Goal: Transaction & Acquisition: Purchase product/service

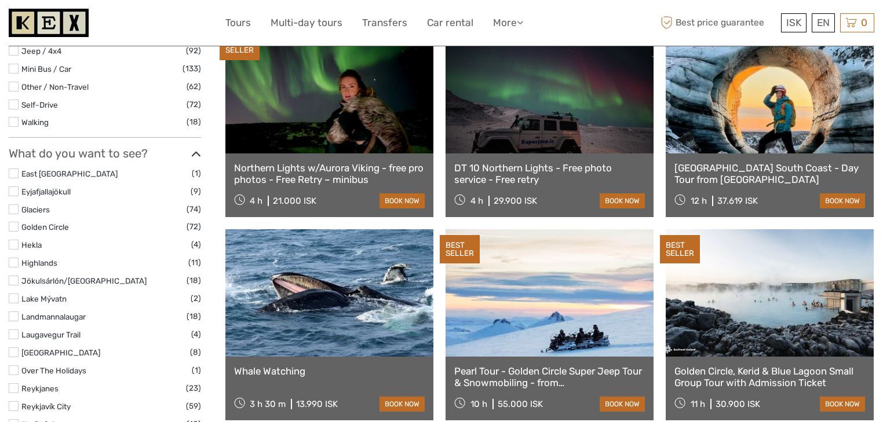
scroll to position [463, 0]
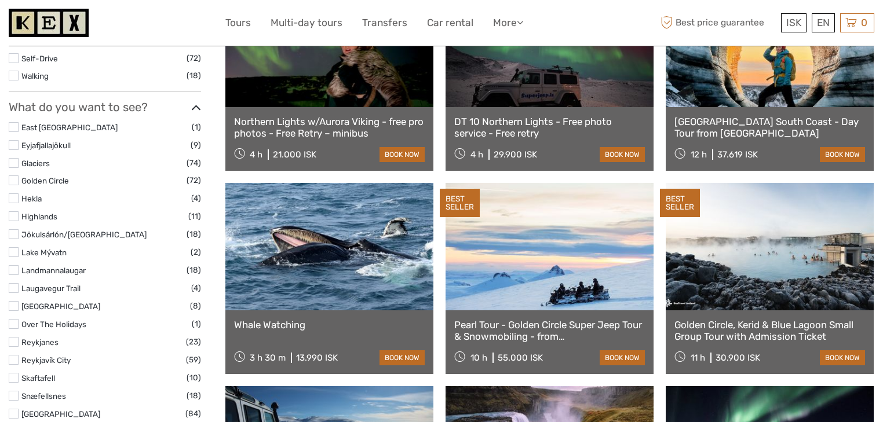
click at [10, 182] on label at bounding box center [14, 180] width 10 height 10
click at [0, 0] on input "checkbox" at bounding box center [0, 0] width 0 height 0
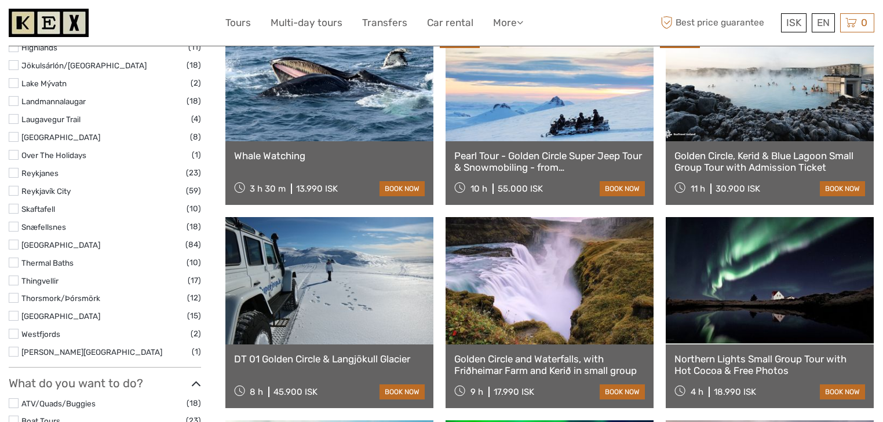
scroll to position [649, 0]
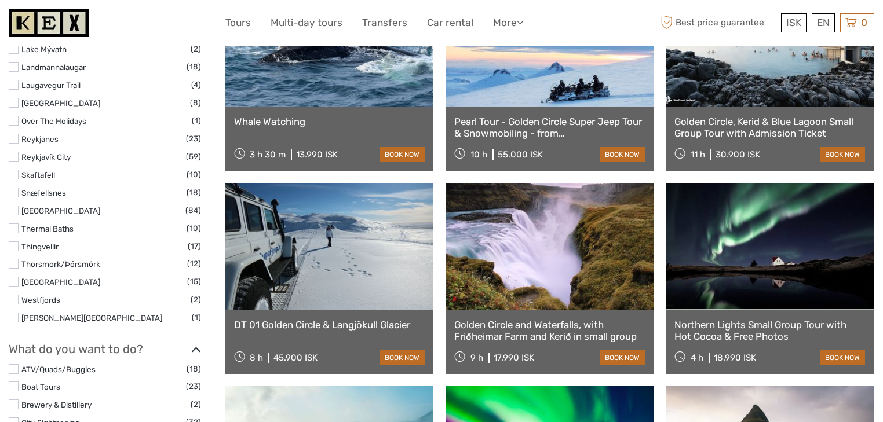
select select
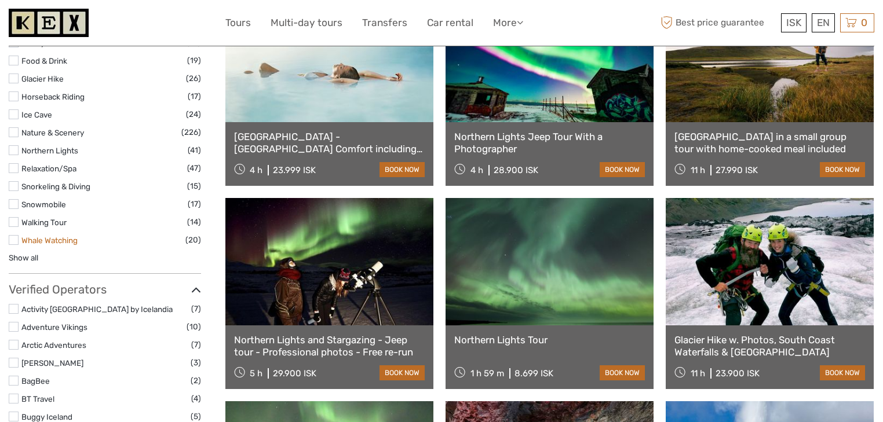
scroll to position [1083, 0]
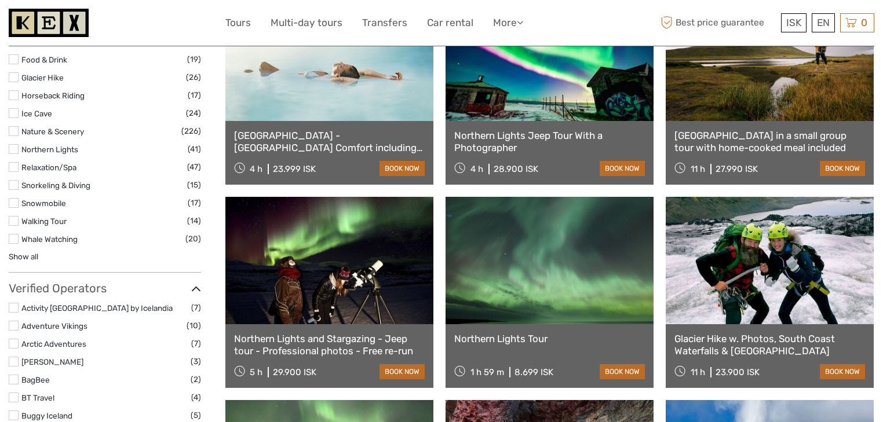
click at [13, 185] on label at bounding box center [14, 185] width 10 height 10
click at [0, 0] on input "checkbox" at bounding box center [0, 0] width 0 height 0
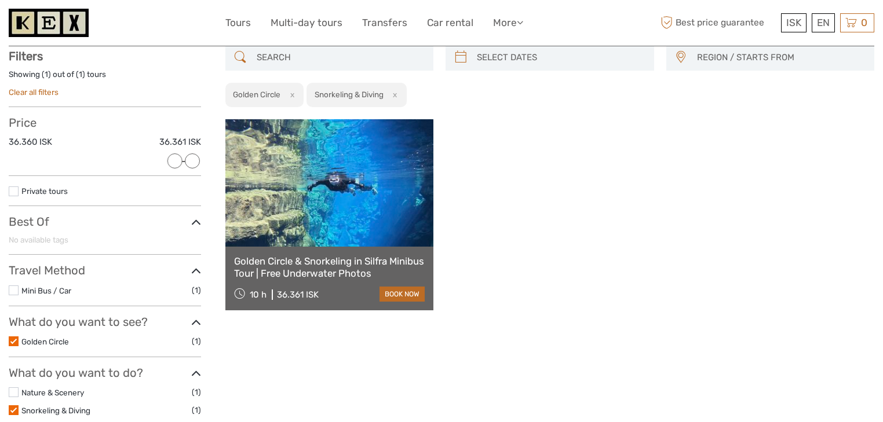
scroll to position [65, 0]
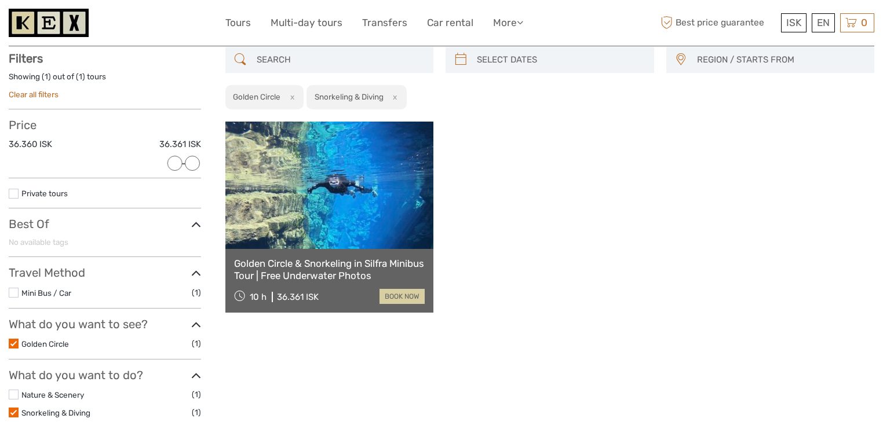
click at [405, 294] on link "book now" at bounding box center [401, 296] width 45 height 15
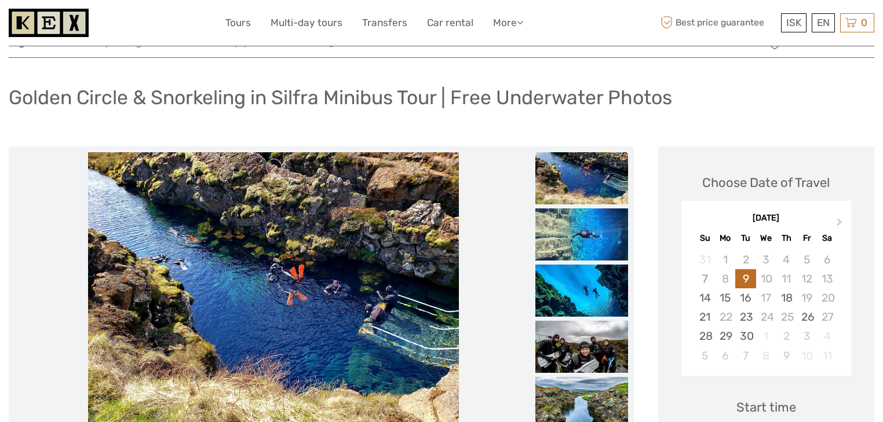
scroll to position [139, 0]
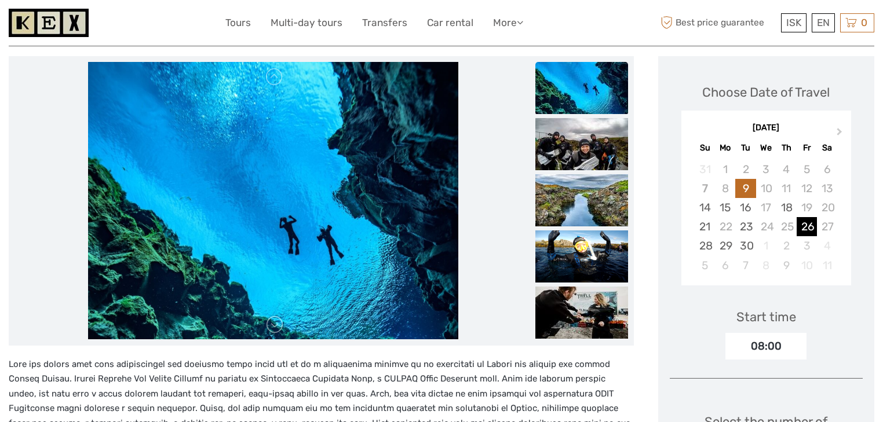
click at [809, 229] on div "26" at bounding box center [806, 226] width 20 height 19
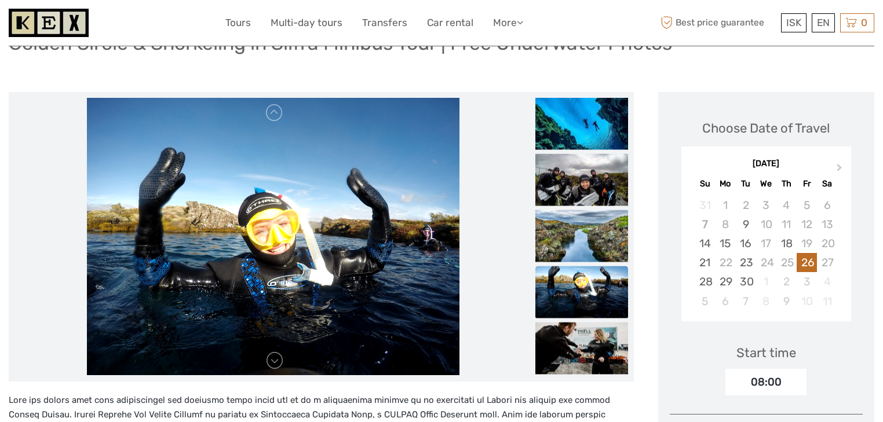
scroll to position [93, 0]
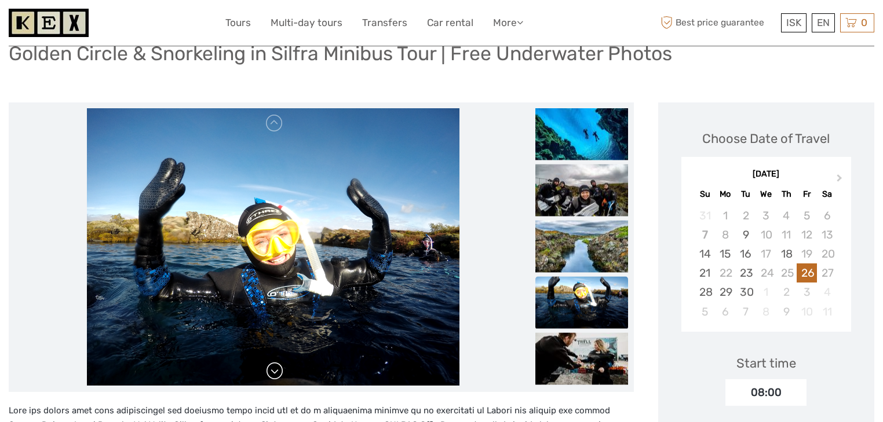
click at [270, 369] on link at bounding box center [274, 371] width 19 height 19
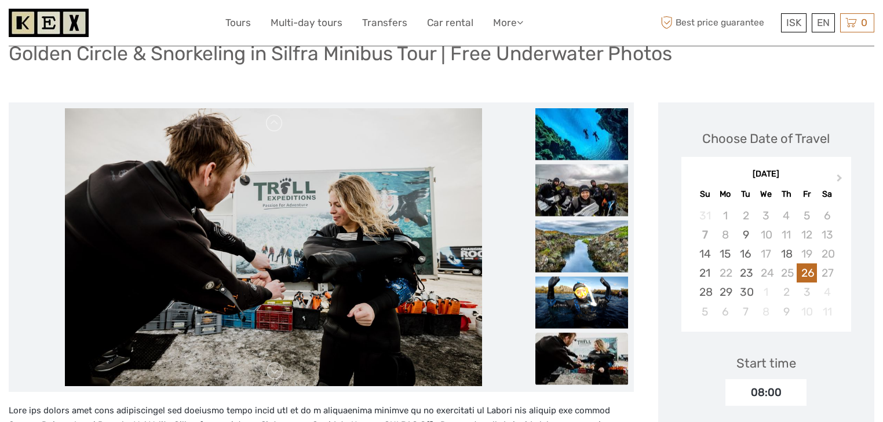
click at [273, 370] on link at bounding box center [274, 371] width 19 height 19
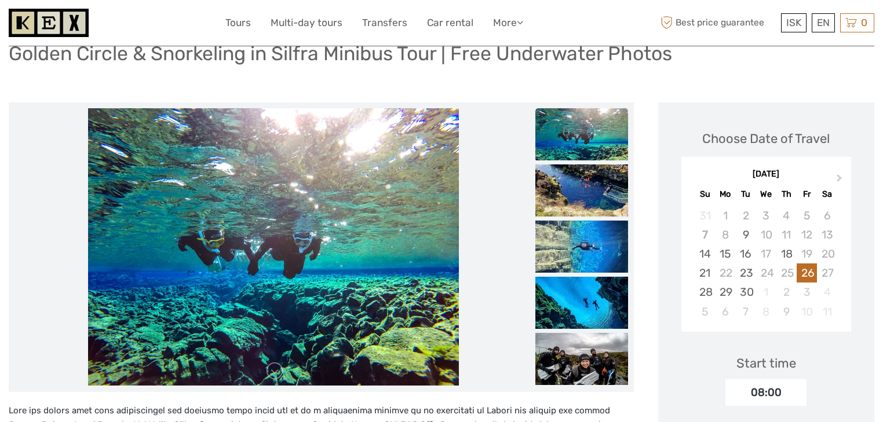
click at [273, 370] on link at bounding box center [274, 371] width 19 height 19
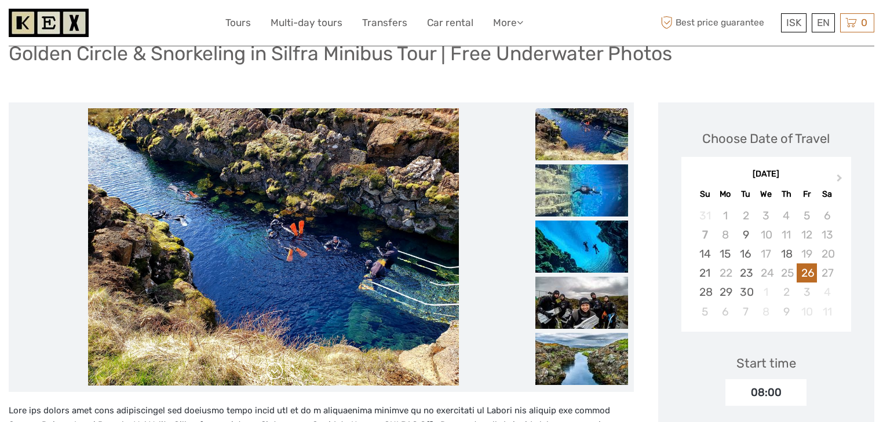
click at [273, 371] on link at bounding box center [274, 371] width 19 height 19
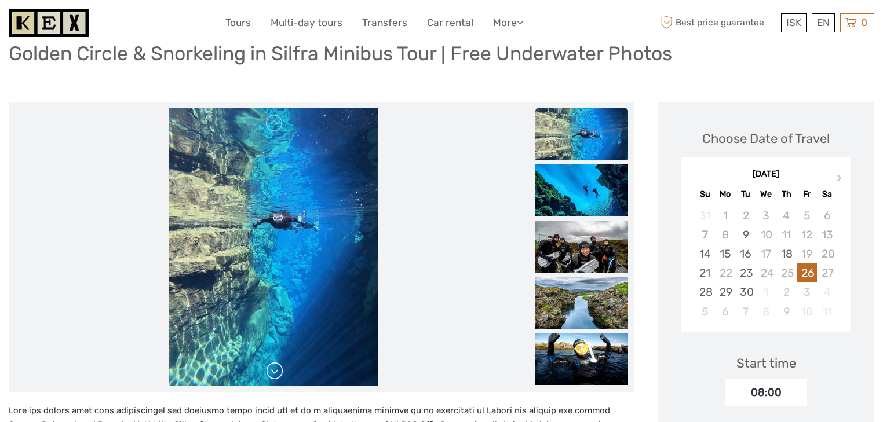
click at [273, 371] on link at bounding box center [274, 371] width 19 height 19
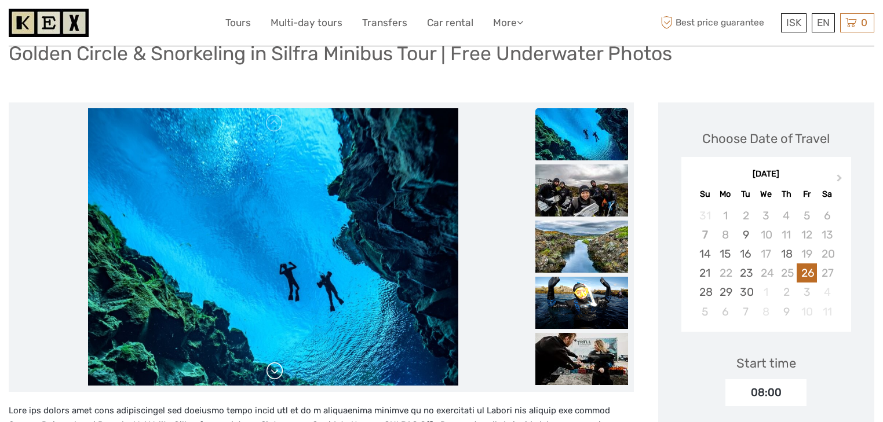
click at [273, 371] on link at bounding box center [274, 371] width 19 height 19
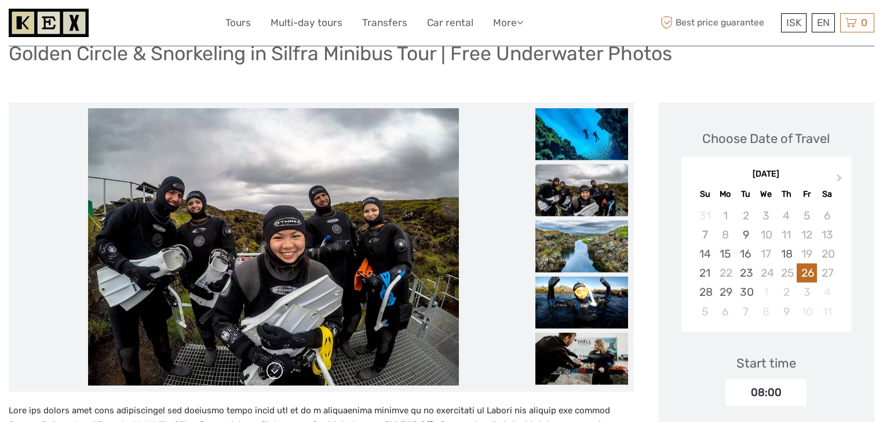
click at [273, 371] on link at bounding box center [274, 371] width 19 height 19
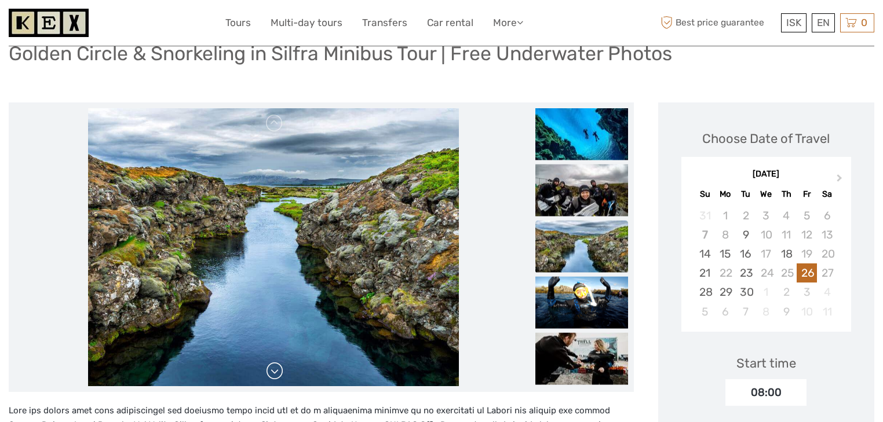
click at [273, 371] on link at bounding box center [274, 371] width 19 height 19
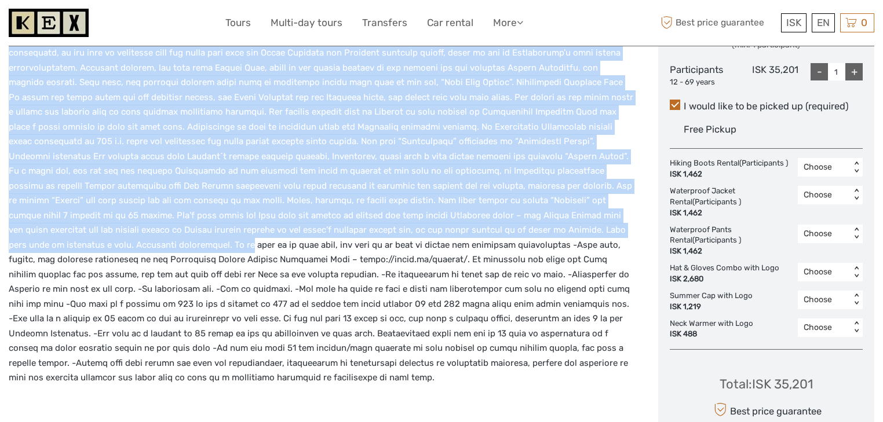
scroll to position [556, 0]
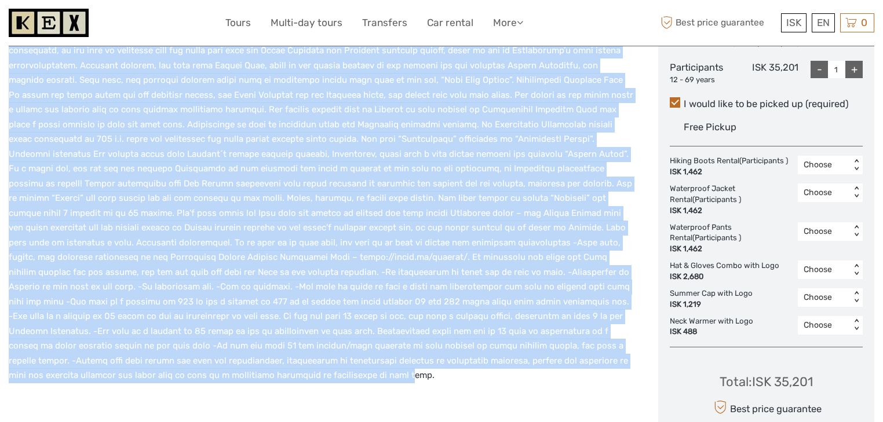
drag, startPoint x: 15, startPoint y: 225, endPoint x: 274, endPoint y: 361, distance: 293.0
click at [274, 361] on p at bounding box center [321, 161] width 625 height 443
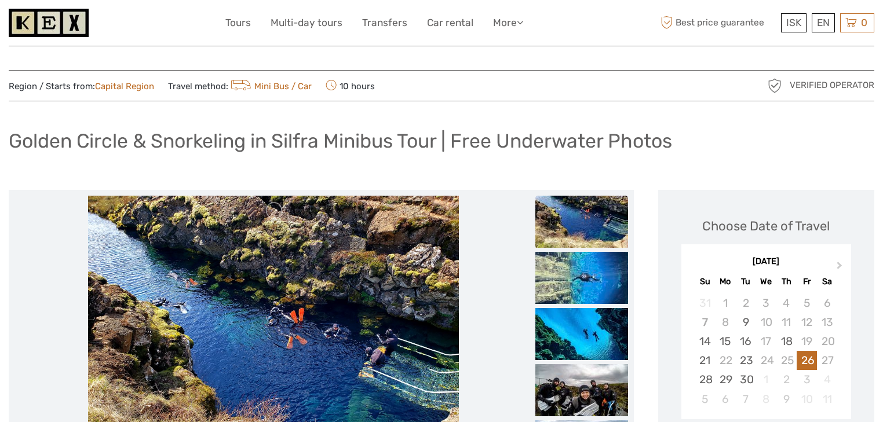
scroll to position [0, 0]
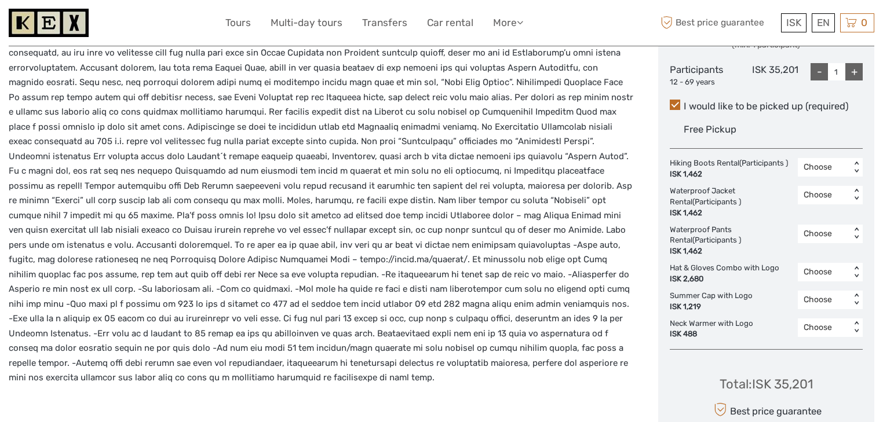
scroll to position [788, 0]
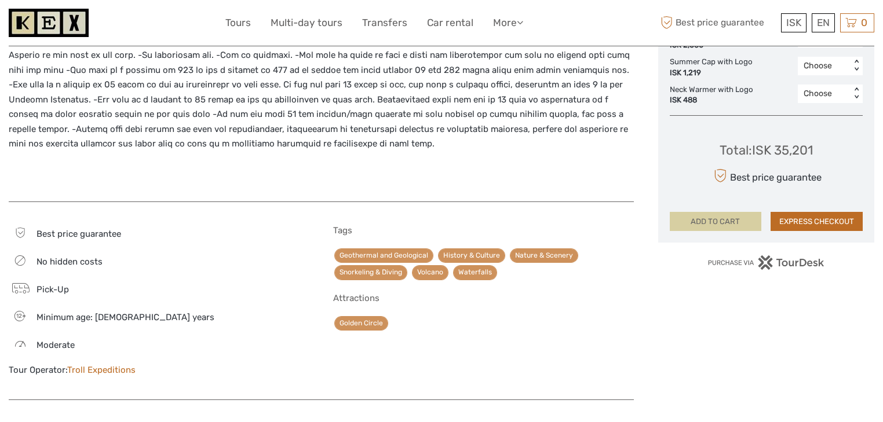
click at [719, 217] on button "ADD TO CART" at bounding box center [715, 222] width 92 height 20
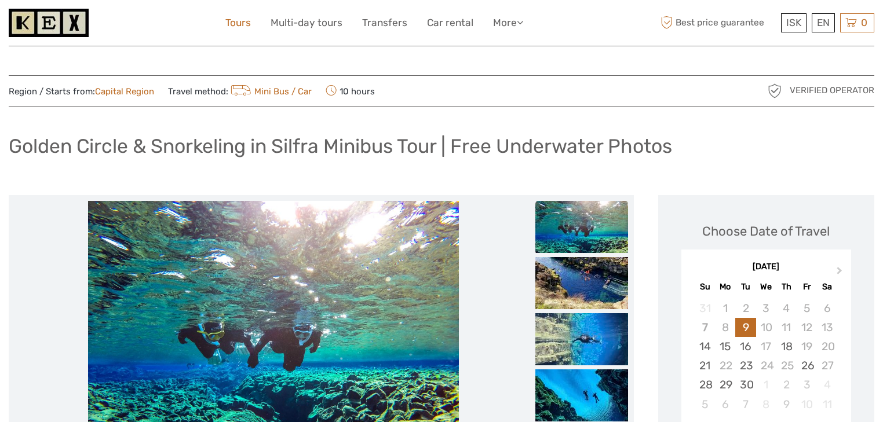
click at [243, 24] on link "Tours" at bounding box center [237, 22] width 25 height 17
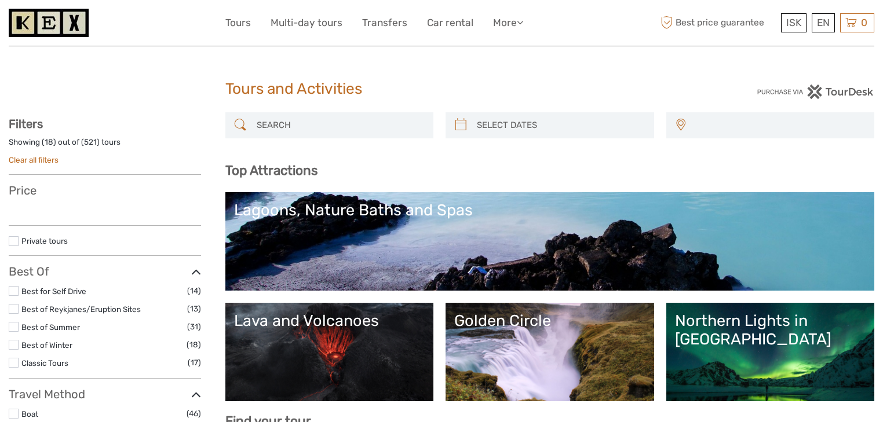
select select
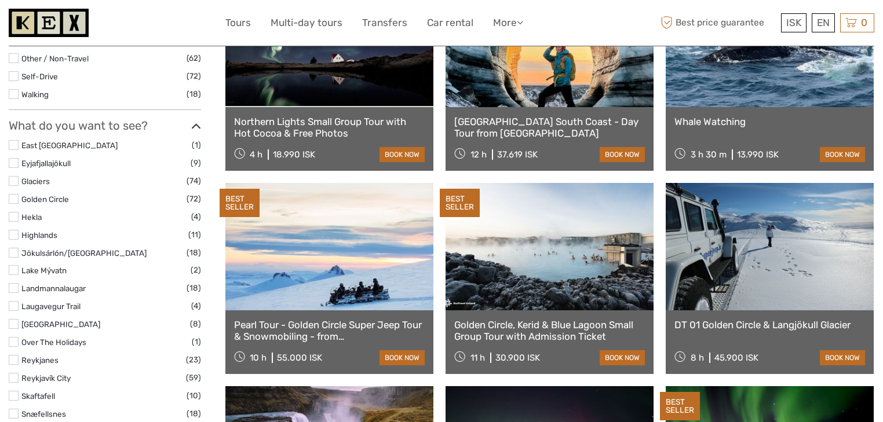
scroll to position [986, 0]
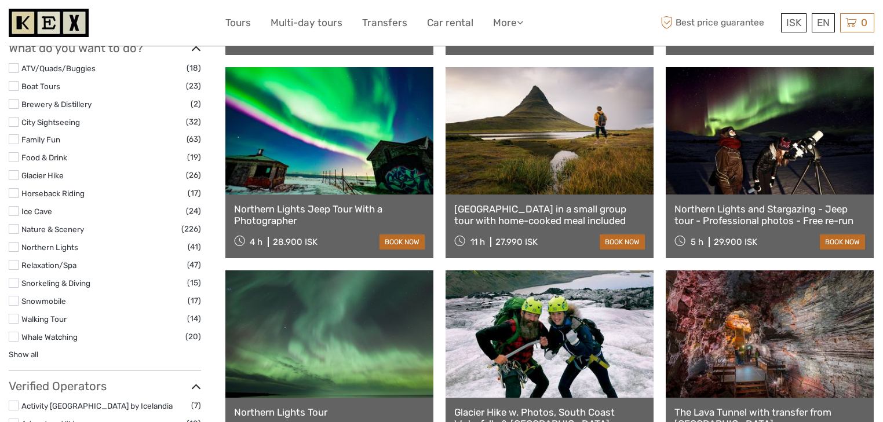
click at [12, 211] on label at bounding box center [14, 211] width 10 height 10
click at [0, 0] on input "checkbox" at bounding box center [0, 0] width 0 height 0
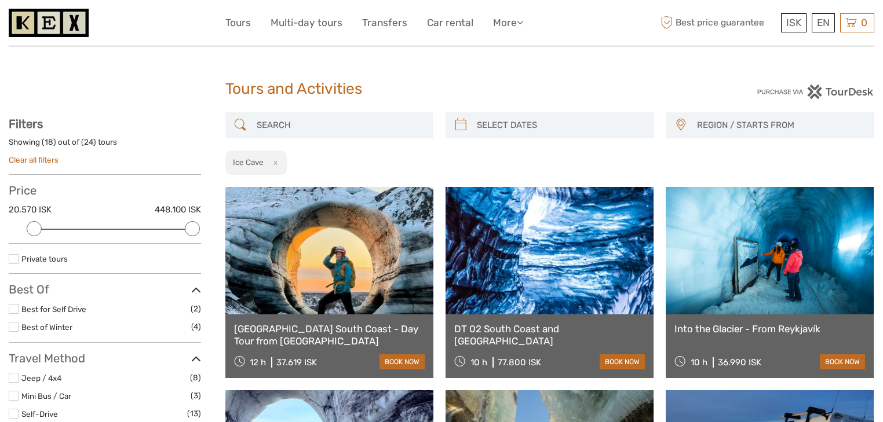
scroll to position [307, 0]
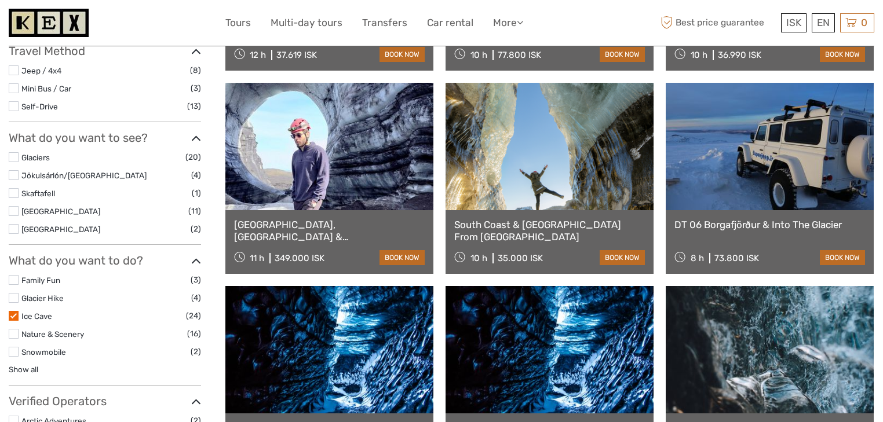
click at [14, 211] on label at bounding box center [14, 211] width 10 height 10
click at [0, 0] on input "checkbox" at bounding box center [0, 0] width 0 height 0
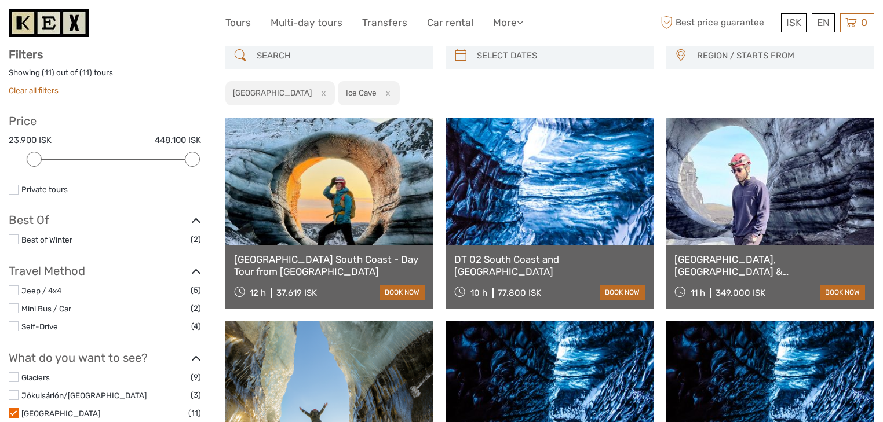
scroll to position [93, 0]
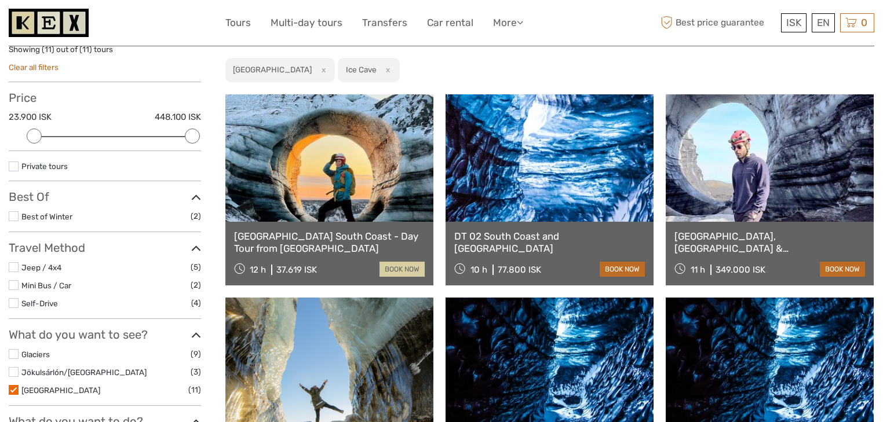
click at [404, 267] on link "book now" at bounding box center [401, 269] width 45 height 15
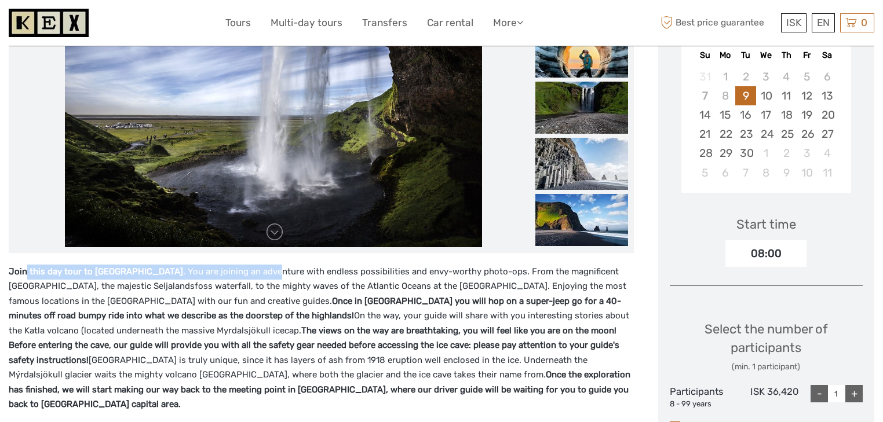
scroll to position [278, 0]
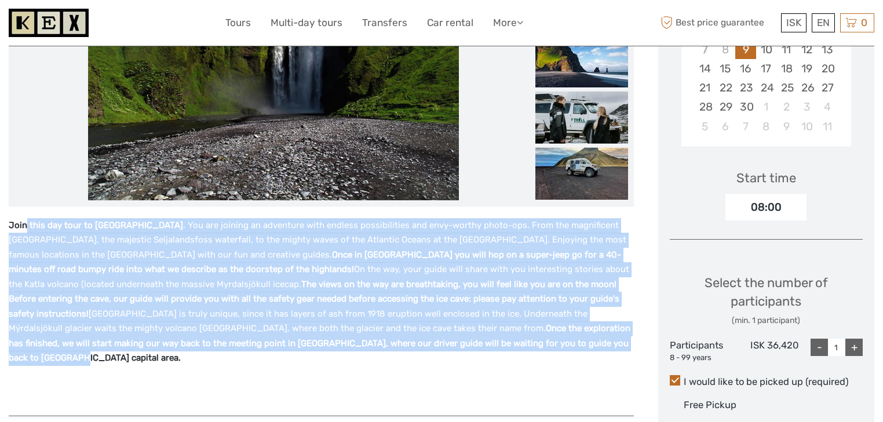
drag, startPoint x: 24, startPoint y: 266, endPoint x: 388, endPoint y: 345, distance: 372.5
click at [388, 345] on p "Join this day tour to Katla Ice Cave . You are joining an adventure with endles…" at bounding box center [321, 292] width 625 height 148
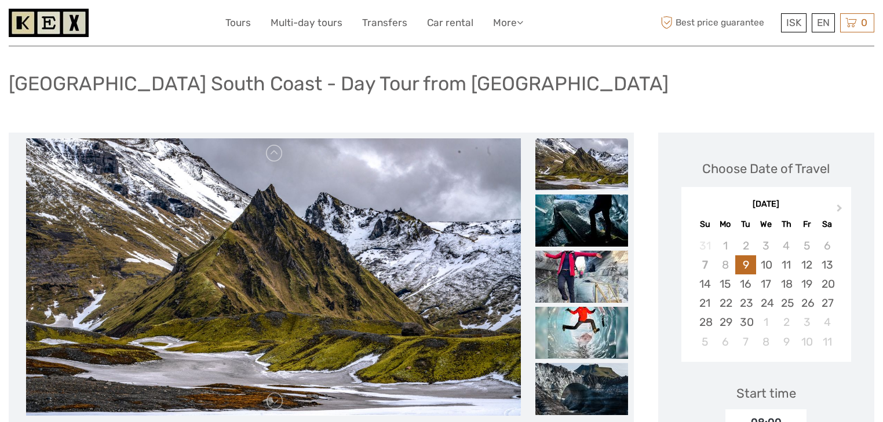
scroll to position [46, 0]
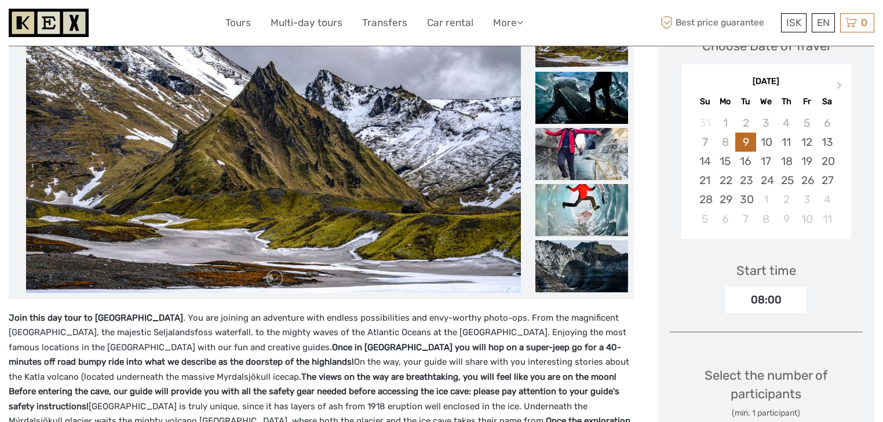
scroll to position [139, 0]
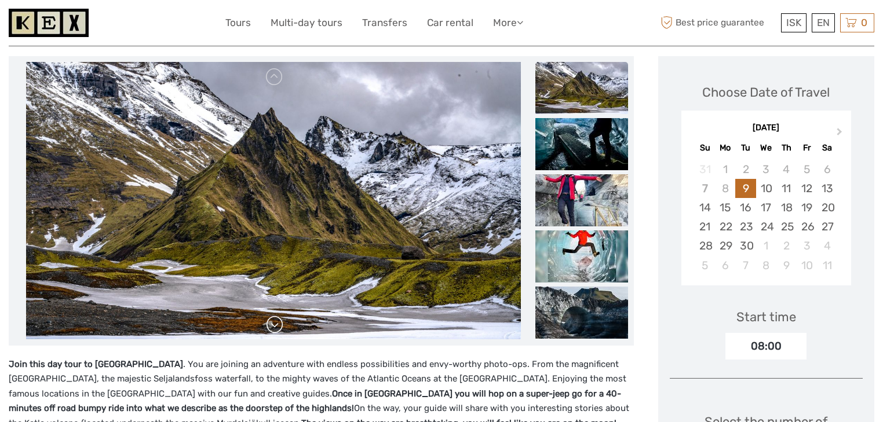
click at [270, 327] on link at bounding box center [274, 325] width 19 height 19
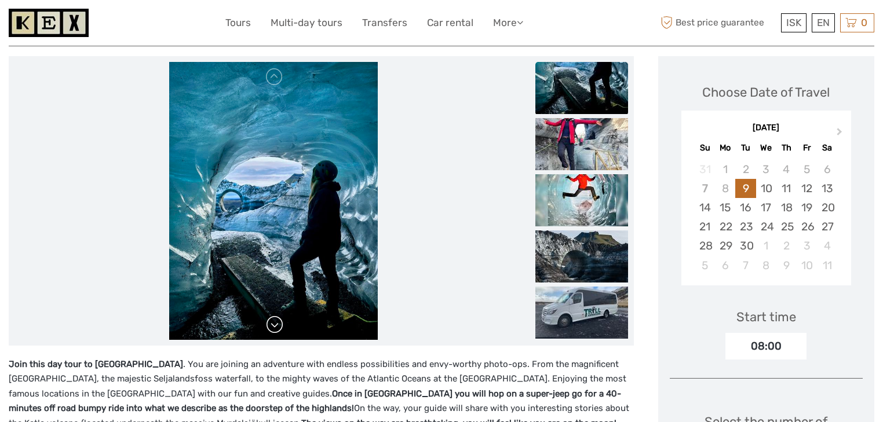
click at [270, 327] on link at bounding box center [274, 325] width 19 height 19
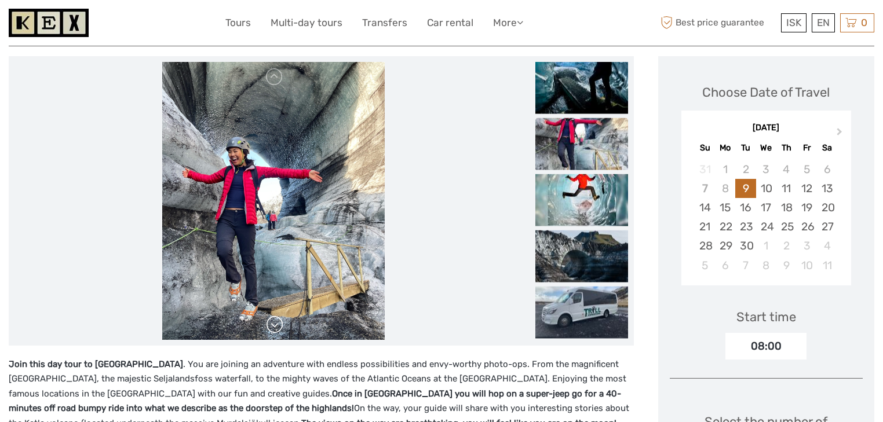
click at [270, 327] on link at bounding box center [274, 325] width 19 height 19
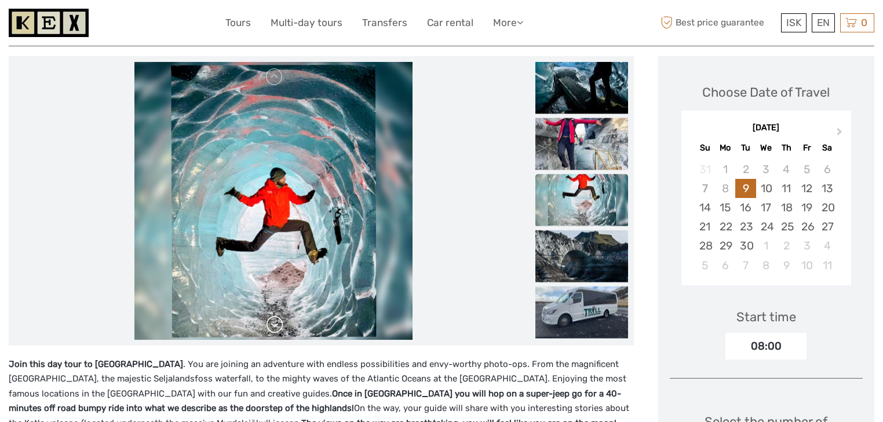
click at [270, 327] on link at bounding box center [274, 325] width 19 height 19
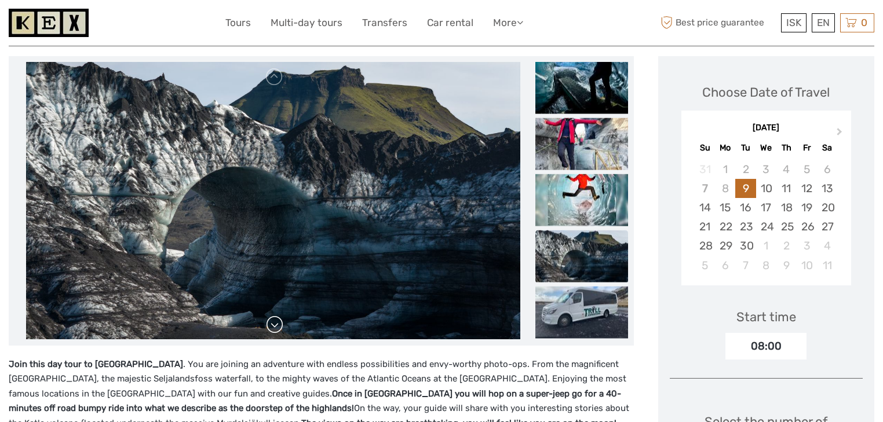
click at [270, 327] on link at bounding box center [274, 325] width 19 height 19
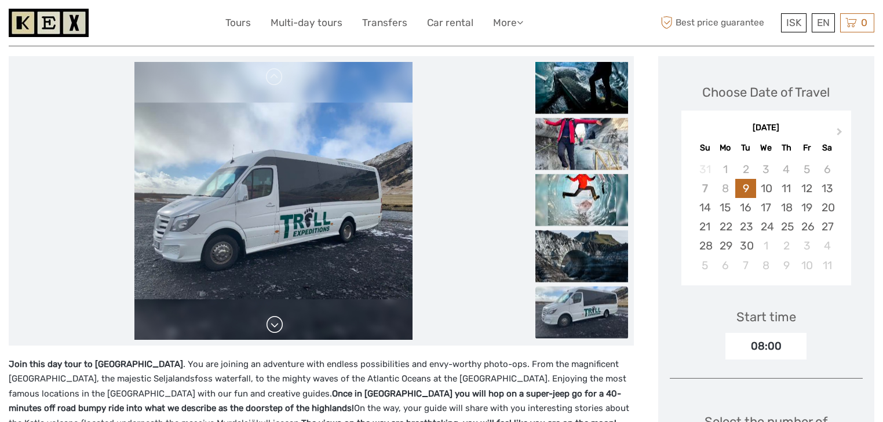
click at [270, 327] on link at bounding box center [274, 325] width 19 height 19
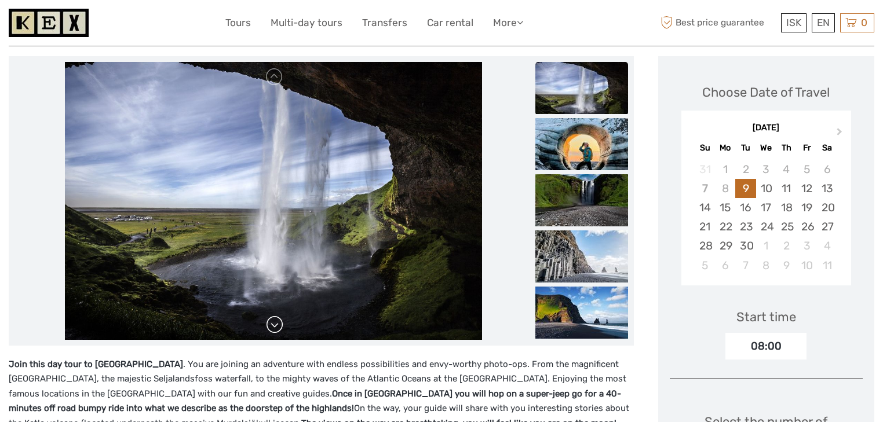
click at [270, 327] on link at bounding box center [274, 325] width 19 height 19
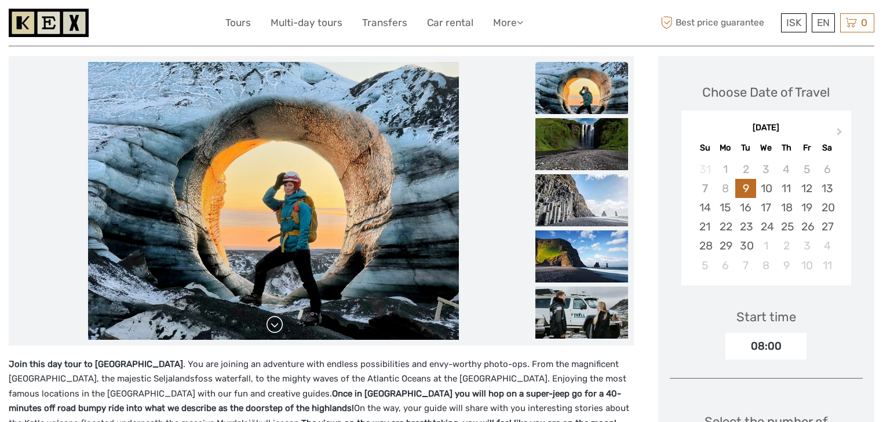
click at [270, 327] on link at bounding box center [274, 325] width 19 height 19
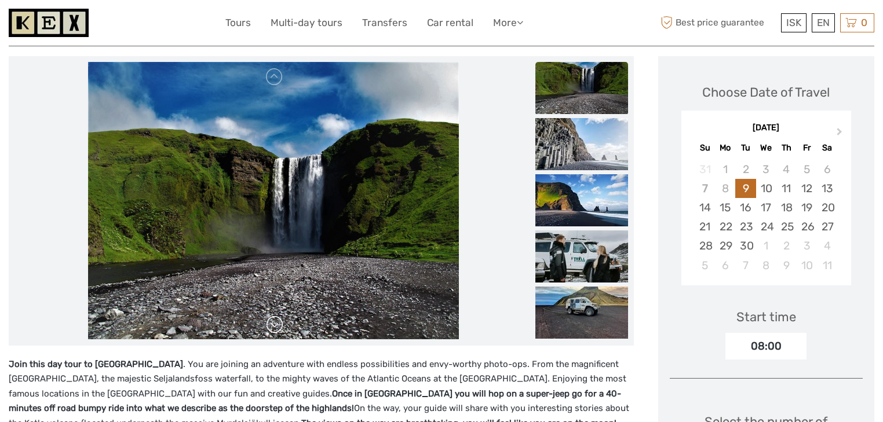
click at [270, 327] on link at bounding box center [274, 325] width 19 height 19
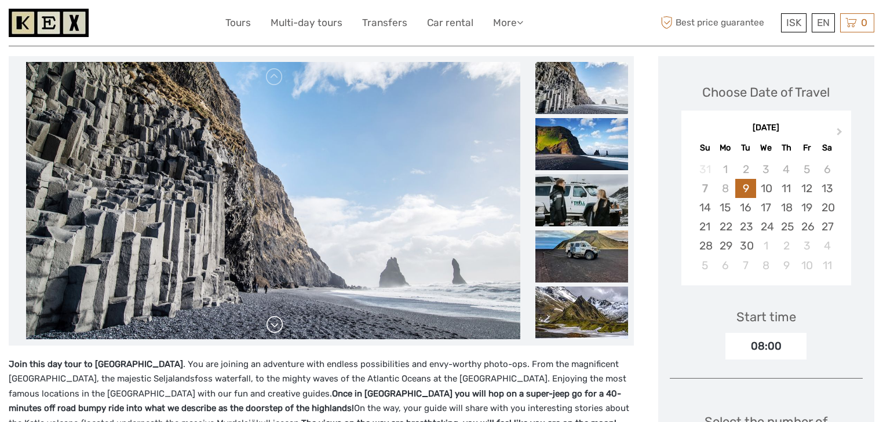
click at [270, 327] on link at bounding box center [274, 325] width 19 height 19
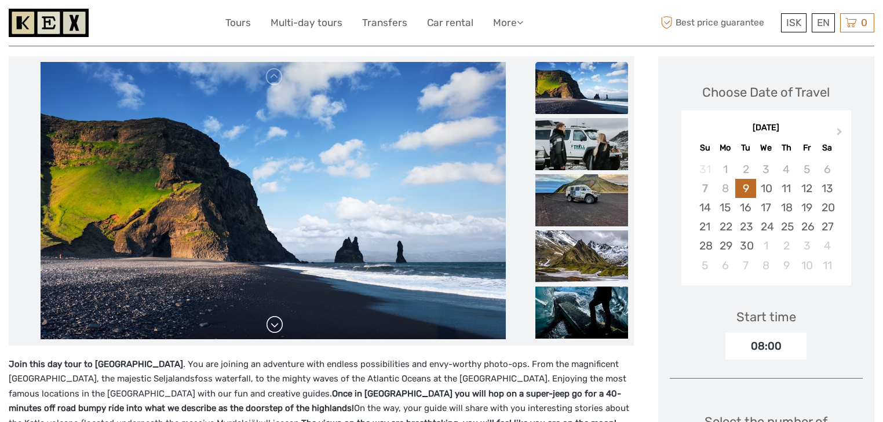
click at [270, 327] on link at bounding box center [274, 325] width 19 height 19
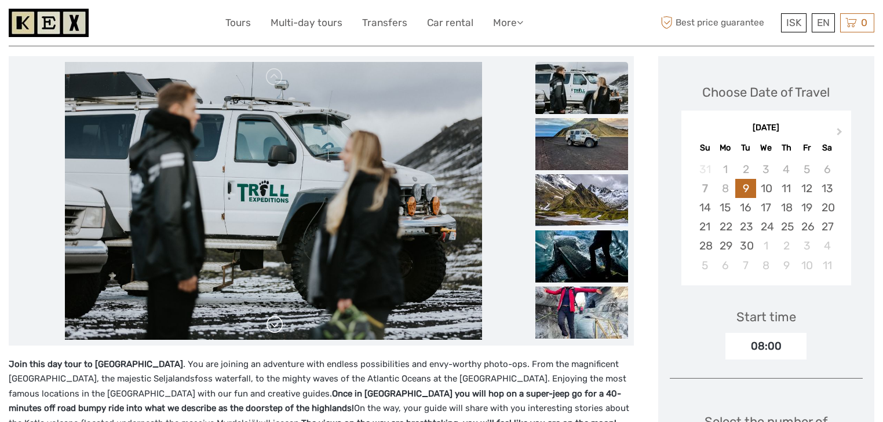
click at [270, 327] on link at bounding box center [274, 325] width 19 height 19
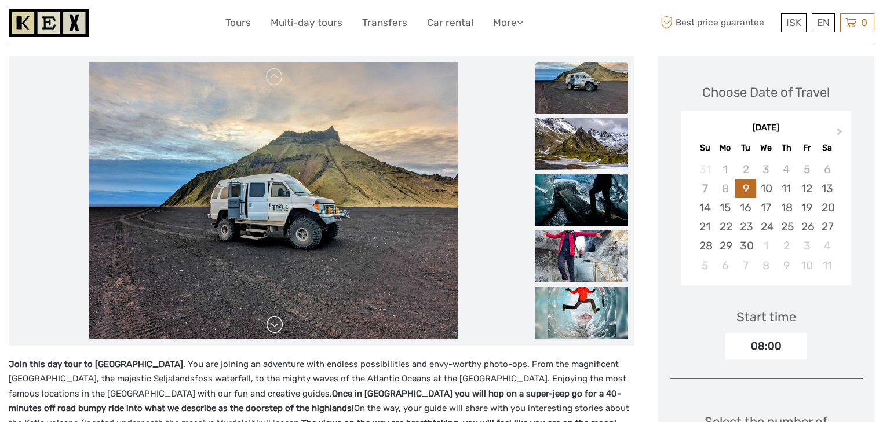
click at [270, 327] on link at bounding box center [274, 325] width 19 height 19
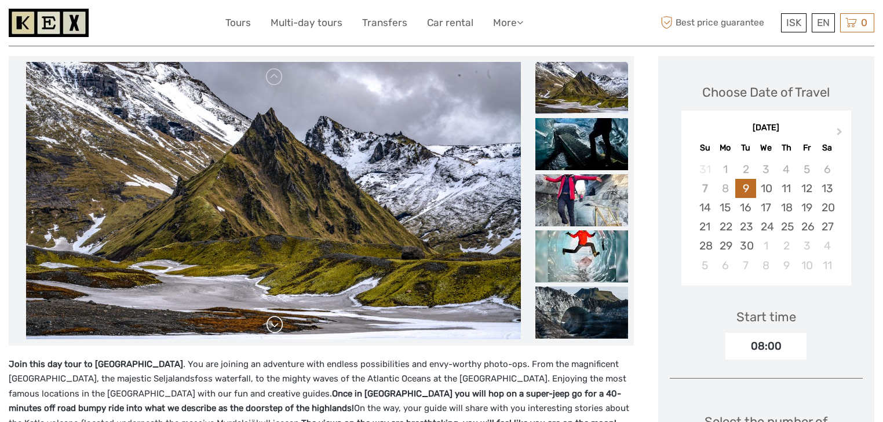
click at [270, 327] on link at bounding box center [274, 325] width 19 height 19
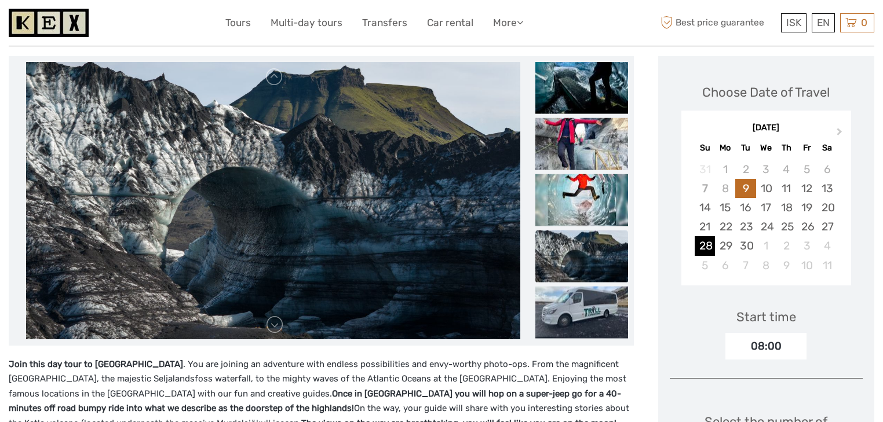
click at [706, 253] on div "28" at bounding box center [704, 245] width 20 height 19
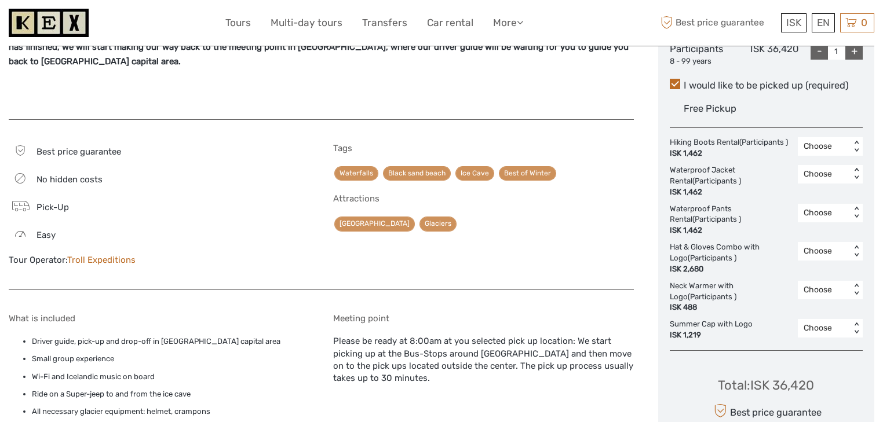
scroll to position [741, 0]
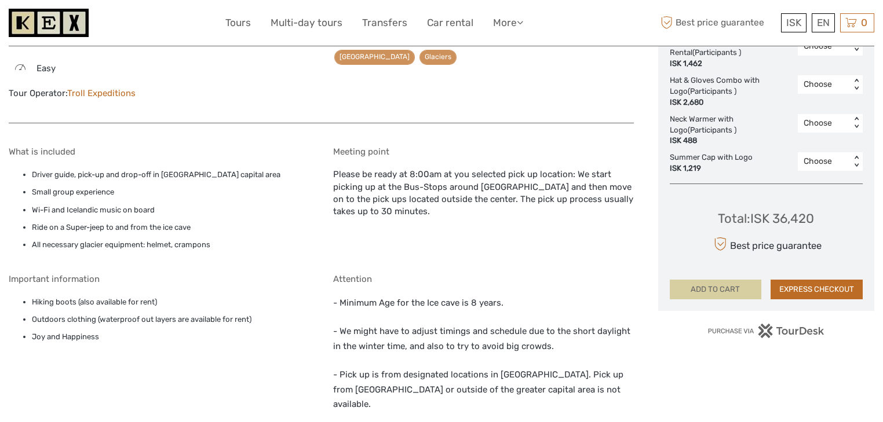
click at [718, 294] on button "ADD TO CART" at bounding box center [715, 290] width 92 height 20
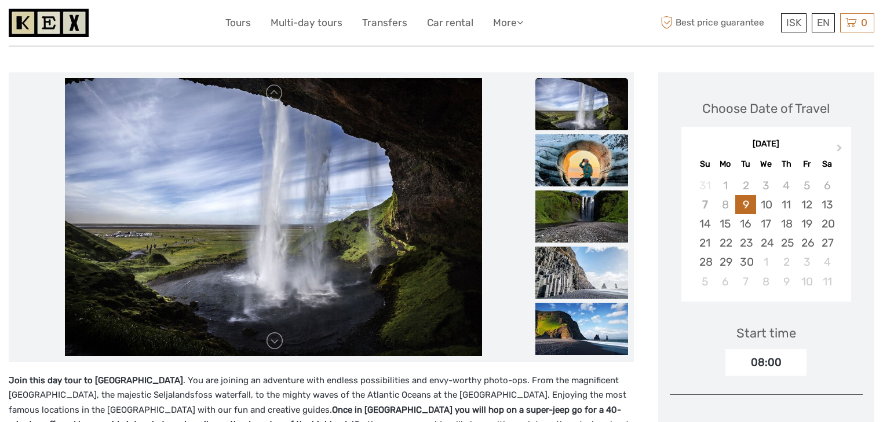
scroll to position [46, 0]
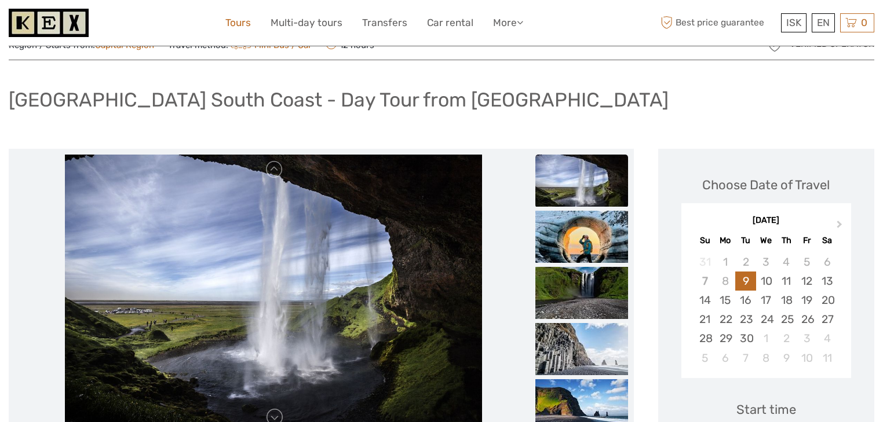
click at [228, 24] on link "Tours" at bounding box center [237, 22] width 25 height 17
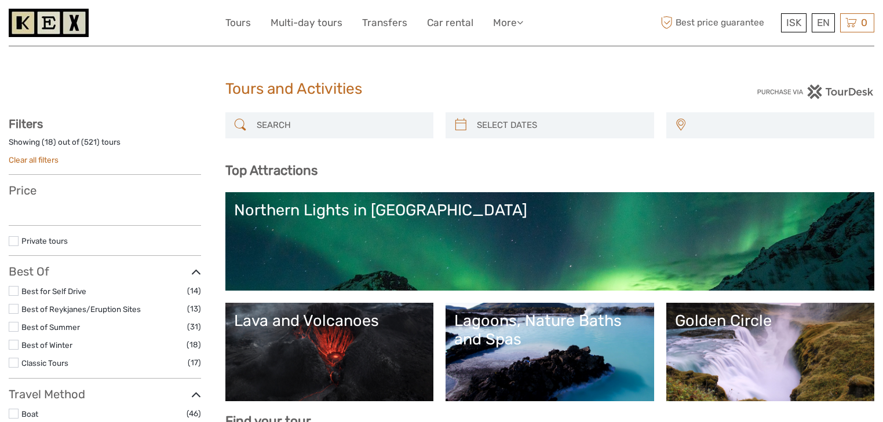
select select
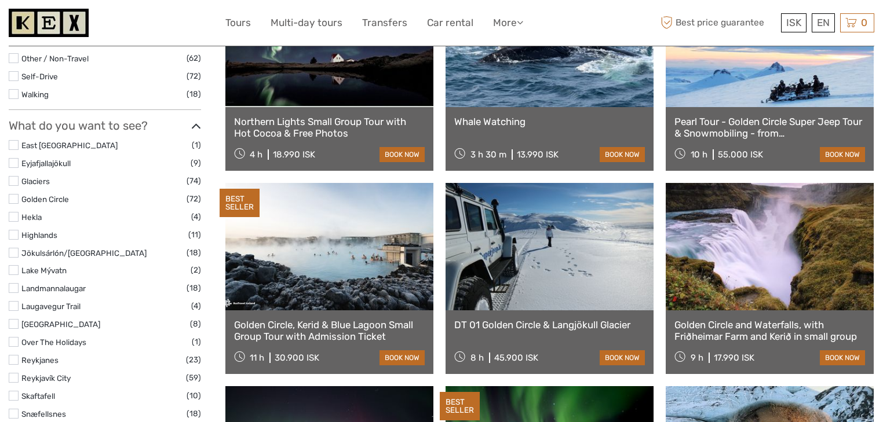
scroll to position [1753, 0]
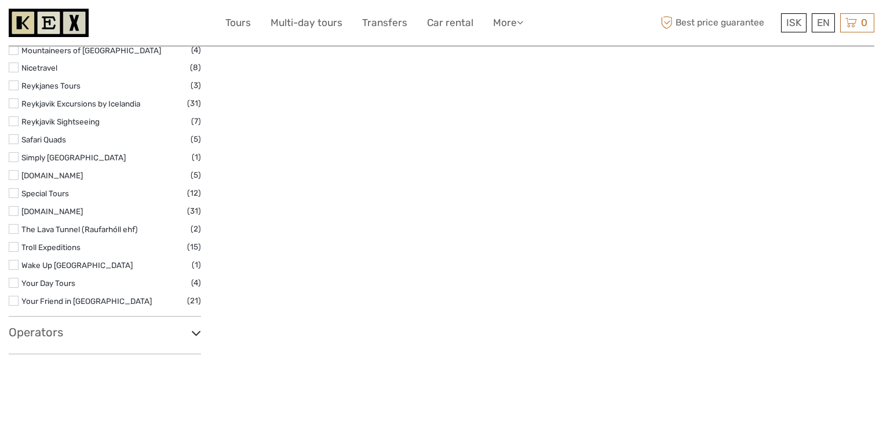
click at [14, 212] on label at bounding box center [14, 211] width 10 height 10
click at [0, 0] on input "checkbox" at bounding box center [0, 0] width 0 height 0
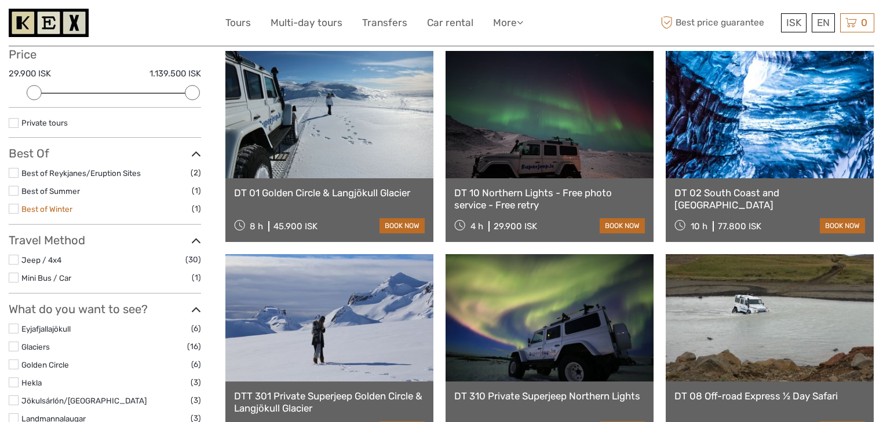
scroll to position [204, 0]
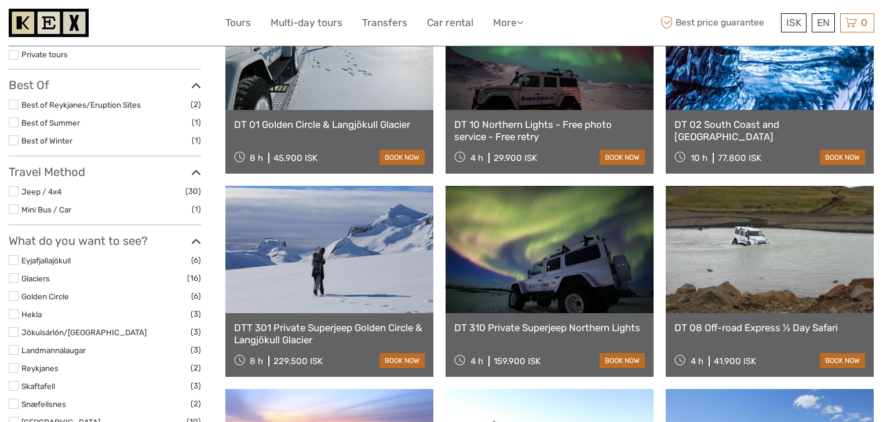
click at [14, 195] on label at bounding box center [14, 191] width 10 height 10
click at [0, 0] on input "checkbox" at bounding box center [0, 0] width 0 height 0
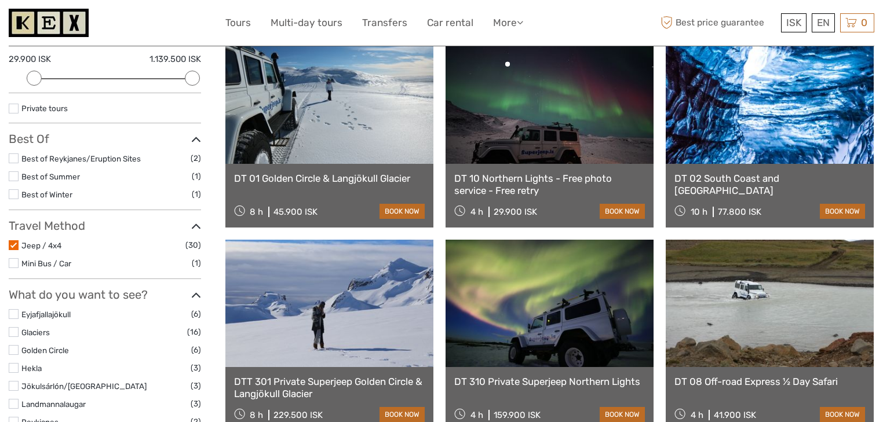
scroll to position [158, 0]
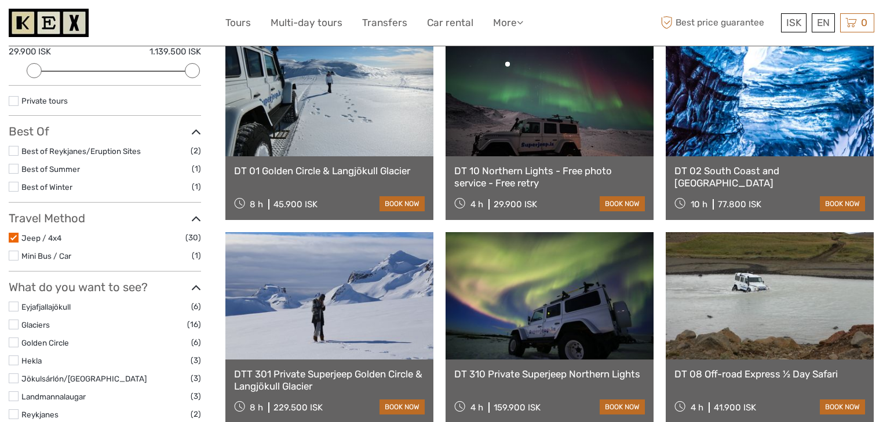
click at [11, 237] on label at bounding box center [14, 238] width 10 height 10
click at [0, 0] on input "checkbox" at bounding box center [0, 0] width 0 height 0
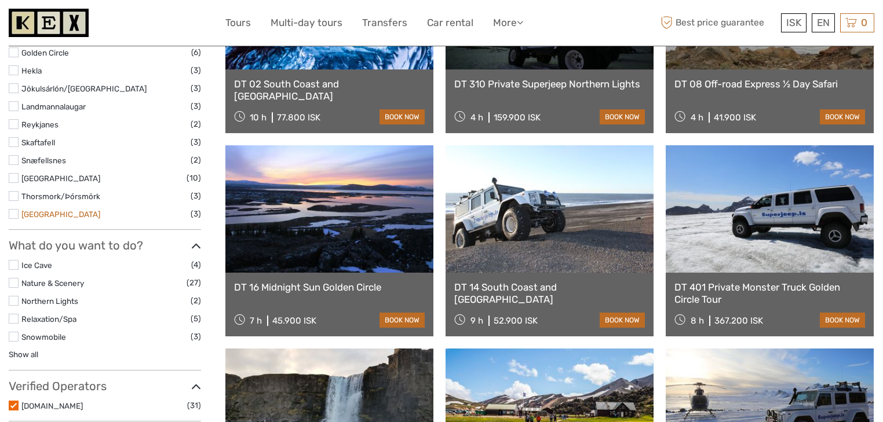
scroll to position [464, 0]
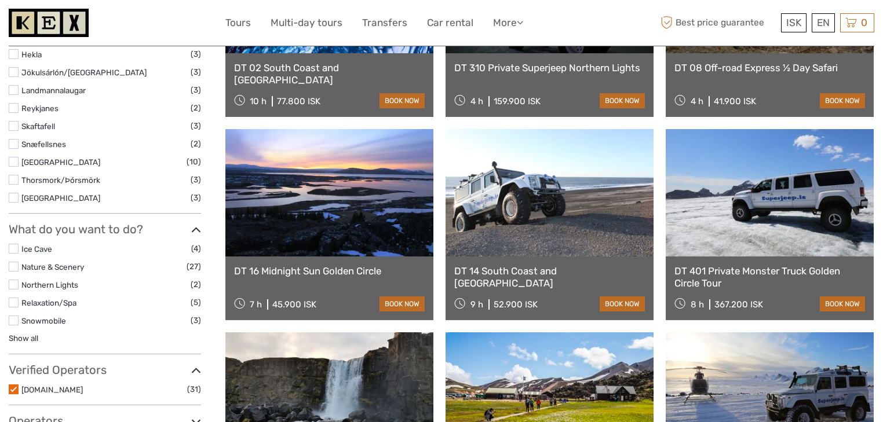
click at [16, 284] on label at bounding box center [14, 285] width 10 height 10
click at [0, 0] on input "checkbox" at bounding box center [0, 0] width 0 height 0
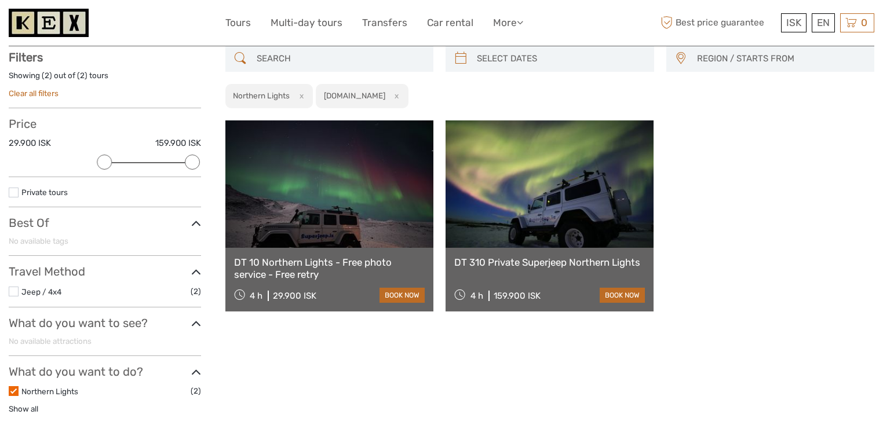
scroll to position [65, 0]
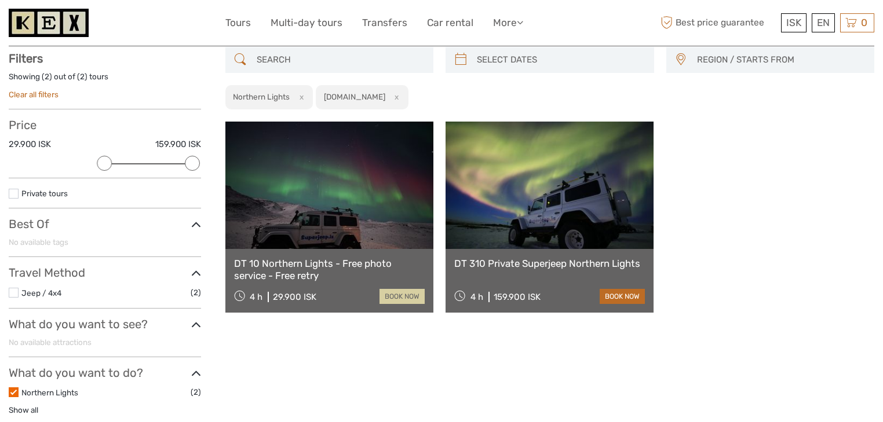
click at [411, 299] on link "book now" at bounding box center [401, 296] width 45 height 15
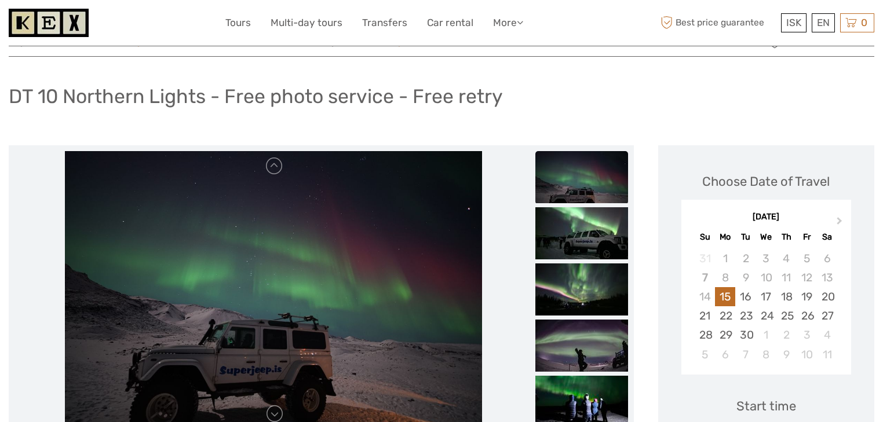
scroll to position [139, 0]
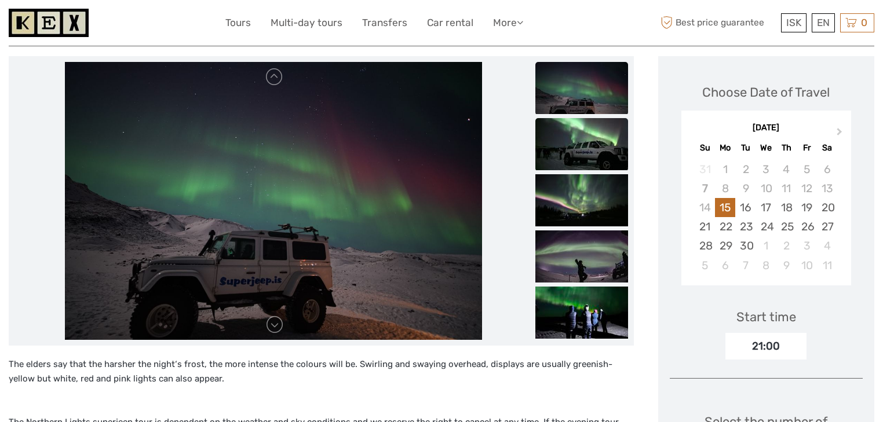
click at [573, 141] on img at bounding box center [581, 144] width 93 height 52
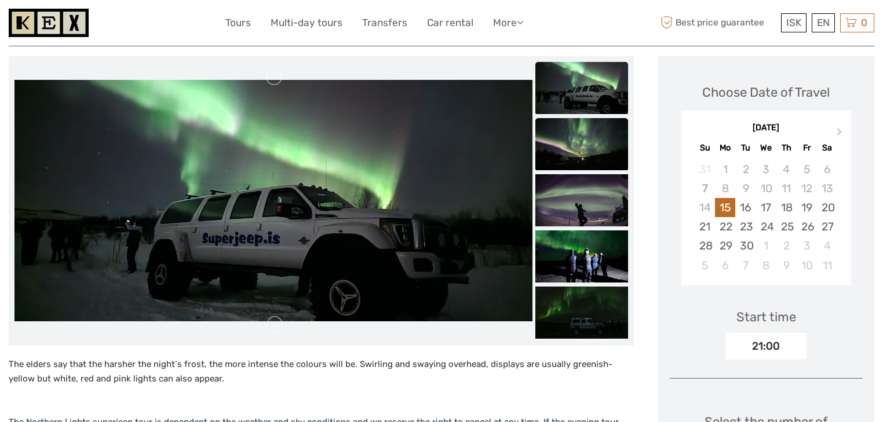
click at [568, 166] on img at bounding box center [581, 144] width 93 height 52
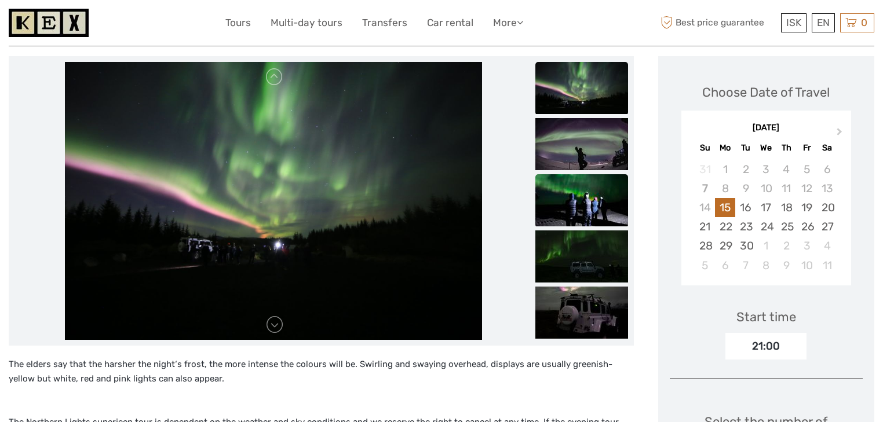
click at [580, 217] on img at bounding box center [581, 200] width 93 height 52
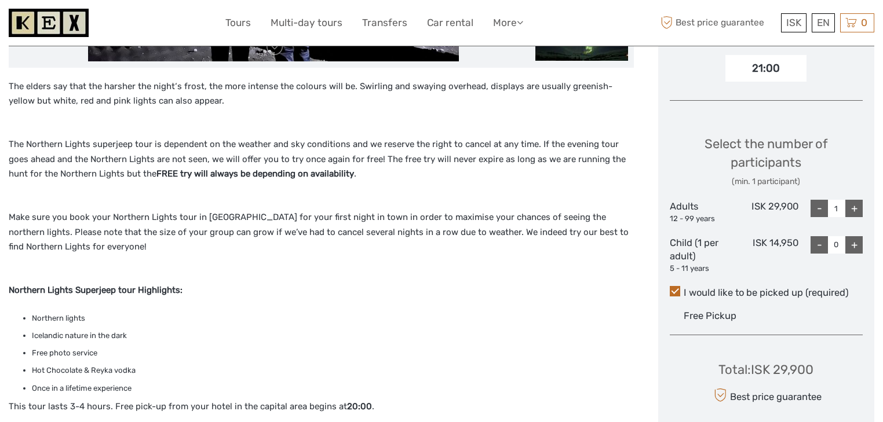
scroll to position [371, 0]
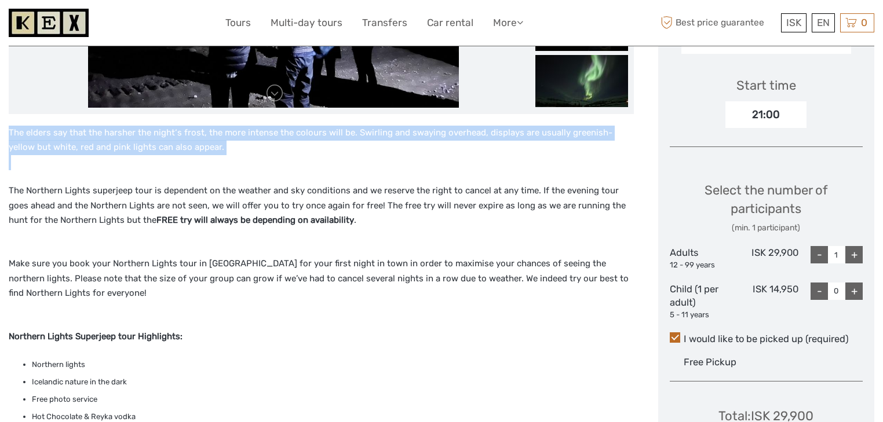
drag, startPoint x: 7, startPoint y: 134, endPoint x: 113, endPoint y: 181, distance: 115.7
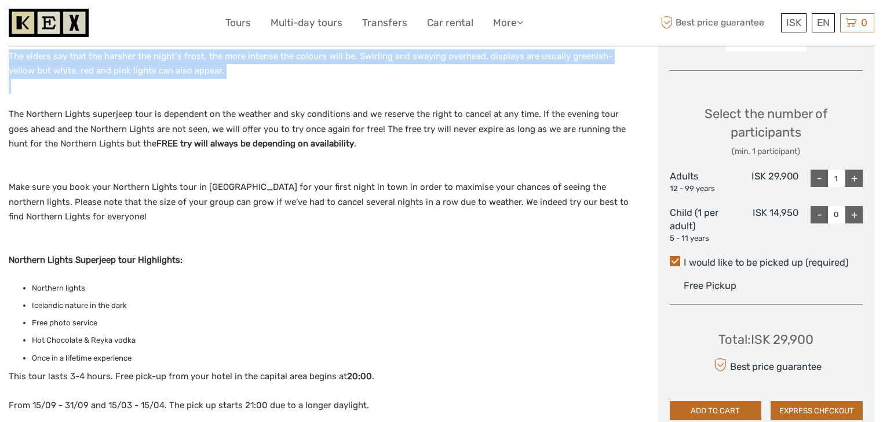
scroll to position [463, 0]
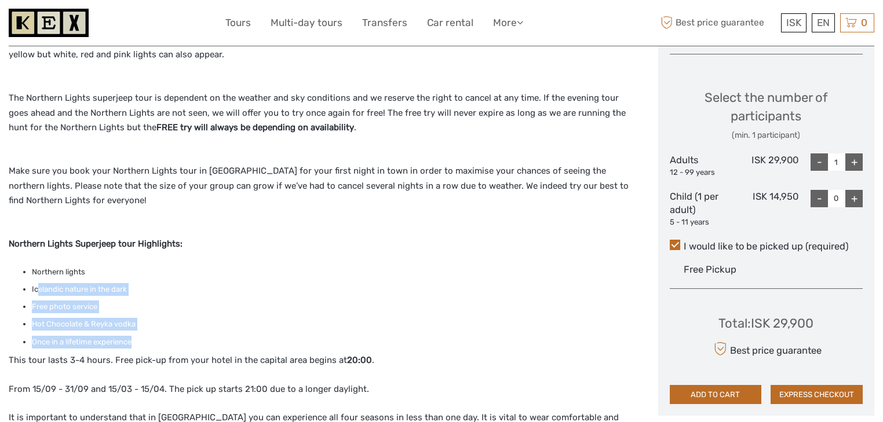
drag, startPoint x: 38, startPoint y: 288, endPoint x: 144, endPoint y: 341, distance: 117.6
click at [144, 341] on ul "Northern lights Icelandic nature in the dark Free photo service Hot Chocolate &…" at bounding box center [321, 307] width 625 height 83
click at [144, 341] on li "Once in a lifetime experience" at bounding box center [333, 342] width 602 height 13
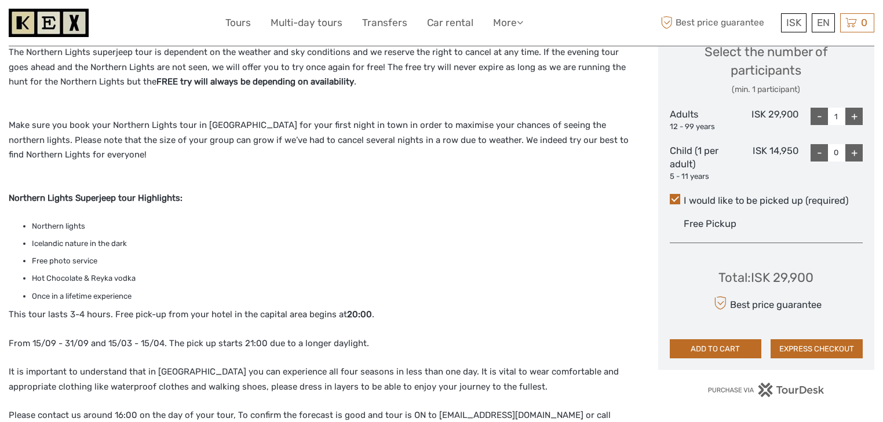
scroll to position [510, 0]
drag, startPoint x: 35, startPoint y: 296, endPoint x: 106, endPoint y: 296, distance: 71.2
click at [106, 296] on li "Once in a lifetime experience" at bounding box center [333, 296] width 602 height 13
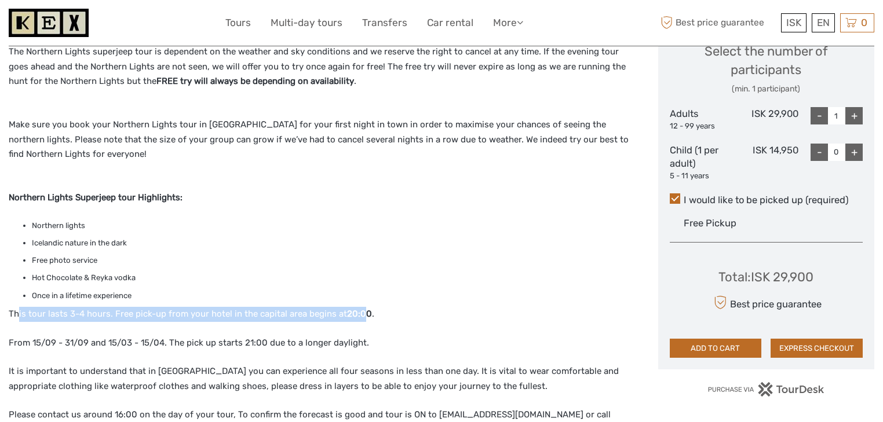
drag, startPoint x: 16, startPoint y: 315, endPoint x: 361, endPoint y: 310, distance: 344.6
click at [361, 310] on p "This tour lasts 3-4 hours. Free pick-up from your hotel in the capital area beg…" at bounding box center [321, 314] width 625 height 15
click at [361, 310] on strong "20:00" at bounding box center [359, 314] width 25 height 10
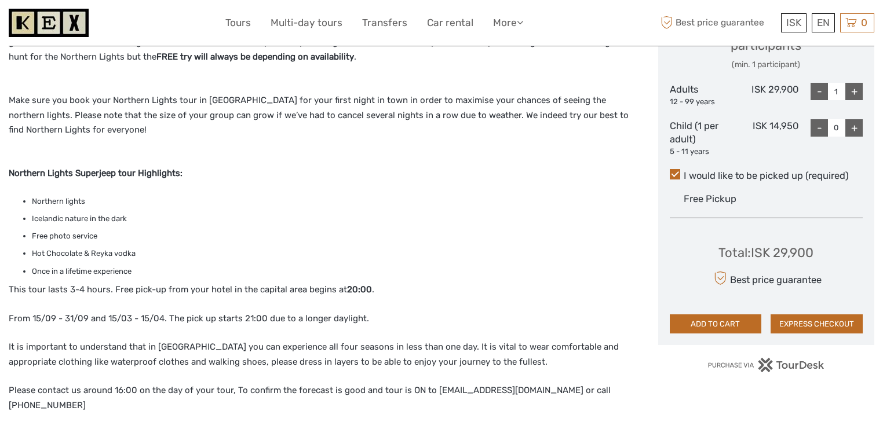
scroll to position [556, 0]
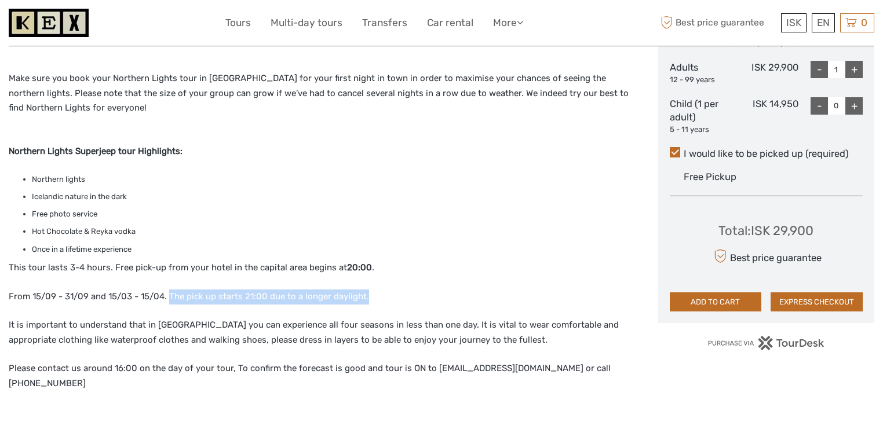
drag, startPoint x: 167, startPoint y: 298, endPoint x: 365, endPoint y: 302, distance: 198.1
click at [365, 302] on p "From 15/09 - 31/09 and 15/03 - 15/04. The pick up starts 21:00 due to a longer …" at bounding box center [321, 297] width 625 height 15
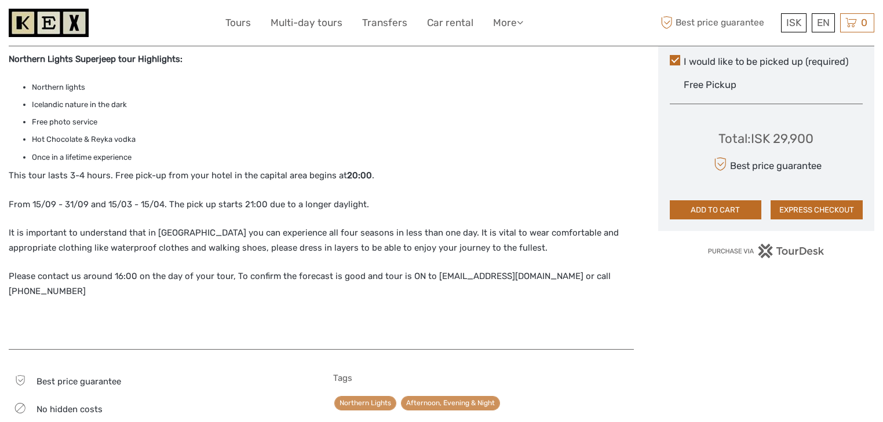
scroll to position [649, 0]
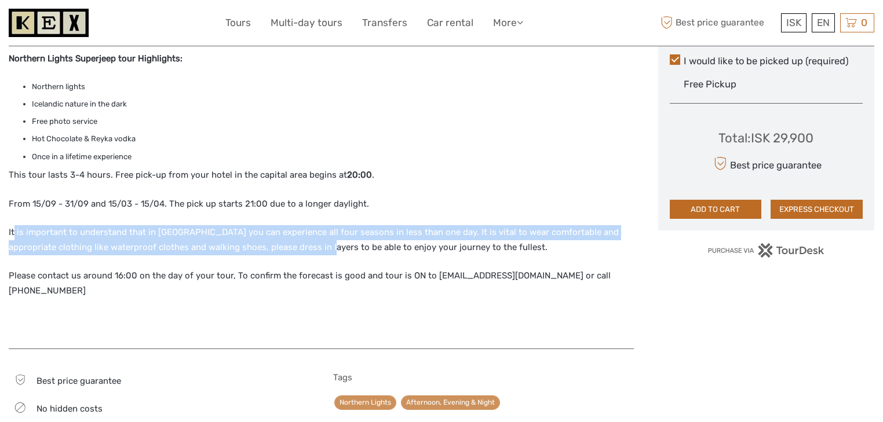
drag, startPoint x: 14, startPoint y: 230, endPoint x: 322, endPoint y: 241, distance: 307.7
click at [322, 241] on p "It is important to understand that in Iceland you can experience all four seaso…" at bounding box center [321, 240] width 625 height 30
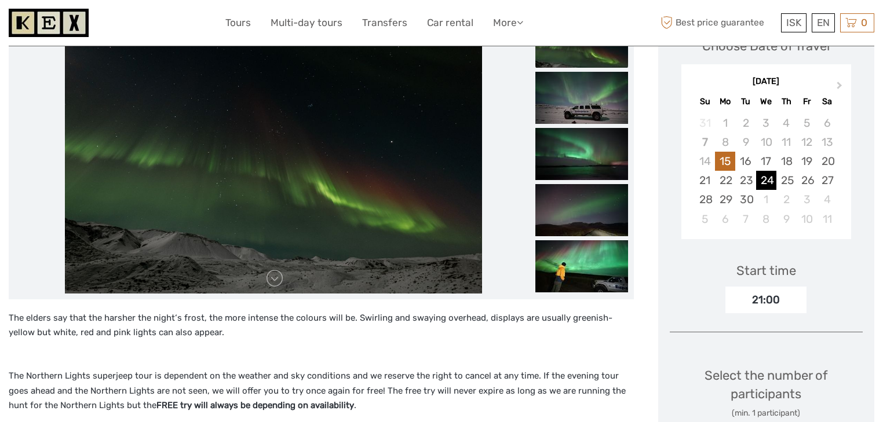
scroll to position [185, 0]
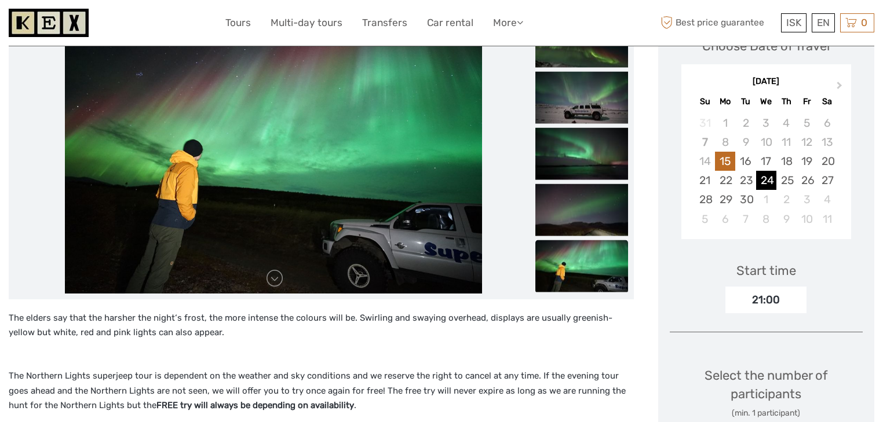
click at [769, 180] on div "24" at bounding box center [766, 180] width 20 height 19
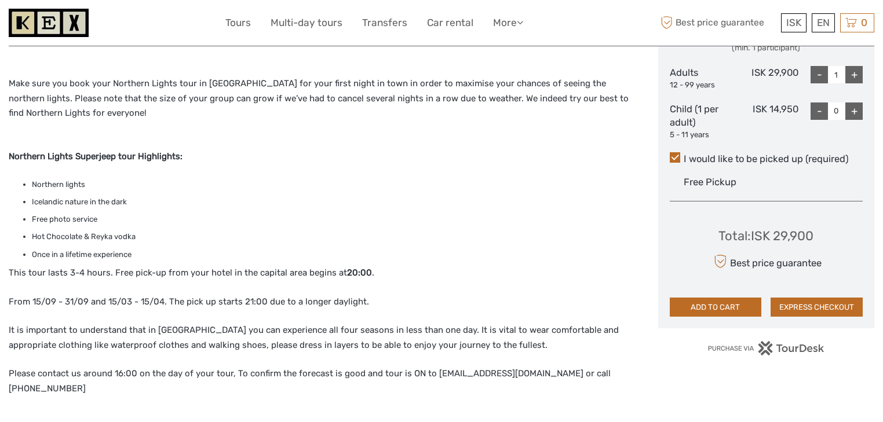
scroll to position [556, 0]
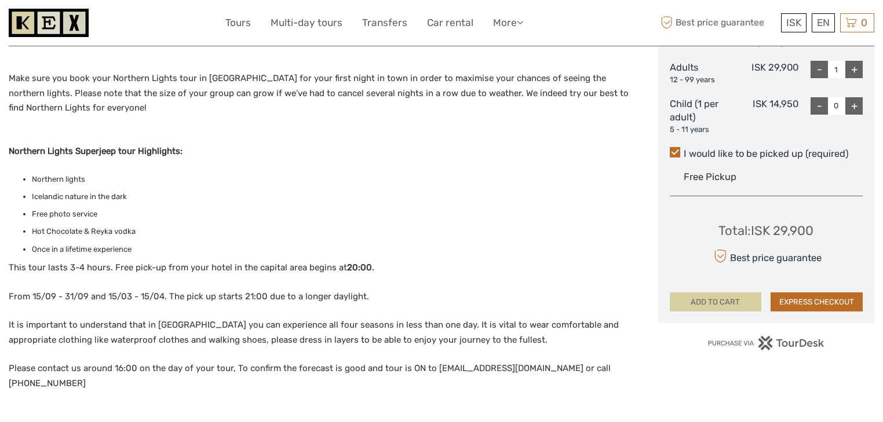
click at [705, 302] on button "ADD TO CART" at bounding box center [715, 302] width 92 height 20
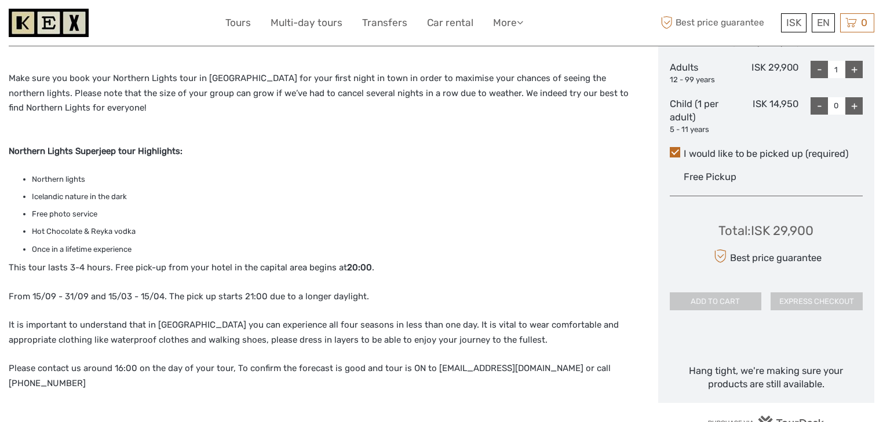
scroll to position [510, 0]
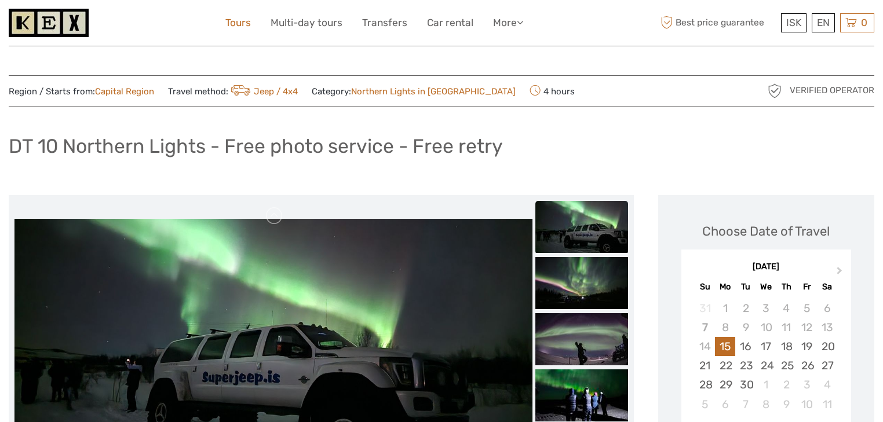
click at [239, 24] on link "Tours" at bounding box center [237, 22] width 25 height 17
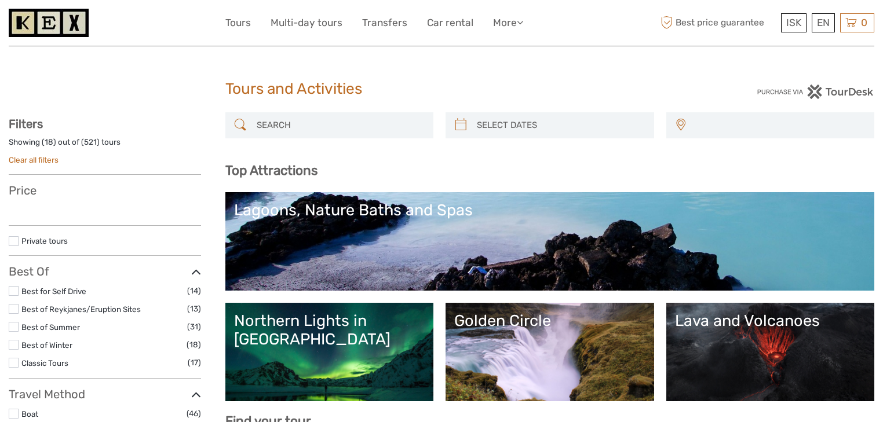
select select
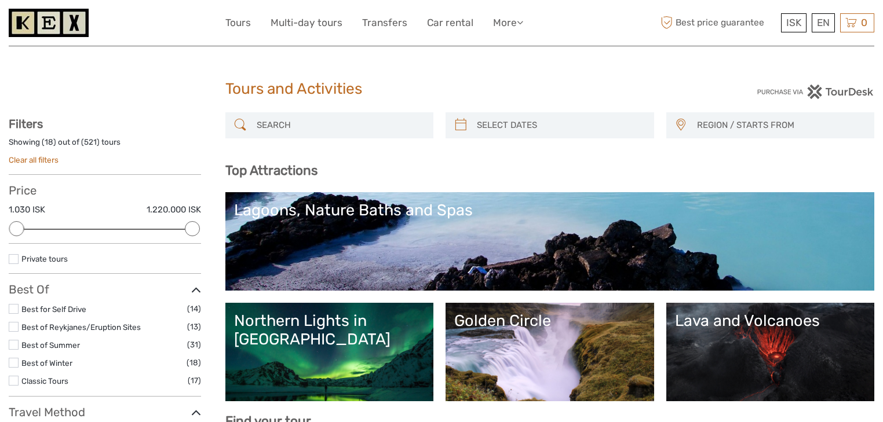
scroll to position [932, 0]
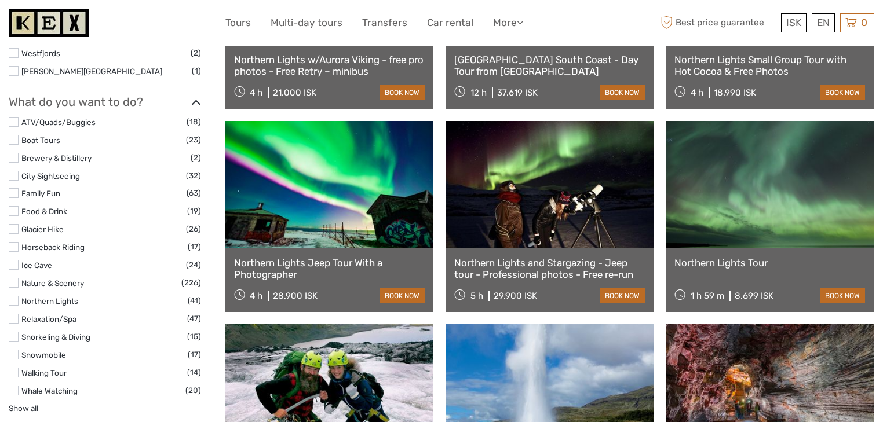
click at [12, 213] on label at bounding box center [14, 211] width 10 height 10
click at [0, 0] on input "checkbox" at bounding box center [0, 0] width 0 height 0
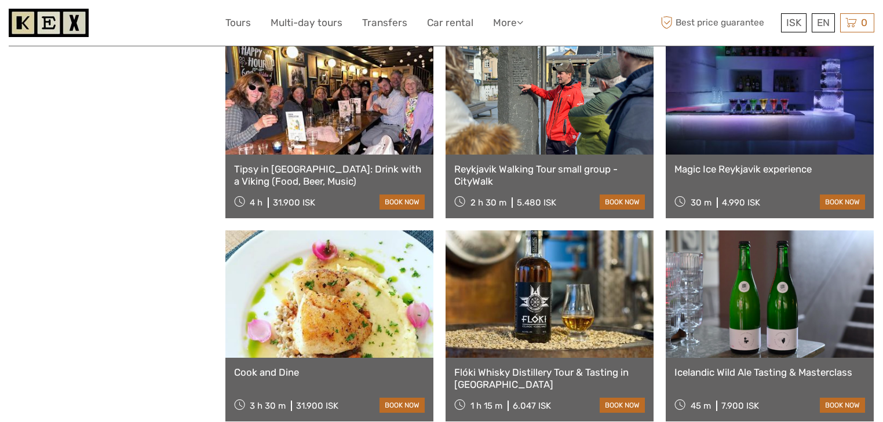
scroll to position [1066, 0]
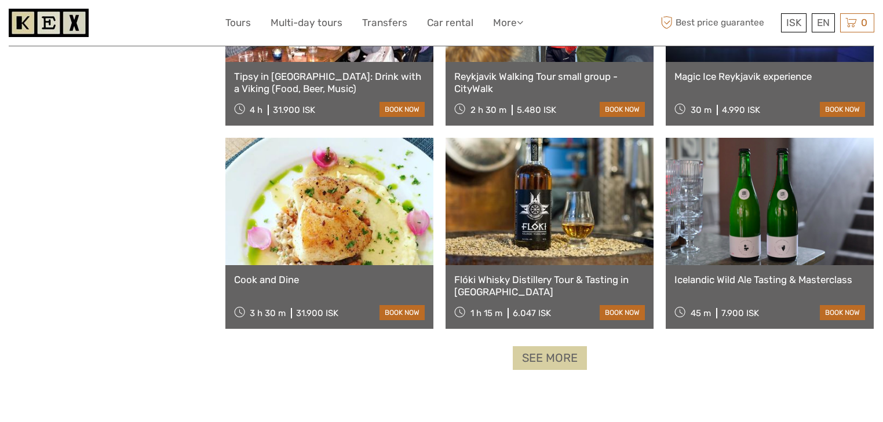
click at [535, 366] on link "See more" at bounding box center [549, 358] width 74 height 24
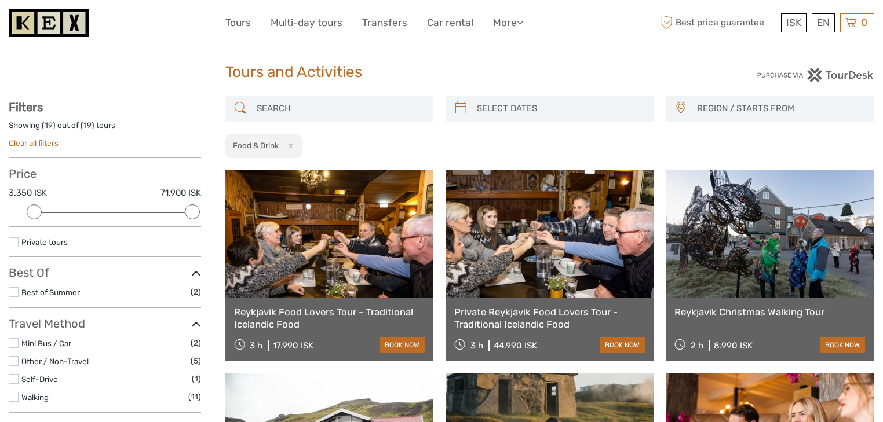
scroll to position [0, 0]
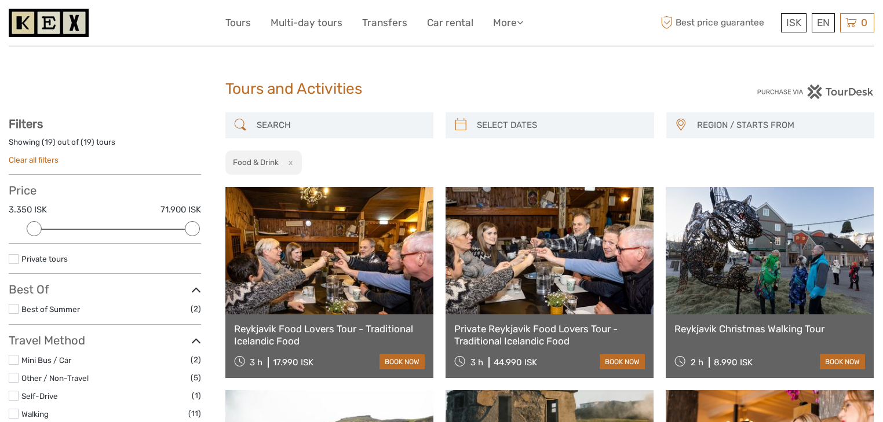
click at [411, 268] on link at bounding box center [329, 250] width 208 height 127
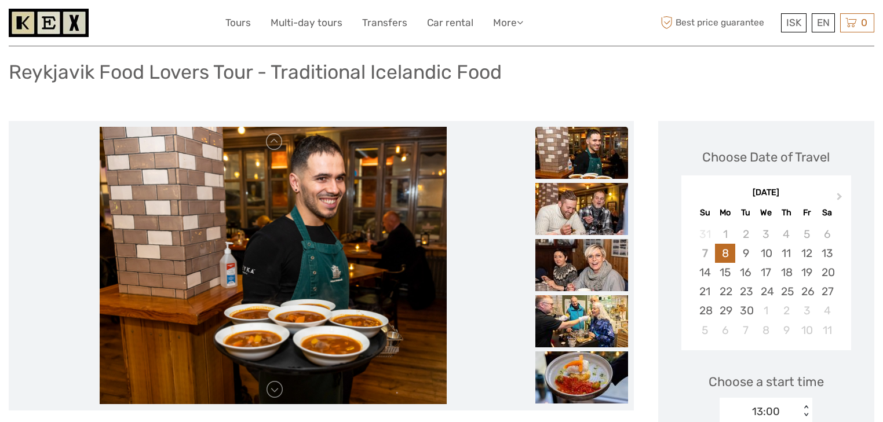
scroll to position [93, 0]
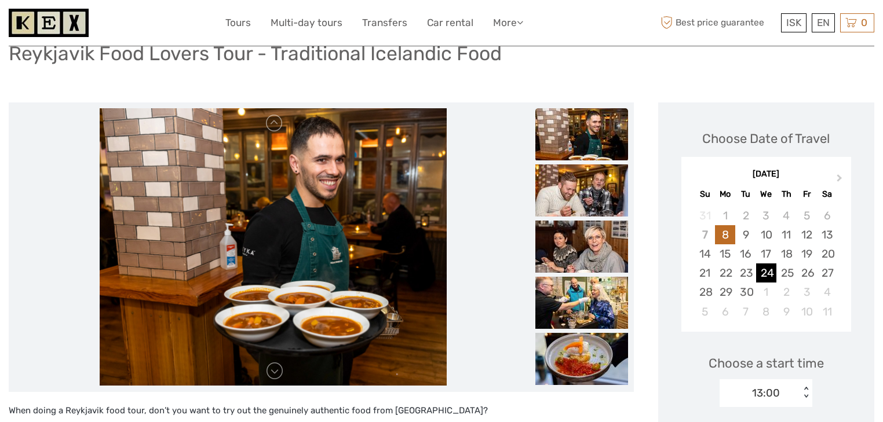
click at [759, 274] on div "24" at bounding box center [766, 272] width 20 height 19
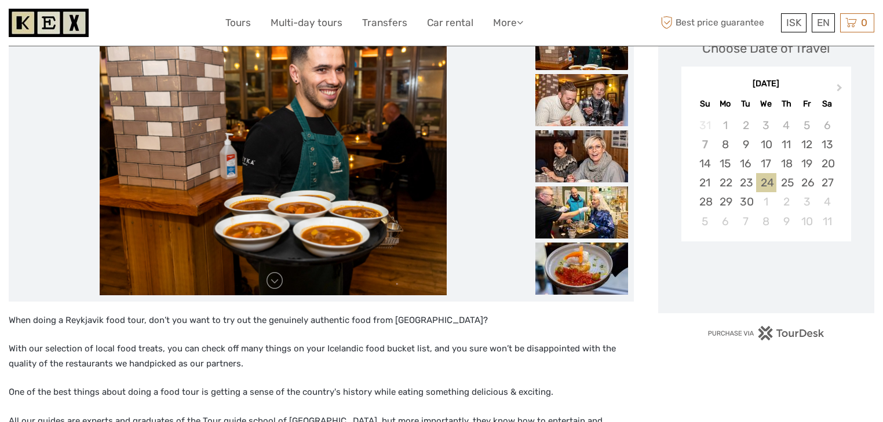
scroll to position [185, 0]
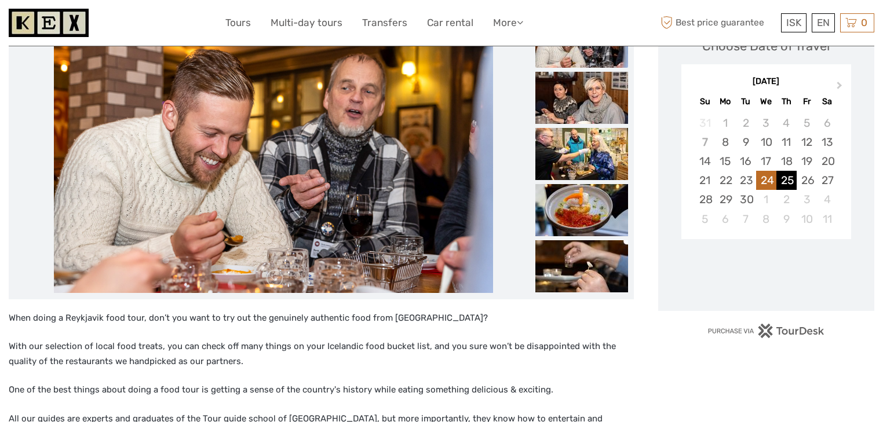
click at [790, 175] on div "25" at bounding box center [786, 180] width 20 height 19
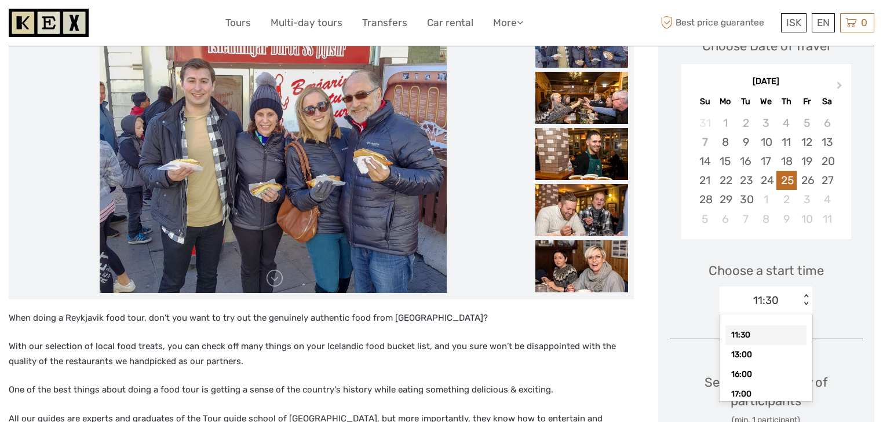
click at [760, 307] on div "11:30" at bounding box center [765, 300] width 25 height 15
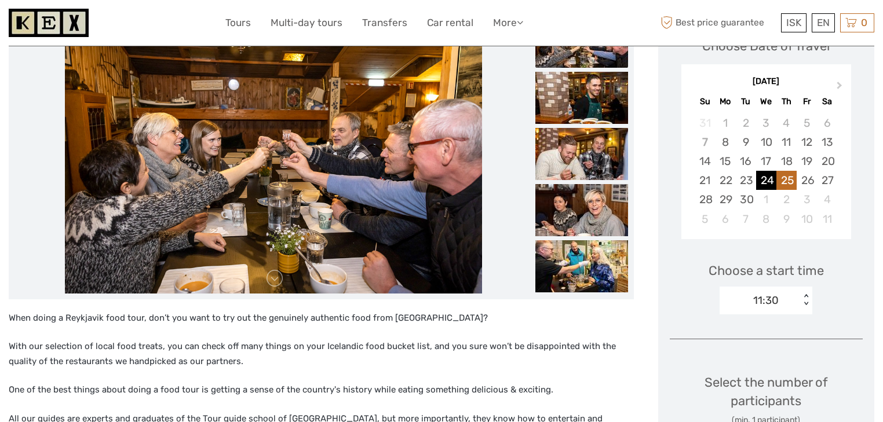
click at [766, 178] on div "24" at bounding box center [766, 180] width 20 height 19
click at [783, 306] on div "11:30" at bounding box center [759, 300] width 80 height 17
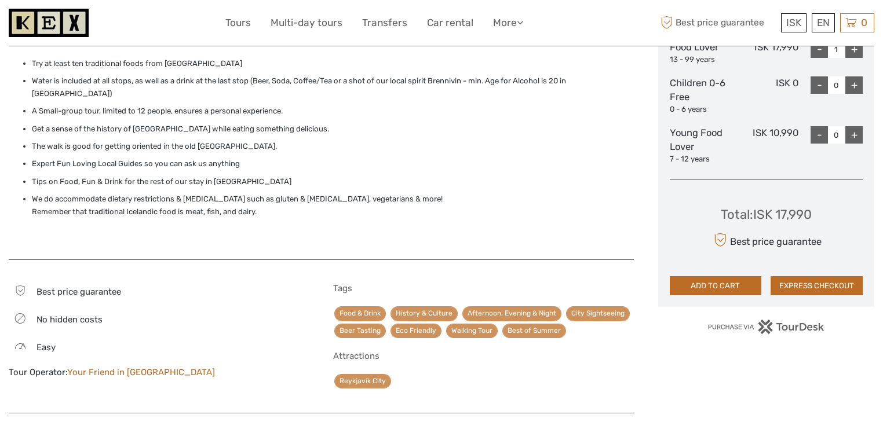
scroll to position [602, 0]
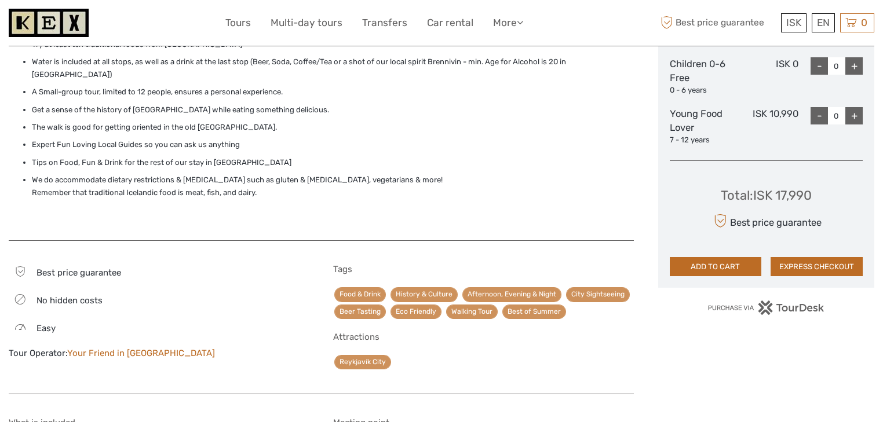
click at [108, 348] on link "Your Friend in [GEOGRAPHIC_DATA]" at bounding box center [141, 353] width 148 height 10
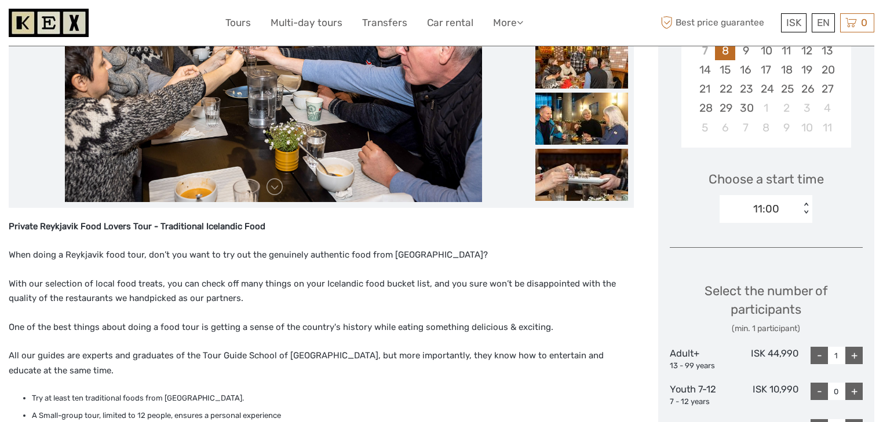
scroll to position [278, 0]
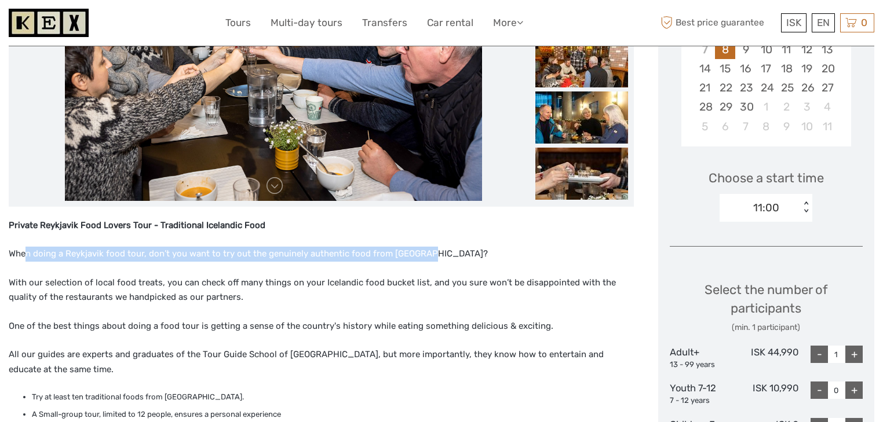
drag, startPoint x: 27, startPoint y: 254, endPoint x: 419, endPoint y: 245, distance: 392.7
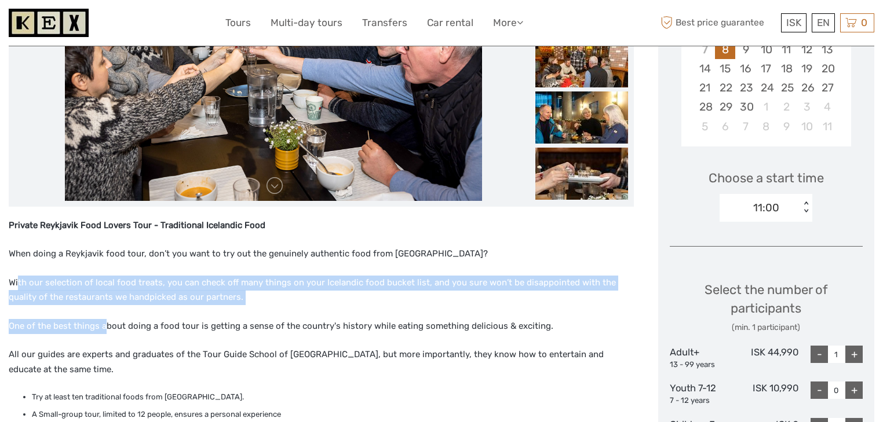
drag, startPoint x: 19, startPoint y: 282, endPoint x: 81, endPoint y: 318, distance: 72.1
click at [81, 319] on p "One of the best things about doing a food tour is getting a sense of the countr…" at bounding box center [321, 326] width 625 height 15
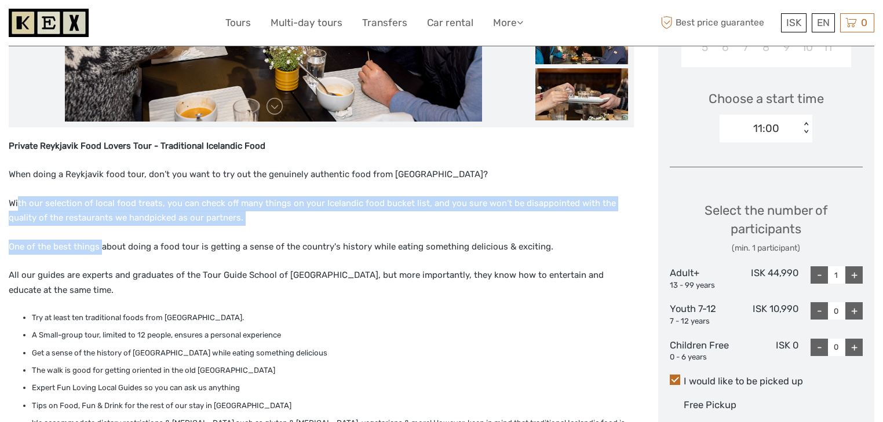
scroll to position [371, 0]
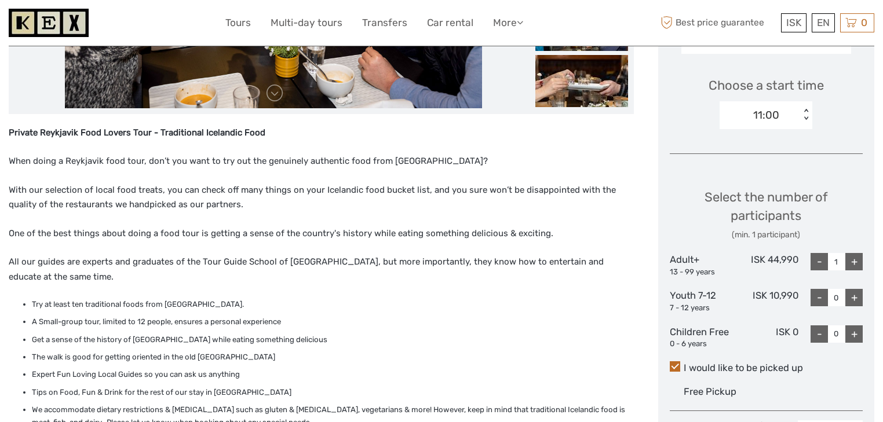
click at [79, 294] on div "Private Reykjavik Food Lovers Tour - Traditional Icelandic Food When doing a Re…" at bounding box center [321, 394] width 625 height 537
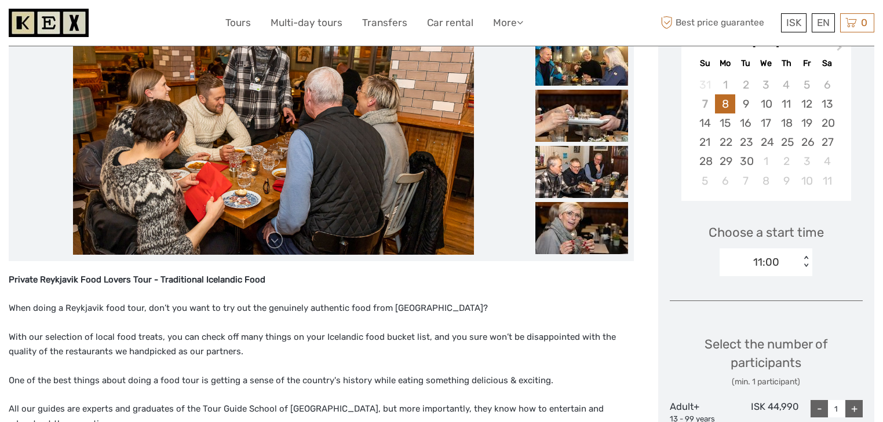
scroll to position [232, 0]
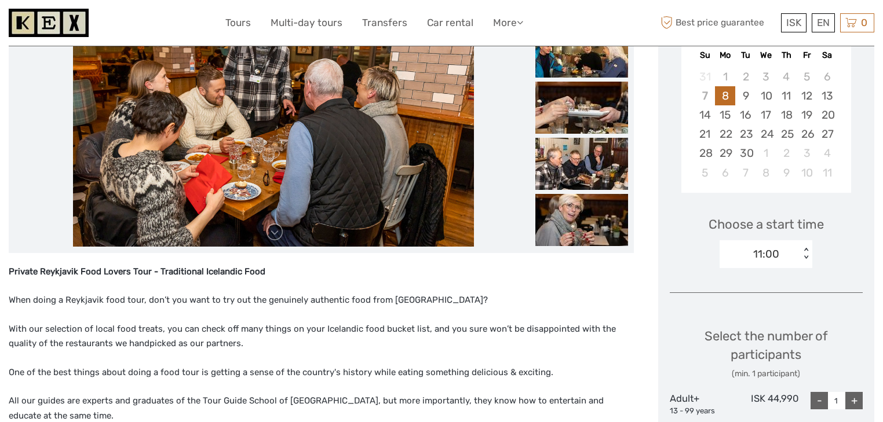
click at [797, 255] on div "11:00" at bounding box center [759, 254] width 80 height 17
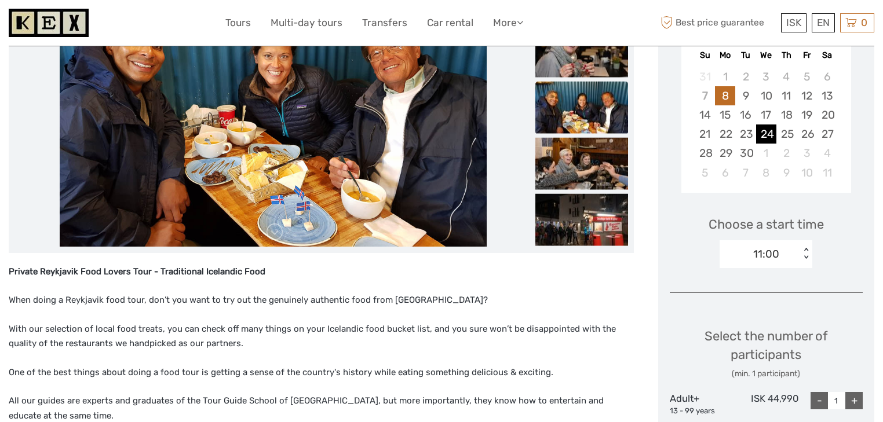
click at [773, 134] on div "24" at bounding box center [766, 134] width 20 height 19
click at [778, 261] on div "11:00" at bounding box center [759, 254] width 80 height 17
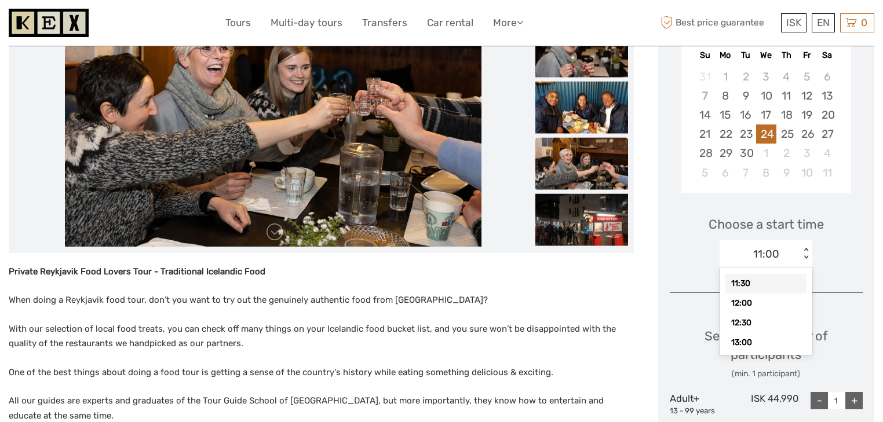
scroll to position [0, 0]
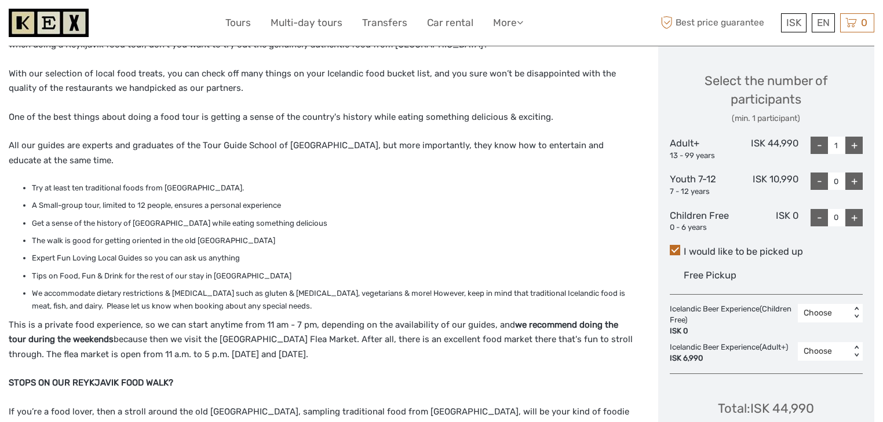
scroll to position [510, 0]
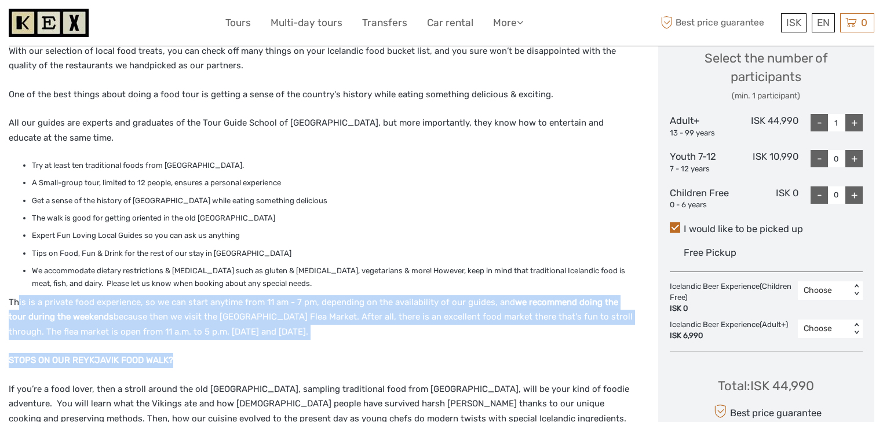
drag, startPoint x: 16, startPoint y: 303, endPoint x: 257, endPoint y: 342, distance: 244.0
click at [257, 342] on div "Private Reykjavik Food Lovers Tour - Traditional Icelandic Food When doing a Re…" at bounding box center [321, 255] width 625 height 537
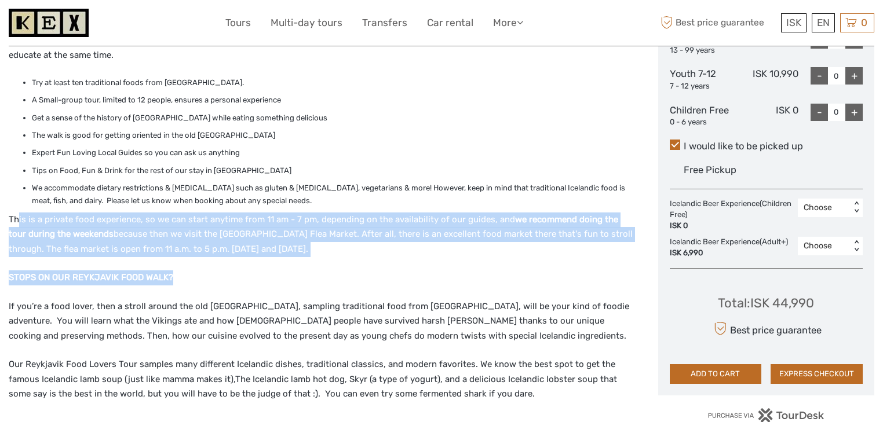
scroll to position [602, 0]
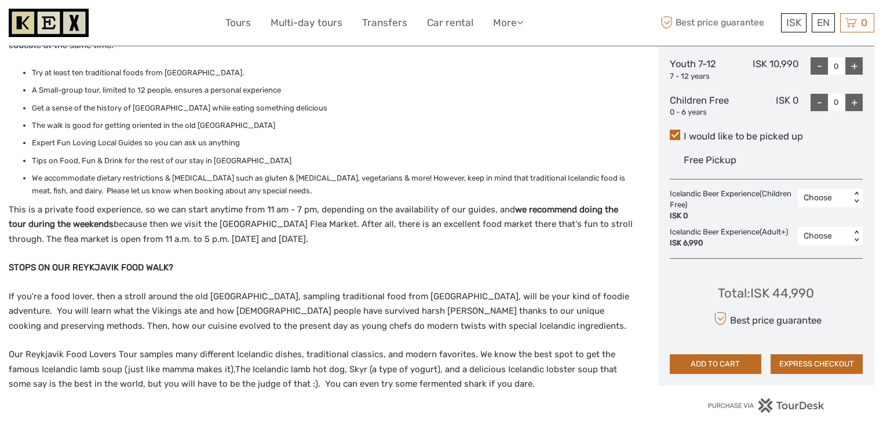
click at [189, 310] on p "If you’re a food lover, then a stroll around the old Reykjavik city center, sam…" at bounding box center [321, 312] width 625 height 45
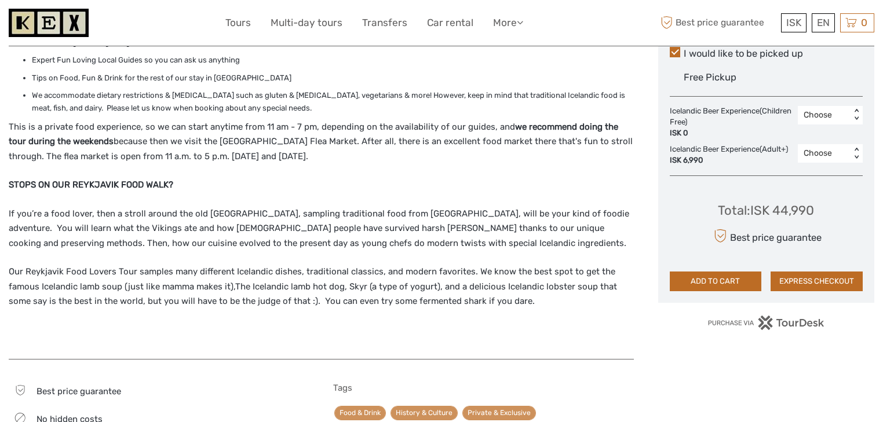
scroll to position [695, 0]
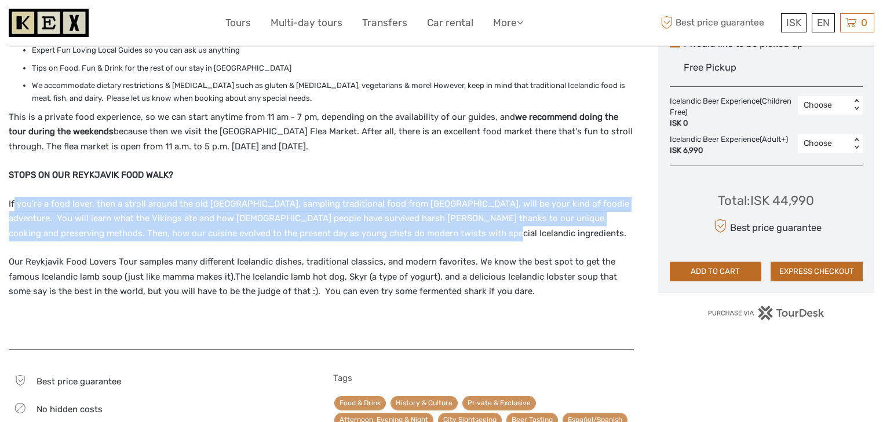
drag, startPoint x: 25, startPoint y: 202, endPoint x: 397, endPoint y: 233, distance: 372.5
click at [397, 233] on p "If you’re a food lover, then a stroll around the old Reykjavik city center, sam…" at bounding box center [321, 219] width 625 height 45
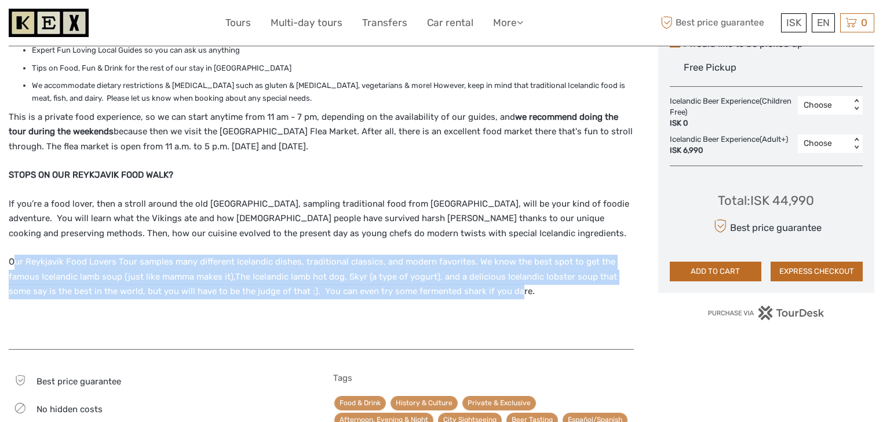
drag, startPoint x: 12, startPoint y: 263, endPoint x: 512, endPoint y: 293, distance: 501.2
click at [512, 293] on p "Our Reykjavik Food Lovers Tour samples many different Icelandic dishes, traditi…" at bounding box center [321, 277] width 625 height 45
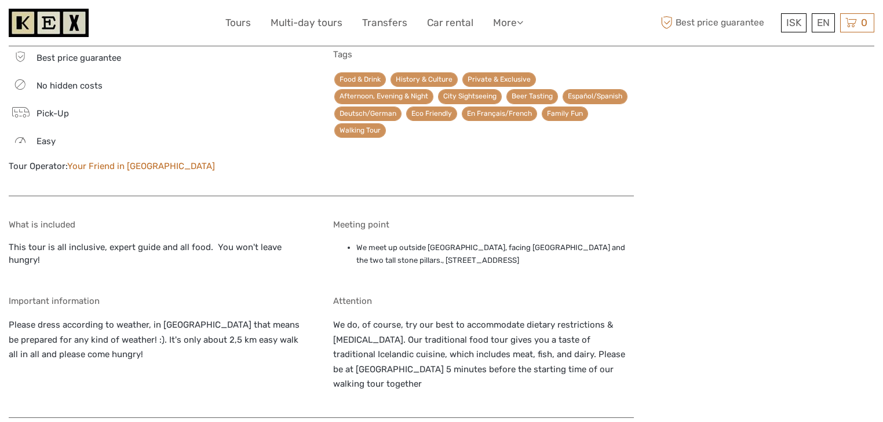
scroll to position [1019, 0]
drag, startPoint x: 15, startPoint y: 248, endPoint x: 285, endPoint y: 250, distance: 269.9
click at [285, 250] on div "What is included This tour is all inclusive, expert guide and all food. You won…" at bounding box center [159, 248] width 300 height 59
drag, startPoint x: 365, startPoint y: 246, endPoint x: 390, endPoint y: 256, distance: 26.5
click at [533, 257] on li "We meet up outside Hlöllabátar, facing Ingólfstorg Square and the two tall ston…" at bounding box center [494, 254] width 277 height 26
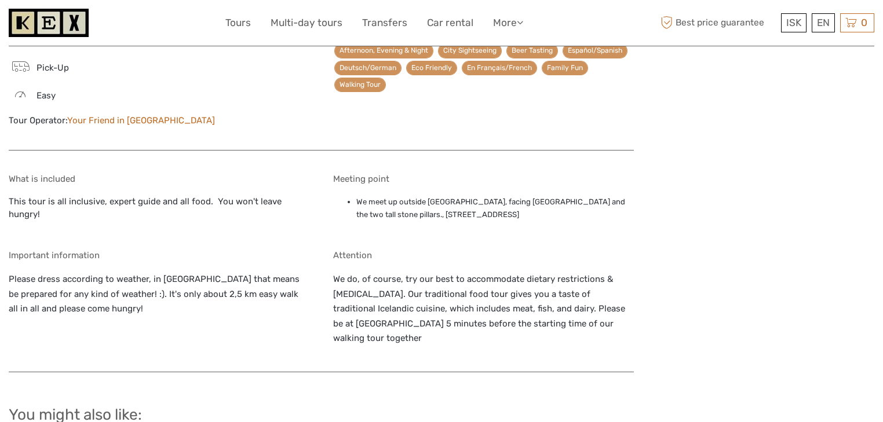
scroll to position [1066, 0]
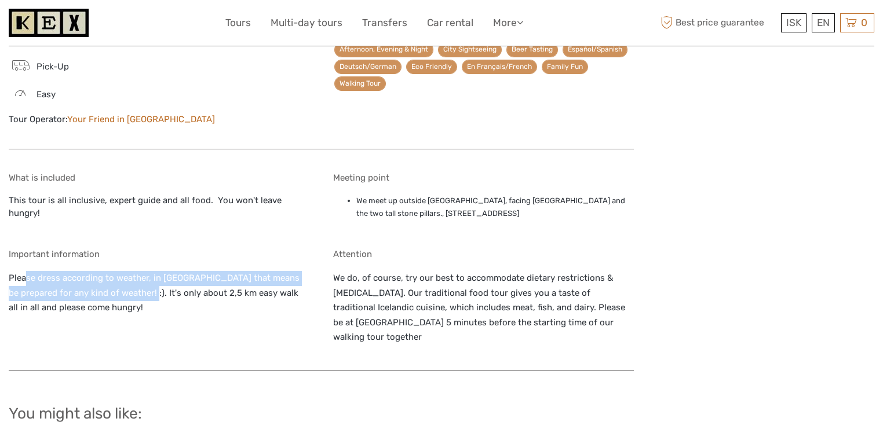
drag, startPoint x: 27, startPoint y: 271, endPoint x: 153, endPoint y: 276, distance: 126.3
click at [130, 279] on p "Please dress according to weather, in Iceland that means be prepared for any ki…" at bounding box center [159, 300] width 300 height 59
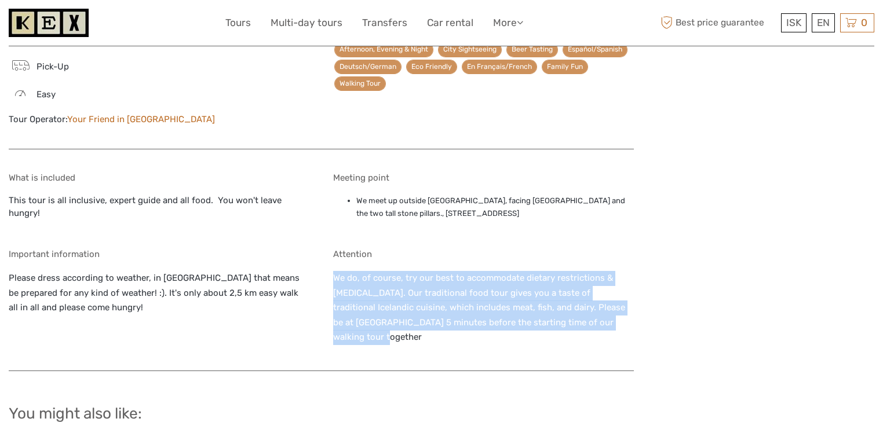
drag, startPoint x: 334, startPoint y: 270, endPoint x: 577, endPoint y: 323, distance: 248.3
click at [580, 325] on div "Attention We do, of course, try our best to accommodate dietary restrictions & …" at bounding box center [483, 304] width 300 height 110
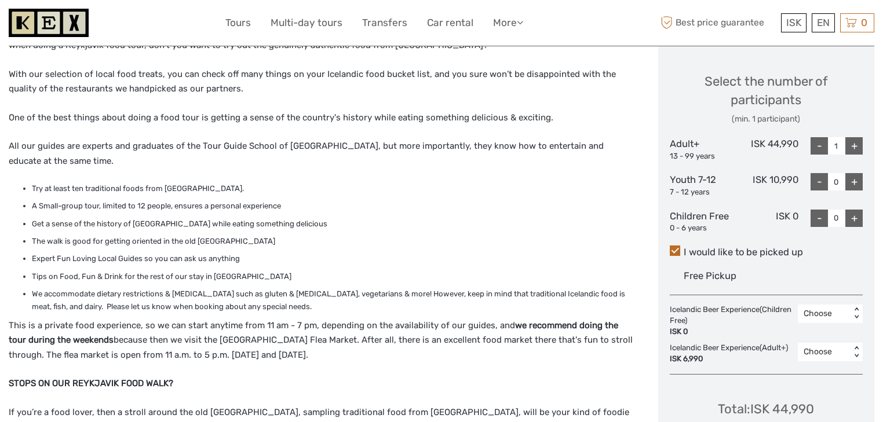
scroll to position [510, 0]
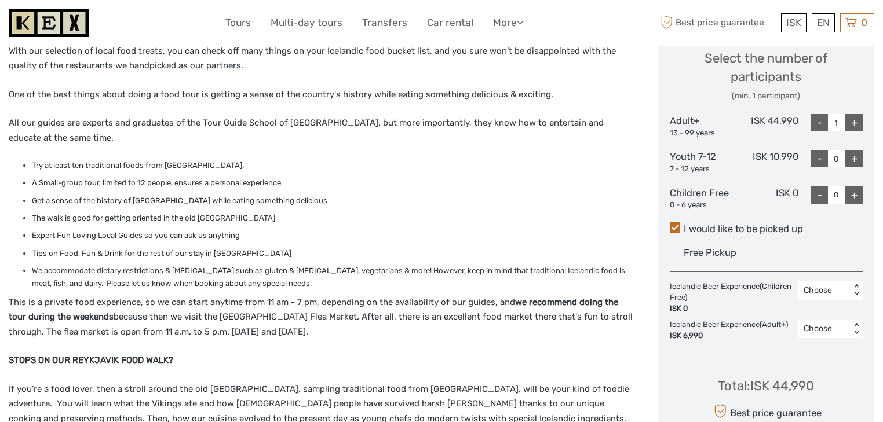
click at [63, 313] on strong "we recommend doing the tour during the weekends" at bounding box center [313, 309] width 609 height 25
drag, startPoint x: 34, startPoint y: 298, endPoint x: 292, endPoint y: 298, distance: 258.3
click at [292, 298] on p "This is a private food experience, so we can start anytime from 11 am - 7 pm, d…" at bounding box center [321, 317] width 625 height 45
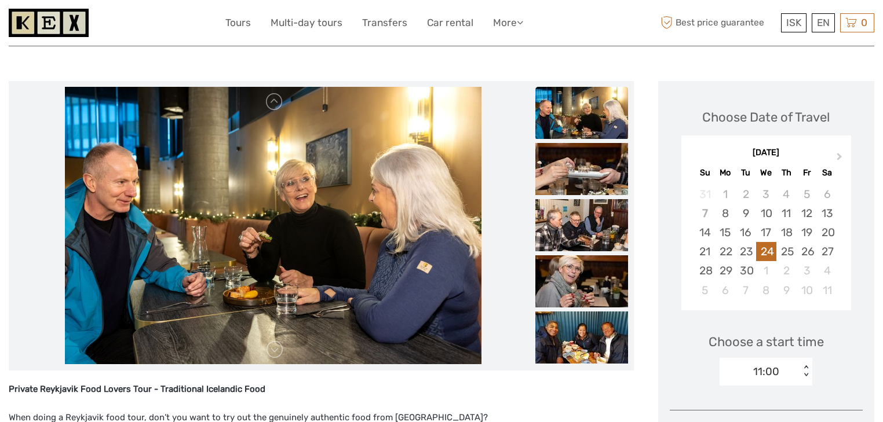
scroll to position [139, 0]
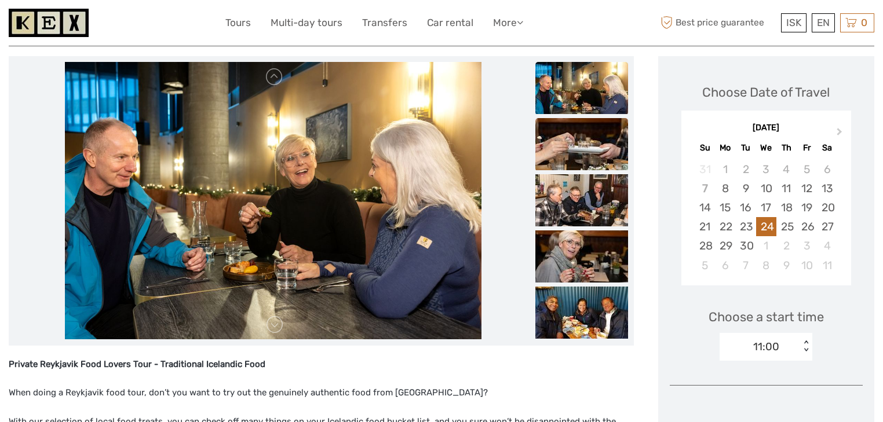
click at [561, 155] on img at bounding box center [581, 144] width 93 height 52
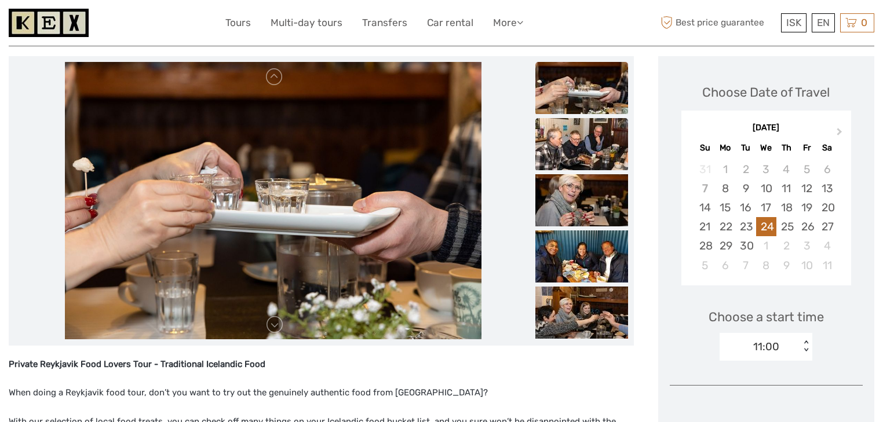
click at [561, 155] on img at bounding box center [581, 144] width 93 height 52
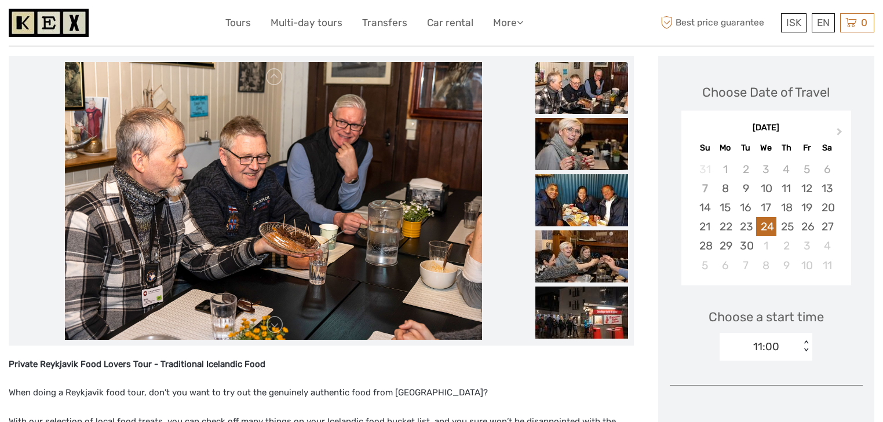
click at [561, 155] on img at bounding box center [581, 144] width 93 height 52
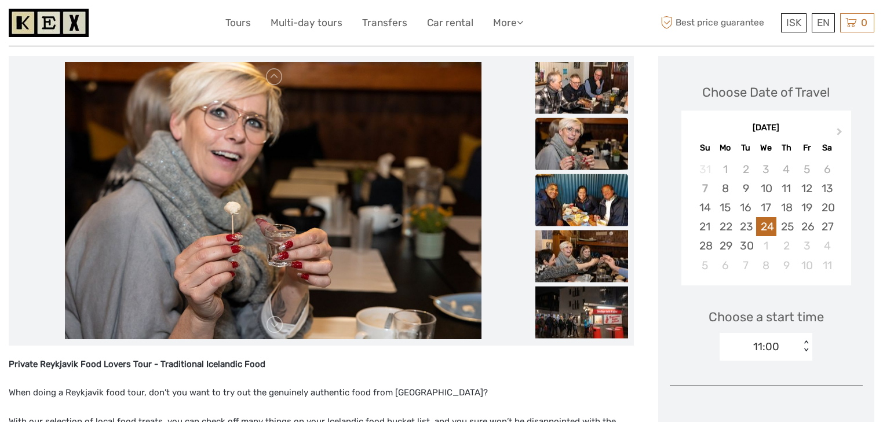
click at [570, 185] on img at bounding box center [581, 200] width 93 height 52
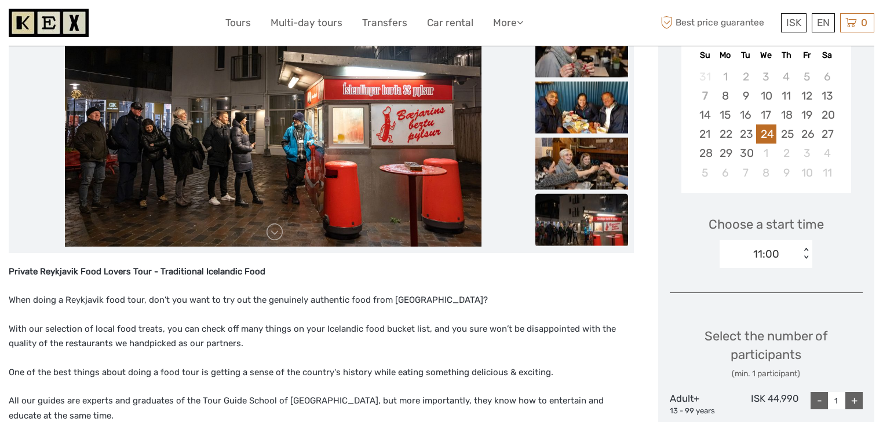
scroll to position [0, 0]
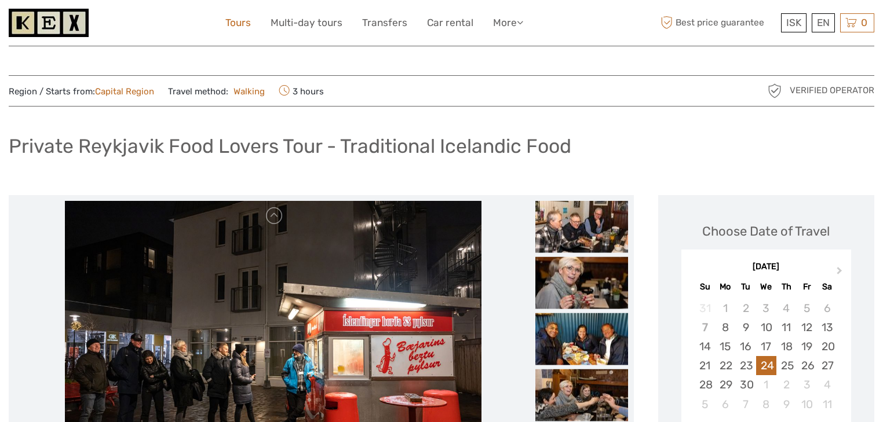
click at [245, 22] on link "Tours" at bounding box center [237, 22] width 25 height 17
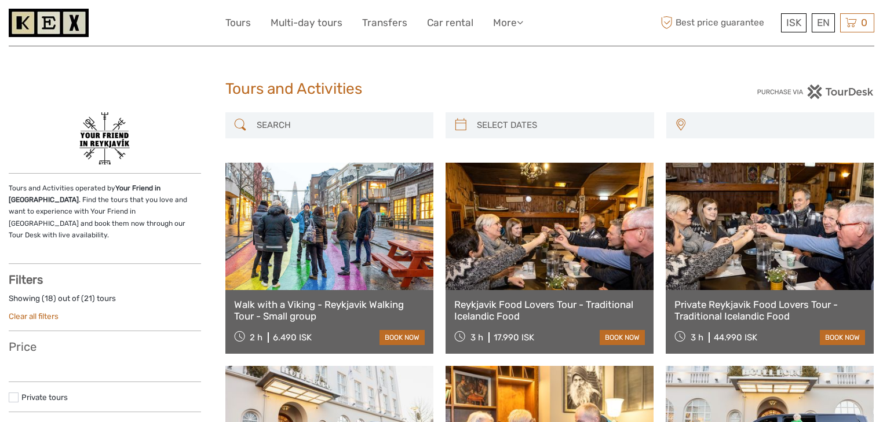
select select
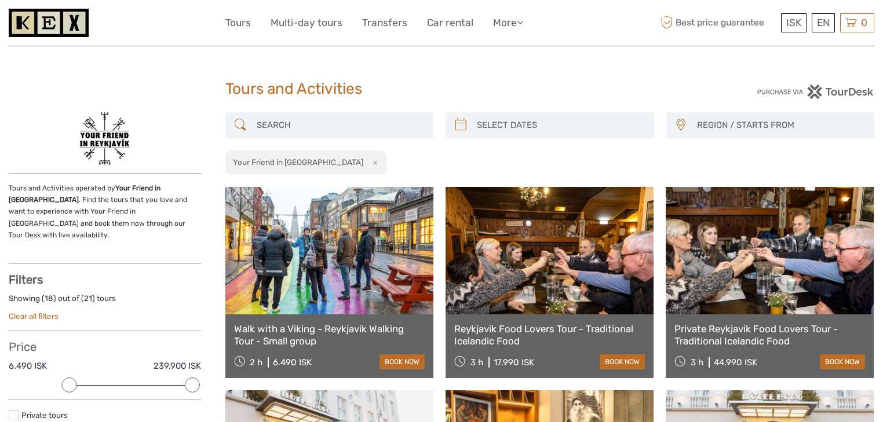
click at [582, 270] on link at bounding box center [549, 250] width 208 height 127
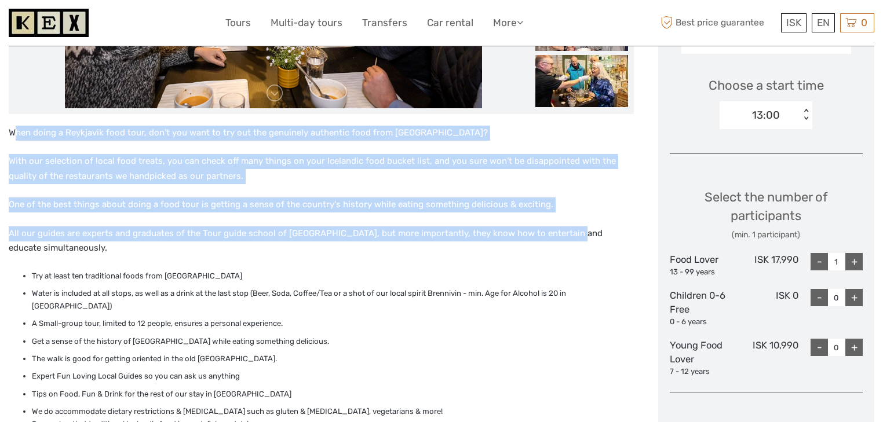
drag, startPoint x: 14, startPoint y: 129, endPoint x: 564, endPoint y: 232, distance: 559.6
click at [564, 232] on div "When doing a Reykjavik food tour, don’t you want to try out the genuinely authe…" at bounding box center [321, 293] width 625 height 335
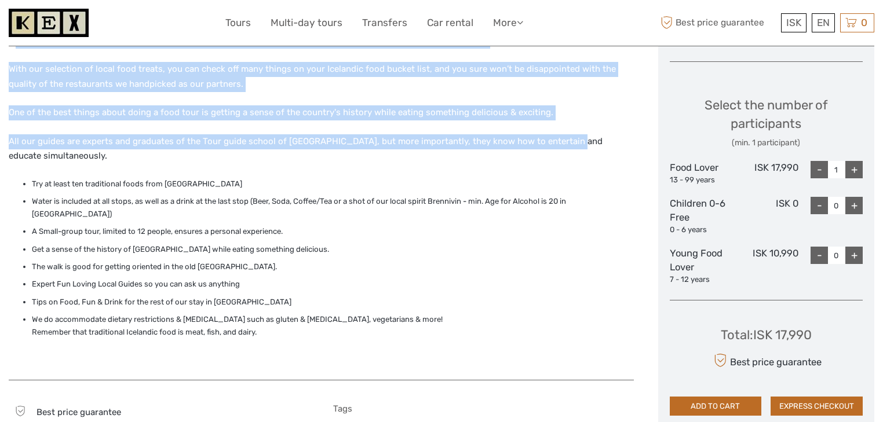
scroll to position [463, 0]
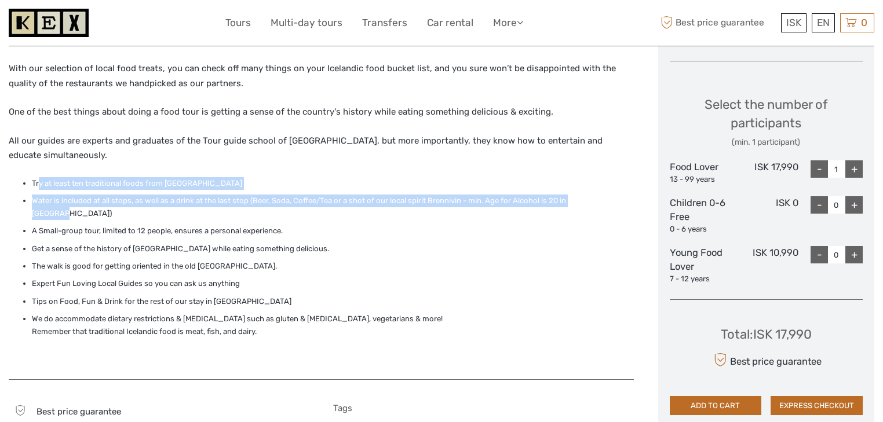
drag, startPoint x: 37, startPoint y: 182, endPoint x: 603, endPoint y: 206, distance: 566.9
click at [603, 206] on ul "Try at least ten traditional foods from [GEOGRAPHIC_DATA] Water is included at …" at bounding box center [321, 258] width 625 height 162
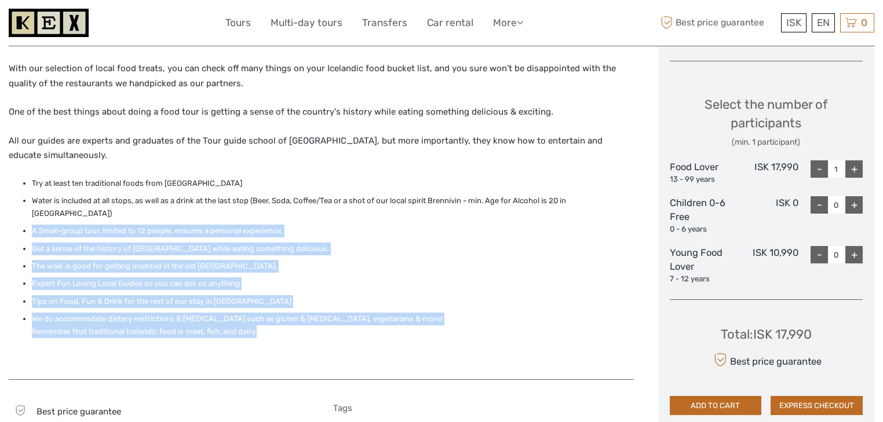
drag, startPoint x: 27, startPoint y: 218, endPoint x: 265, endPoint y: 322, distance: 259.3
click at [265, 323] on ul "Try at least ten traditional foods from [GEOGRAPHIC_DATA] Water is included at …" at bounding box center [321, 258] width 625 height 162
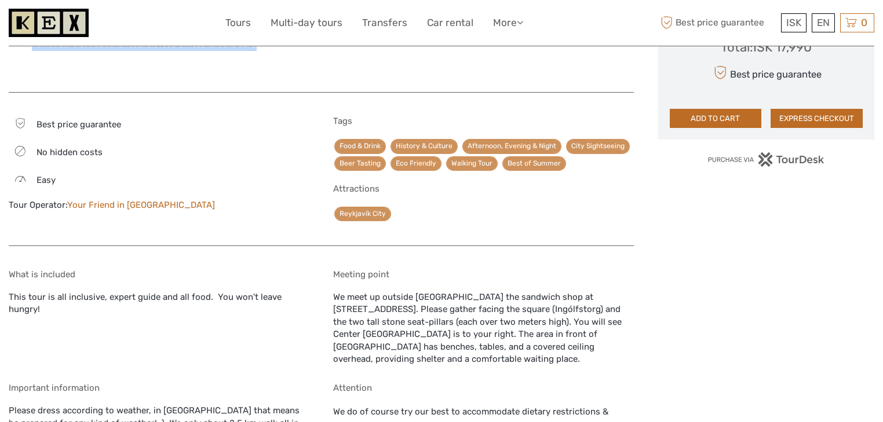
scroll to position [788, 0]
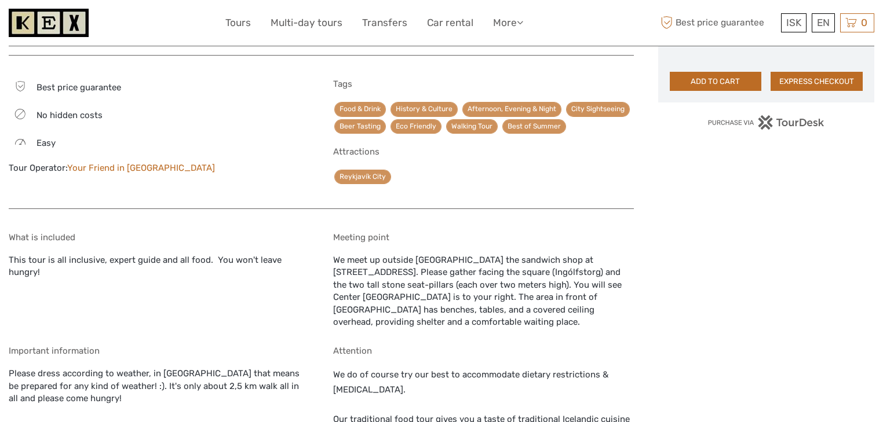
drag, startPoint x: 15, startPoint y: 246, endPoint x: 309, endPoint y: 251, distance: 293.7
click at [309, 251] on div "What is included This tour is all inclusive, expert guide and all food. You won…" at bounding box center [321, 374] width 625 height 306
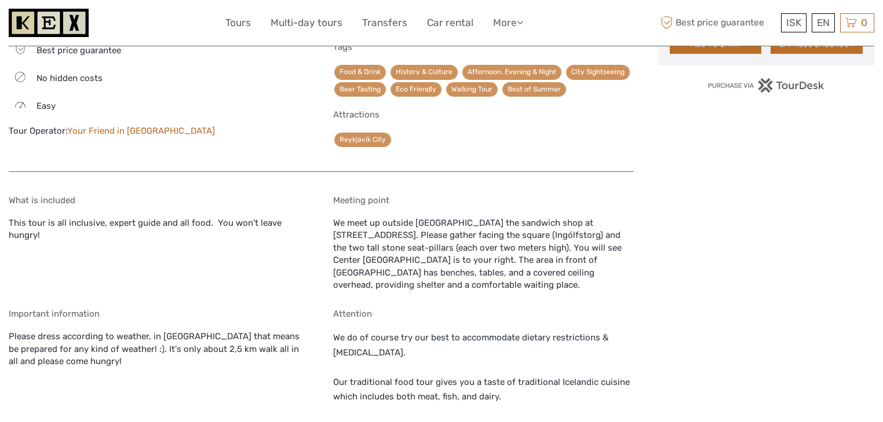
scroll to position [880, 0]
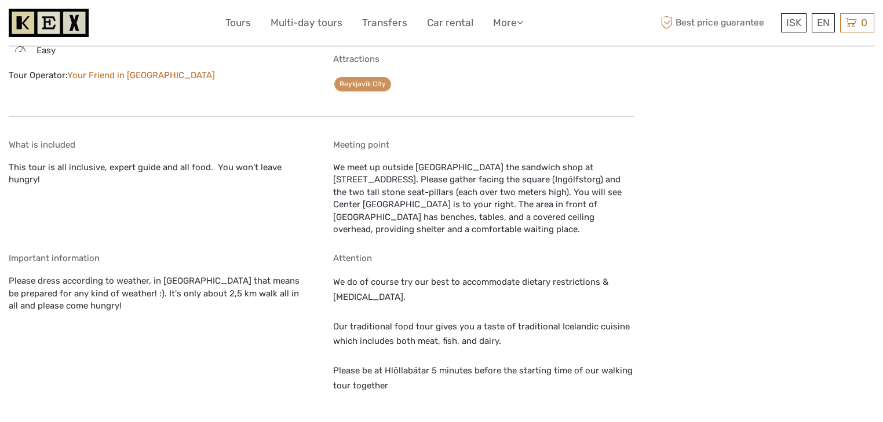
drag, startPoint x: 336, startPoint y: 152, endPoint x: 444, endPoint y: 221, distance: 128.0
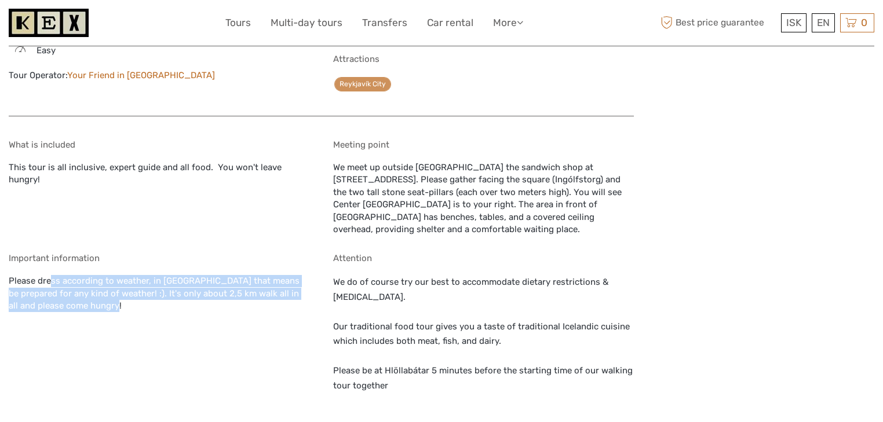
drag, startPoint x: 12, startPoint y: 264, endPoint x: 282, endPoint y: 287, distance: 270.8
click at [282, 287] on div "Important information Please dress according to weather, in [GEOGRAPHIC_DATA] t…" at bounding box center [159, 337] width 300 height 169
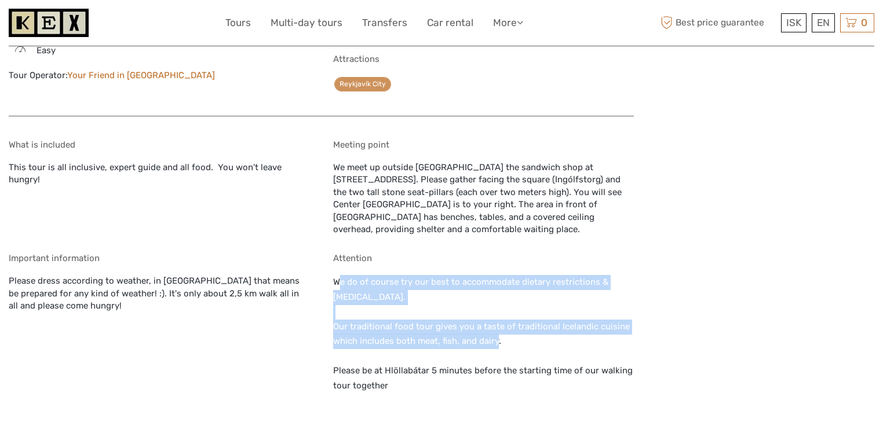
drag, startPoint x: 336, startPoint y: 266, endPoint x: 497, endPoint y: 328, distance: 172.0
click at [497, 328] on p "We do of course try our best to accommodate dietary restrictions & [MEDICAL_DAT…" at bounding box center [483, 341] width 300 height 133
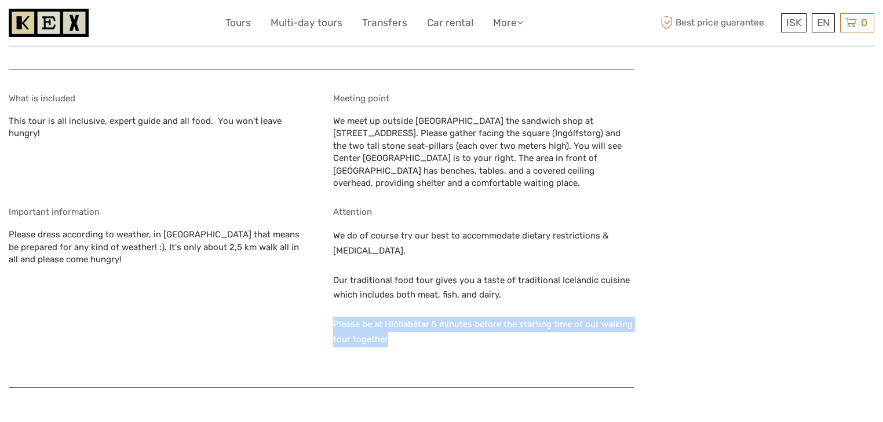
drag, startPoint x: 335, startPoint y: 311, endPoint x: 390, endPoint y: 327, distance: 57.2
click at [390, 327] on p "We do of course try our best to accommodate dietary restrictions & [MEDICAL_DAT…" at bounding box center [483, 295] width 300 height 133
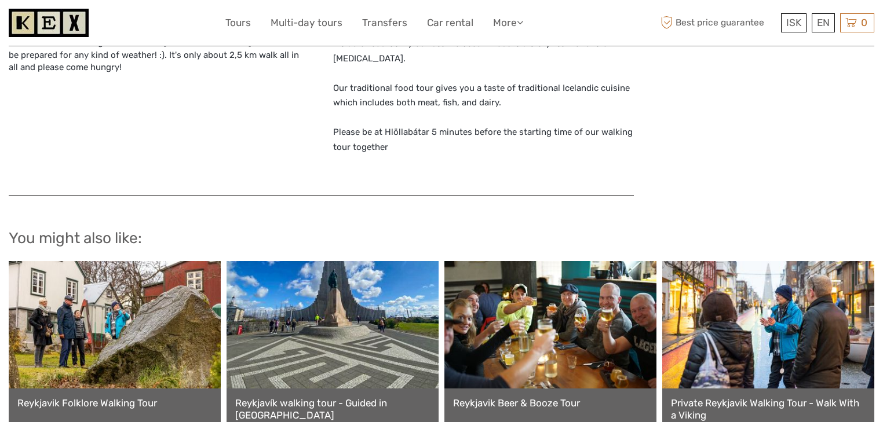
scroll to position [1158, 0]
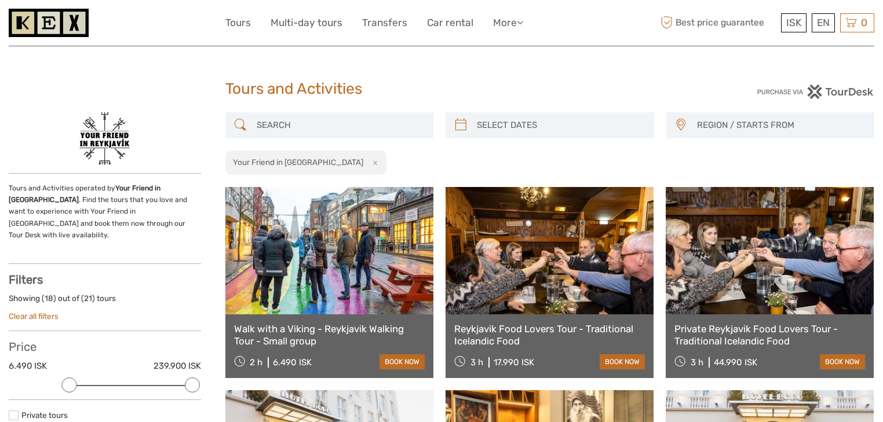
select select
click at [566, 266] on link at bounding box center [549, 250] width 208 height 127
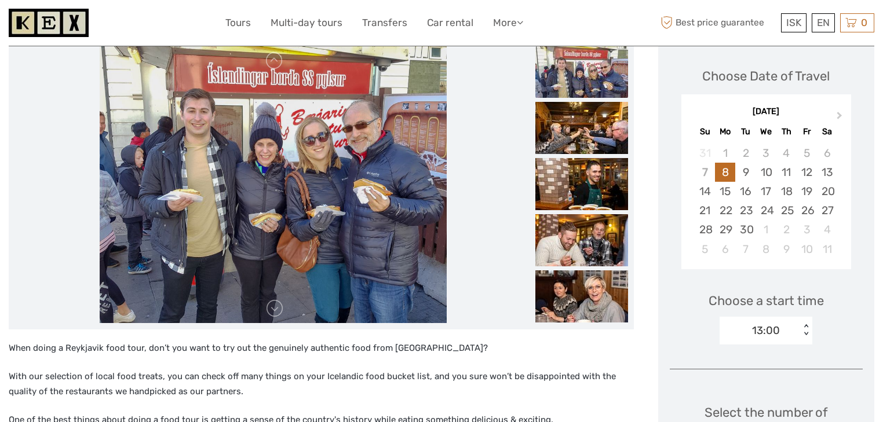
scroll to position [139, 0]
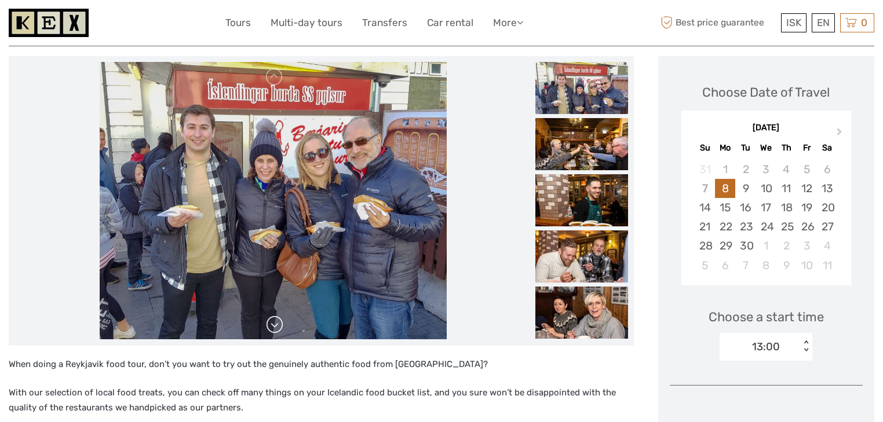
click at [270, 327] on link at bounding box center [274, 325] width 19 height 19
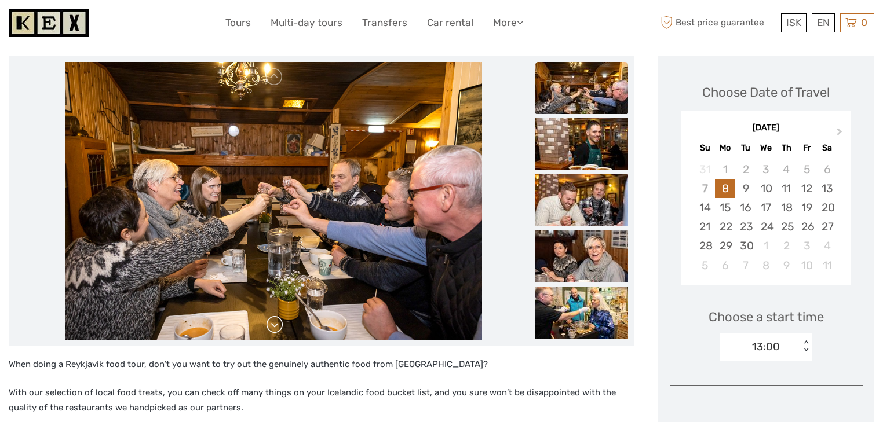
click at [270, 327] on link at bounding box center [274, 325] width 19 height 19
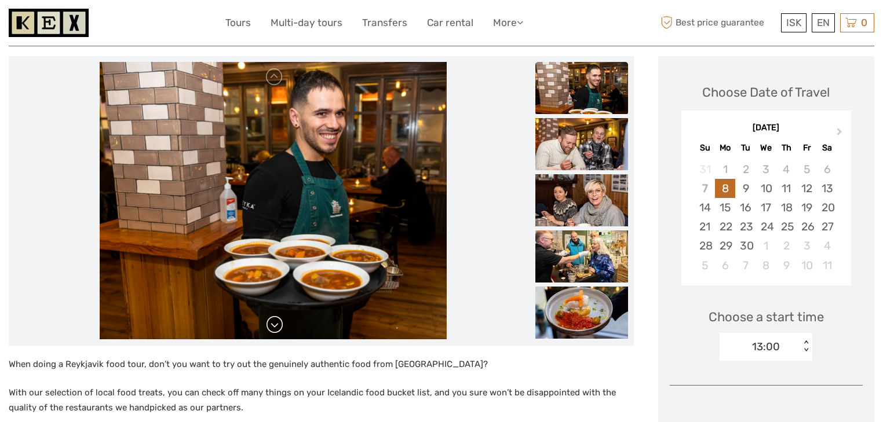
click at [270, 327] on link at bounding box center [274, 325] width 19 height 19
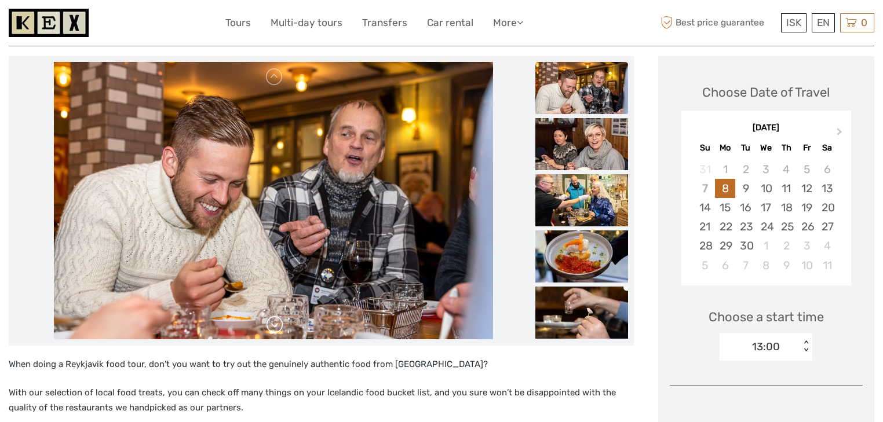
click at [270, 327] on link at bounding box center [274, 325] width 19 height 19
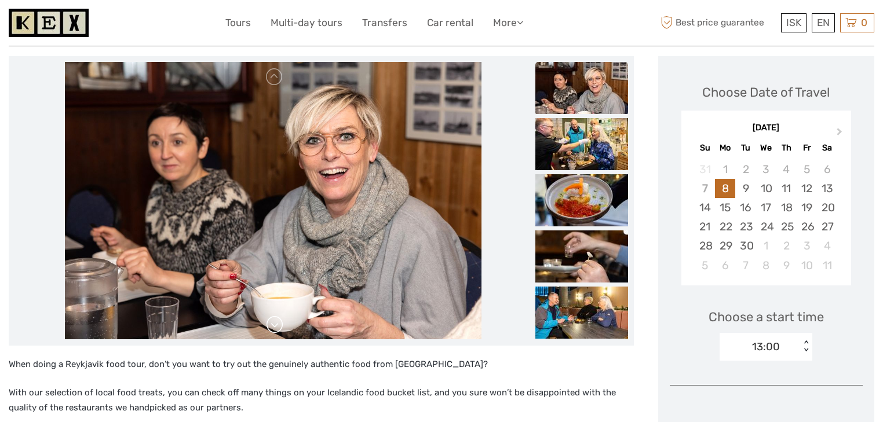
click at [270, 327] on link at bounding box center [274, 325] width 19 height 19
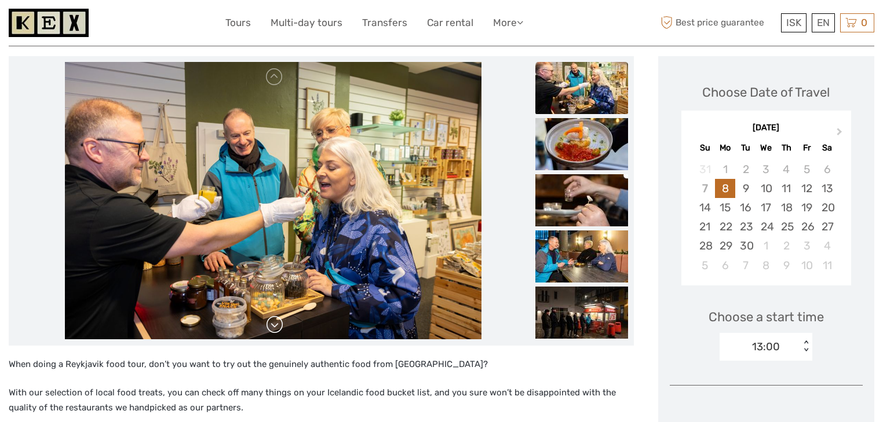
click at [270, 327] on link at bounding box center [274, 325] width 19 height 19
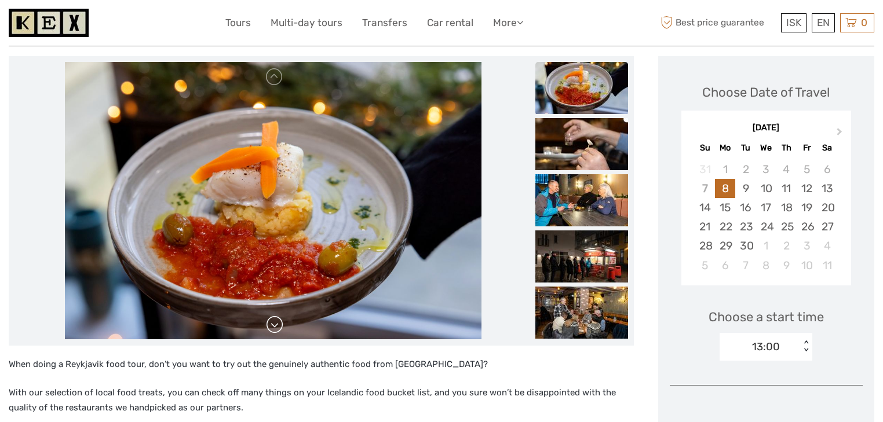
click at [270, 327] on link at bounding box center [274, 325] width 19 height 19
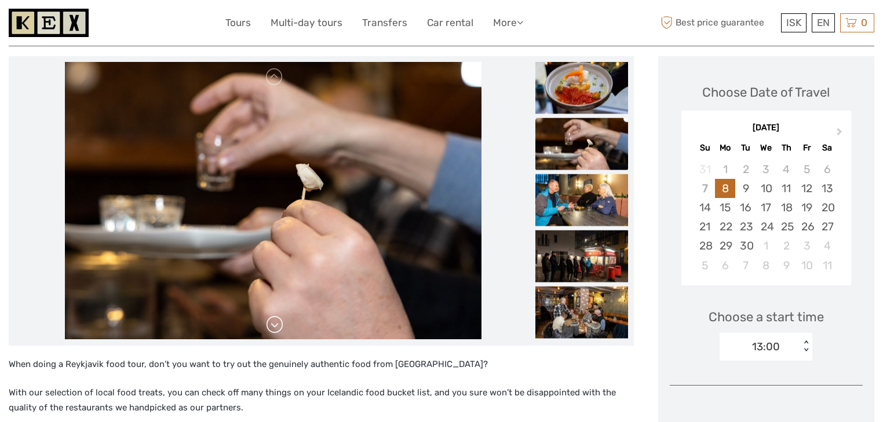
click at [270, 327] on link at bounding box center [274, 325] width 19 height 19
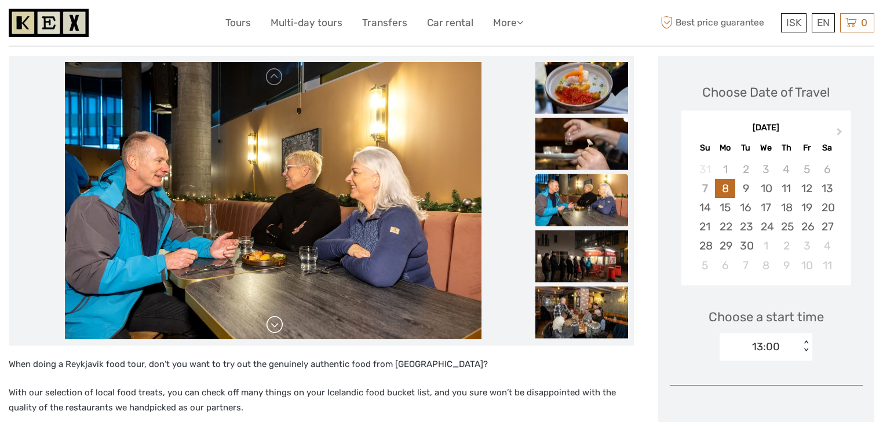
click at [270, 327] on link at bounding box center [274, 325] width 19 height 19
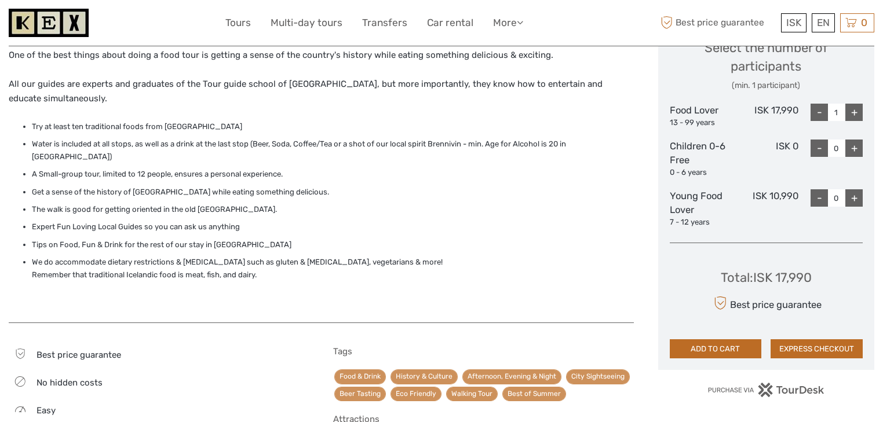
scroll to position [510, 0]
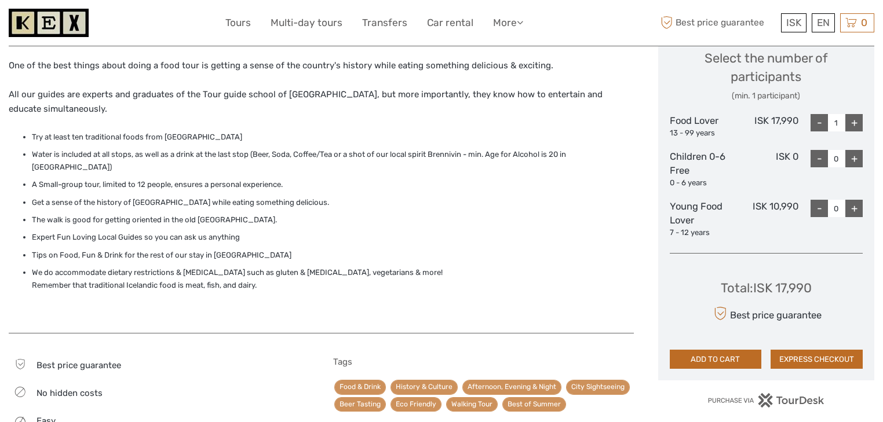
click at [140, 137] on li "Try at least ten traditional foods from Iceland" at bounding box center [333, 137] width 602 height 13
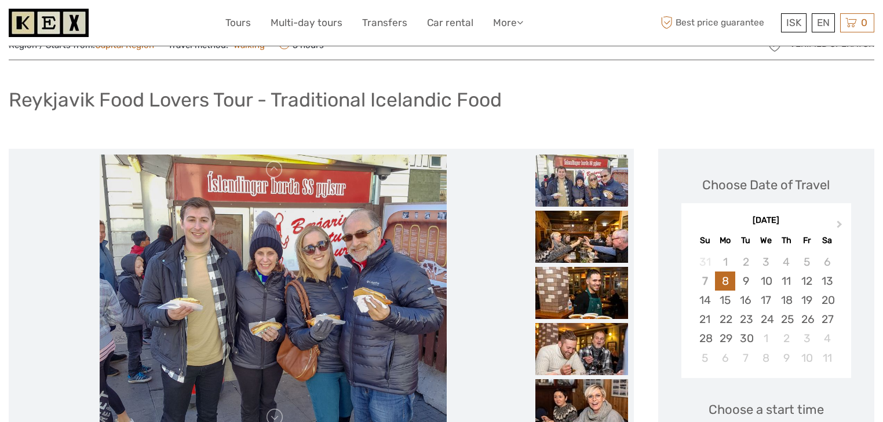
scroll to position [185, 0]
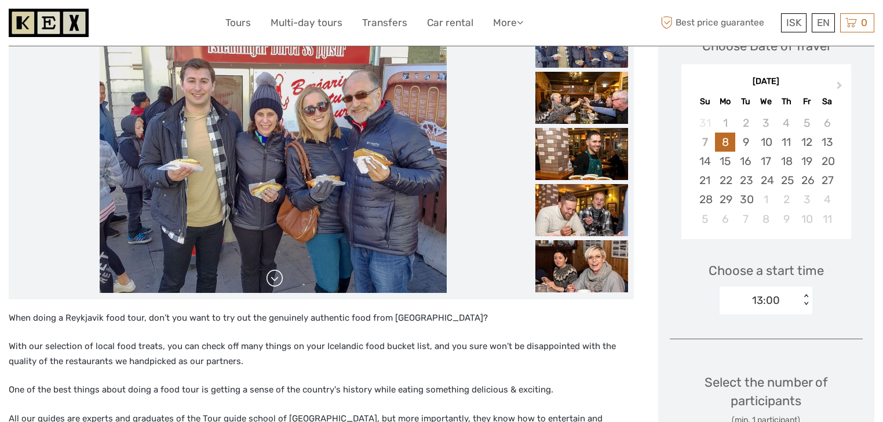
click at [271, 278] on link at bounding box center [274, 278] width 19 height 19
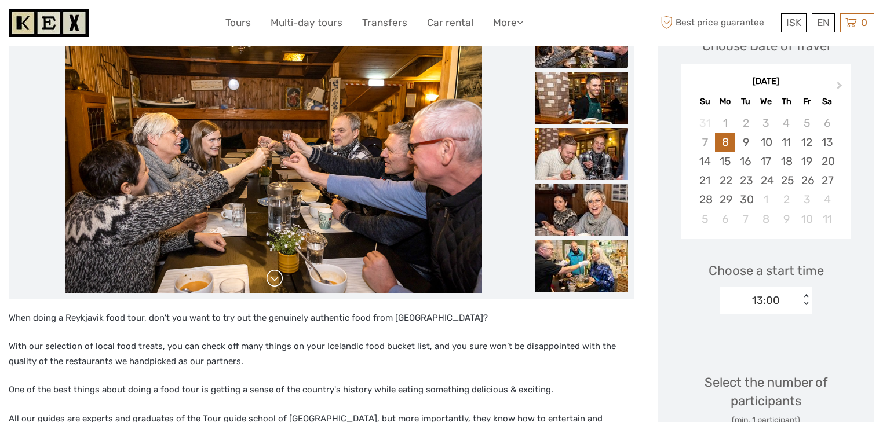
click at [271, 278] on link at bounding box center [274, 278] width 19 height 19
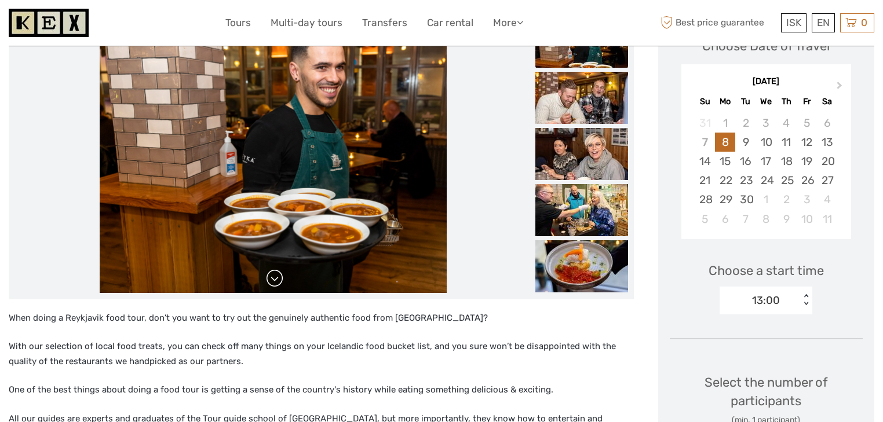
click at [271, 278] on link at bounding box center [274, 278] width 19 height 19
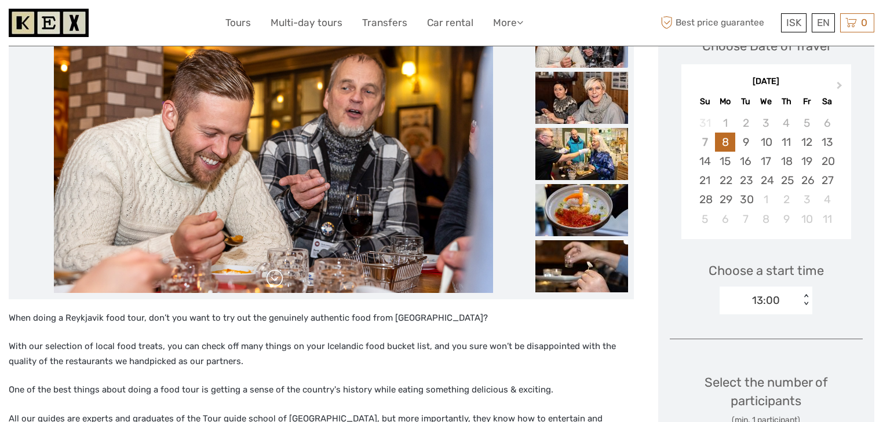
click at [271, 278] on link at bounding box center [274, 278] width 19 height 19
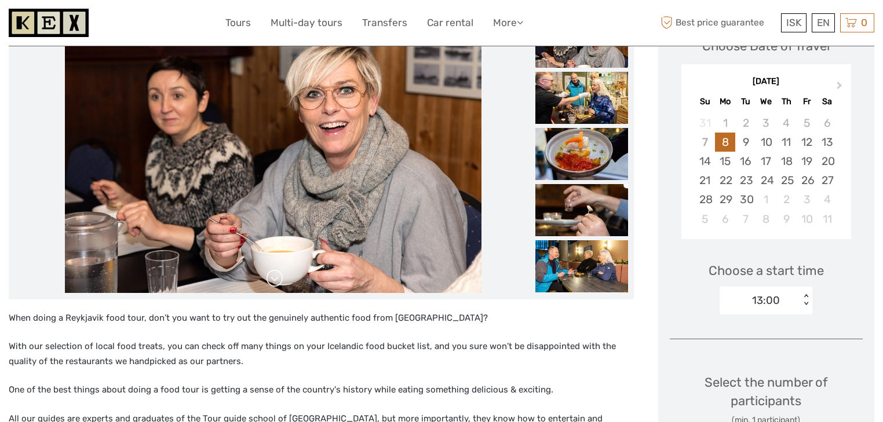
click at [271, 278] on link at bounding box center [274, 278] width 19 height 19
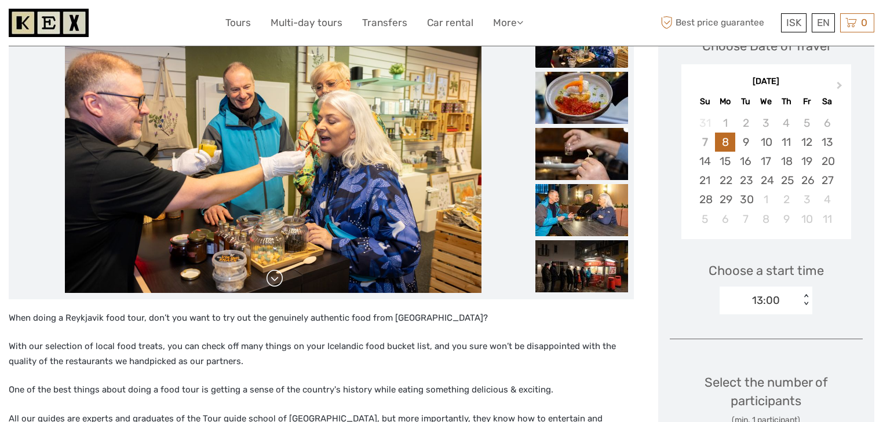
click at [271, 278] on link at bounding box center [274, 278] width 19 height 19
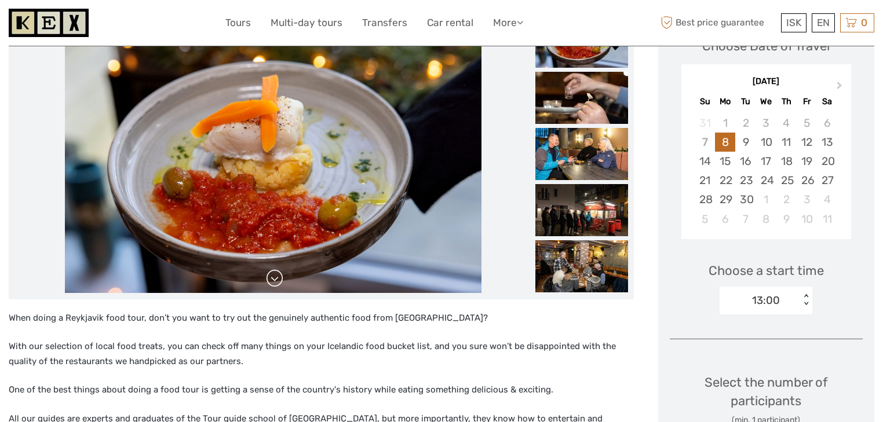
click at [271, 278] on link at bounding box center [274, 278] width 19 height 19
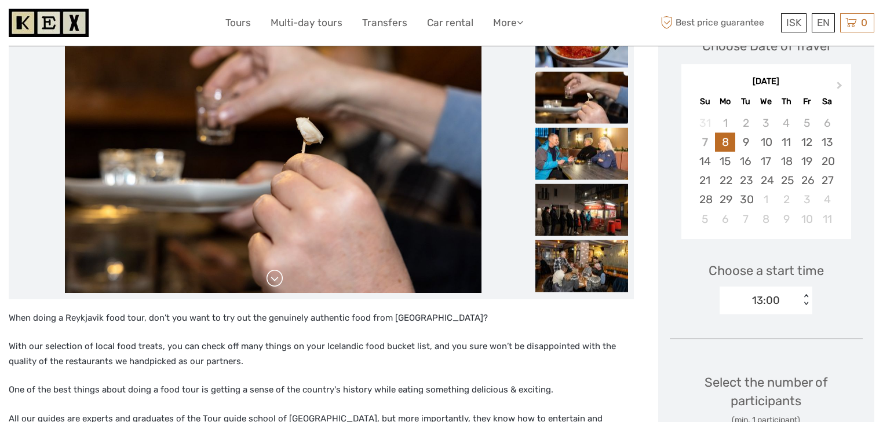
click at [271, 278] on link at bounding box center [274, 278] width 19 height 19
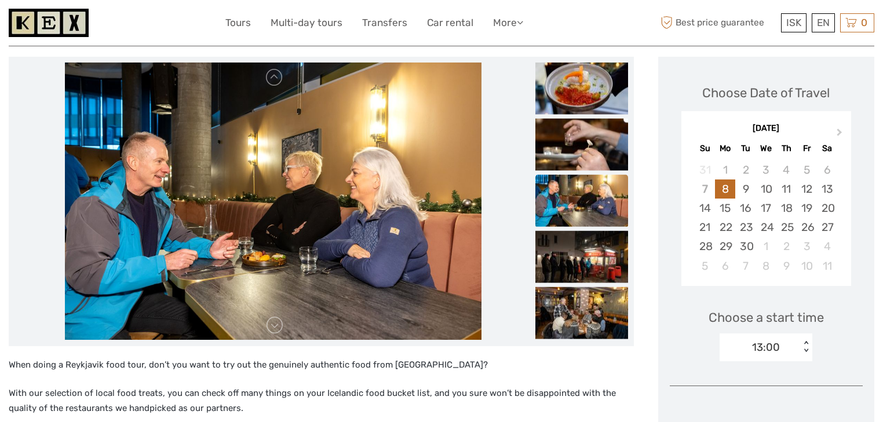
scroll to position [139, 0]
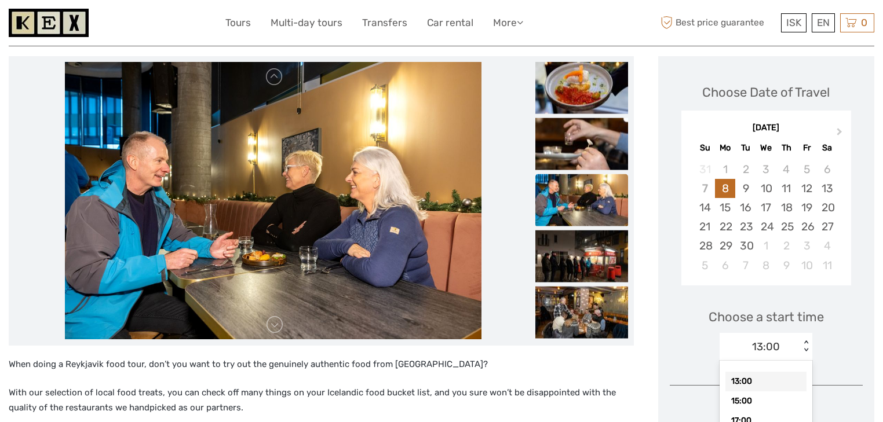
click at [790, 343] on div "13:00 < >" at bounding box center [765, 347] width 93 height 28
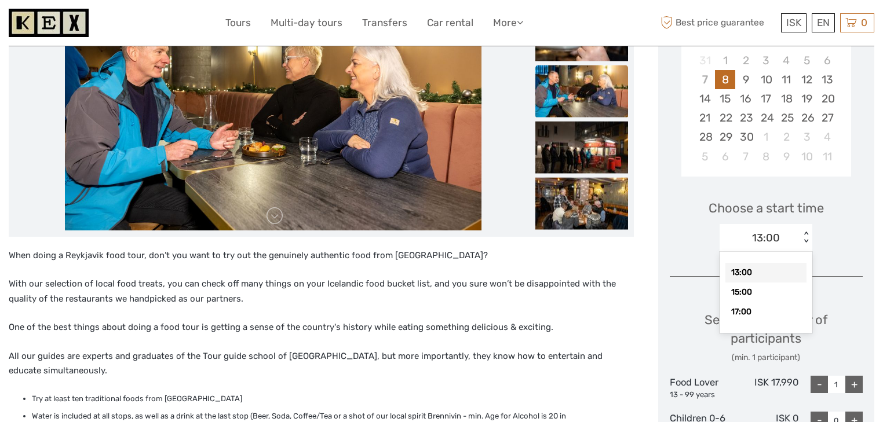
scroll to position [255, 0]
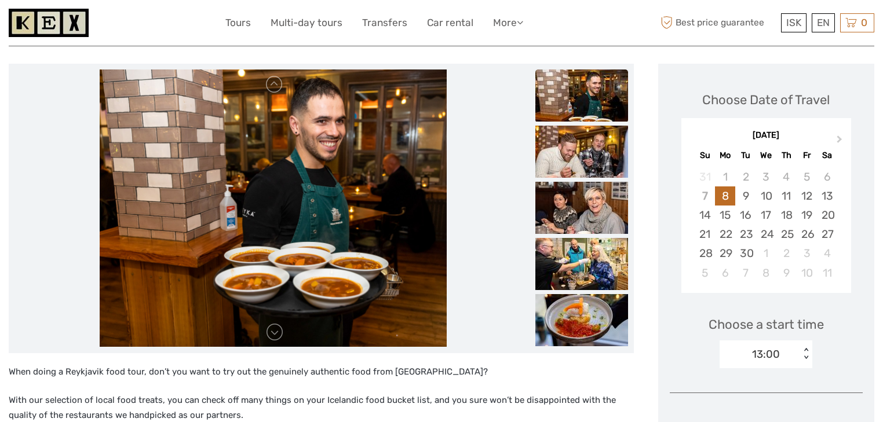
scroll to position [139, 0]
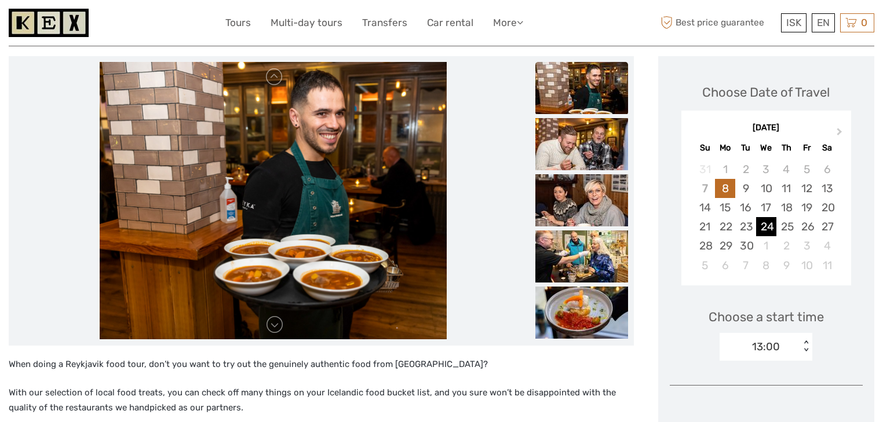
click at [763, 228] on div "24" at bounding box center [766, 226] width 20 height 19
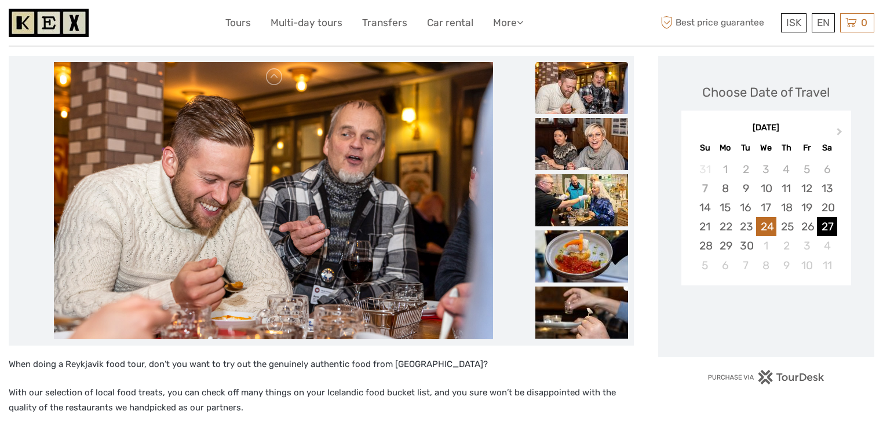
click at [826, 229] on div "27" at bounding box center [827, 226] width 20 height 19
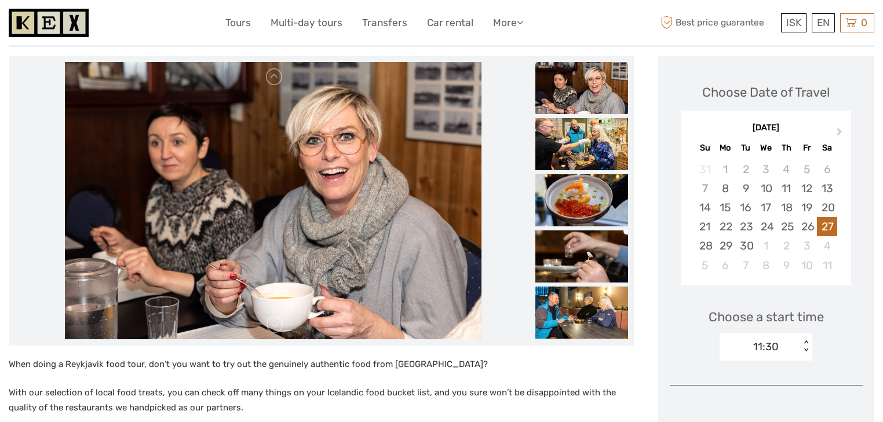
click at [757, 339] on div "11:30 < >" at bounding box center [765, 347] width 93 height 28
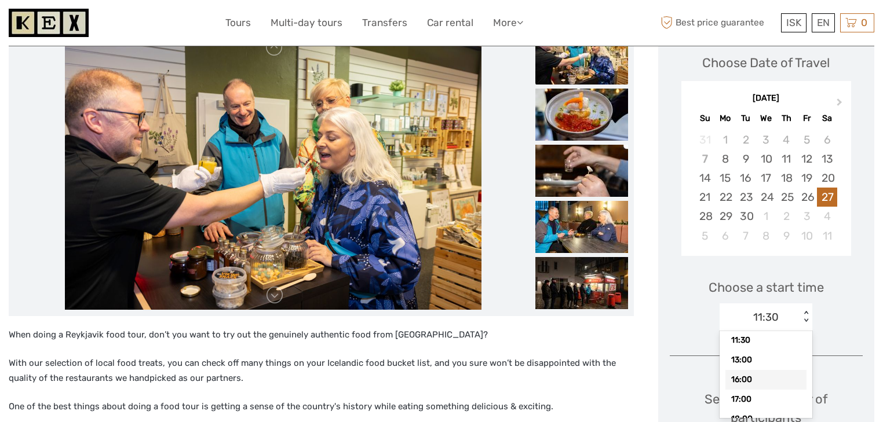
scroll to position [0, 0]
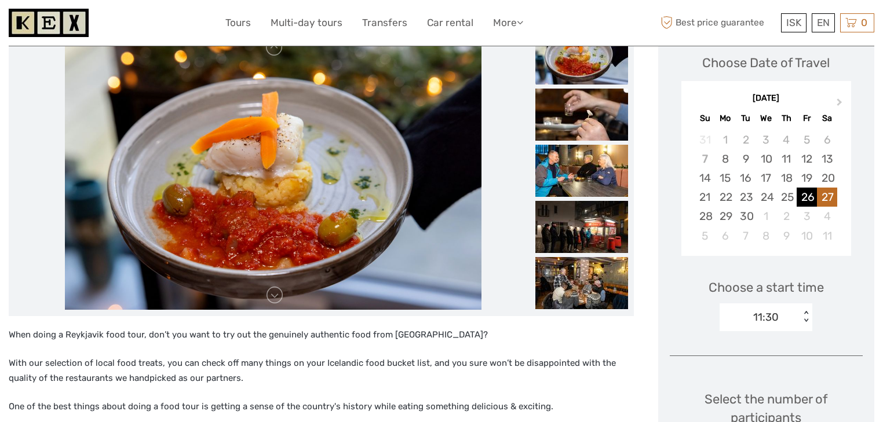
click at [806, 205] on div "26" at bounding box center [806, 197] width 20 height 19
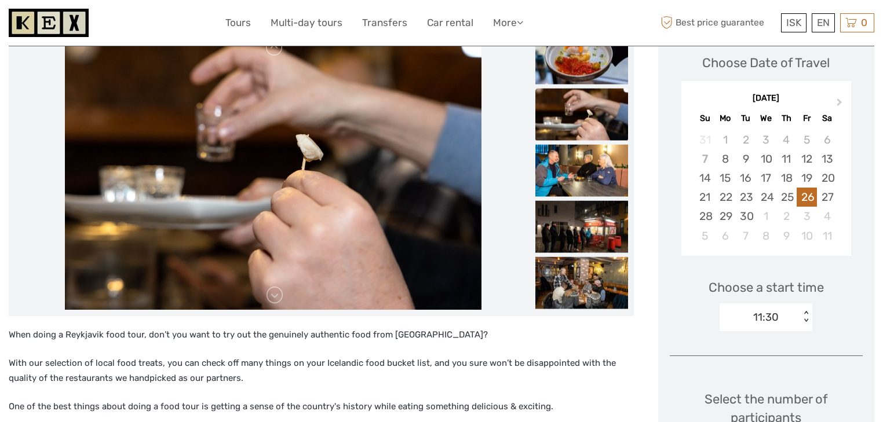
click at [769, 319] on div "11:30" at bounding box center [765, 317] width 25 height 15
click at [823, 192] on div "27" at bounding box center [827, 197] width 20 height 19
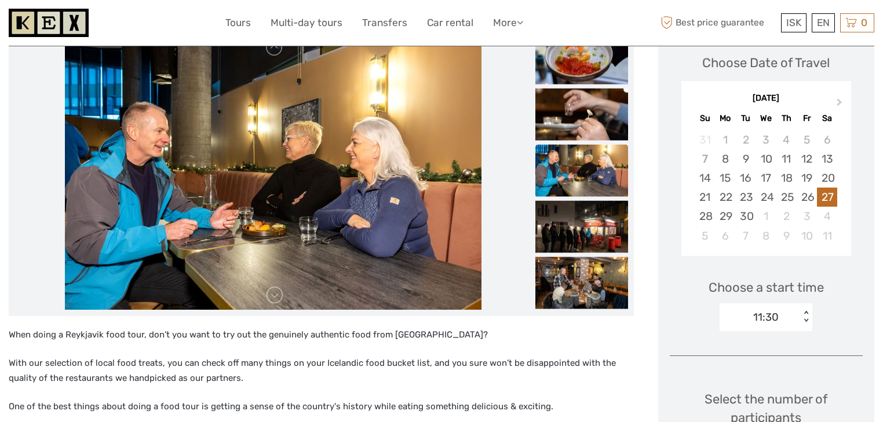
click at [778, 320] on div "11:30" at bounding box center [765, 317] width 25 height 15
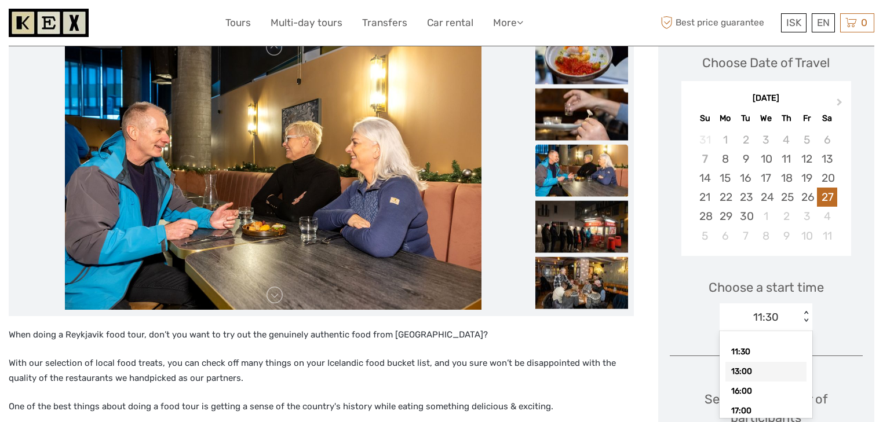
click at [773, 371] on div "13:00" at bounding box center [765, 372] width 81 height 20
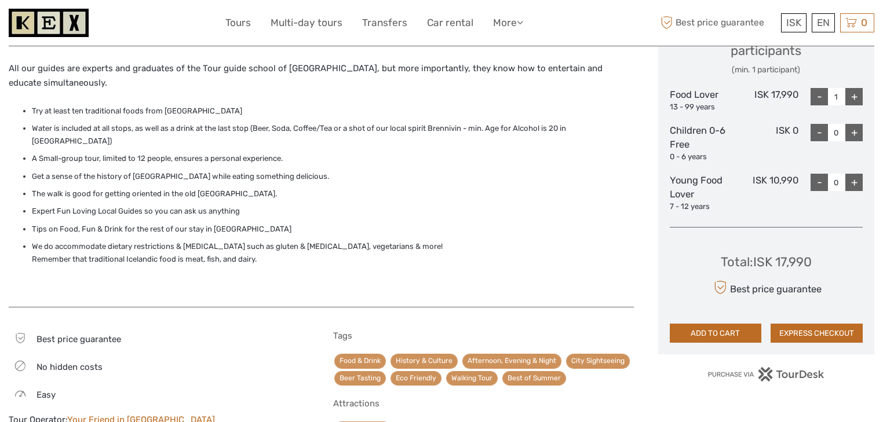
scroll to position [539, 0]
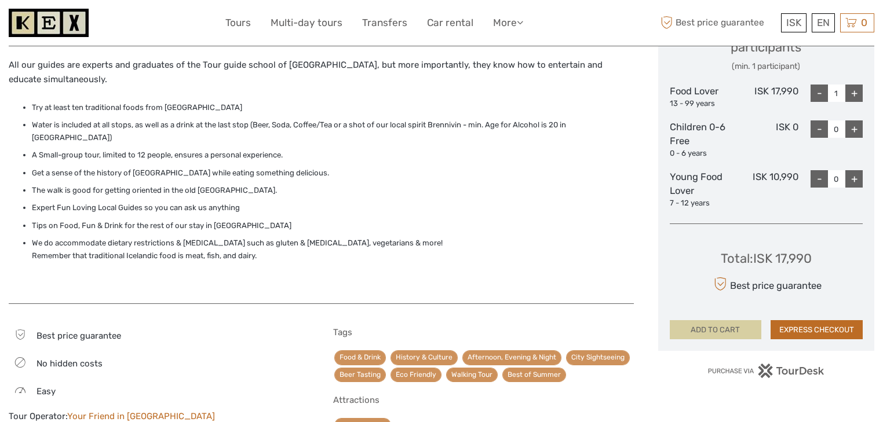
click at [734, 329] on button "ADD TO CART" at bounding box center [715, 330] width 92 height 20
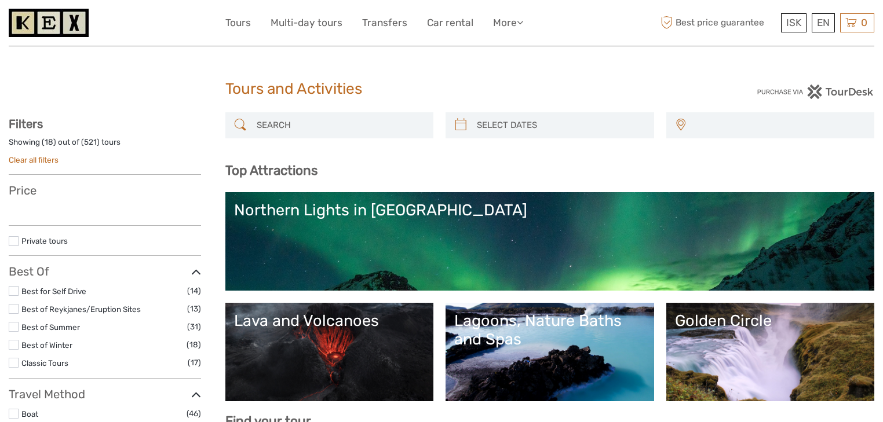
select select
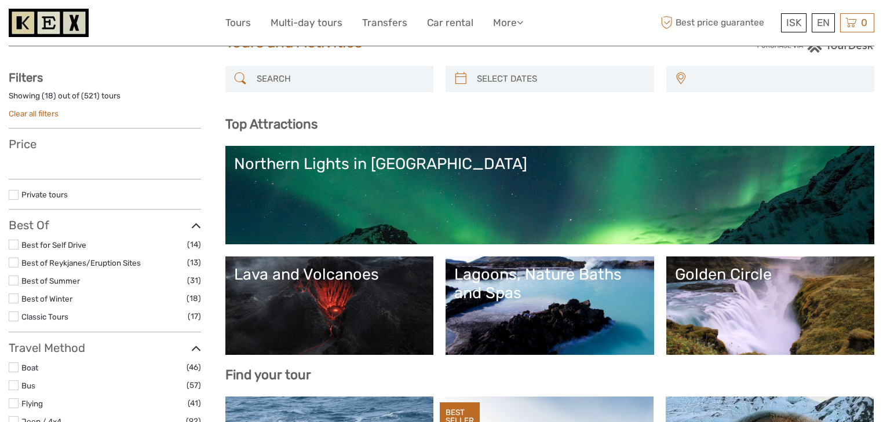
select select
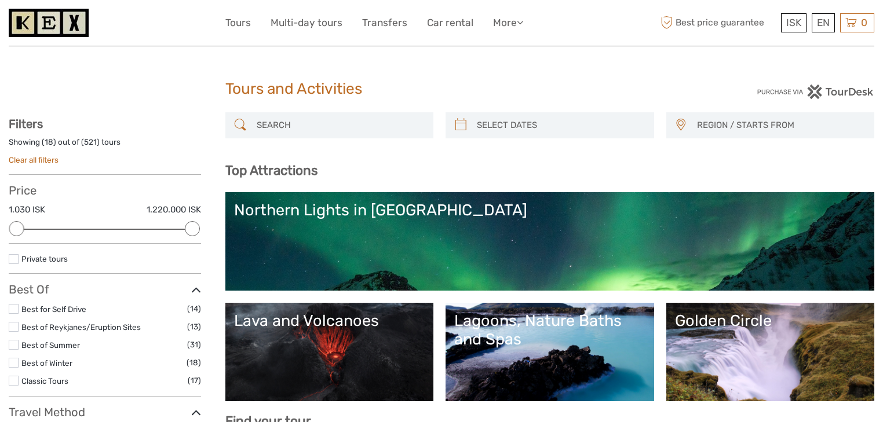
scroll to position [346, 0]
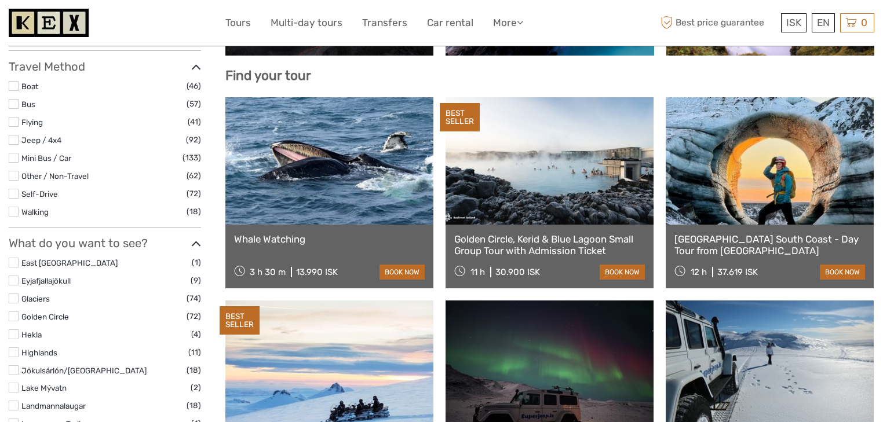
click at [10, 213] on label at bounding box center [14, 212] width 10 height 10
click at [0, 0] on input "checkbox" at bounding box center [0, 0] width 0 height 0
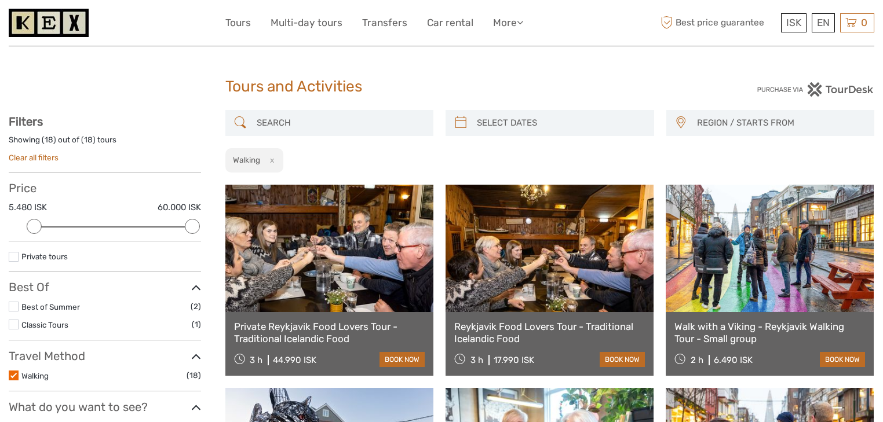
scroll to position [93, 0]
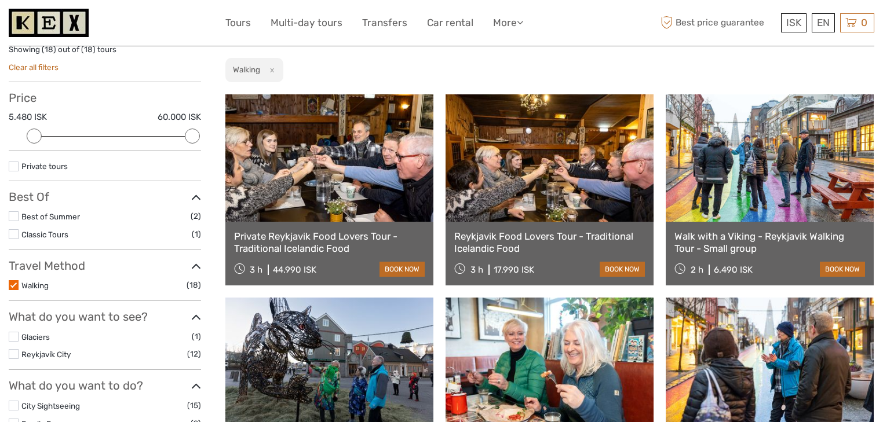
click at [696, 230] on link "Walk with a Viking - Reykjavik Walking Tour - Small group" at bounding box center [769, 242] width 191 height 24
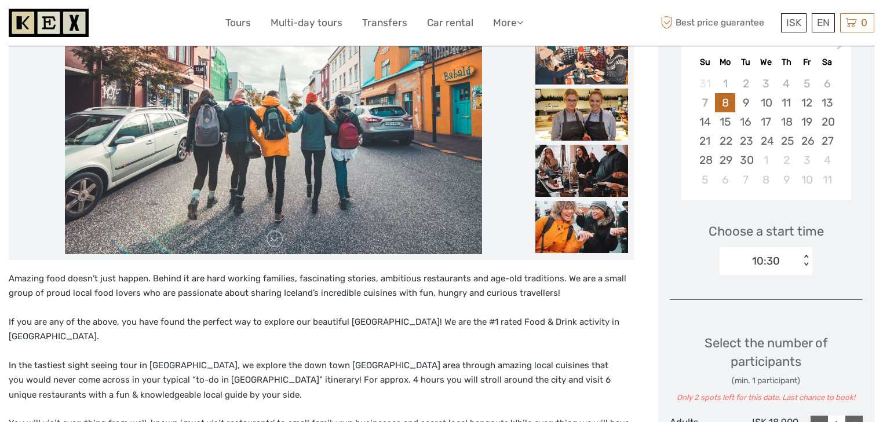
scroll to position [324, 0]
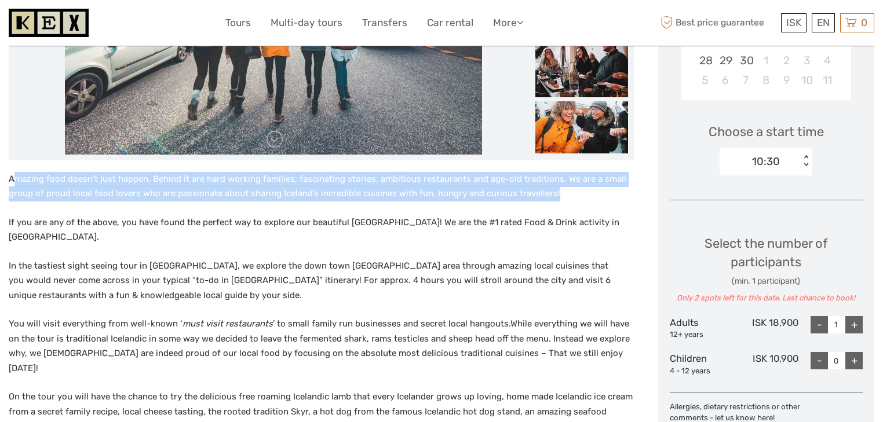
drag, startPoint x: 12, startPoint y: 175, endPoint x: 209, endPoint y: 217, distance: 201.8
click at [560, 196] on p "Amazing food doesn’t just happen. Behind it are hard working families, fascinat…" at bounding box center [321, 187] width 625 height 30
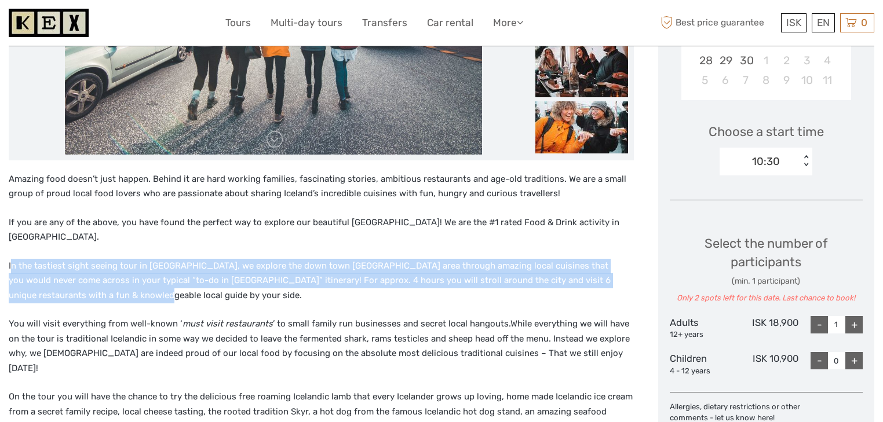
drag, startPoint x: 11, startPoint y: 251, endPoint x: 79, endPoint y: 263, distance: 68.8
click at [69, 278] on p "In the tastiest sight seeing tour in Iceland, we explore the down town Reykjavi…" at bounding box center [321, 281] width 625 height 45
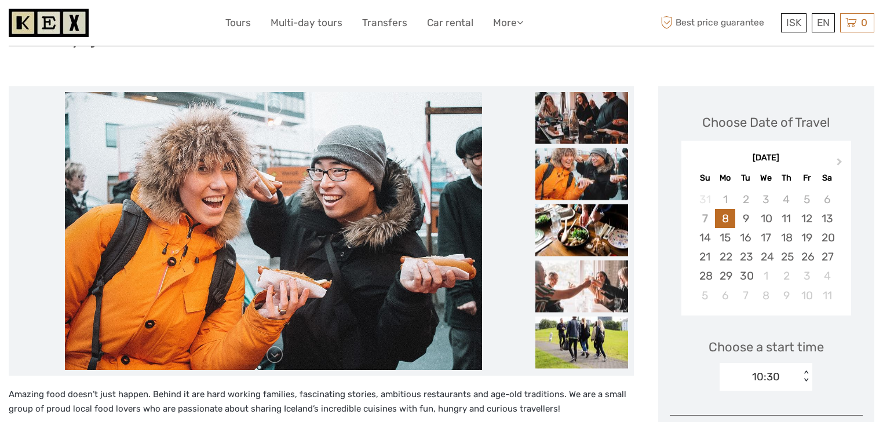
scroll to position [139, 0]
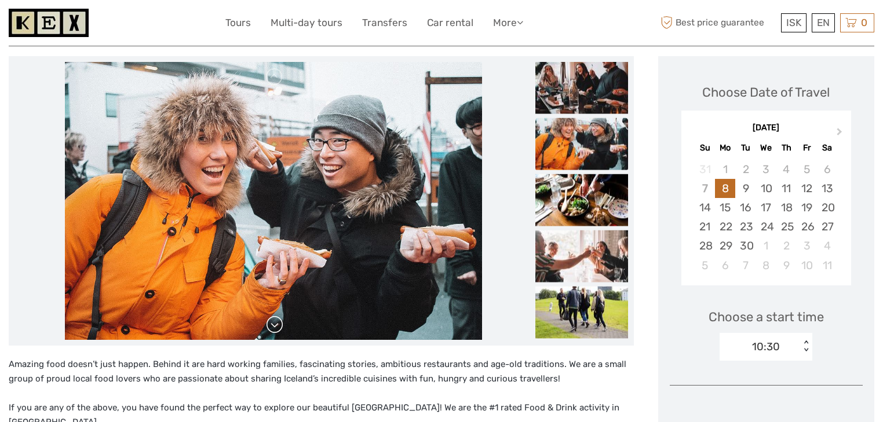
click at [277, 331] on link at bounding box center [274, 325] width 19 height 19
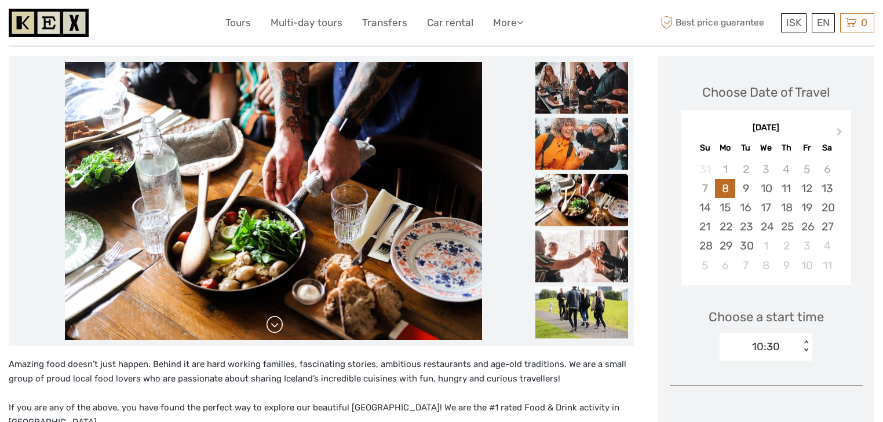
click at [276, 325] on link at bounding box center [274, 325] width 19 height 19
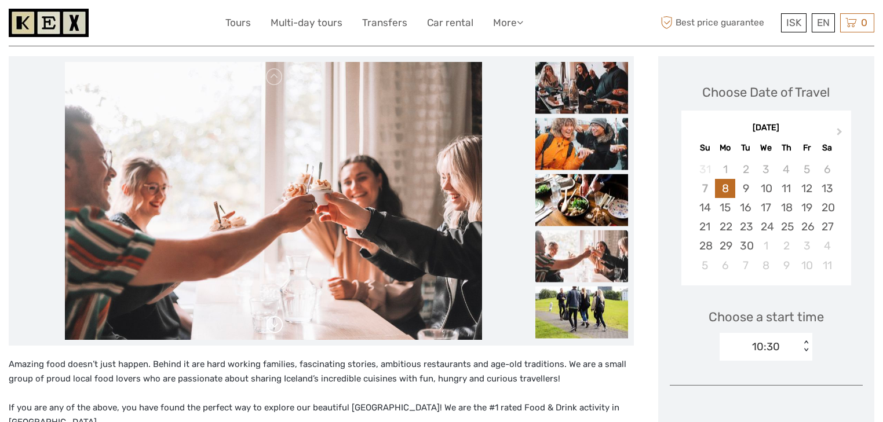
click at [276, 324] on link at bounding box center [274, 325] width 19 height 19
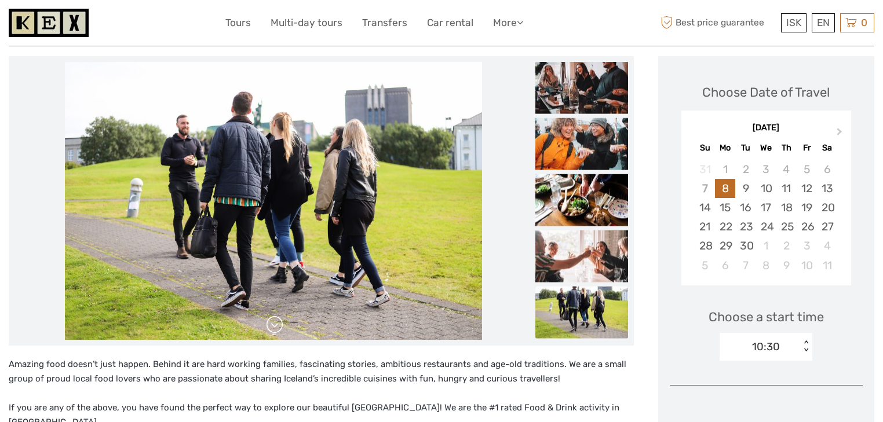
click at [276, 324] on link at bounding box center [274, 325] width 19 height 19
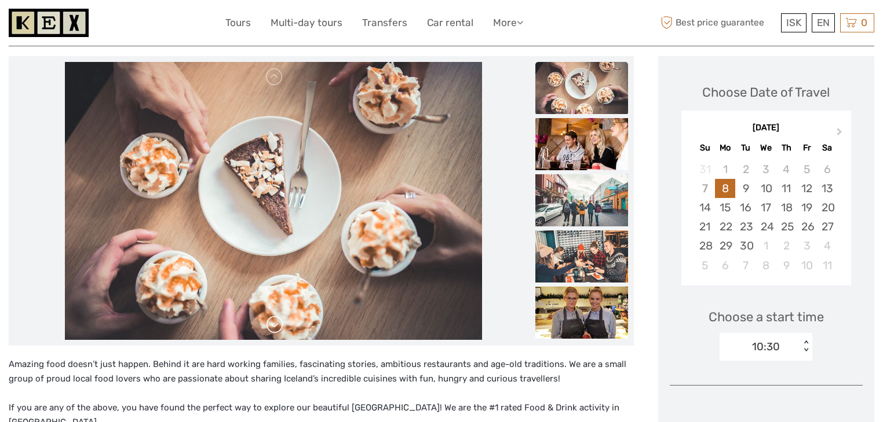
click at [277, 329] on link at bounding box center [274, 325] width 19 height 19
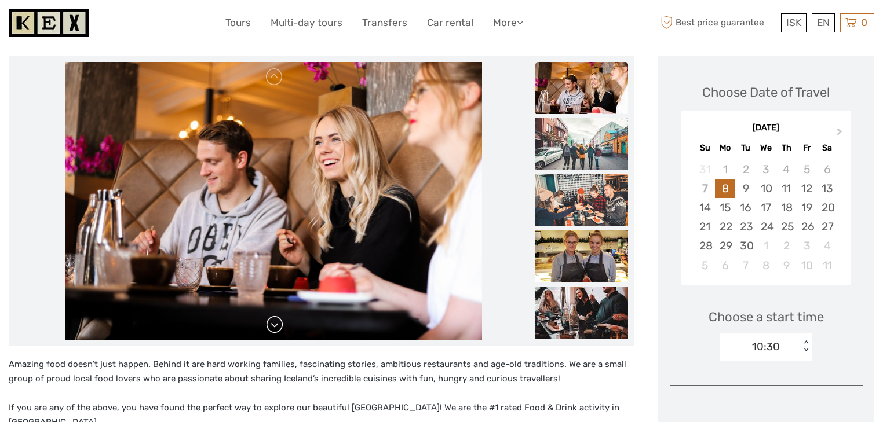
click at [277, 327] on link at bounding box center [274, 325] width 19 height 19
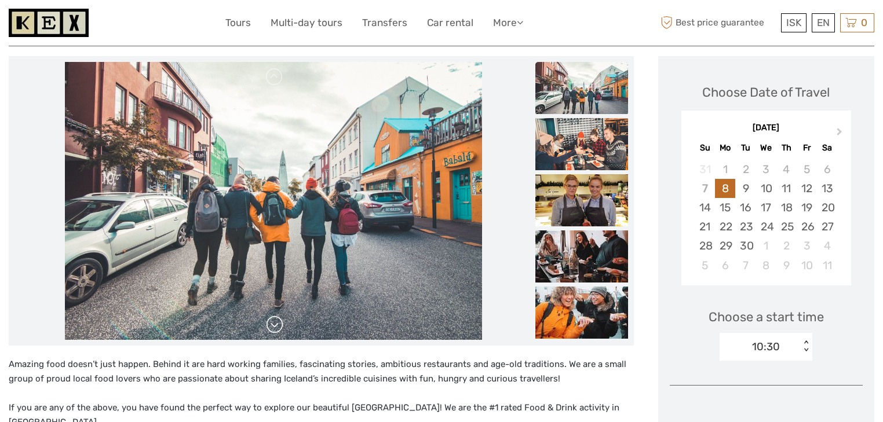
click at [276, 327] on link at bounding box center [274, 325] width 19 height 19
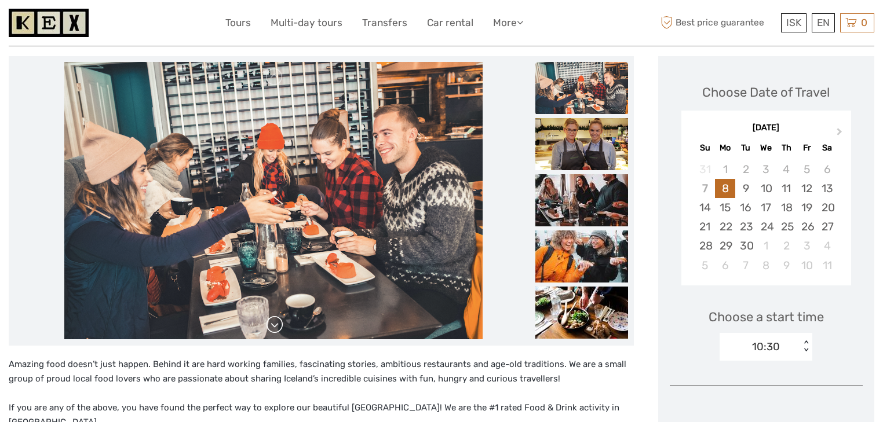
click at [276, 327] on link at bounding box center [274, 325] width 19 height 19
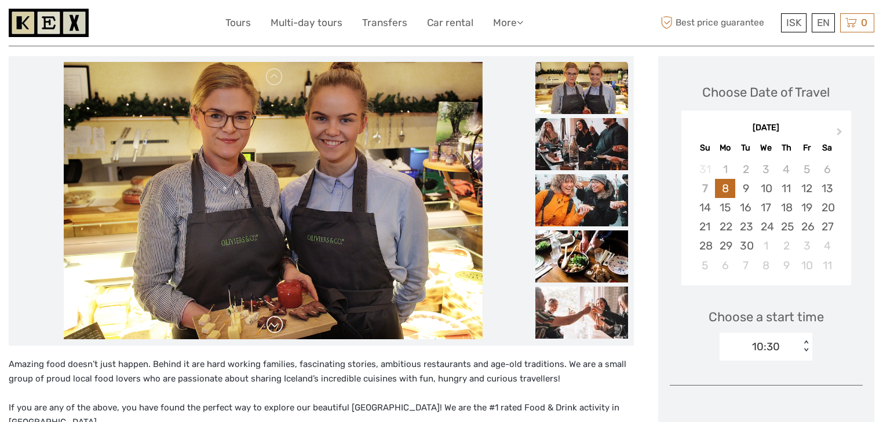
click at [276, 327] on link at bounding box center [274, 325] width 19 height 19
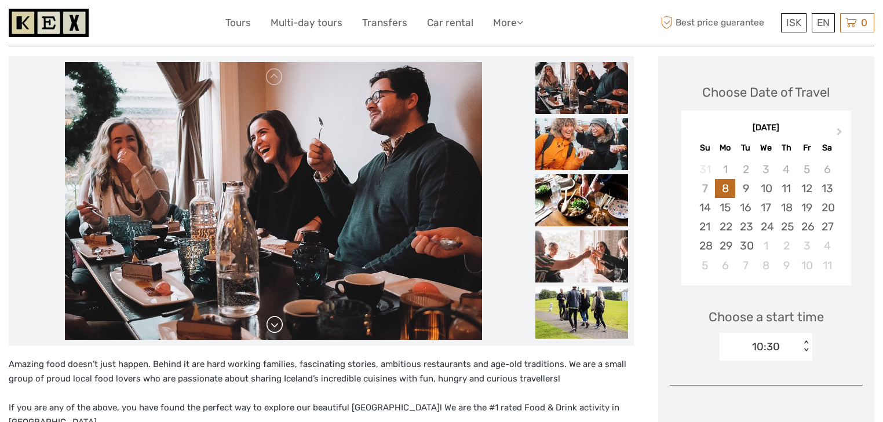
click at [276, 327] on link at bounding box center [274, 325] width 19 height 19
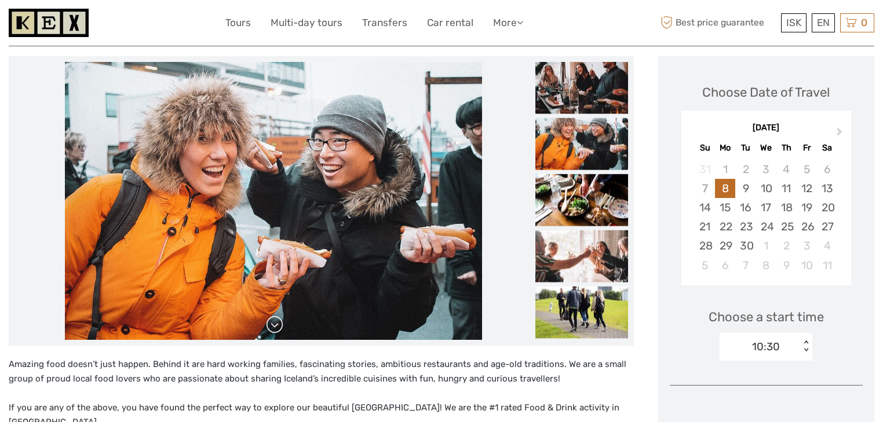
click at [276, 327] on link at bounding box center [274, 325] width 19 height 19
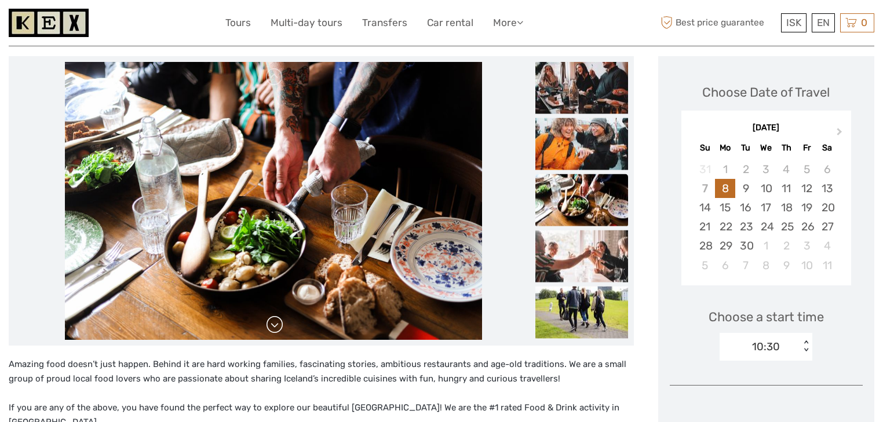
click at [274, 323] on link at bounding box center [274, 325] width 19 height 19
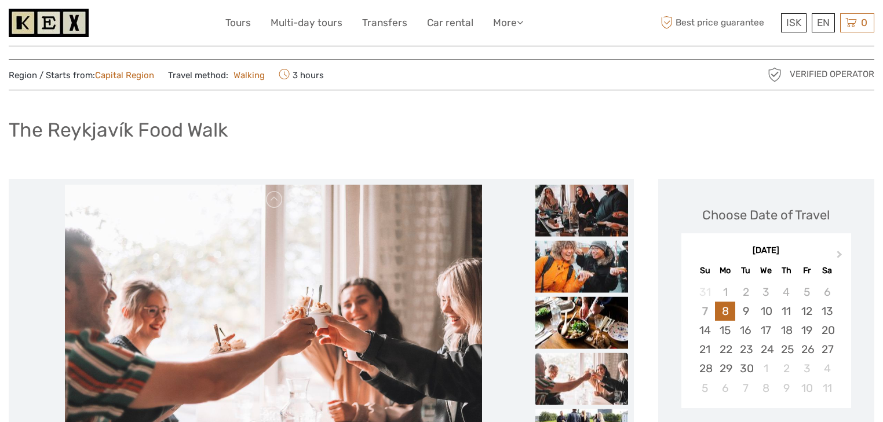
scroll to position [0, 0]
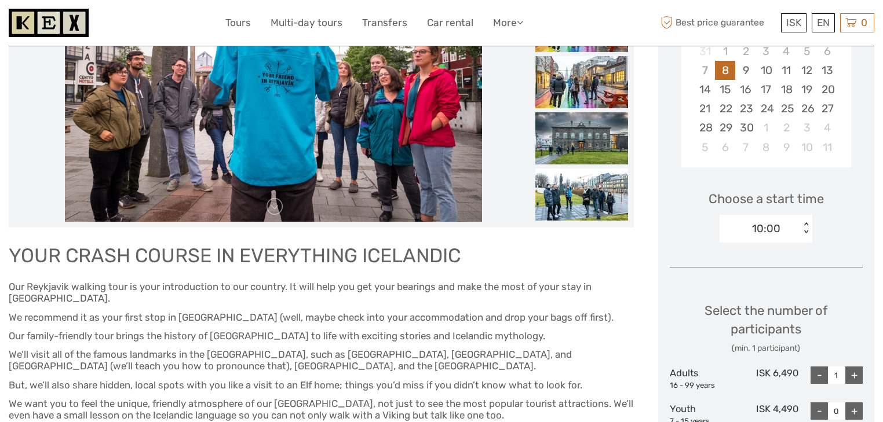
scroll to position [278, 0]
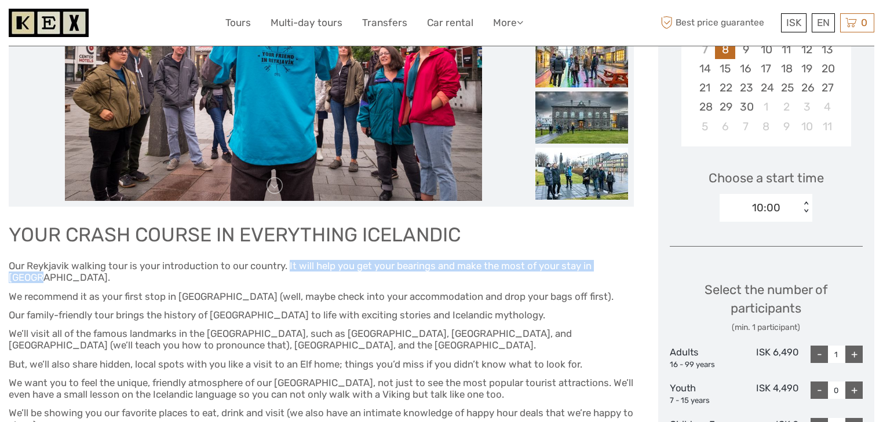
drag, startPoint x: 290, startPoint y: 268, endPoint x: 141, endPoint y: 303, distance: 153.0
click at [591, 270] on span "Our Reykjavik walking tour is your introduction to our country. It will help yo…" at bounding box center [300, 271] width 583 height 23
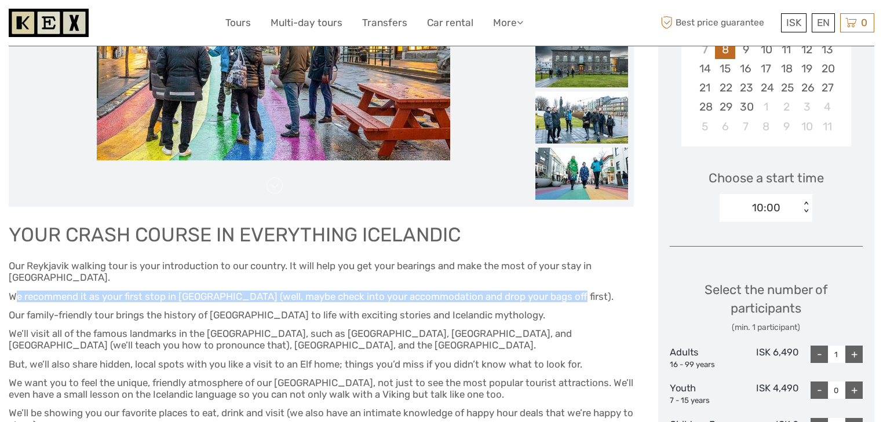
drag, startPoint x: 14, startPoint y: 283, endPoint x: 565, endPoint y: 284, distance: 550.7
click at [565, 291] on h4 "We recommend it as your first stop in Reykjavik (well, maybe check into your ac…" at bounding box center [321, 297] width 625 height 12
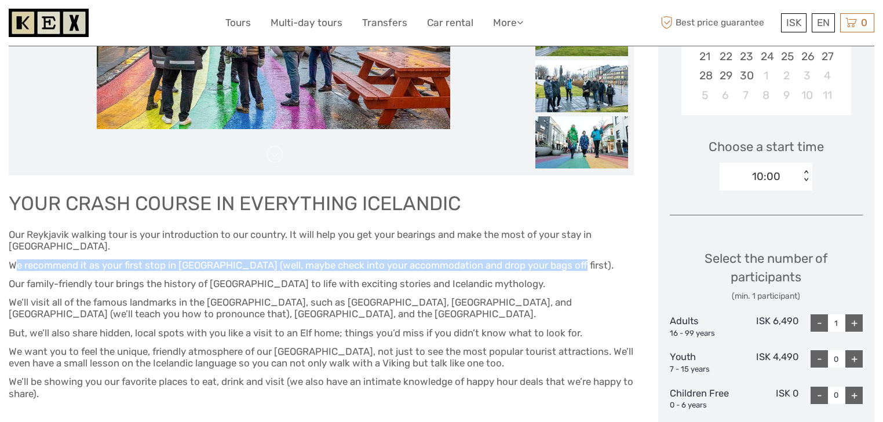
scroll to position [324, 0]
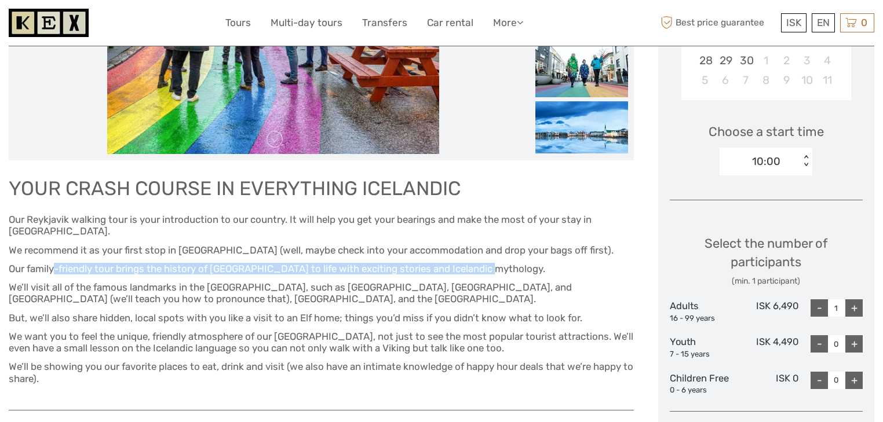
drag, startPoint x: 56, startPoint y: 260, endPoint x: 465, endPoint y: 252, distance: 408.9
click at [489, 263] on h4 "Our family-friendly tour brings the history of Iceland to life with exciting st…" at bounding box center [321, 269] width 625 height 12
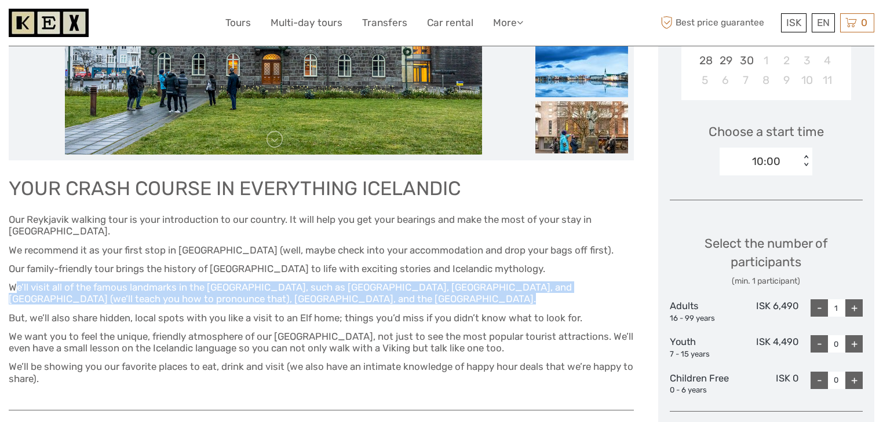
drag, startPoint x: 17, startPoint y: 279, endPoint x: 371, endPoint y: 283, distance: 353.8
click at [371, 283] on h4 "We’ll visit all of the famous landmarks in the city center, such as Harpa Conce…" at bounding box center [321, 293] width 625 height 24
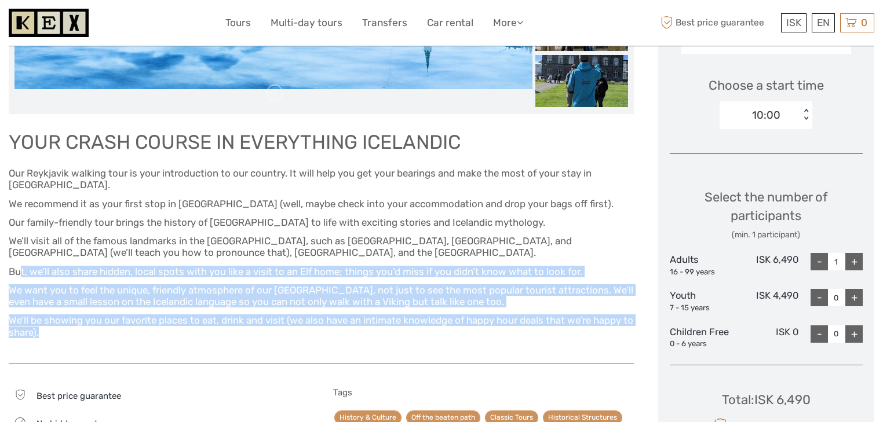
drag, startPoint x: 21, startPoint y: 262, endPoint x: 53, endPoint y: 327, distance: 72.3
click at [53, 327] on div "YOUR CRASH COURSE IN EVERYTHING ICELANDIC Our Reykjavik walking tour is your in…" at bounding box center [321, 239] width 625 height 226
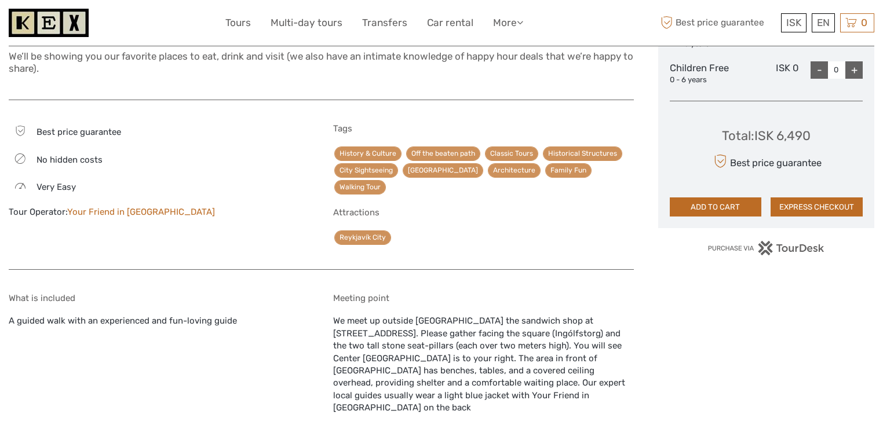
scroll to position [649, 0]
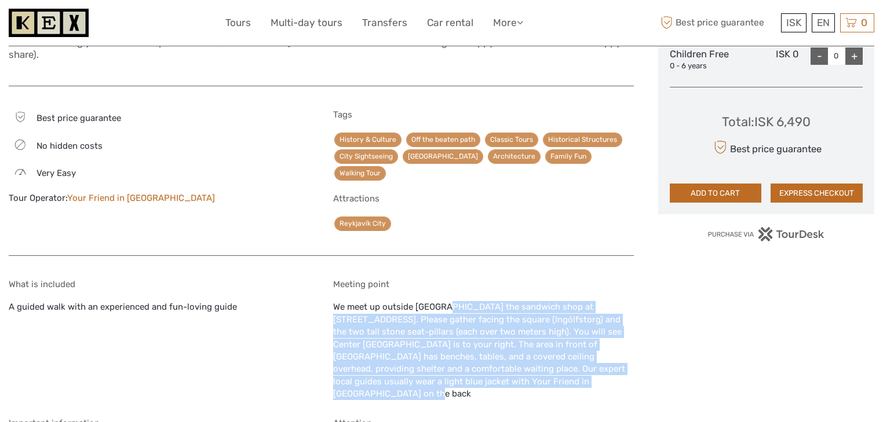
drag, startPoint x: 406, startPoint y: 278, endPoint x: 630, endPoint y: 347, distance: 234.6
click at [630, 347] on div "Meeting point We meet up outside Hlöllabátar the sandwich shop at Austurstræti …" at bounding box center [483, 339] width 300 height 121
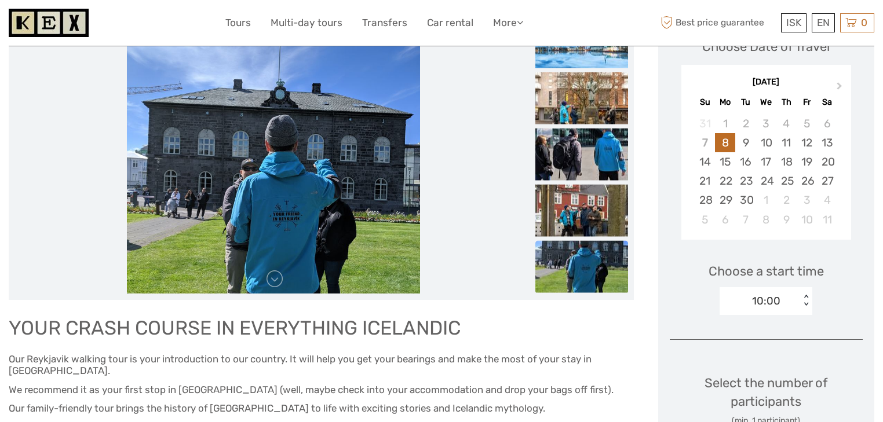
scroll to position [0, 0]
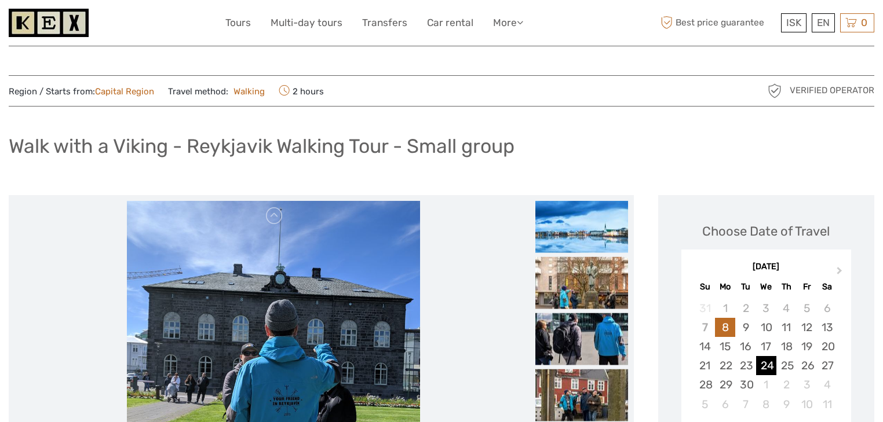
click at [774, 364] on div "24" at bounding box center [766, 365] width 20 height 19
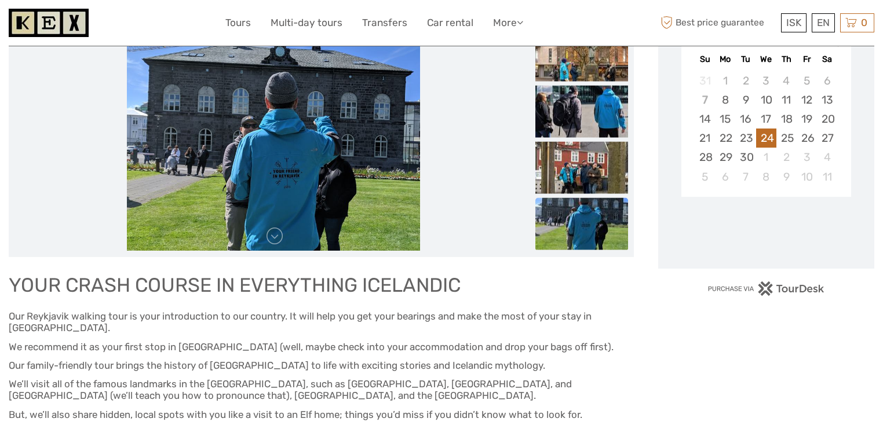
scroll to position [232, 0]
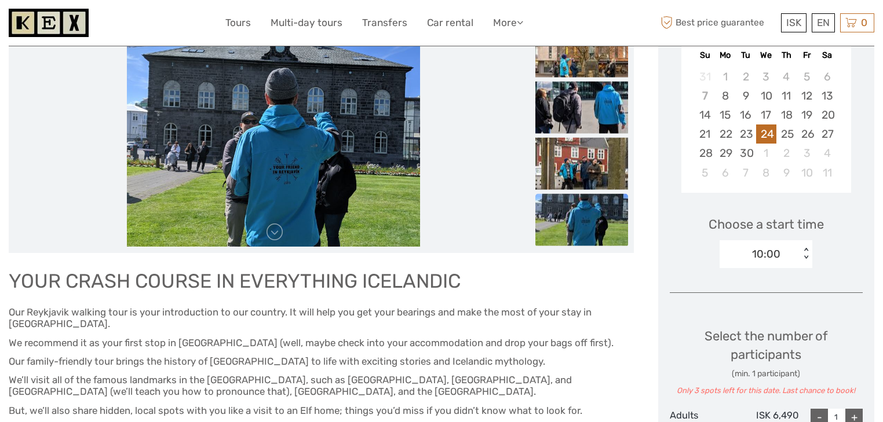
click at [790, 260] on div "10:00" at bounding box center [759, 254] width 80 height 17
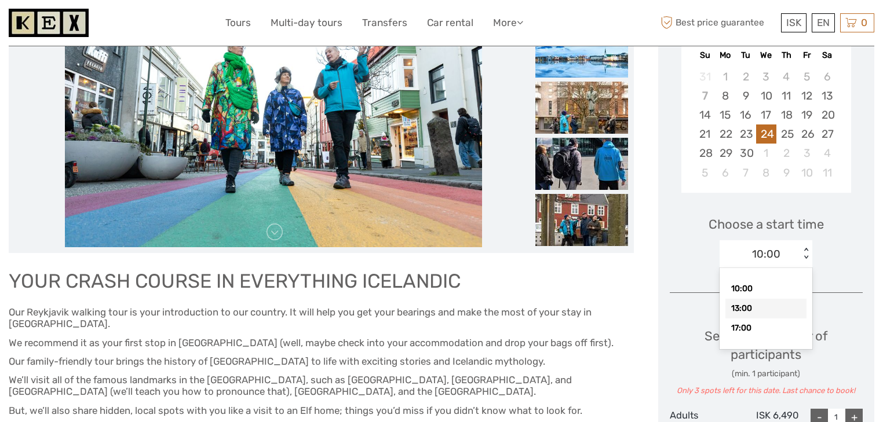
click at [755, 309] on div "13:00" at bounding box center [765, 309] width 81 height 20
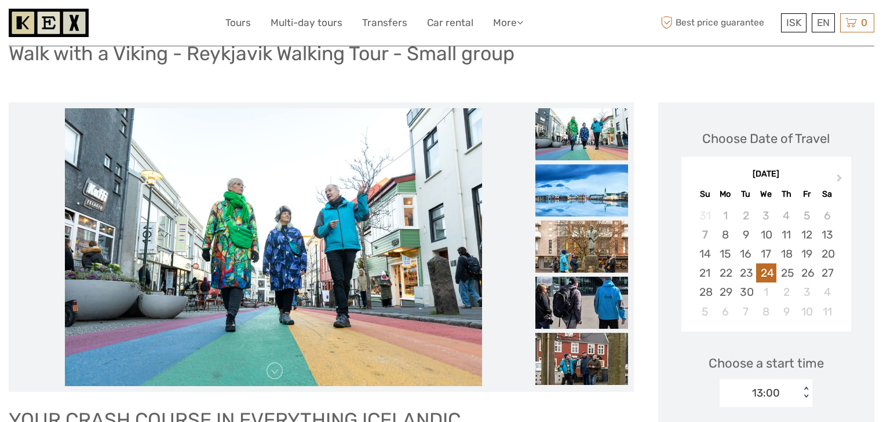
scroll to position [139, 0]
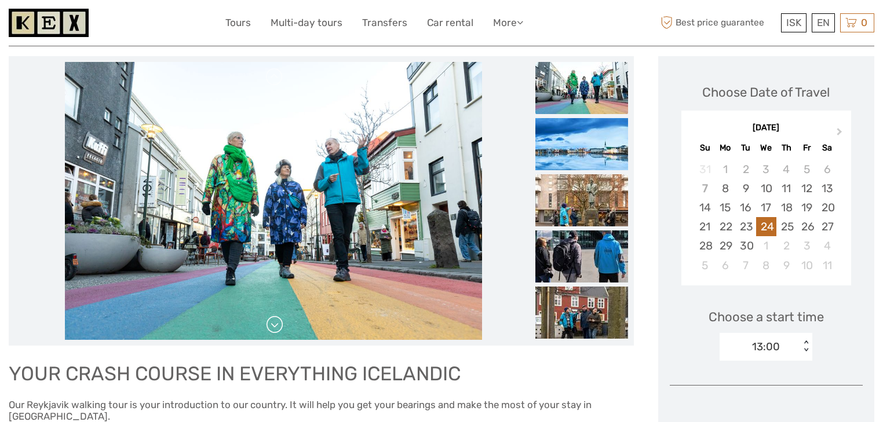
click at [279, 327] on link at bounding box center [274, 325] width 19 height 19
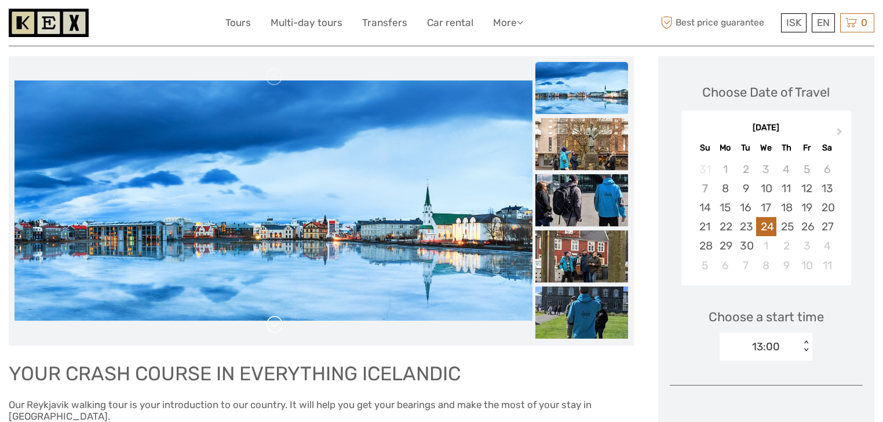
click at [279, 327] on link at bounding box center [274, 325] width 19 height 19
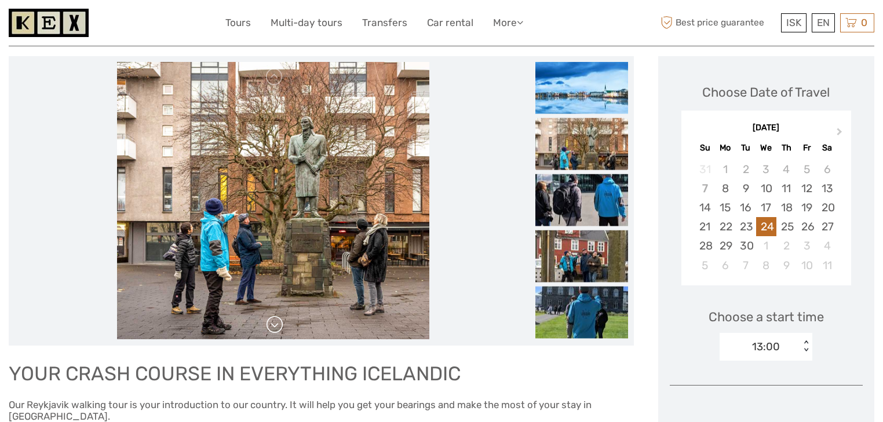
click at [279, 327] on link at bounding box center [274, 325] width 19 height 19
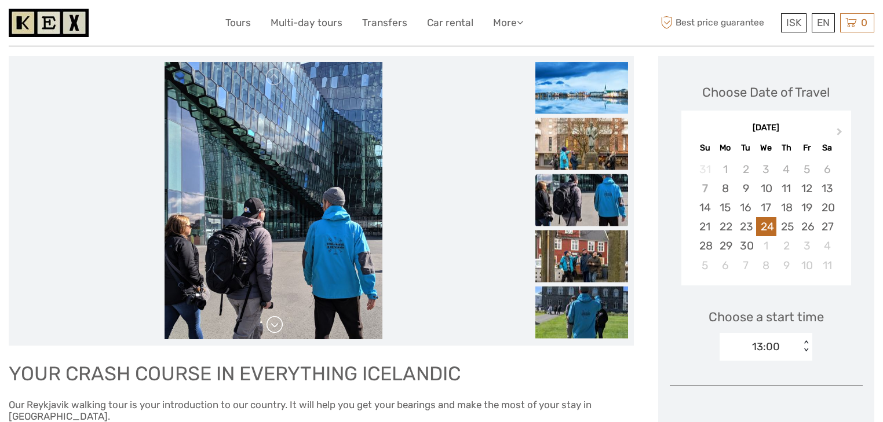
click at [279, 327] on link at bounding box center [274, 325] width 19 height 19
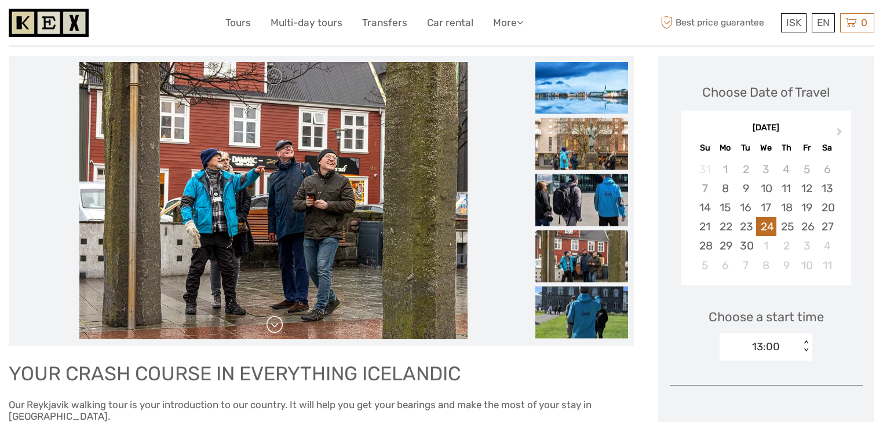
click at [279, 327] on link at bounding box center [274, 325] width 19 height 19
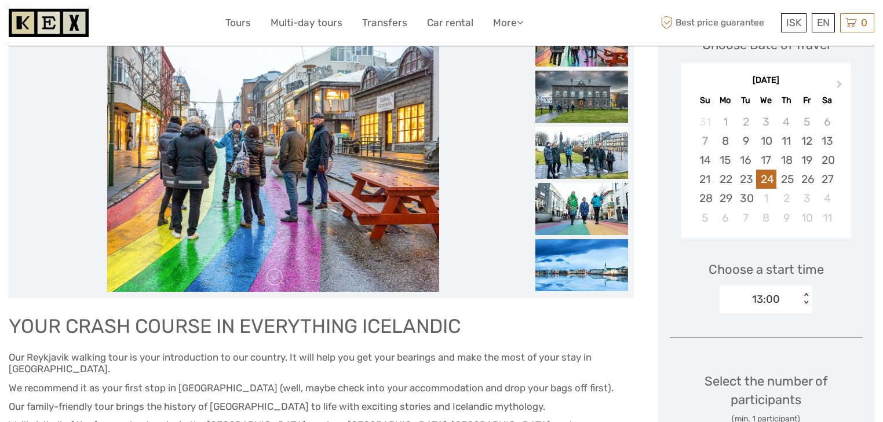
scroll to position [0, 0]
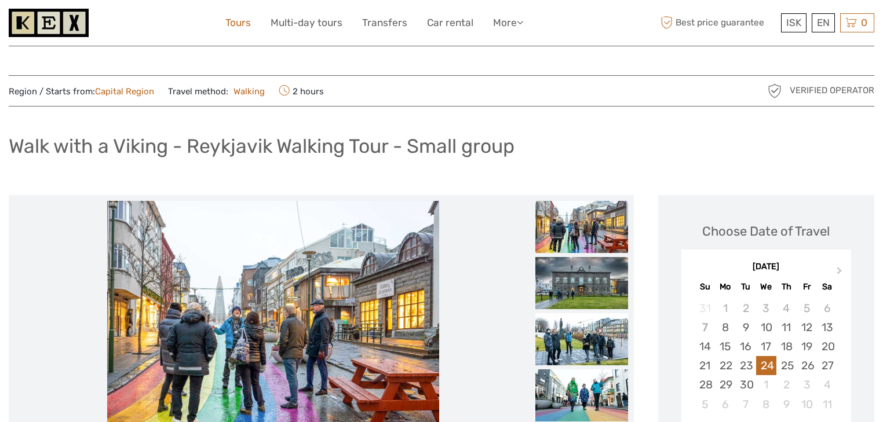
click at [237, 23] on link "Tours" at bounding box center [237, 22] width 25 height 17
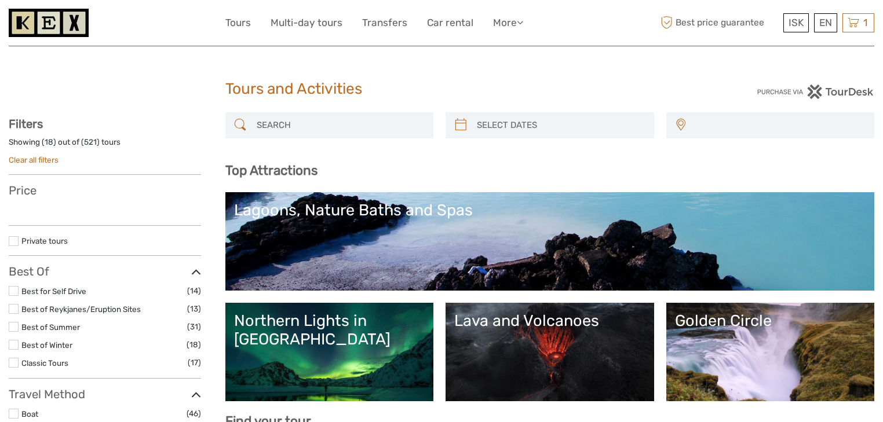
select select
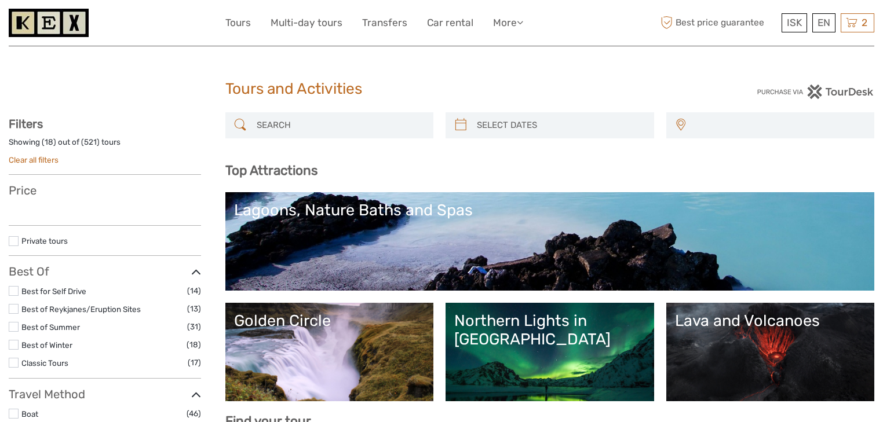
select select
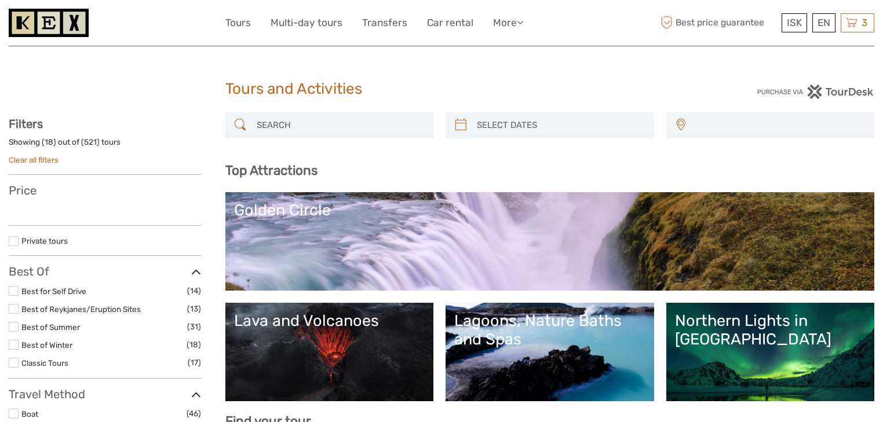
select select
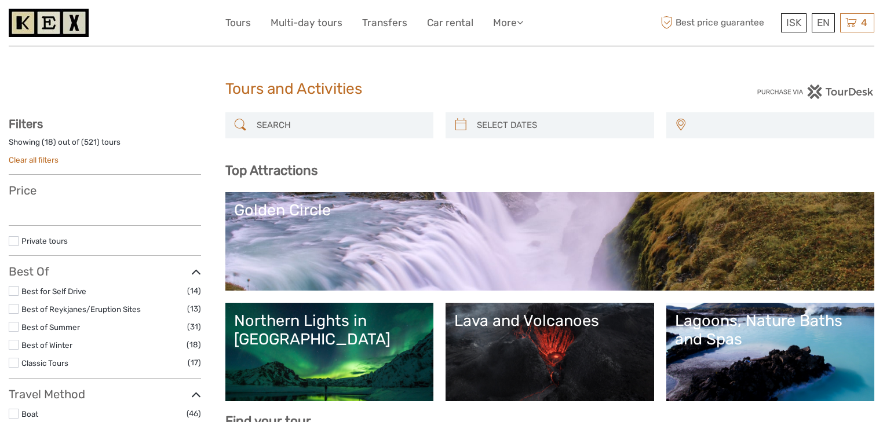
select select
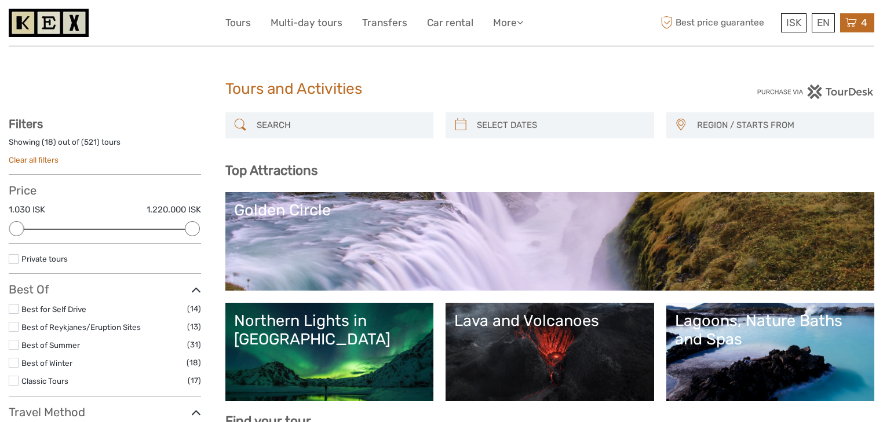
click at [859, 25] on span "4" at bounding box center [864, 23] width 10 height 12
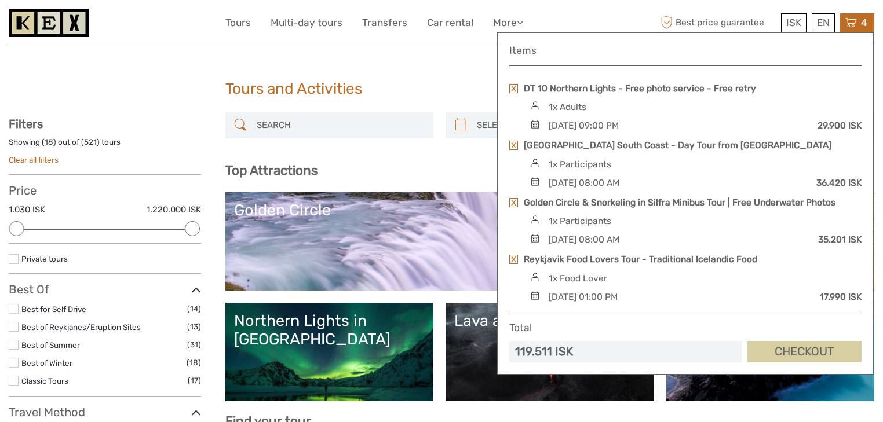
click at [797, 356] on link "Checkout" at bounding box center [804, 351] width 114 height 21
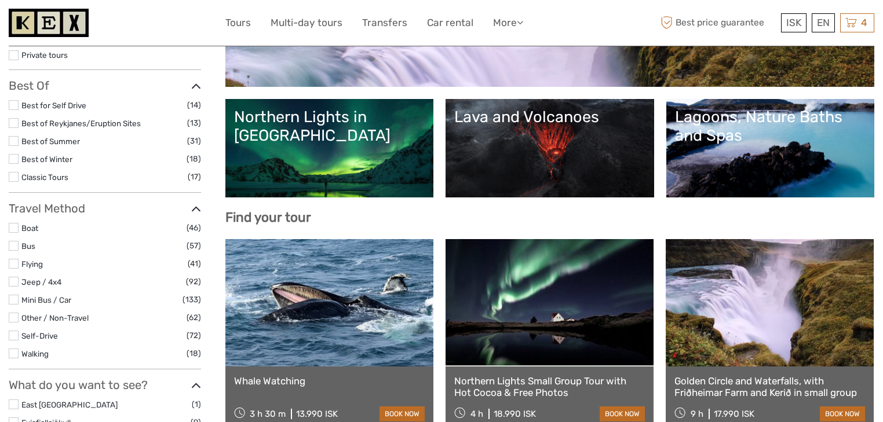
scroll to position [232, 0]
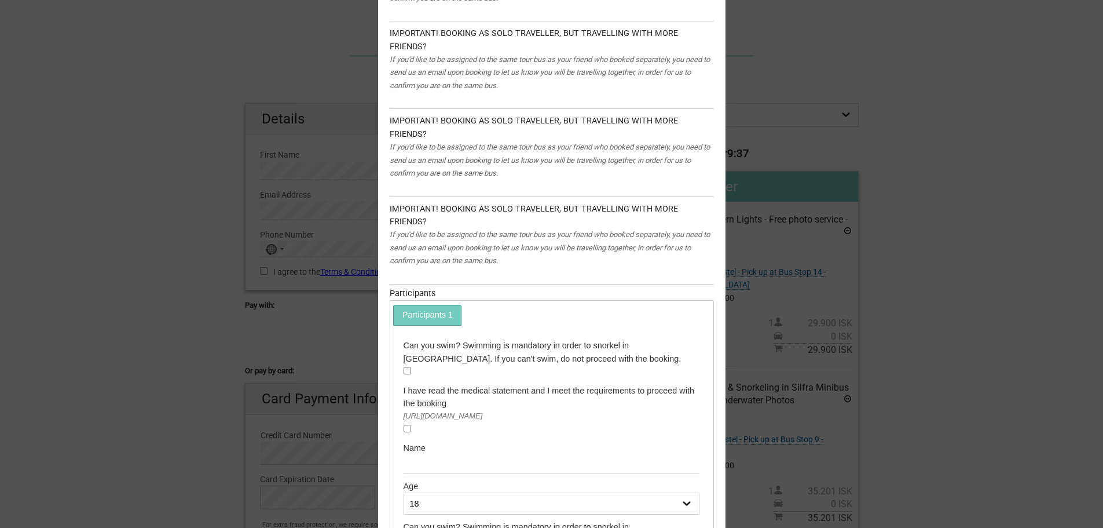
scroll to position [695, 0]
click at [404, 365] on input "checkbox" at bounding box center [408, 369] width 8 height 8
checkbox input "true"
click at [404, 423] on input "checkbox" at bounding box center [408, 427] width 8 height 8
checkbox input "true"
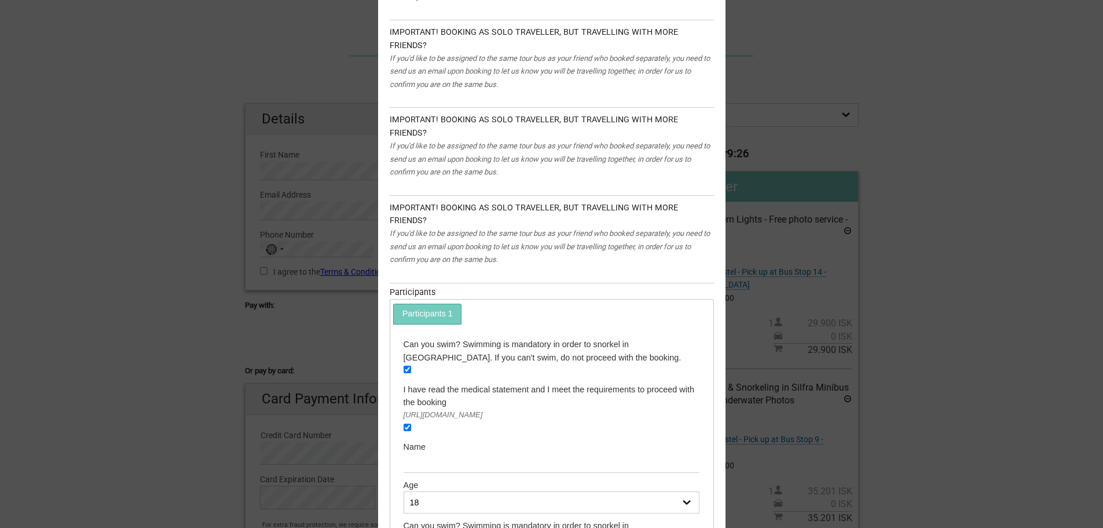
click at [423, 453] on input "text" at bounding box center [552, 462] width 296 height 19
type input "César Henrique Lobeiro"
click at [560, 491] on select "18 19 20 21 22 23 24 25 26 27 28 29 30 31 32 33 34 35 36 37 38 39 40 41 42 43 4…" at bounding box center [552, 502] width 296 height 22
click at [404, 491] on select "18 19 20 21 22 23 24 25 26 27 28 29 30 31 32 33 34 35 36 37 38 39 40 41 42 43 4…" at bounding box center [552, 502] width 296 height 22
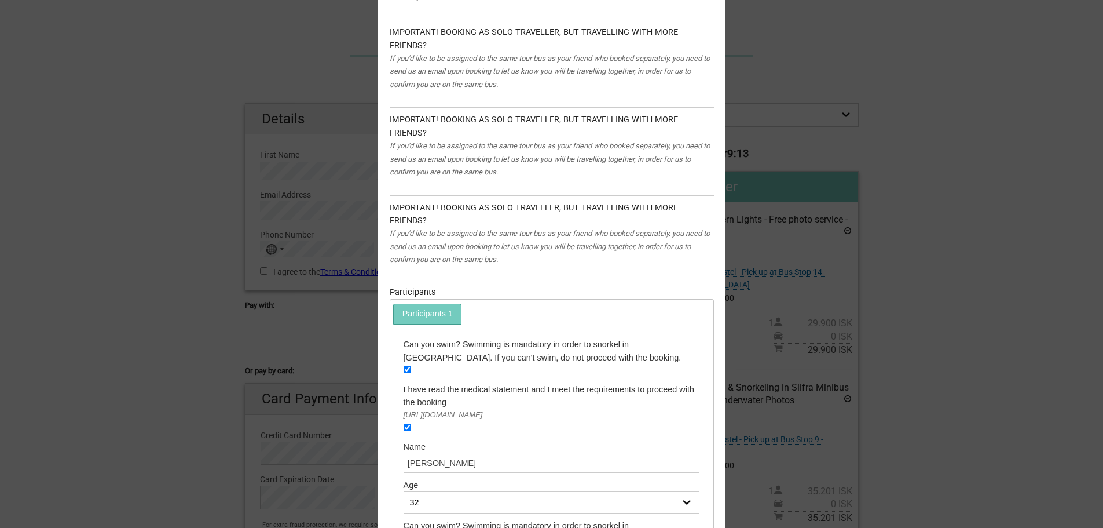
click at [503, 491] on select "18 19 20 21 22 23 24 25 26 27 28 29 30 31 32 33 34 35 36 37 38 39 40 41 42 43 4…" at bounding box center [552, 502] width 296 height 22
select select "31"
click at [404, 491] on select "18 19 20 21 22 23 24 25 26 27 28 29 30 31 32 33 34 35 36 37 38 39 40 41 42 43 4…" at bounding box center [552, 502] width 296 height 22
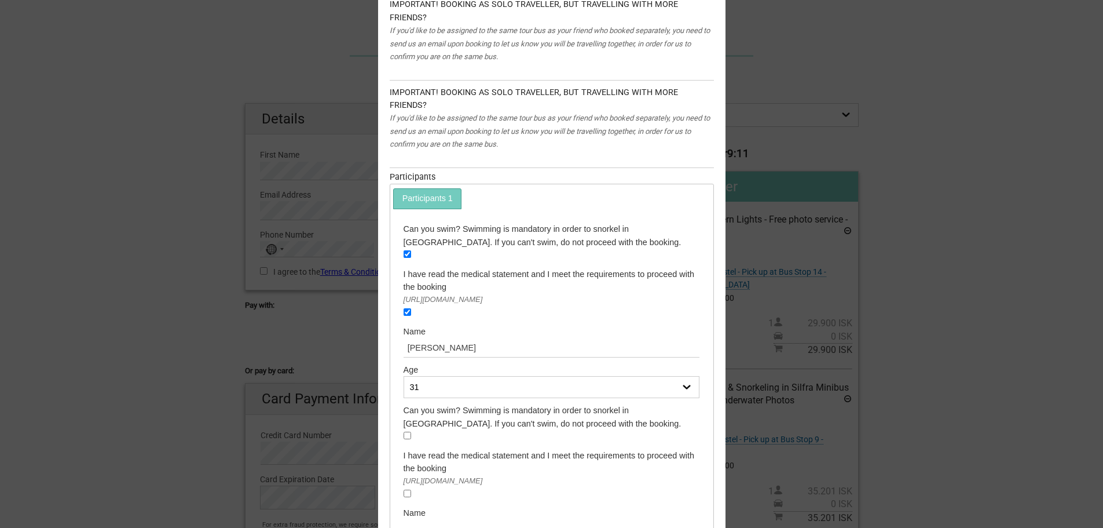
scroll to position [811, 0]
click at [404, 431] on input "checkbox" at bounding box center [408, 435] width 8 height 8
checkbox input "true"
click at [406, 489] on input "checkbox" at bounding box center [408, 493] width 8 height 8
checkbox input "true"
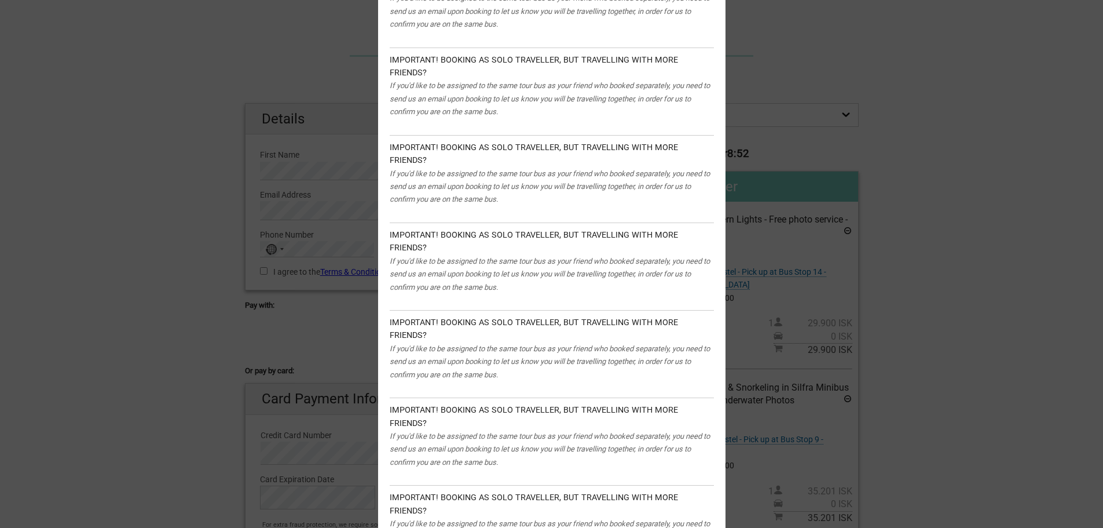
scroll to position [3685, 0]
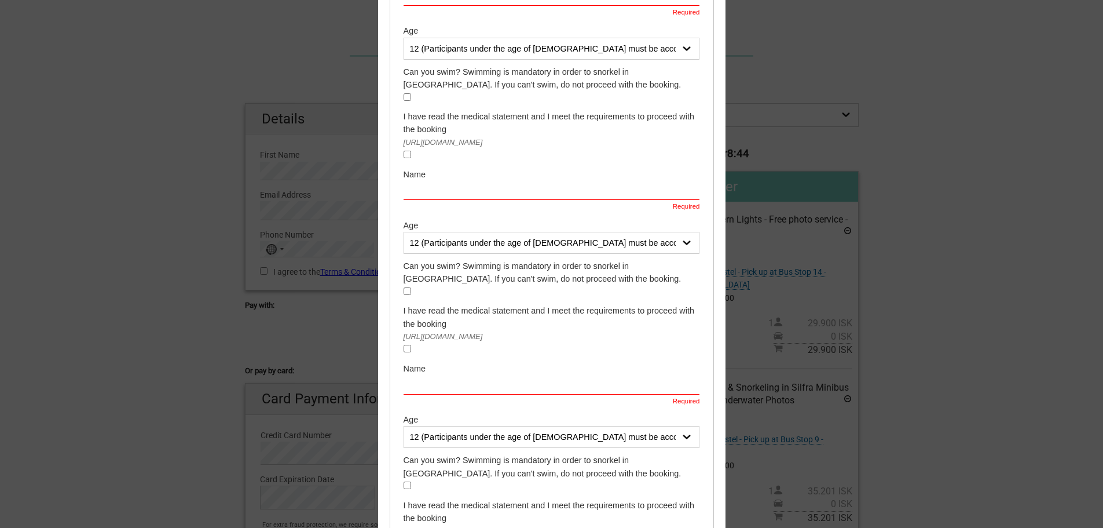
scroll to position [1253, 0]
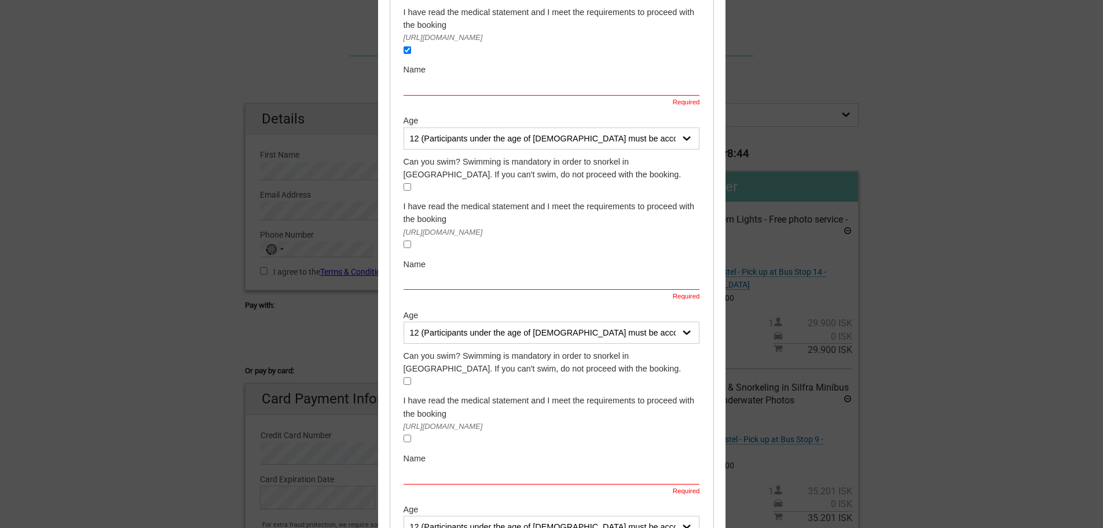
click at [943, 307] on div "Before we proceed, we need to ask you a few additional questions: Golden Circle…" at bounding box center [551, 264] width 1103 height 528
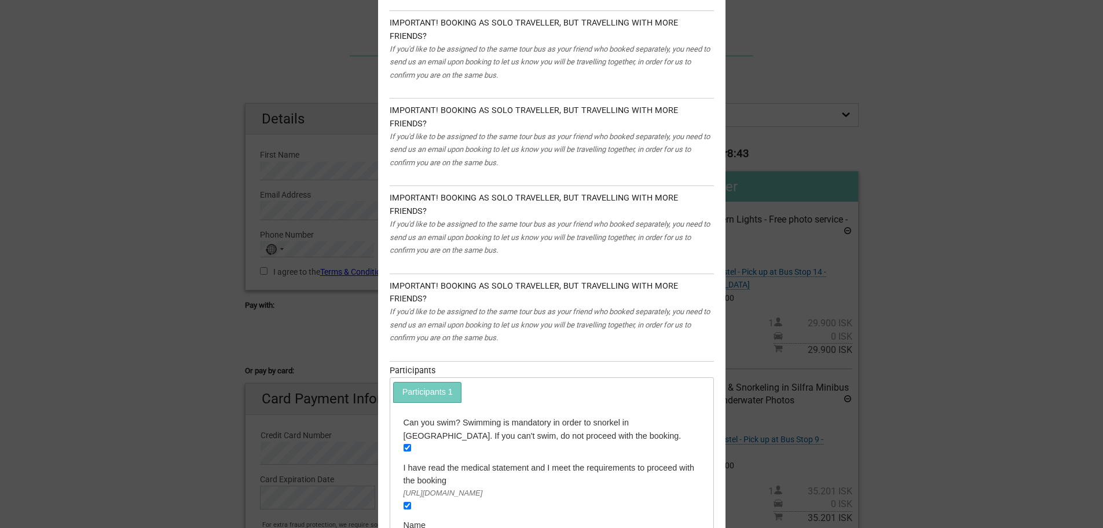
scroll to position [500, 0]
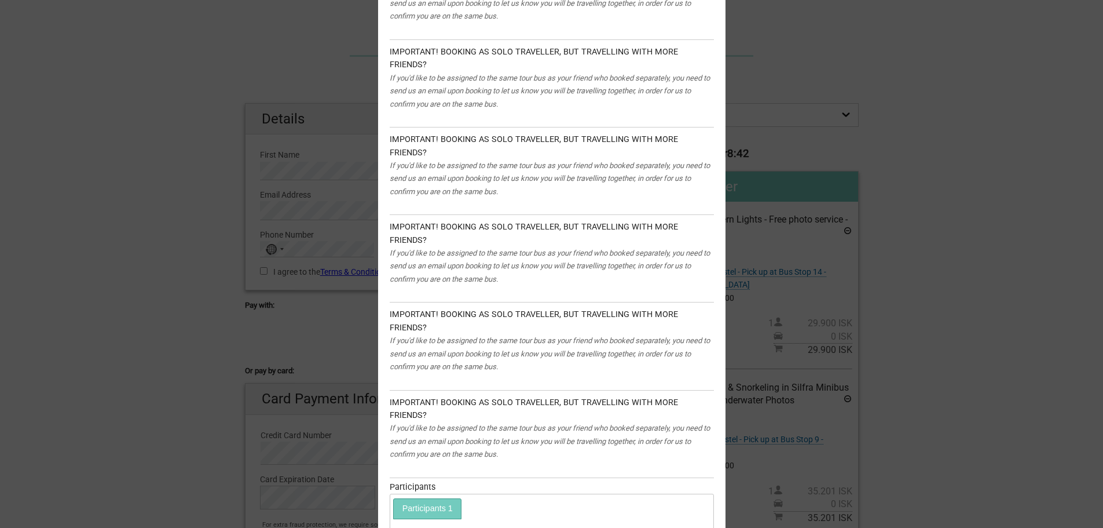
click at [436, 499] on link "Participants 1" at bounding box center [427, 508] width 67 height 19
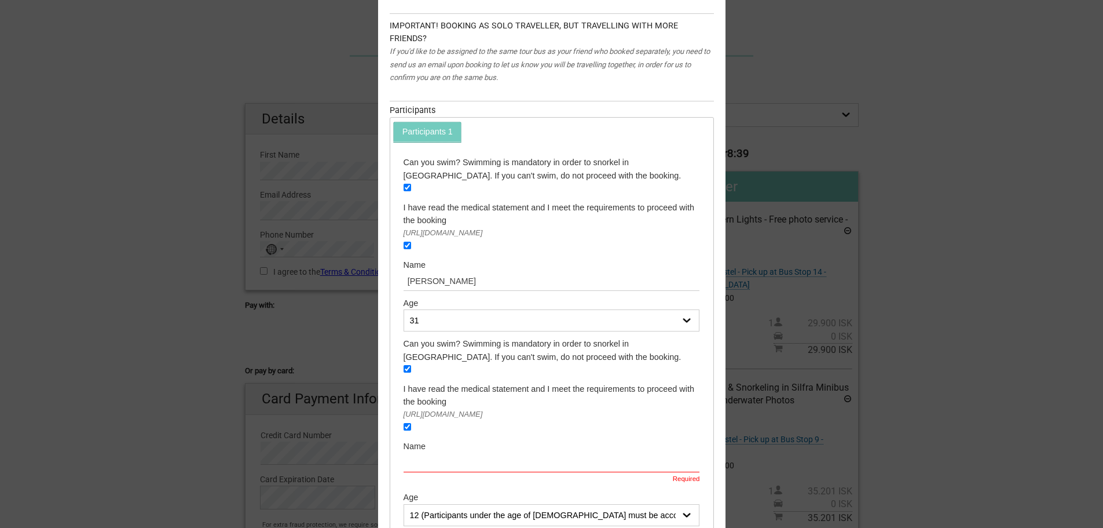
scroll to position [964, 0]
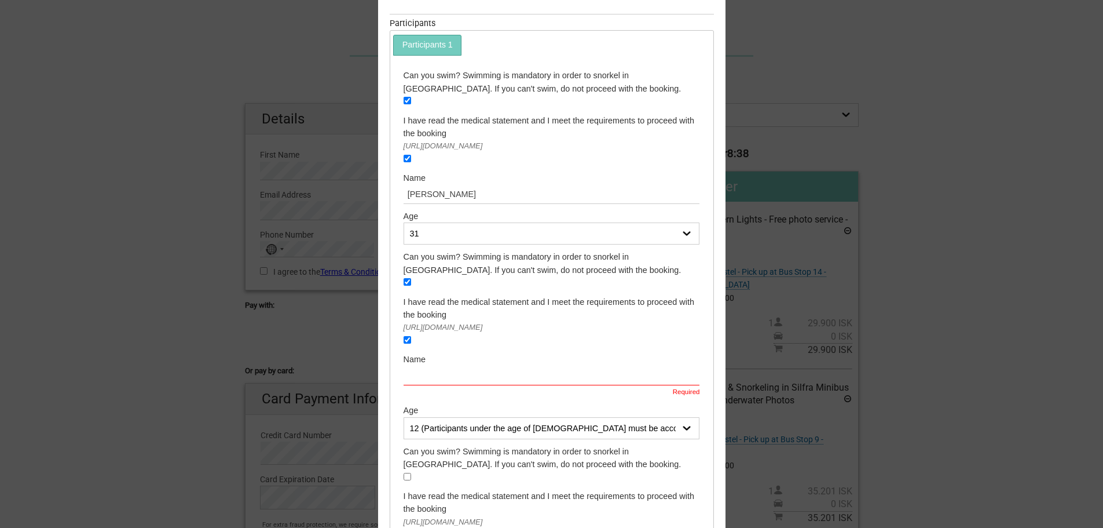
click at [434, 366] on input "text" at bounding box center [552, 375] width 296 height 19
type input "César Henrique Lobeiro"
click at [459, 417] on select "12 (Participants under the age of 18 must be accompanied by a parent or adult g…" at bounding box center [552, 428] width 296 height 22
select select "31"
click at [404, 417] on select "12 (Participants under the age of 18 must be accompanied by a parent or adult g…" at bounding box center [552, 428] width 296 height 22
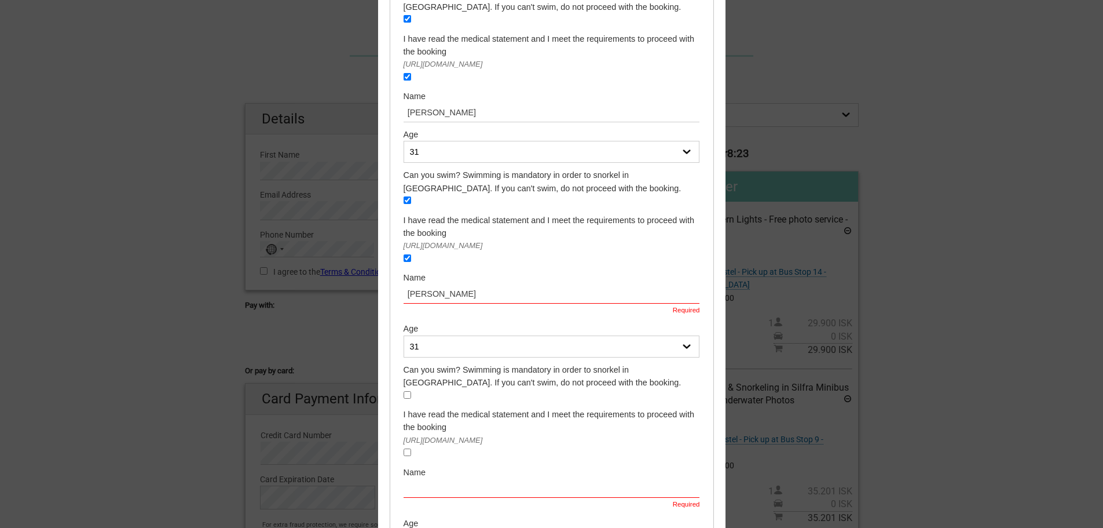
scroll to position [1079, 0]
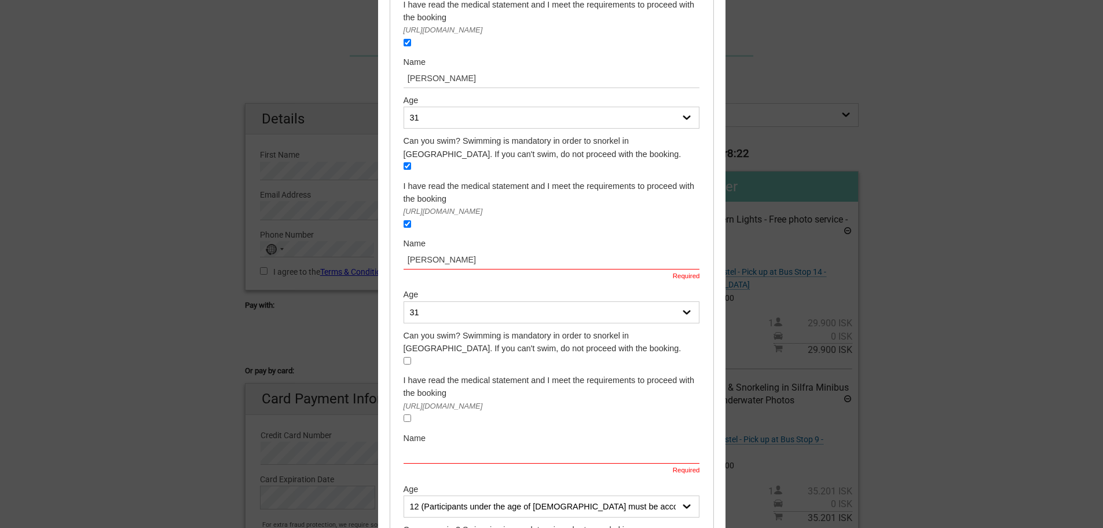
click at [404, 357] on input "checkbox" at bounding box center [408, 361] width 8 height 8
checkbox input "true"
click at [406, 400] on div "https://troll.is/medical/" at bounding box center [552, 406] width 296 height 13
click at [407, 414] on input "checkbox" at bounding box center [408, 418] width 8 height 8
checkbox input "true"
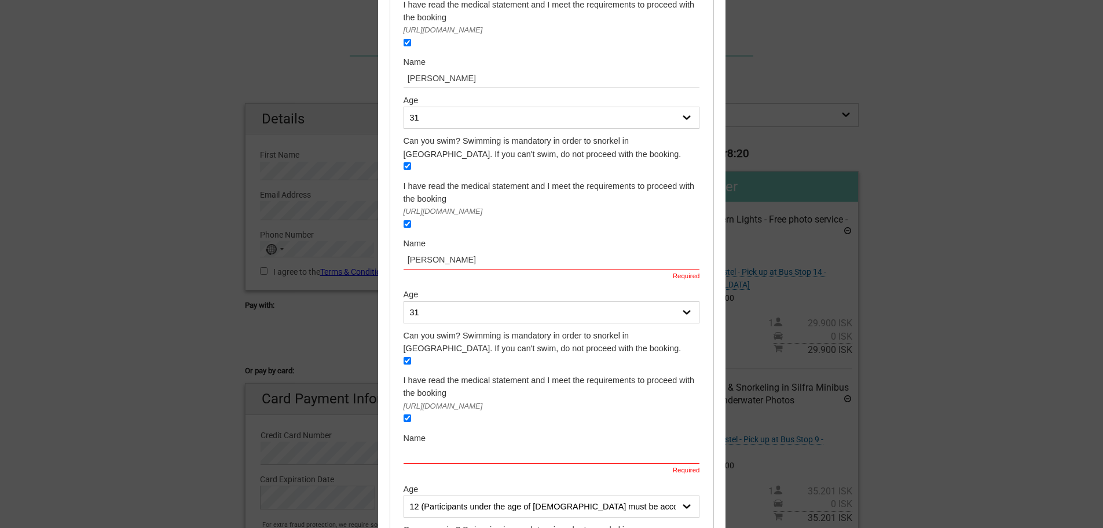
click at [419, 444] on input "text" at bounding box center [552, 453] width 296 height 19
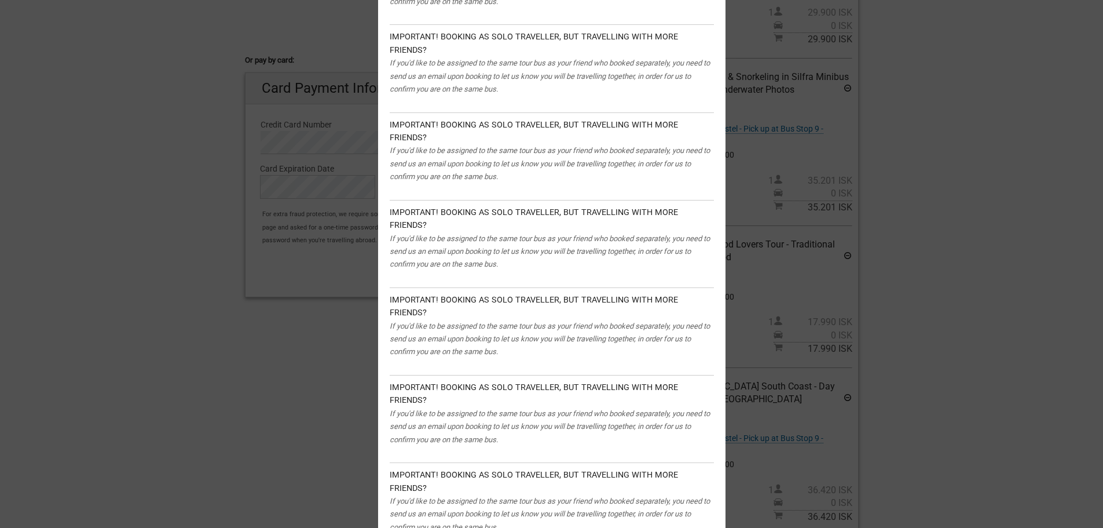
scroll to position [463, 0]
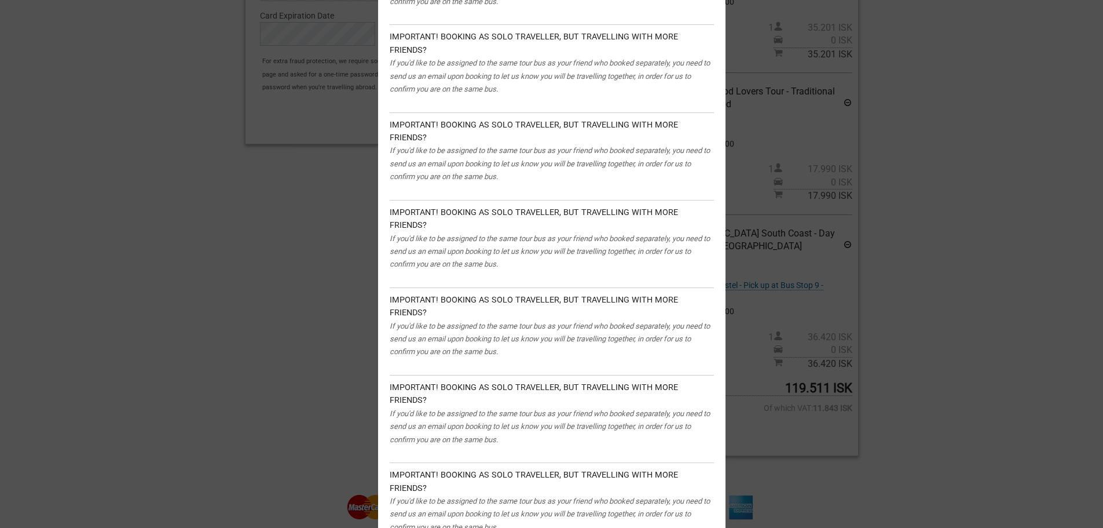
click at [907, 448] on div "Before we proceed, we need to ask you a few additional questions: Golden Circle…" at bounding box center [551, 264] width 1103 height 528
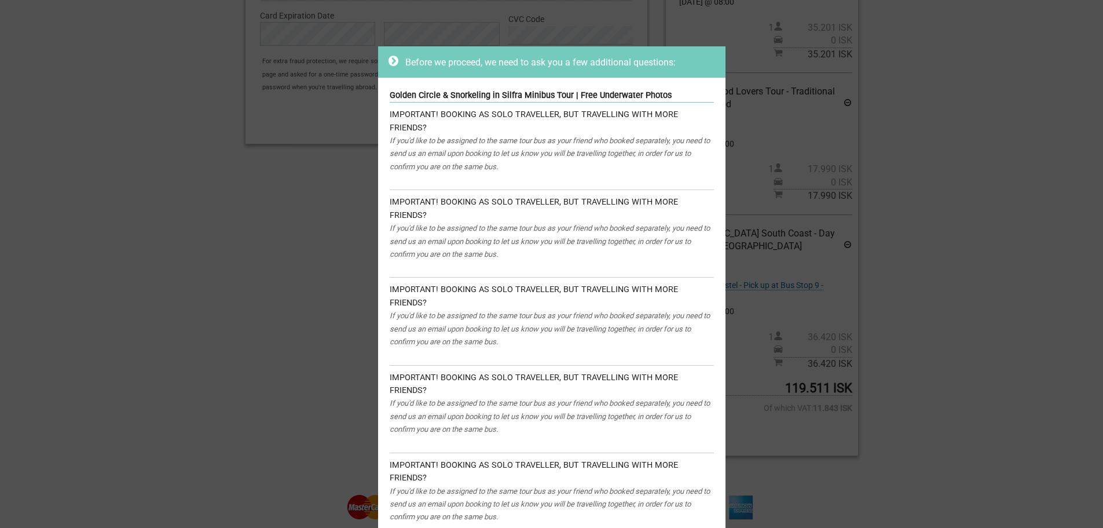
click at [389, 64] on icon at bounding box center [394, 61] width 10 height 12
click at [389, 59] on icon at bounding box center [394, 61] width 10 height 12
drag, startPoint x: 428, startPoint y: 65, endPoint x: 489, endPoint y: 57, distance: 61.9
click at [429, 65] on span "Before we proceed, we need to ask you a few additional questions:" at bounding box center [540, 62] width 270 height 11
click at [562, 58] on span "Before we proceed, we need to ask you a few additional questions:" at bounding box center [540, 62] width 270 height 11
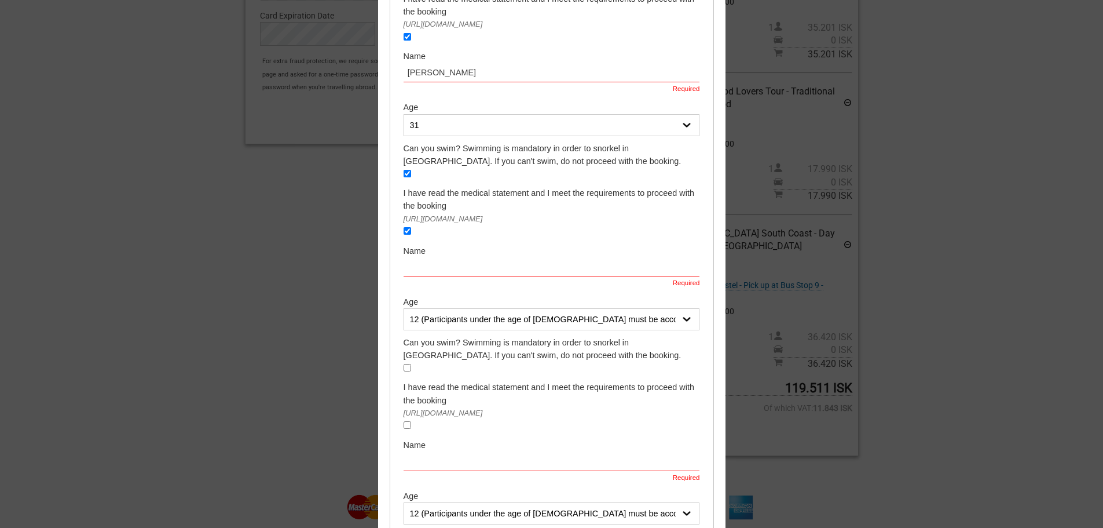
scroll to position [1274, 0]
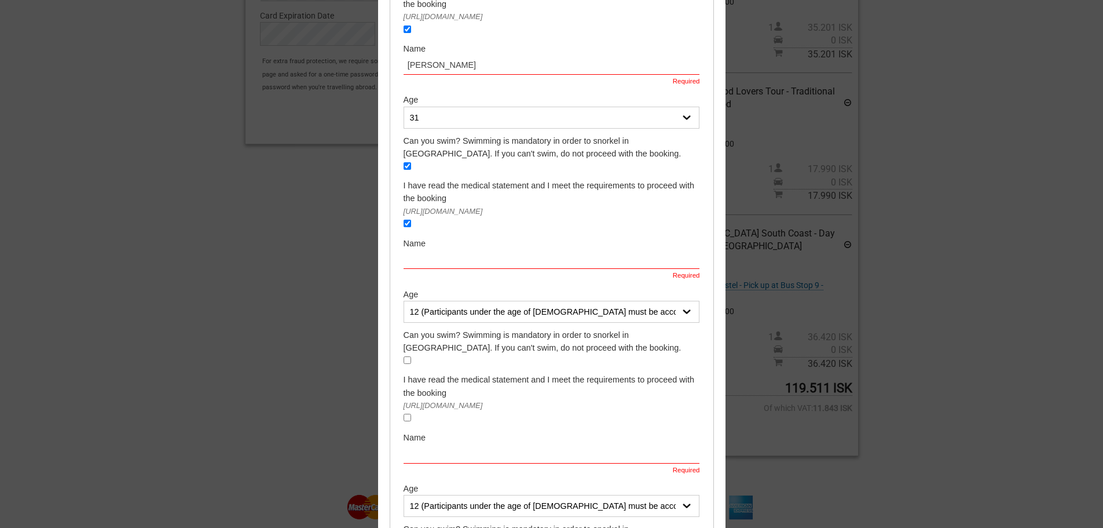
click at [453, 250] on input "text" at bounding box center [552, 259] width 296 height 19
type input "César Henrique Lobeiro"
click at [473, 301] on select "12 (Participants under the age of 18 must be accompanied by a parent or adult g…" at bounding box center [552, 312] width 296 height 22
select select "31"
click at [404, 301] on select "12 (Participants under the age of 18 must be accompanied by a parent or adult g…" at bounding box center [552, 312] width 296 height 22
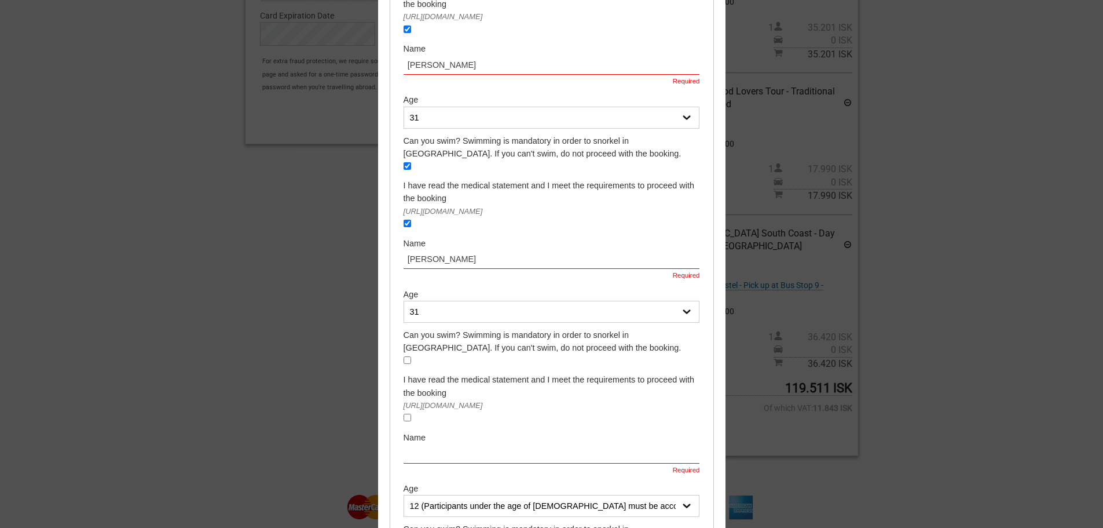
click at [404, 356] on input "checkbox" at bounding box center [408, 360] width 8 height 8
checkbox input "true"
click at [404, 413] on input "checkbox" at bounding box center [408, 417] width 8 height 8
checkbox input "true"
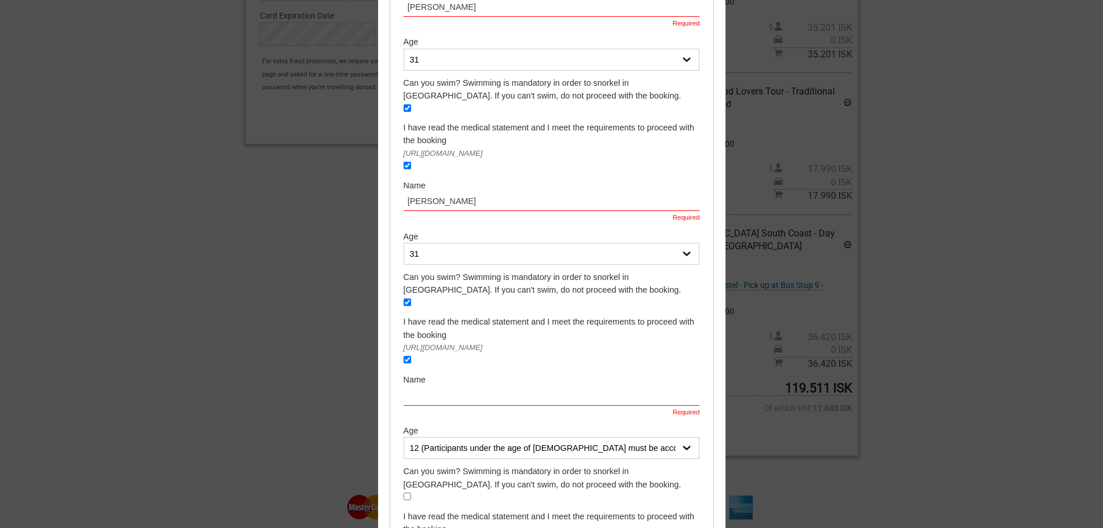
click at [514, 386] on input "text" at bounding box center [552, 395] width 296 height 19
type input "Cesar Henrique Lobeiro"
click at [515, 437] on select "12 (Participants under the age of 18 must be accompanied by a parent or adult g…" at bounding box center [552, 448] width 296 height 22
select select "31"
click at [404, 437] on select "12 (Participants under the age of 18 must be accompanied by a parent or adult g…" at bounding box center [552, 448] width 296 height 22
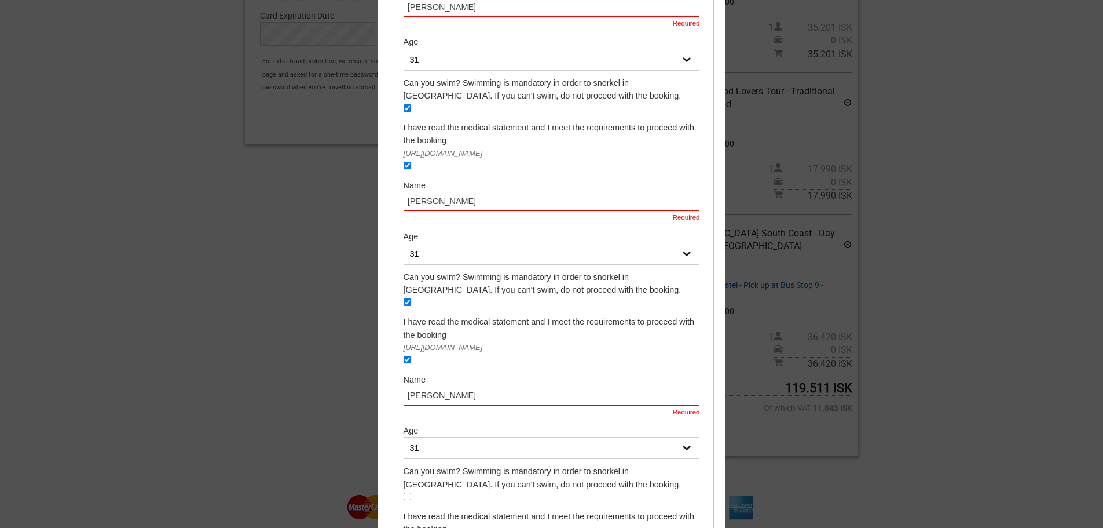
drag, startPoint x: 405, startPoint y: 366, endPoint x: 401, endPoint y: 378, distance: 12.1
click at [404, 492] on input "checkbox" at bounding box center [408, 496] width 8 height 8
checkbox input "true"
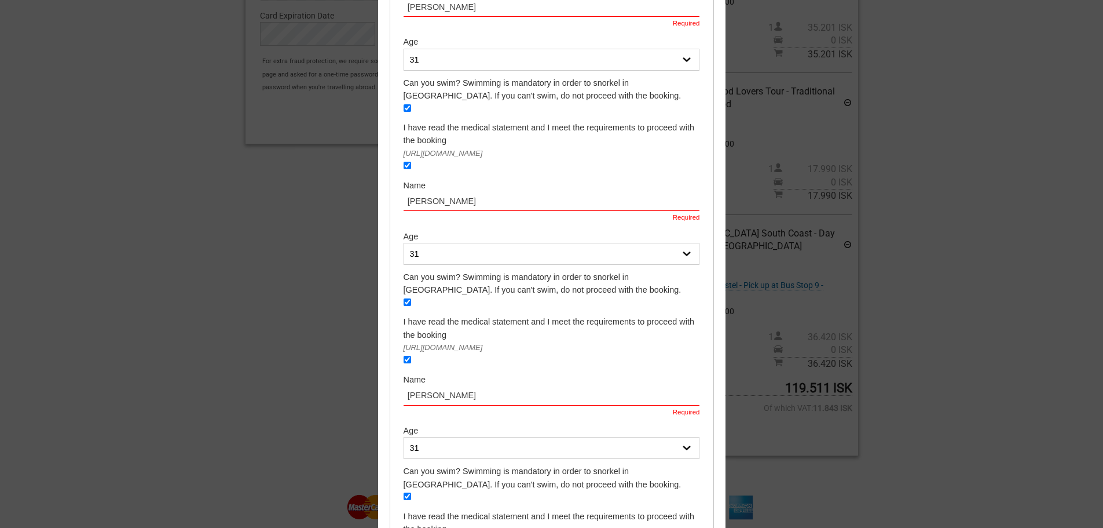
checkbox input "true"
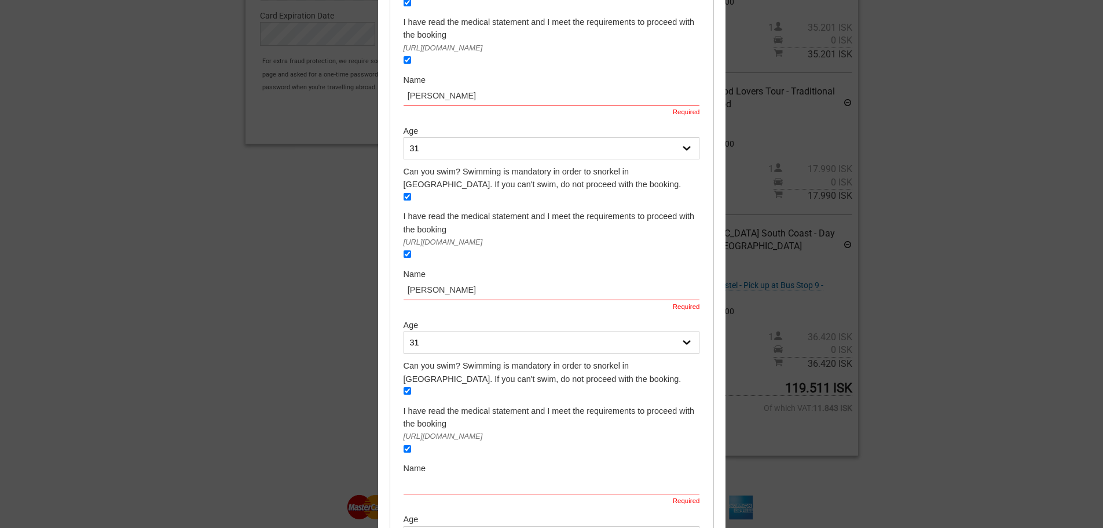
scroll to position [1448, 0]
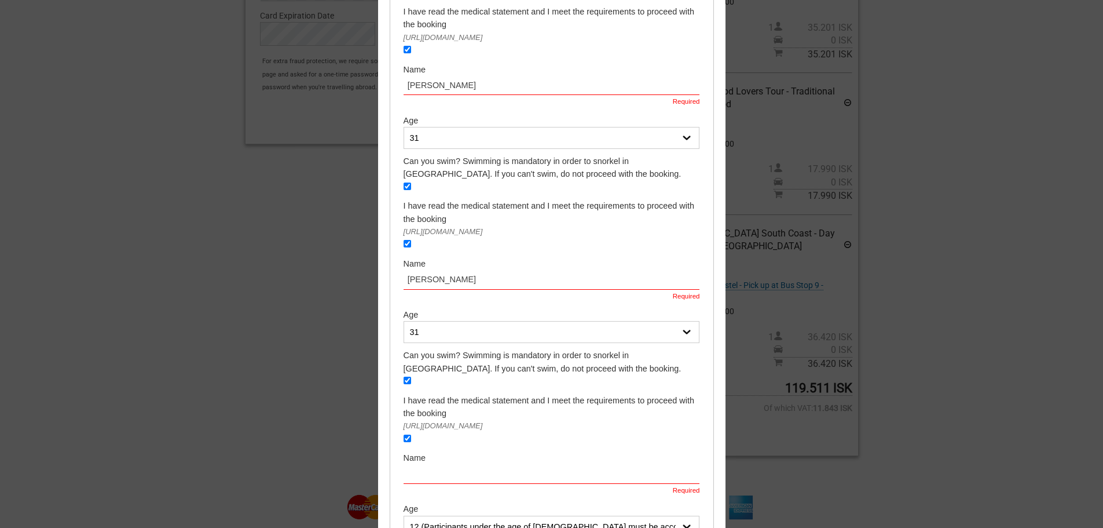
click at [459, 464] on input "text" at bounding box center [552, 473] width 296 height 19
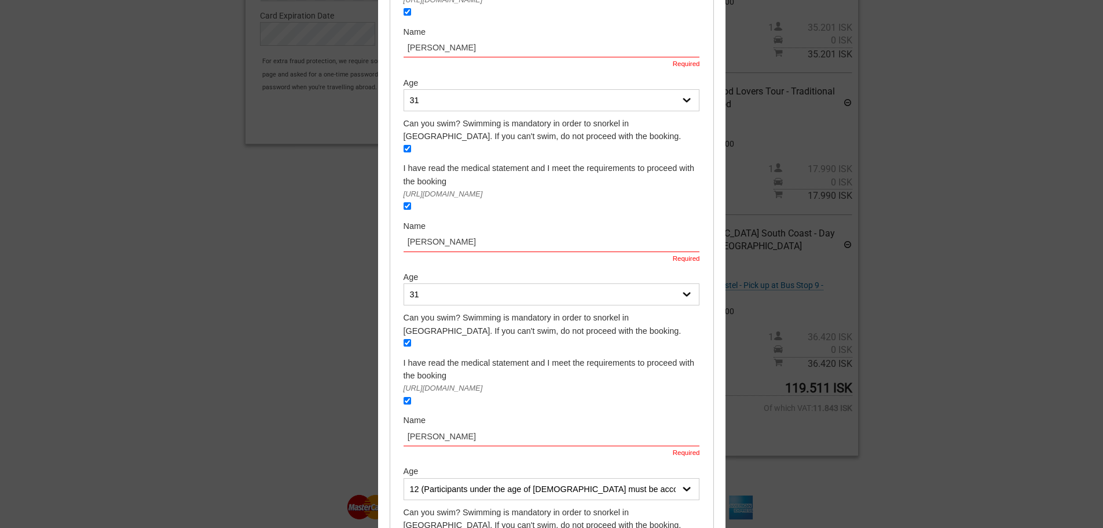
scroll to position [1506, 0]
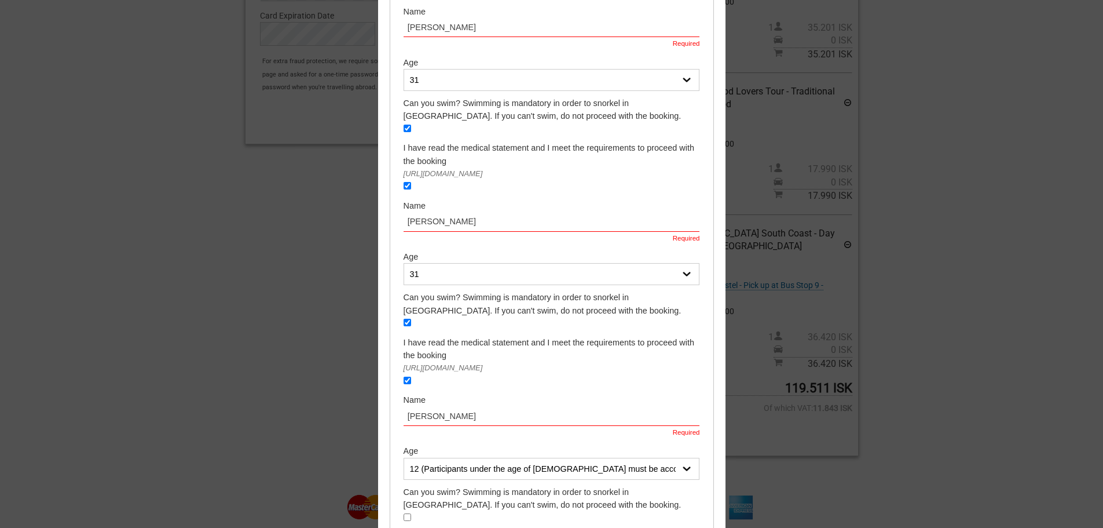
type input "Cesar Henrique Lobeiro"
drag, startPoint x: 422, startPoint y: 340, endPoint x: 422, endPoint y: 354, distance: 13.9
click at [422, 457] on select "12 (Participants under the age of 18 must be accompanied by a parent or adult g…" at bounding box center [552, 468] width 296 height 22
select select "31"
click at [404, 457] on select "12 (Participants under the age of 18 must be accompanied by a parent or adult g…" at bounding box center [552, 468] width 296 height 22
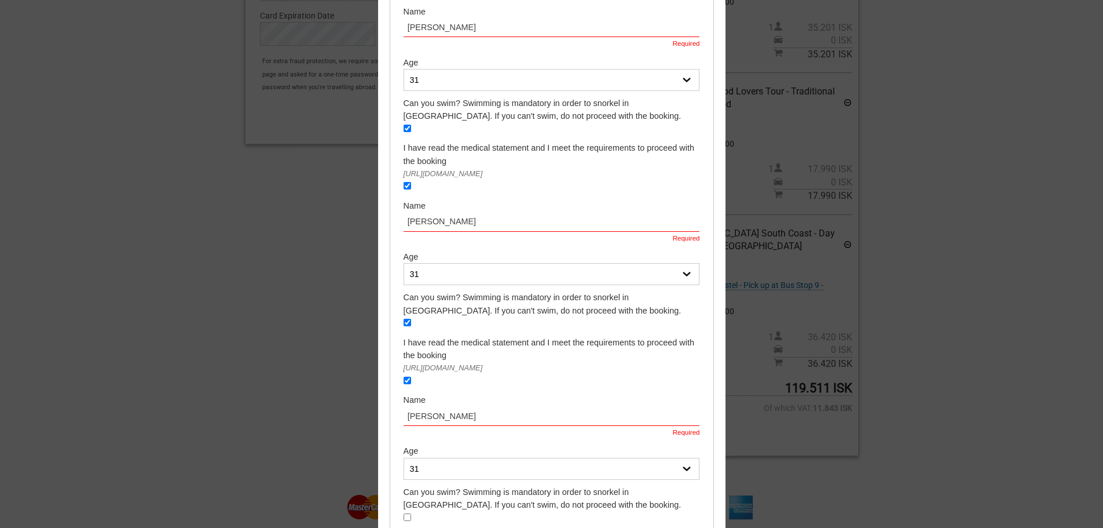
click at [412, 485] on div "Can you swim? Swimming is mandatory in order to snorkel in Silfra. If you can't…" at bounding box center [552, 498] width 296 height 26
drag, startPoint x: 407, startPoint y: 385, endPoint x: 406, endPoint y: 413, distance: 28.4
click at [407, 485] on div "Can you swim? Swimming is mandatory in order to snorkel in Silfra. If you can't…" at bounding box center [552, 504] width 296 height 39
click at [404, 513] on input "checkbox" at bounding box center [408, 517] width 8 height 8
checkbox input "true"
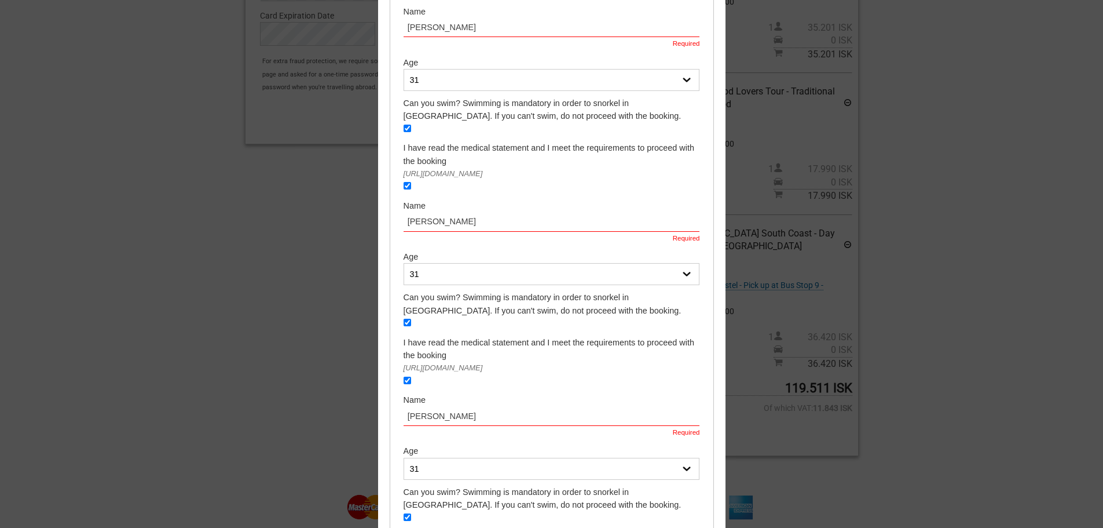
checkbox input "true"
click at [452, 398] on div "Can you swim? Swimming is mandatory in order to snorkel in Silfra. If you can't…" at bounding box center [552, 488] width 296 height 1923
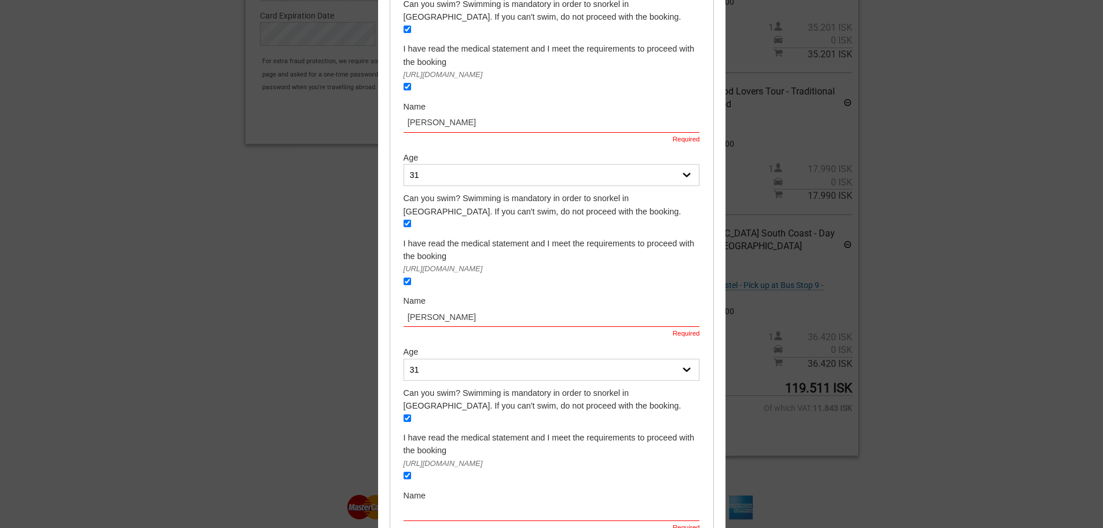
scroll to position [1621, 0]
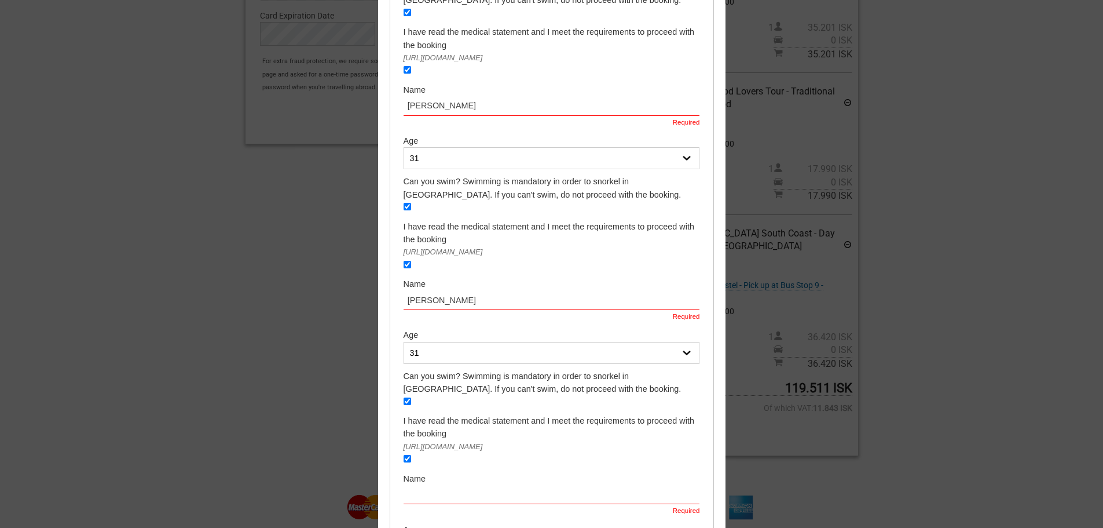
click at [462, 485] on input "text" at bounding box center [552, 494] width 296 height 19
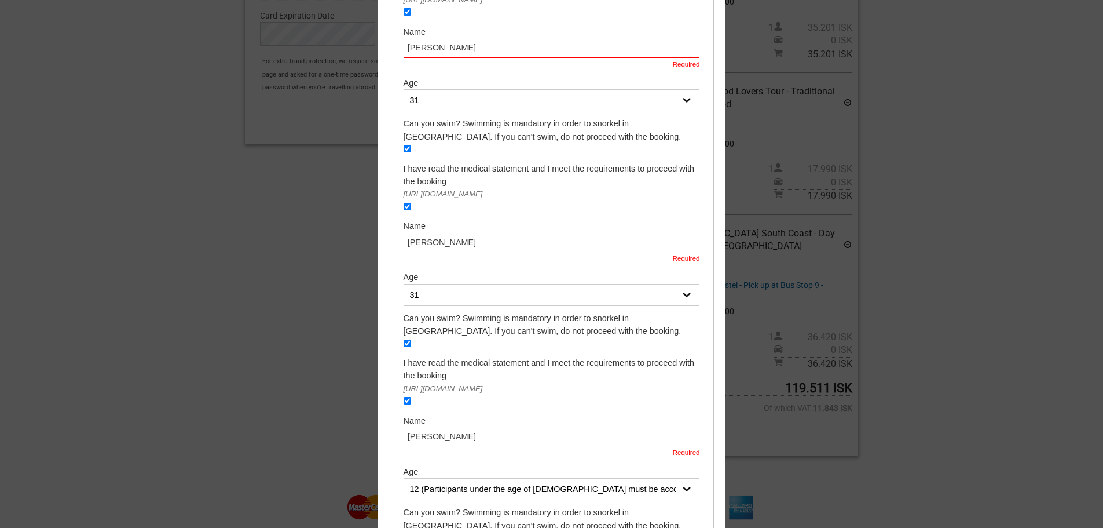
type input "Cesar Henrique Lobeiro"
click at [462, 478] on select "12 (Participants under the age of 18 must be accompanied by a parent or adult g…" at bounding box center [552, 489] width 296 height 22
click at [459, 478] on select "12 (Participants under the age of 18 must be accompanied by a parent or adult g…" at bounding box center [552, 489] width 296 height 22
select select "31"
click at [404, 478] on select "12 (Participants under the age of 18 must be accompanied by a parent or adult g…" at bounding box center [552, 489] width 296 height 22
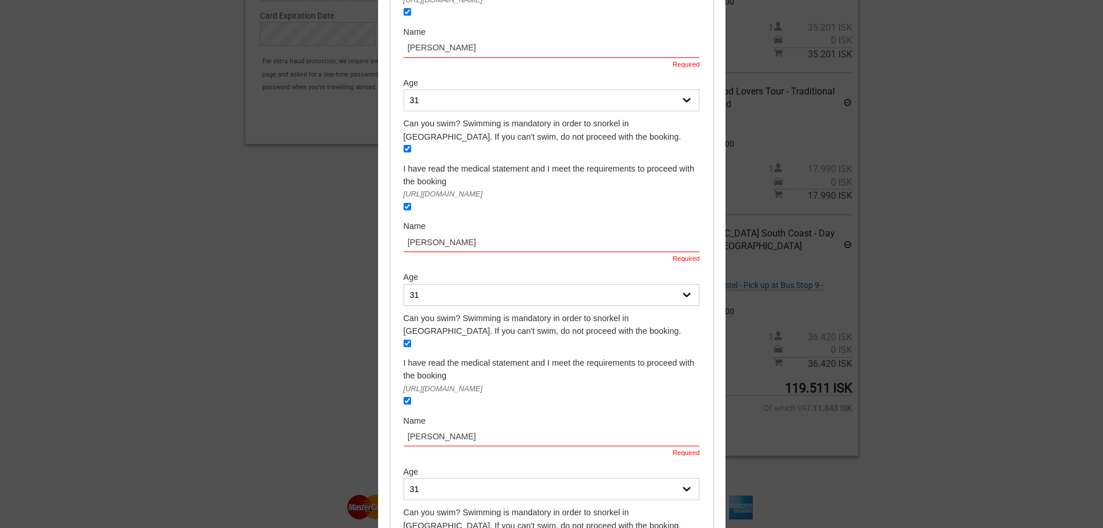
click at [406, 506] on div "Can you swim? Swimming is mandatory in order to snorkel in Silfra. If you can't…" at bounding box center [552, 525] width 296 height 39
click at [404, 506] on div "Can you swim? Swimming is mandatory in order to snorkel in Silfra. If you can't…" at bounding box center [552, 525] width 296 height 39
click at [404, 527] on input "checkbox" at bounding box center [408, 537] width 8 height 8
checkbox input "true"
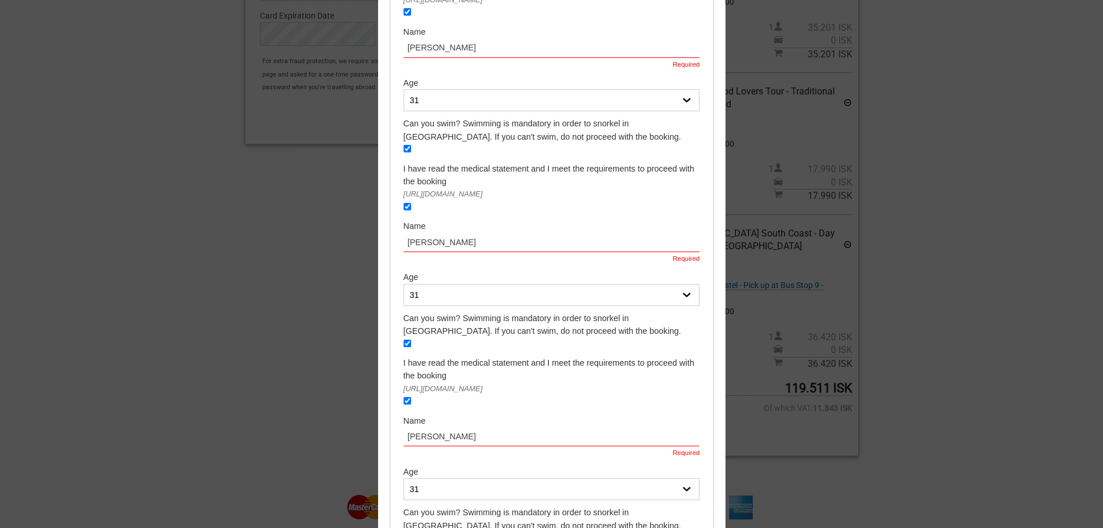
checkbox input "true"
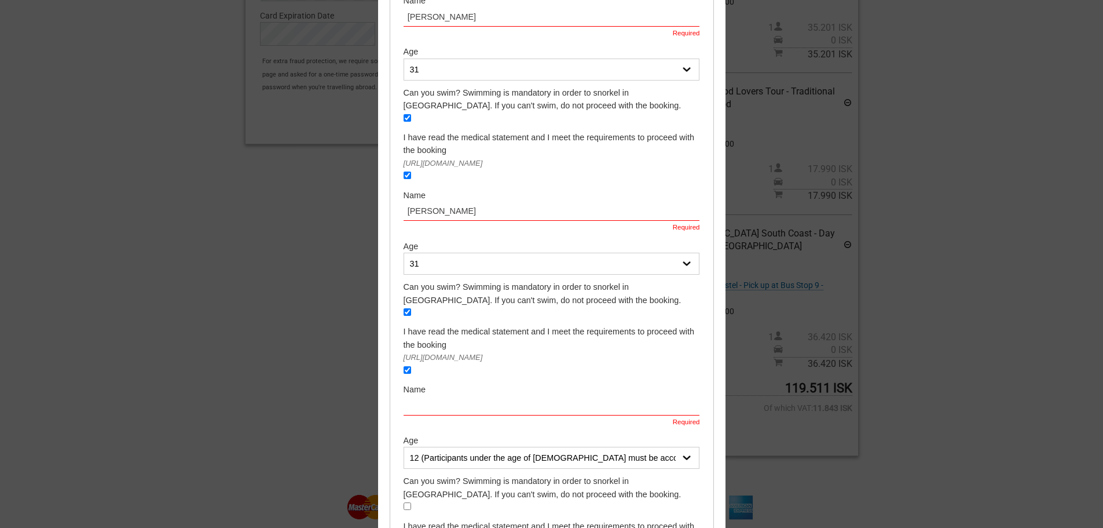
scroll to position [1911, 0]
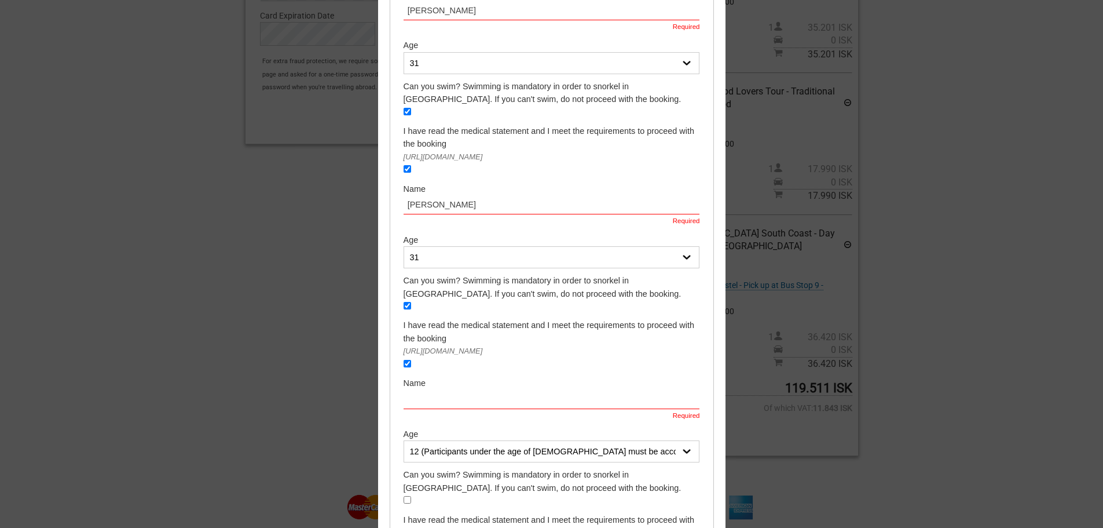
click at [422, 389] on input "text" at bounding box center [552, 398] width 296 height 19
type input "César Henrique Lobeiro"
drag, startPoint x: 464, startPoint y: 320, endPoint x: 455, endPoint y: 341, distance: 22.8
click at [464, 440] on select "12 (Participants under the age of 18 must be accompanied by a parent or adult g…" at bounding box center [552, 451] width 296 height 22
select select "31"
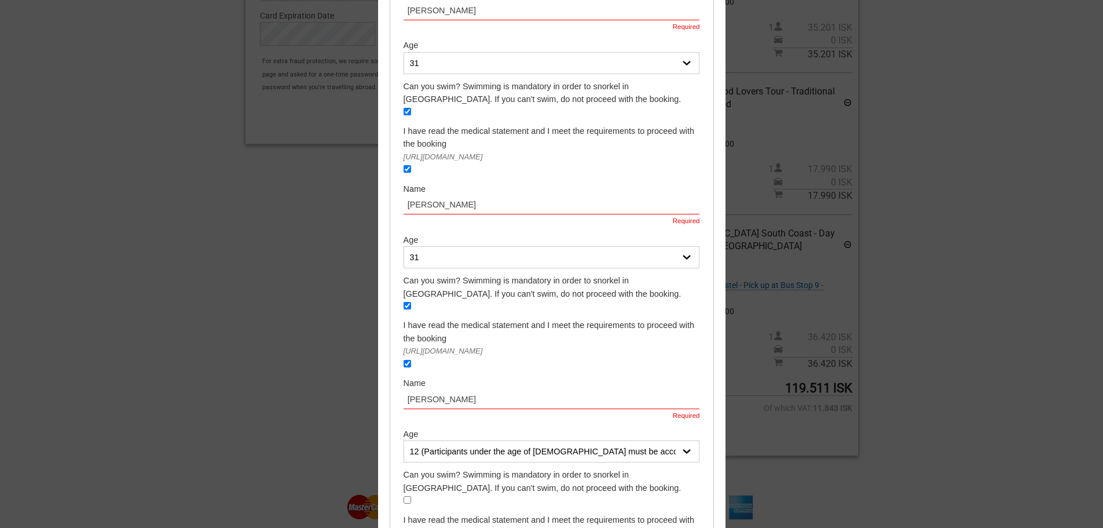
click at [404, 440] on select "12 (Participants under the age of 18 must be accompanied by a parent or adult g…" at bounding box center [552, 451] width 296 height 22
click at [404, 496] on input "checkbox" at bounding box center [408, 500] width 8 height 8
checkbox input "true"
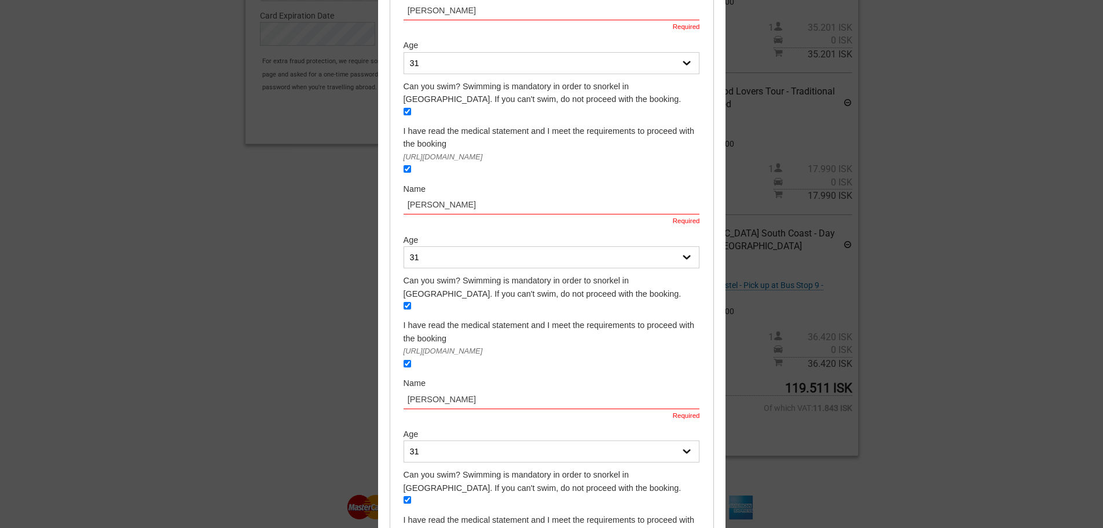
checkbox input "true"
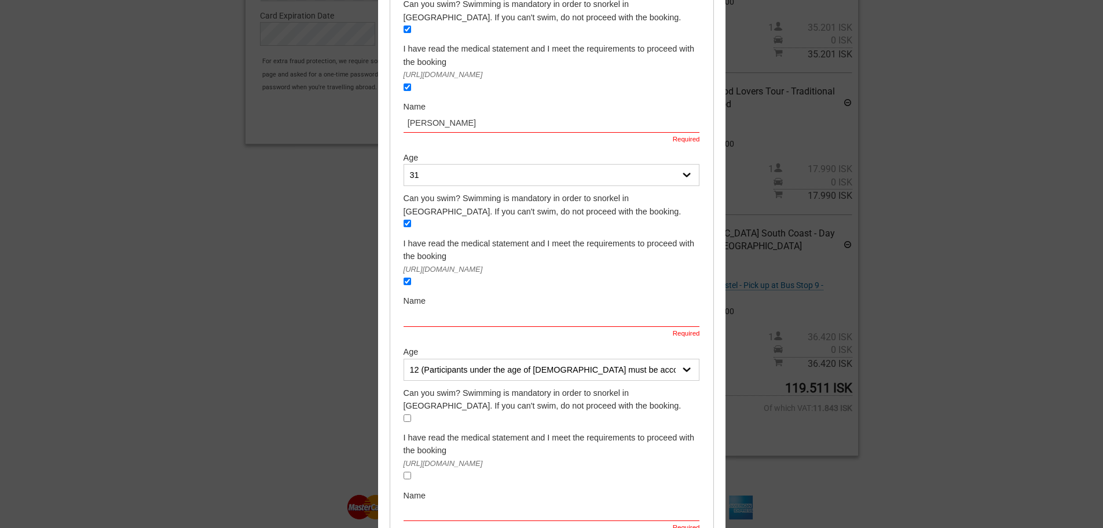
scroll to position [2143, 0]
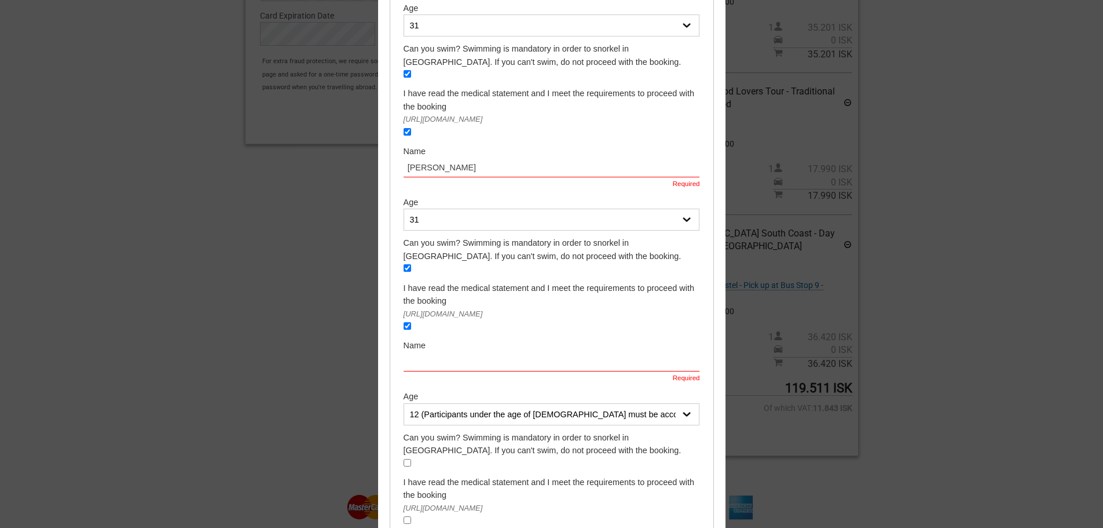
click at [421, 352] on input "text" at bounding box center [552, 361] width 296 height 19
type input "César Henrique Lobeiro"
click at [422, 403] on select "12 (Participants under the age of 18 must be accompanied by a parent or adult g…" at bounding box center [552, 414] width 296 height 22
select select "31"
click at [404, 403] on select "12 (Participants under the age of 18 must be accompanied by a parent or adult g…" at bounding box center [552, 414] width 296 height 22
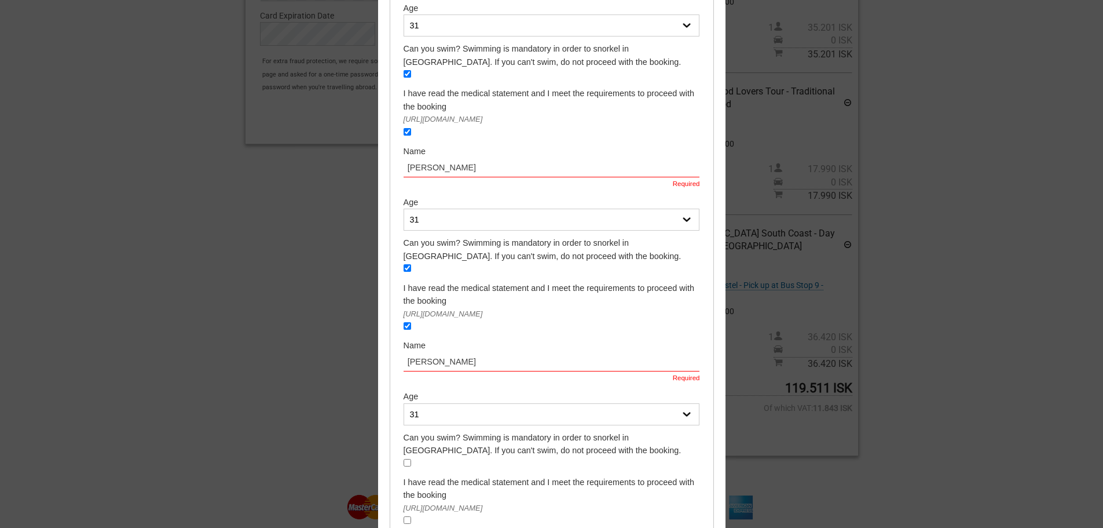
click at [404, 459] on input "checkbox" at bounding box center [408, 463] width 8 height 8
checkbox input "true"
click at [407, 516] on input "checkbox" at bounding box center [408, 520] width 8 height 8
checkbox input "true"
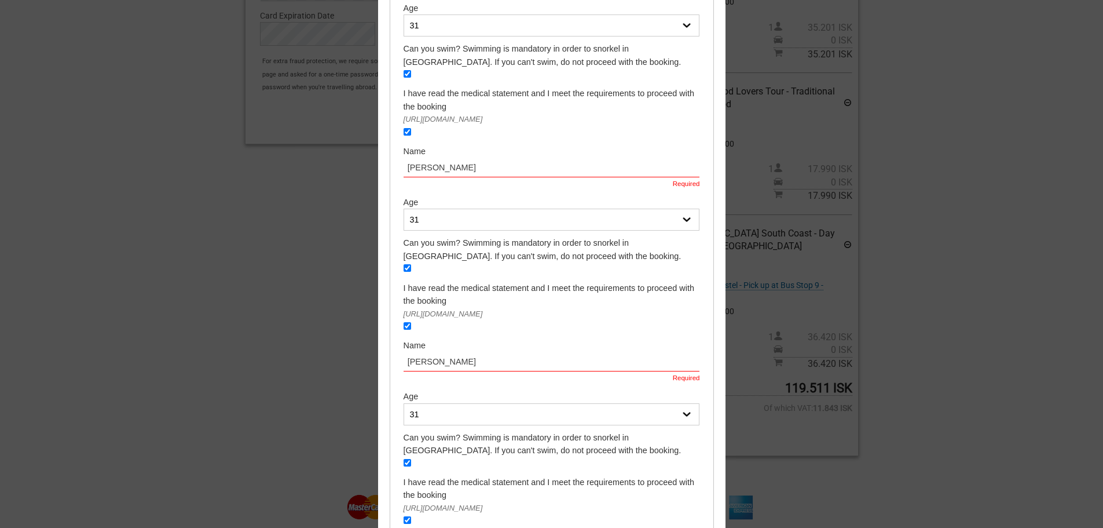
paste input "César Henrique Lobeiro"
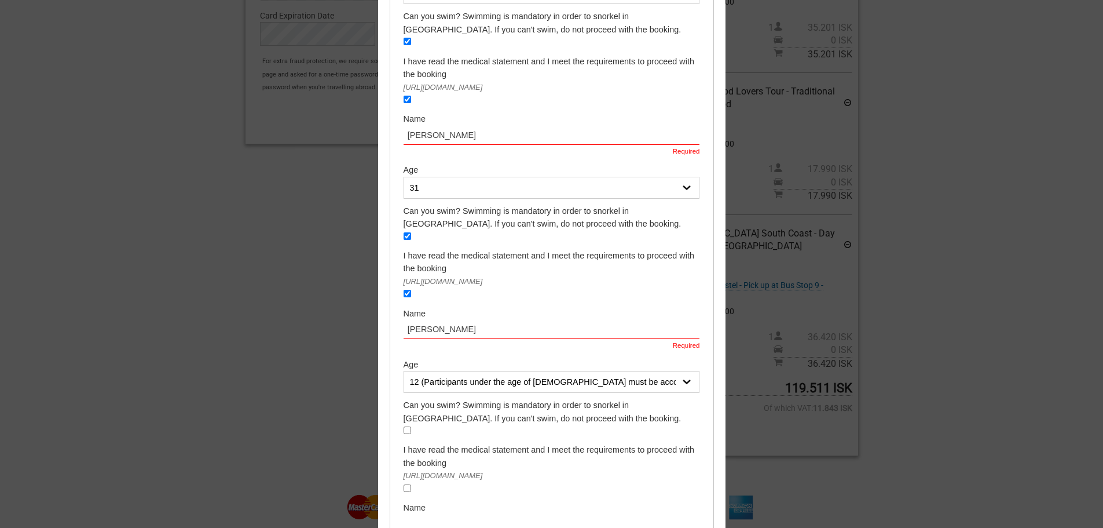
scroll to position [2374, 0]
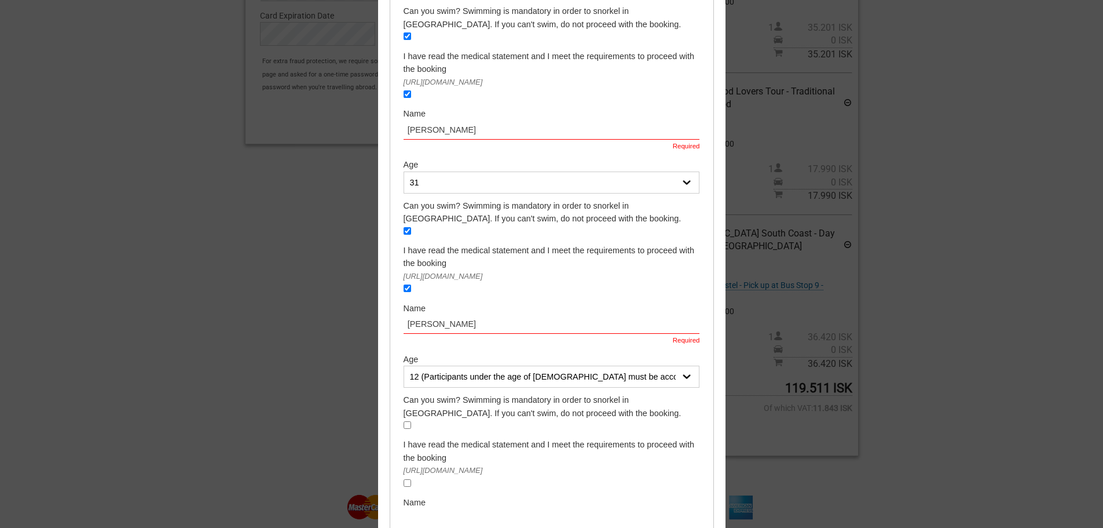
type input "César Henrique Lobeiro"
click at [426, 365] on select "12 (Participants under the age of 18 must be accompanied by a parent or adult g…" at bounding box center [552, 376] width 296 height 22
select select "31"
click at [404, 365] on select "12 (Participants under the age of 18 must be accompanied by a parent or adult g…" at bounding box center [552, 376] width 296 height 22
click at [406, 421] on input "checkbox" at bounding box center [408, 425] width 8 height 8
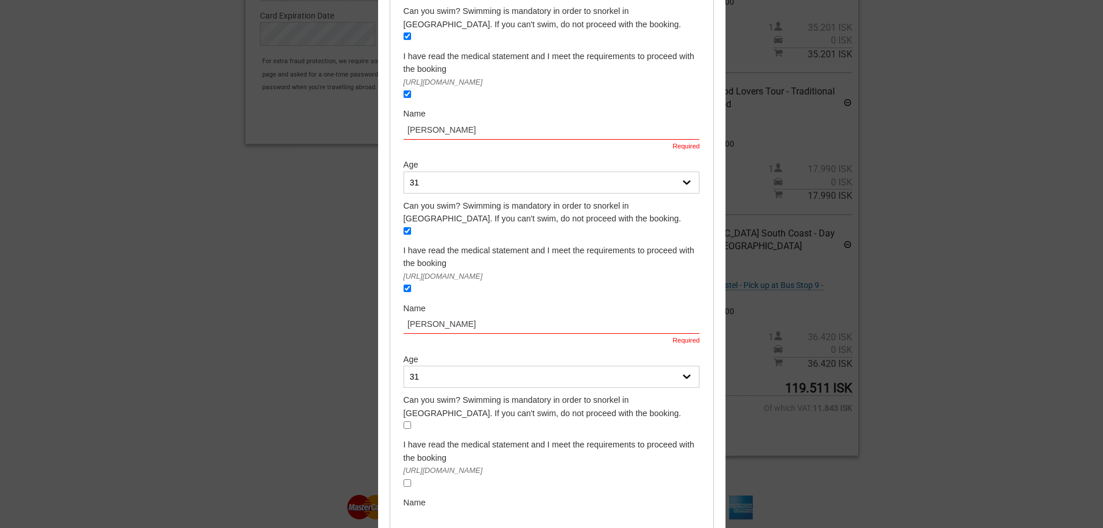
checkbox input "true"
click at [404, 438] on div "I have read the medical statement and I meet the requirements to proceed with t…" at bounding box center [552, 464] width 296 height 52
click at [404, 479] on input "checkbox" at bounding box center [408, 483] width 8 height 8
checkbox input "true"
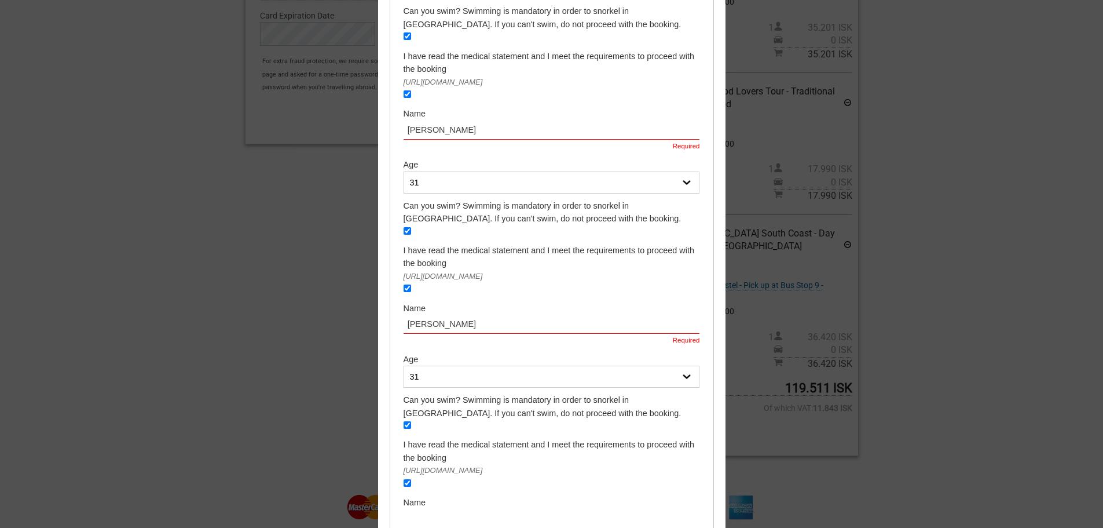
click at [422, 508] on input "text" at bounding box center [552, 517] width 296 height 19
paste input "César Henrique Lobeiro"
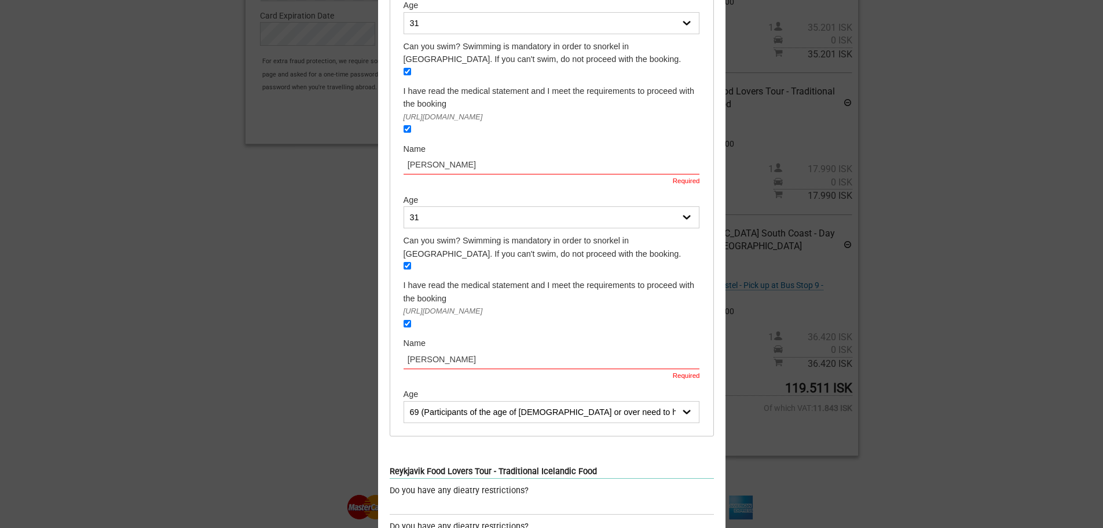
scroll to position [2548, 0]
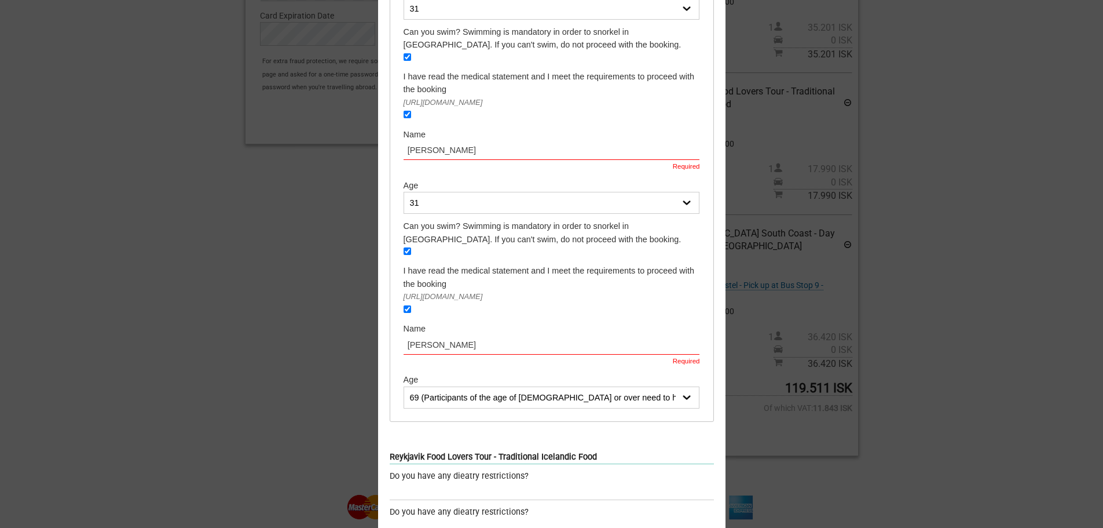
type input "César Henrique Lobeiro"
click at [421, 386] on select "69 (Participants of the age of 60 or over need to have a medical waiver signed …" at bounding box center [552, 397] width 296 height 22
select select "31"
click at [404, 386] on select "69 (Participants of the age of 60 or over need to have a medical waiver signed …" at bounding box center [552, 397] width 296 height 22
click at [422, 483] on input "text" at bounding box center [552, 491] width 324 height 17
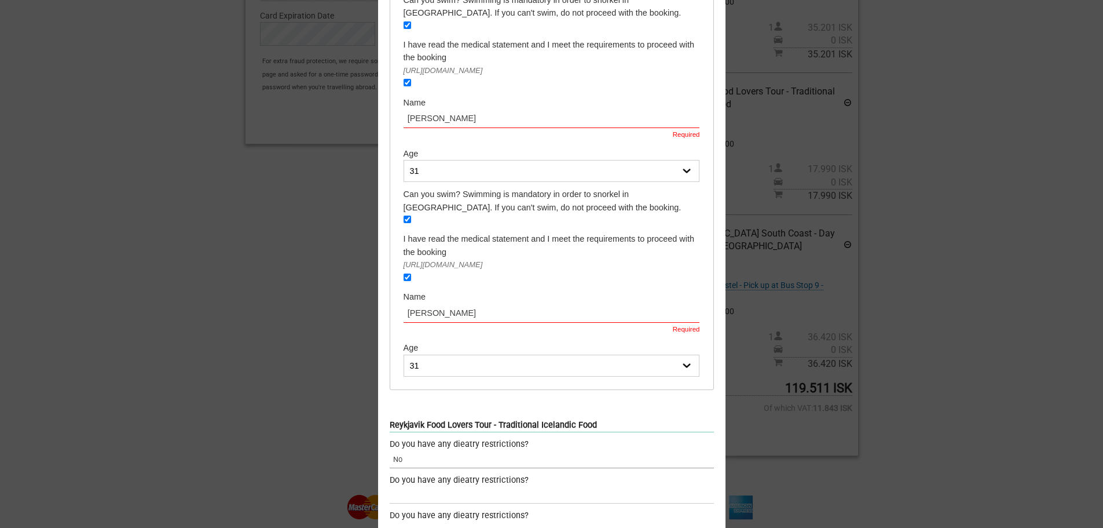
scroll to position [2606, 0]
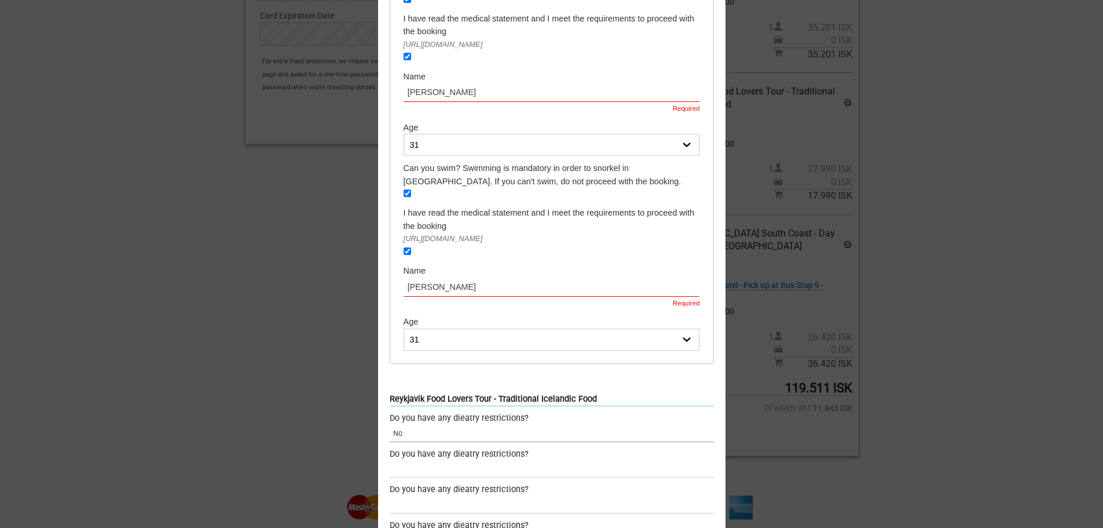
type input "No"
click at [420, 460] on input "text" at bounding box center [552, 468] width 324 height 17
type input "No"
click at [420, 496] on input "text" at bounding box center [552, 504] width 324 height 17
paste input "No"
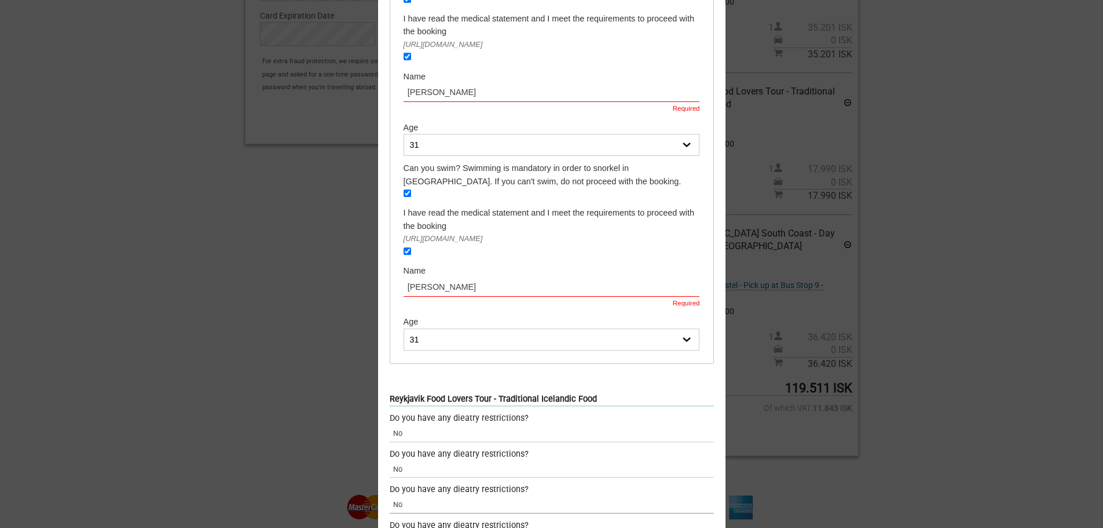
type input "No"
paste input "No"
type input "No"
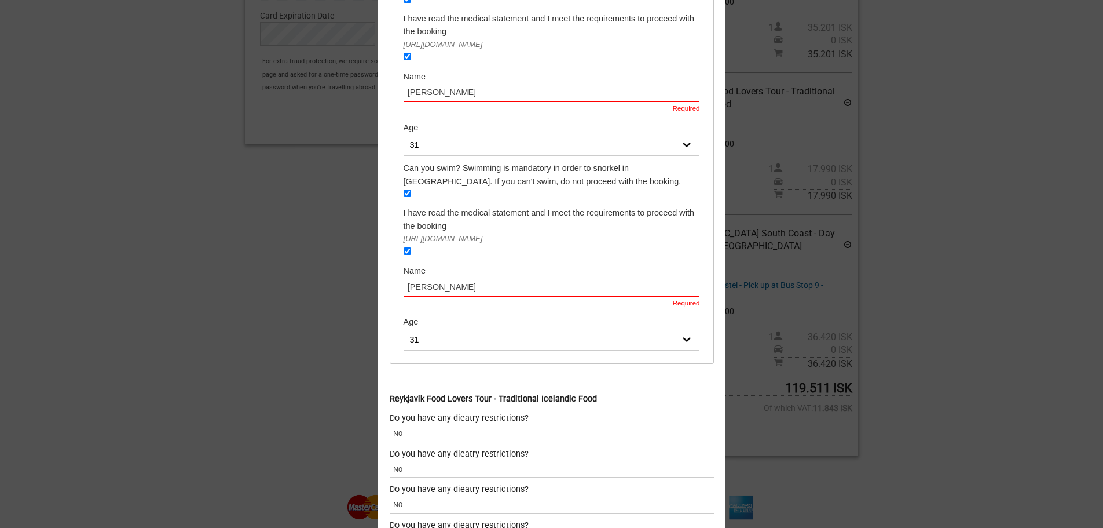
paste input "No"
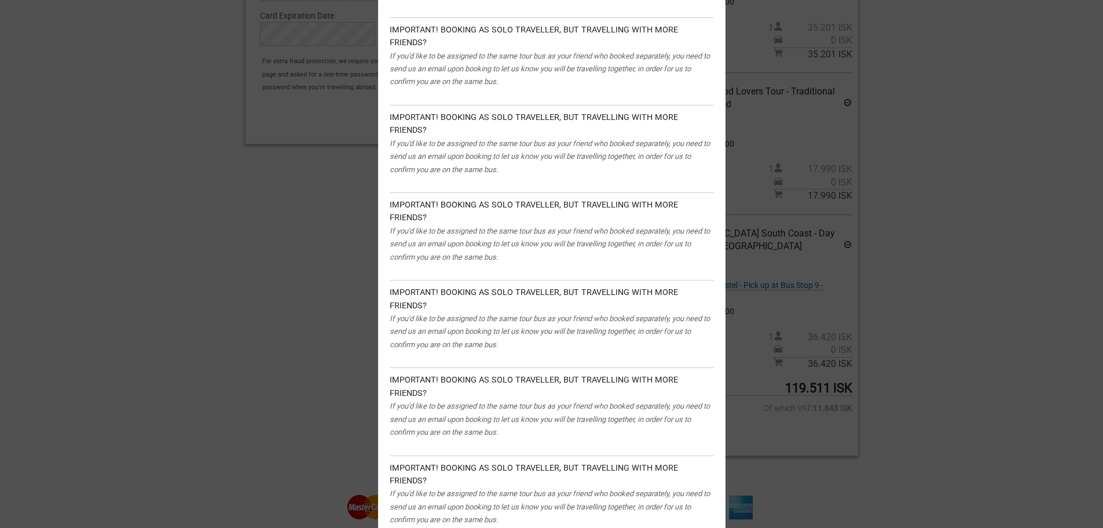
scroll to position [3817, 0]
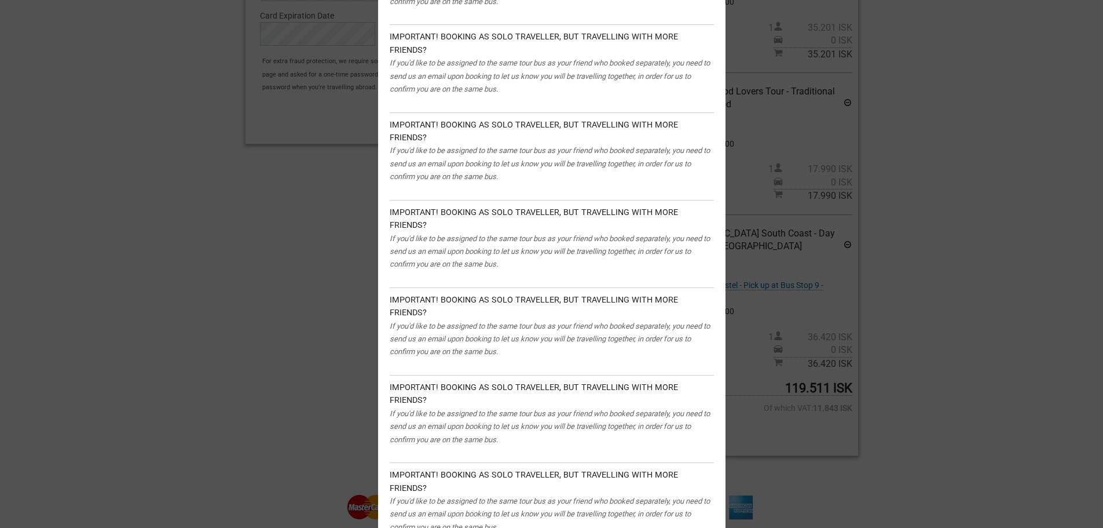
type input "No"
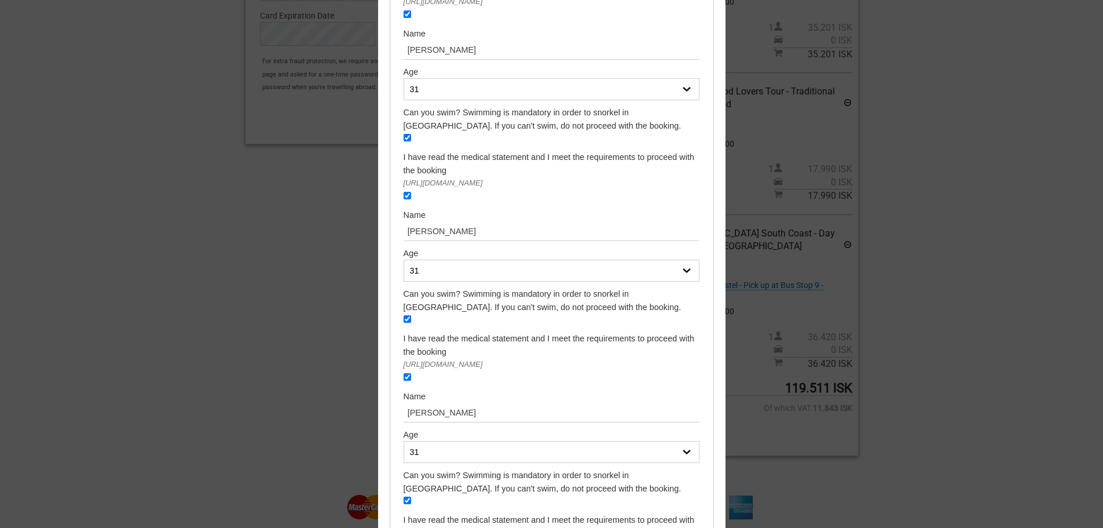
scroll to position [1426, 0]
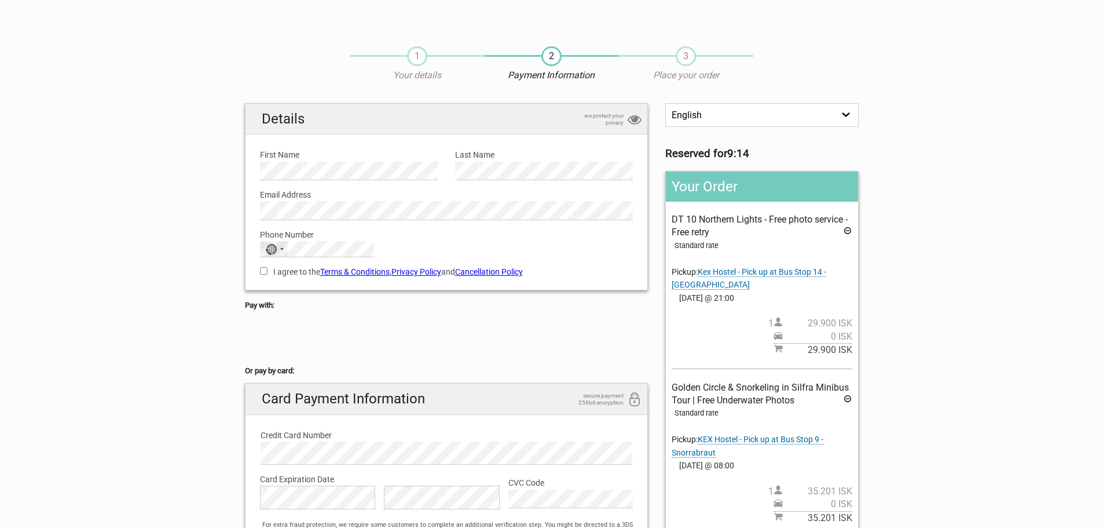
click at [281, 252] on div "No country selected" at bounding box center [274, 248] width 27 height 15
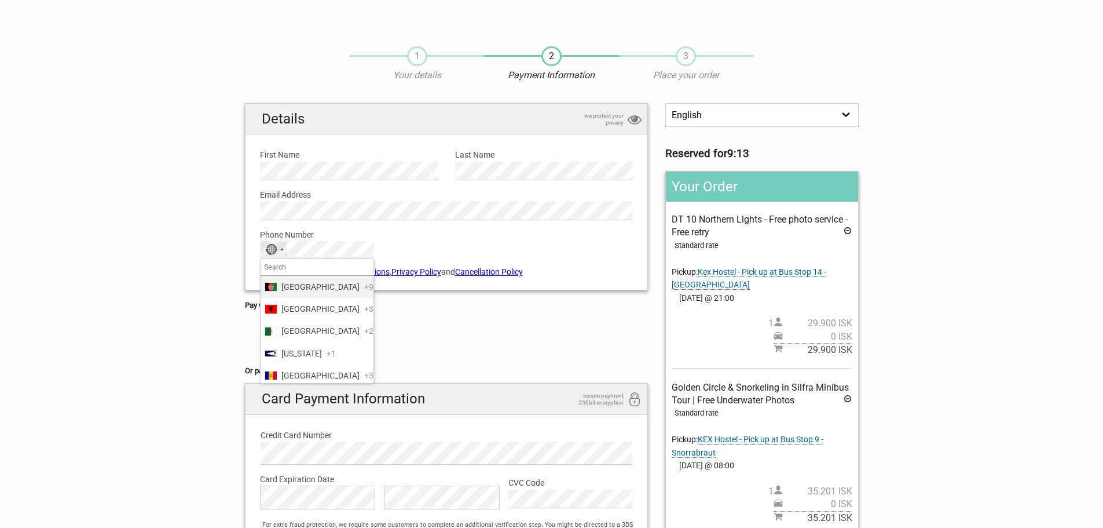
click at [290, 268] on input "Search" at bounding box center [317, 267] width 113 height 16
type input "bra"
click at [291, 286] on span "[GEOGRAPHIC_DATA]" at bounding box center [320, 286] width 78 height 13
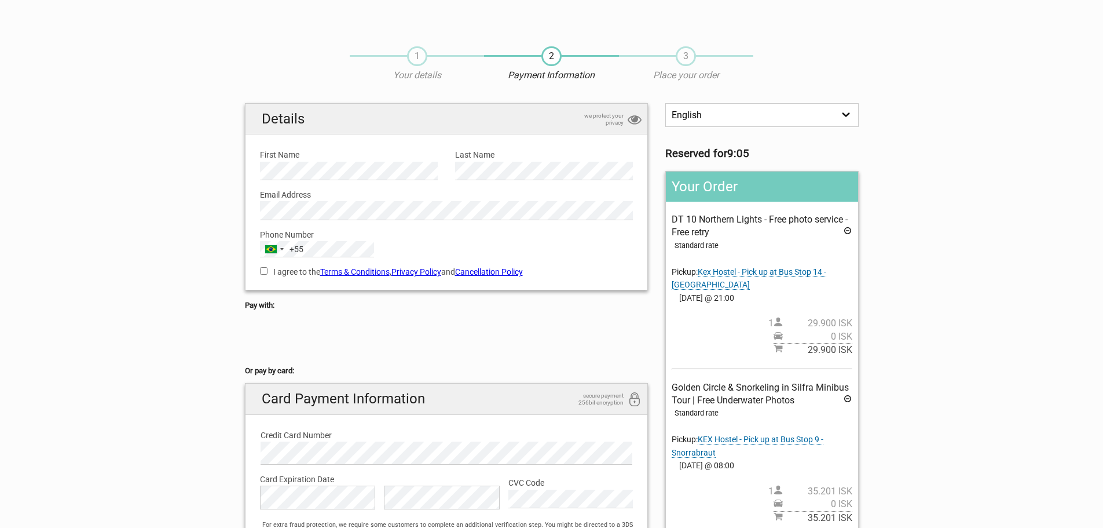
click at [265, 268] on input "I agree to the Terms & Conditions , Privacy Policy and Cancellation Policy" at bounding box center [264, 271] width 8 height 8
checkbox input "true"
drag, startPoint x: 370, startPoint y: 334, endPoint x: 405, endPoint y: 335, distance: 34.8
click at [405, 335] on div at bounding box center [447, 338] width 404 height 46
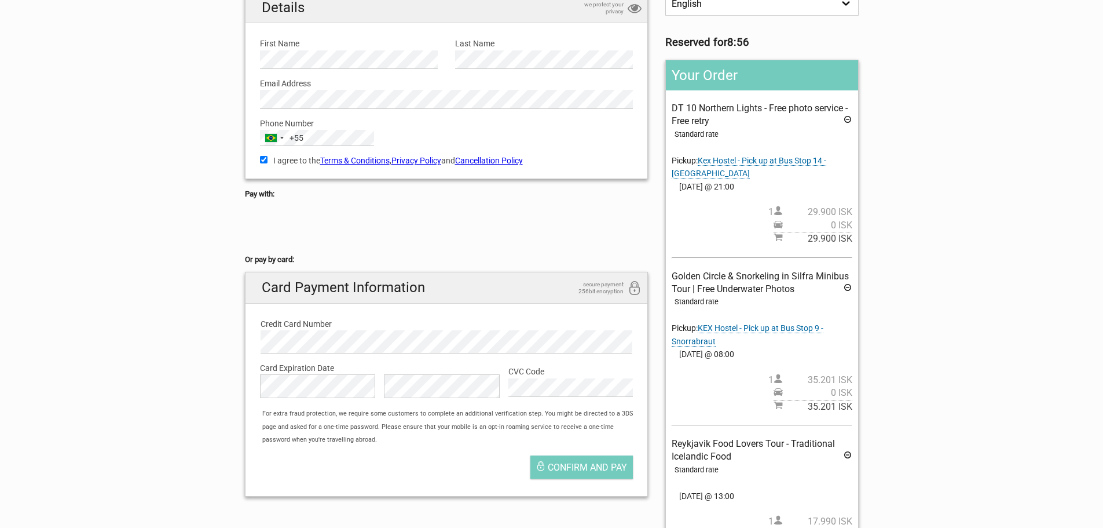
scroll to position [112, 0]
click at [576, 460] on button "Confirm and pay" at bounding box center [581, 466] width 102 height 23
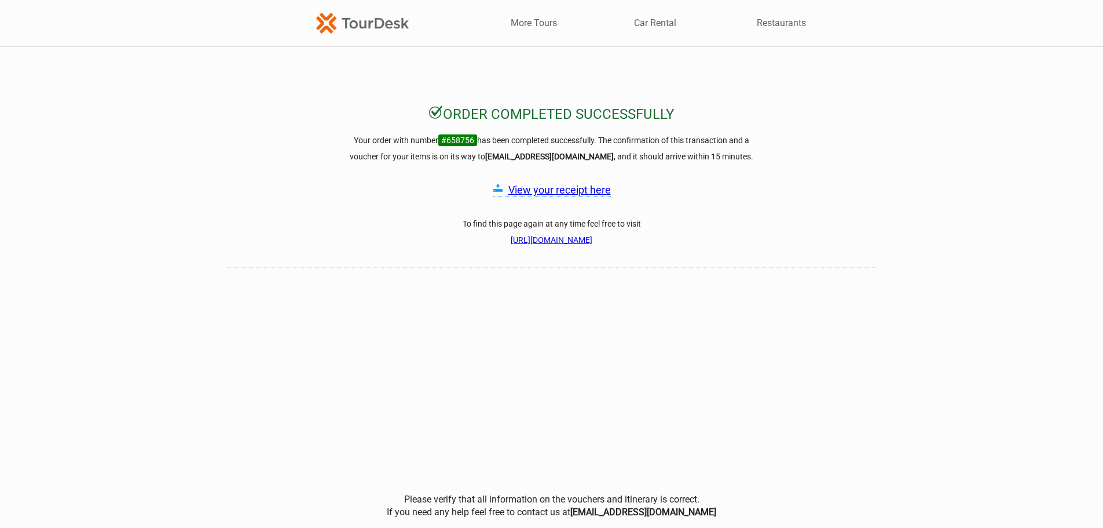
click at [576, 194] on link "View your receipt here" at bounding box center [559, 190] width 102 height 12
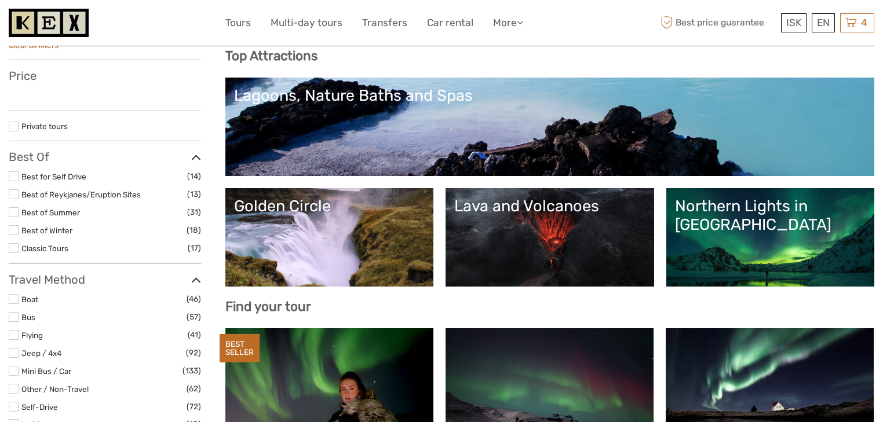
scroll to position [115, 0]
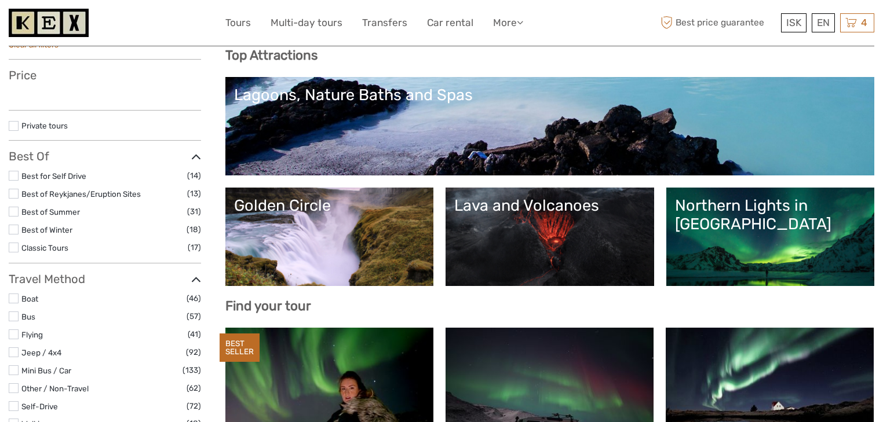
click at [523, 230] on link "Lava and Volcanoes" at bounding box center [549, 236] width 191 height 81
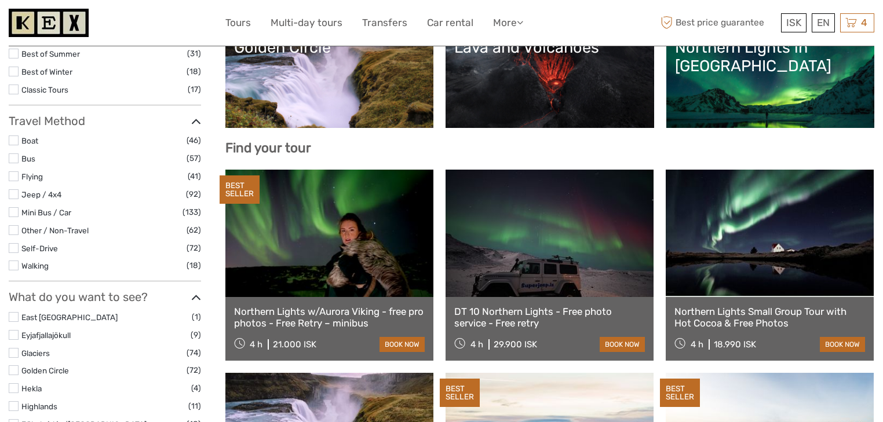
scroll to position [0, 0]
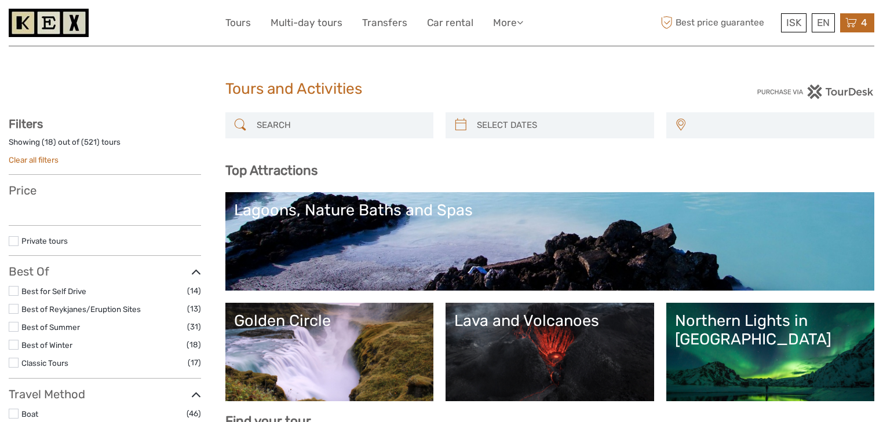
click at [856, 28] on icon at bounding box center [851, 23] width 12 height 14
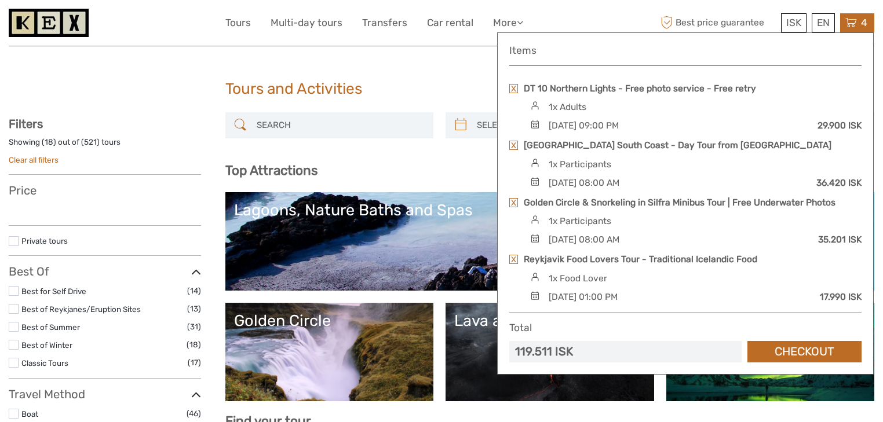
click at [851, 24] on icon at bounding box center [851, 23] width 12 height 14
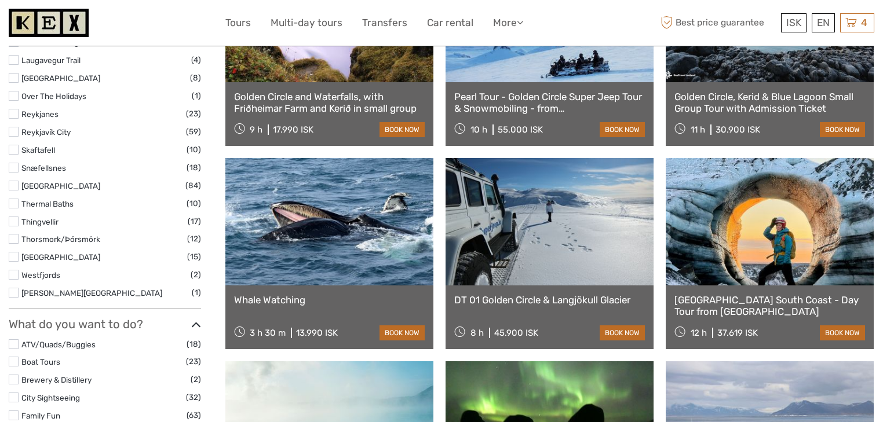
scroll to position [691, 0]
click at [15, 170] on label at bounding box center [14, 168] width 10 height 10
click at [0, 0] on input "checkbox" at bounding box center [0, 0] width 0 height 0
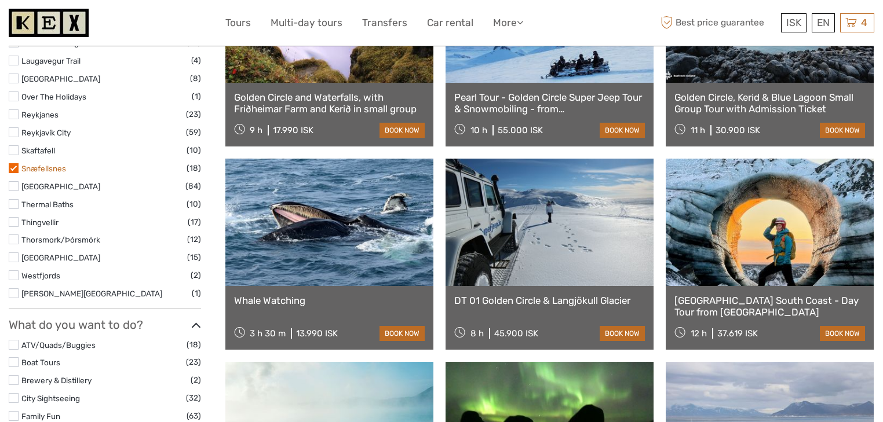
click at [52, 170] on link "Snæfellsnes" at bounding box center [43, 168] width 45 height 9
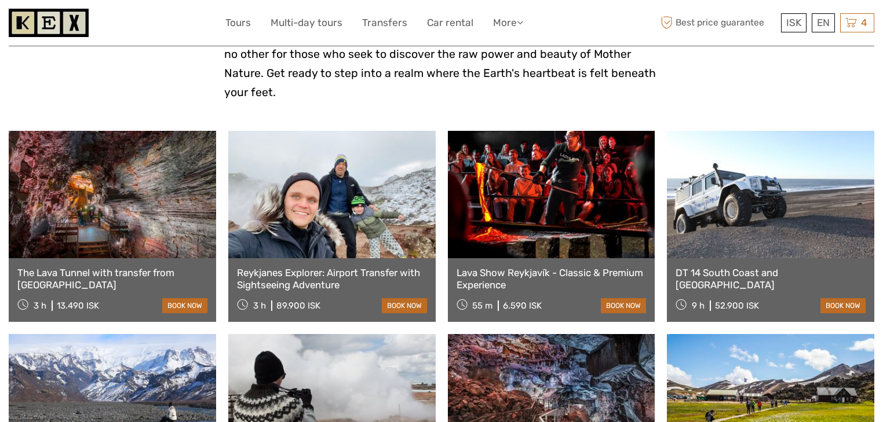
scroll to position [396, 0]
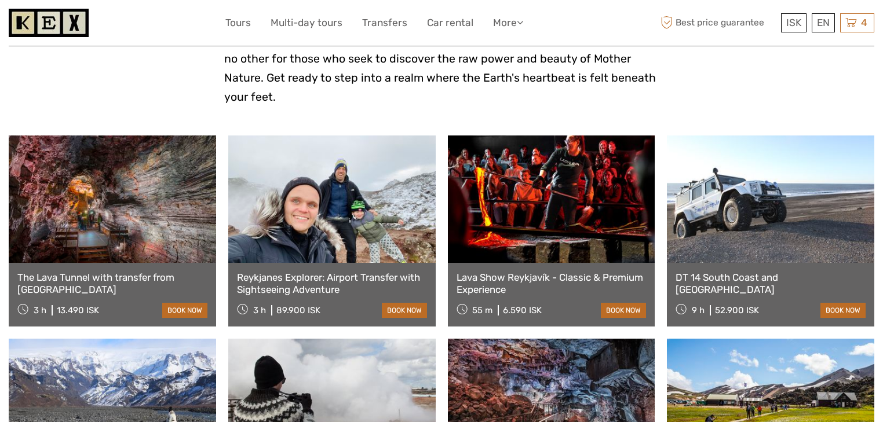
click at [540, 160] on link at bounding box center [551, 199] width 207 height 127
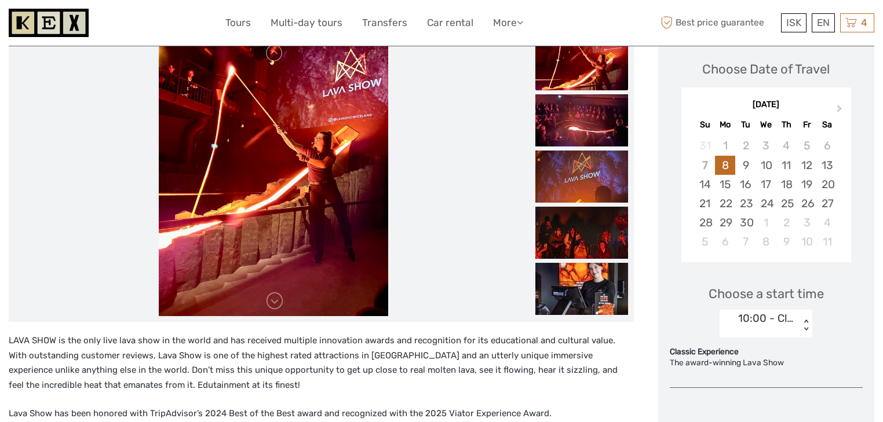
scroll to position [160, 0]
click at [271, 296] on link at bounding box center [274, 301] width 19 height 19
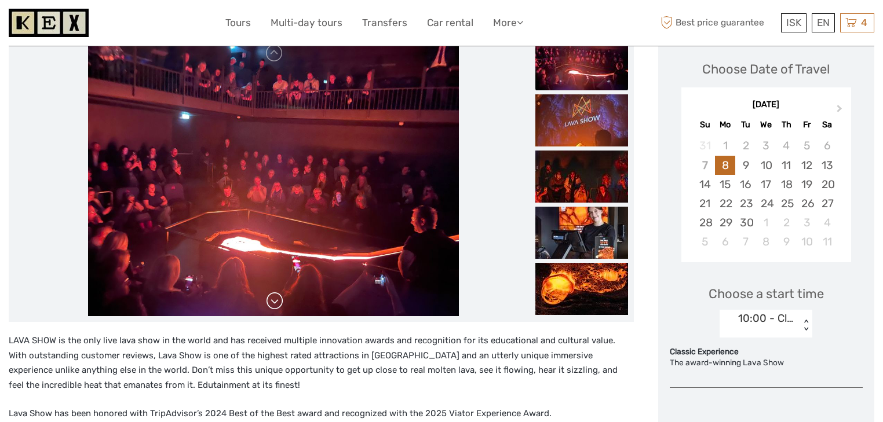
click at [271, 296] on link at bounding box center [274, 301] width 19 height 19
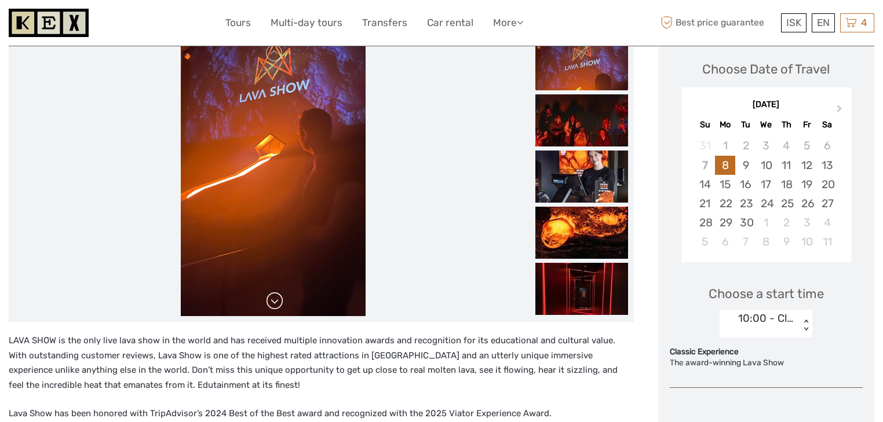
click at [271, 296] on link at bounding box center [274, 301] width 19 height 19
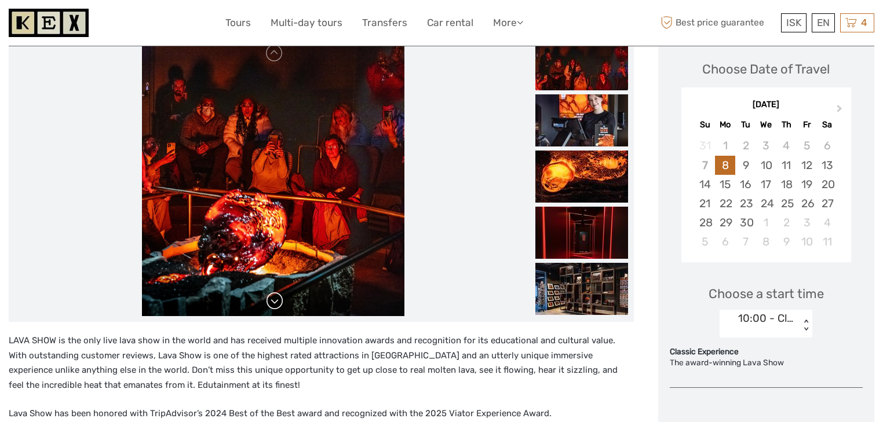
click at [271, 296] on link at bounding box center [274, 301] width 19 height 19
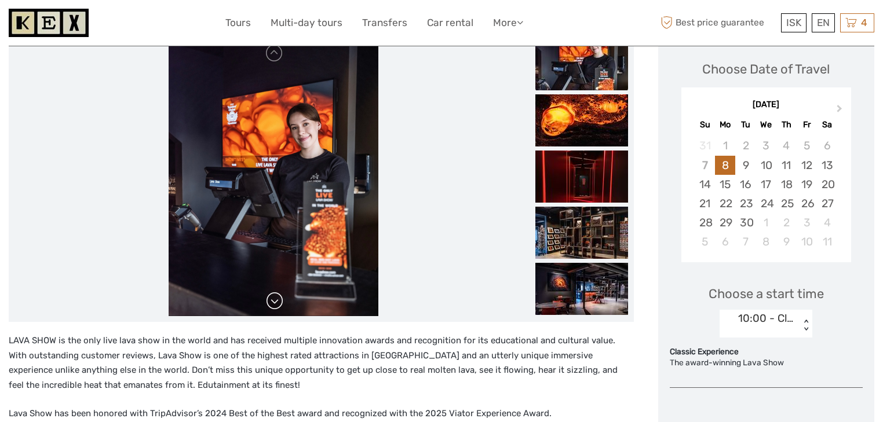
click at [271, 296] on link at bounding box center [274, 301] width 19 height 19
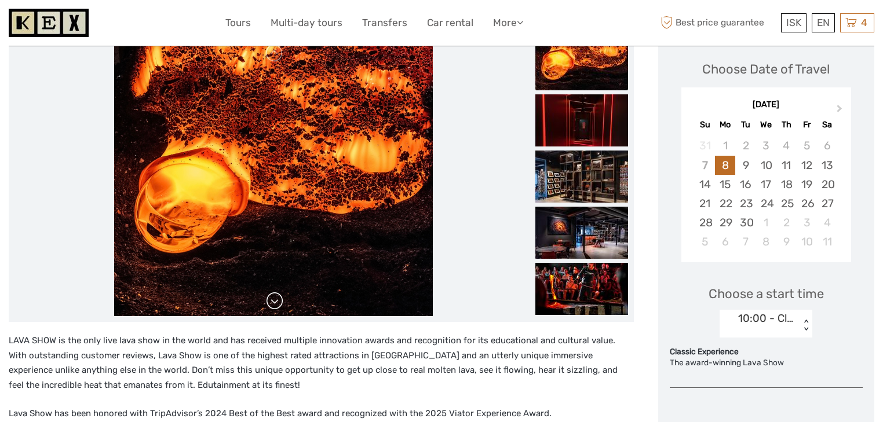
click at [271, 296] on link at bounding box center [274, 301] width 19 height 19
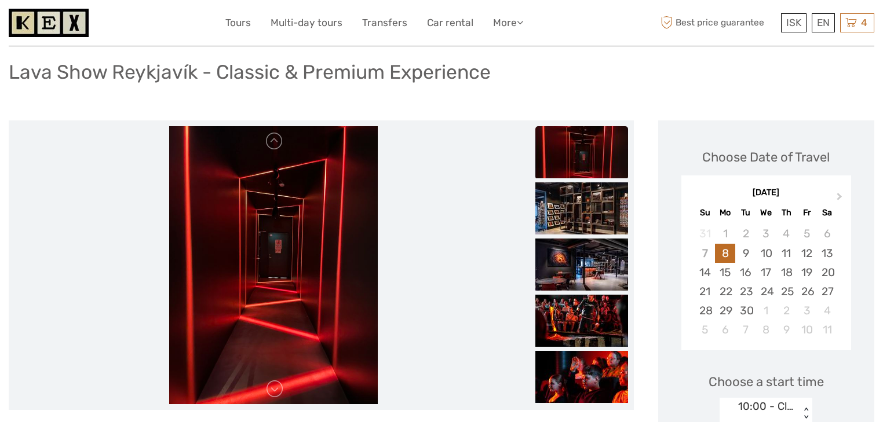
scroll to position [83, 0]
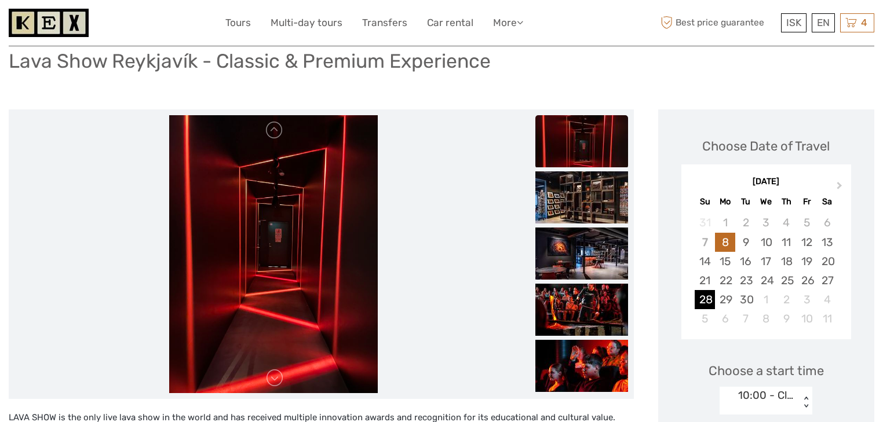
click at [702, 296] on div "28" at bounding box center [704, 299] width 20 height 19
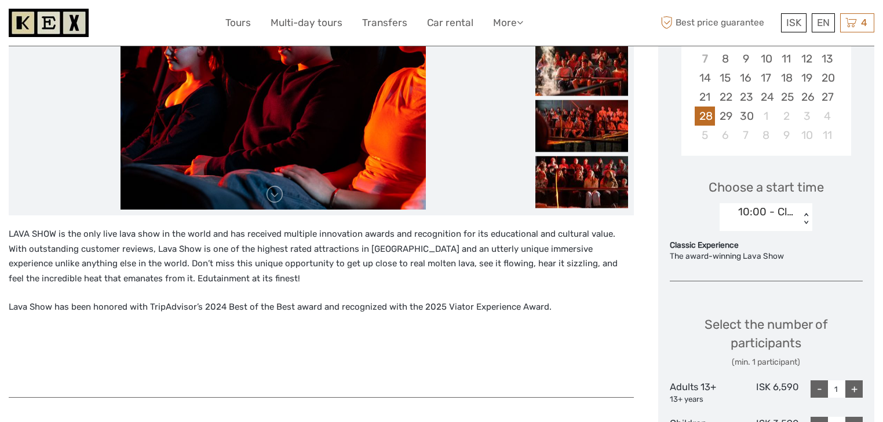
scroll to position [266, 0]
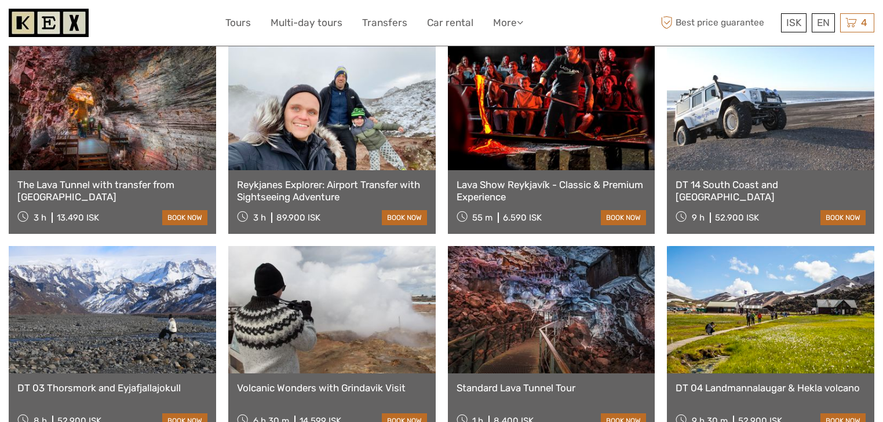
click at [133, 179] on link "The Lava Tunnel with transfer from Reykjavik" at bounding box center [112, 191] width 190 height 24
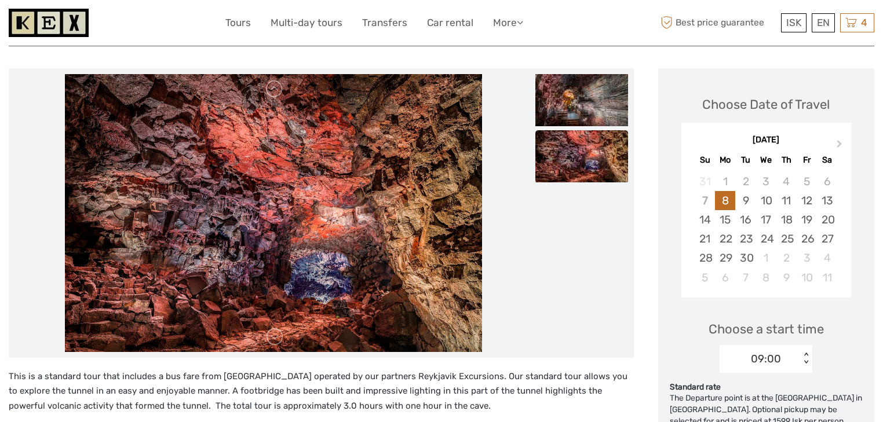
scroll to position [126, 0]
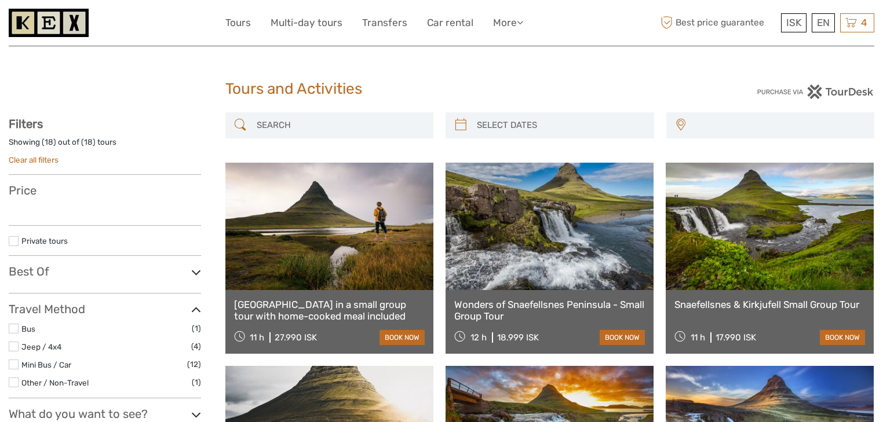
select select
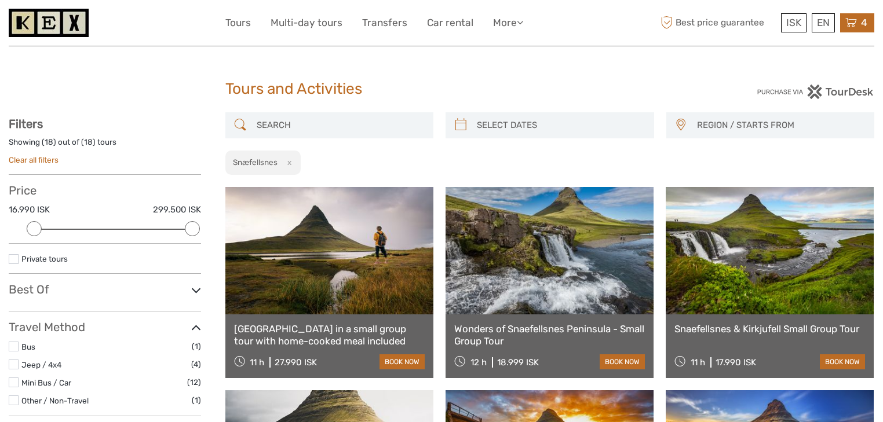
click at [855, 28] on icon at bounding box center [851, 23] width 12 height 14
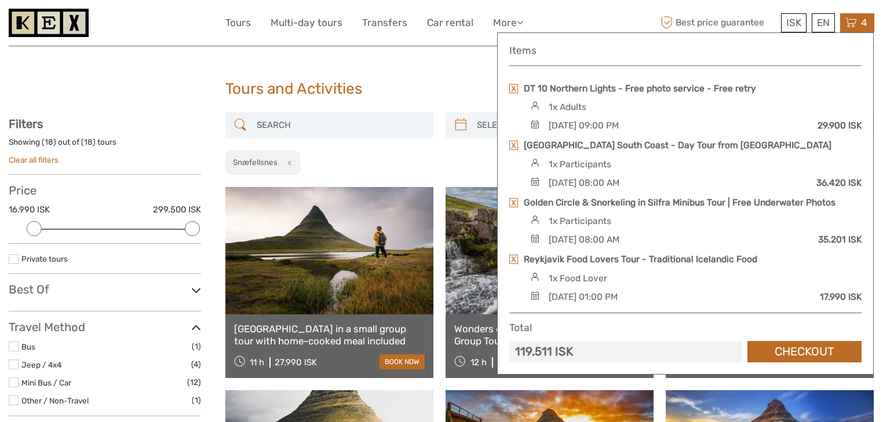
click at [860, 21] on span "4" at bounding box center [864, 23] width 10 height 12
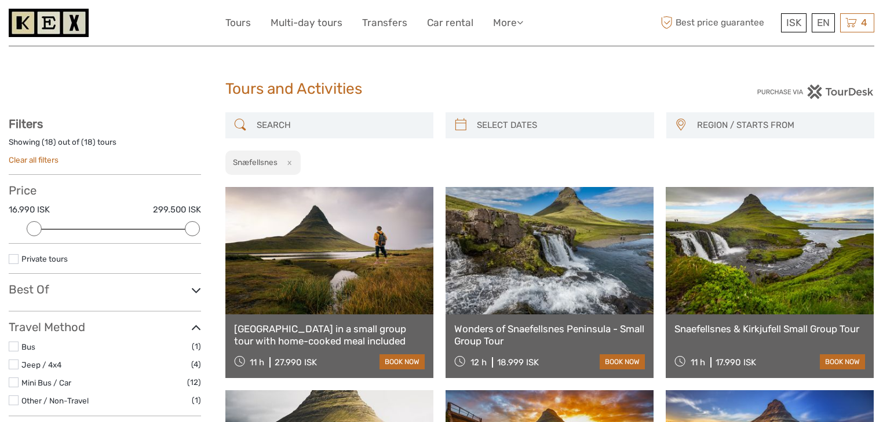
click at [354, 332] on link "Snæfellsnes Peninsula in a small group tour with home-cooked meal included" at bounding box center [329, 335] width 191 height 24
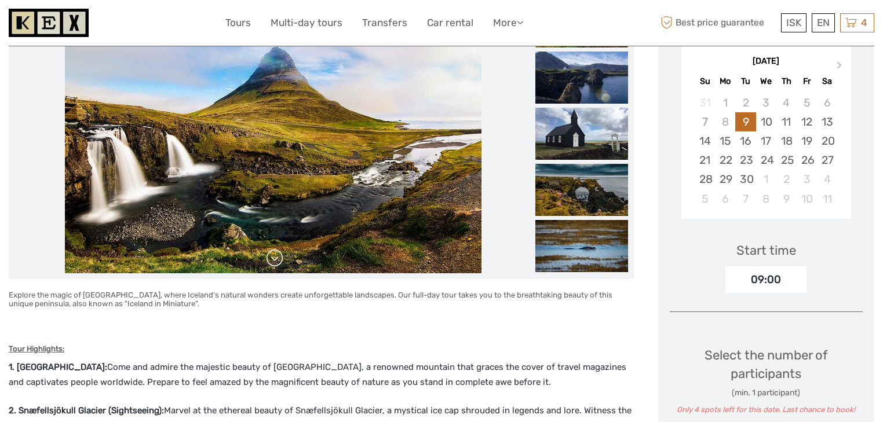
click at [281, 265] on link at bounding box center [274, 258] width 19 height 19
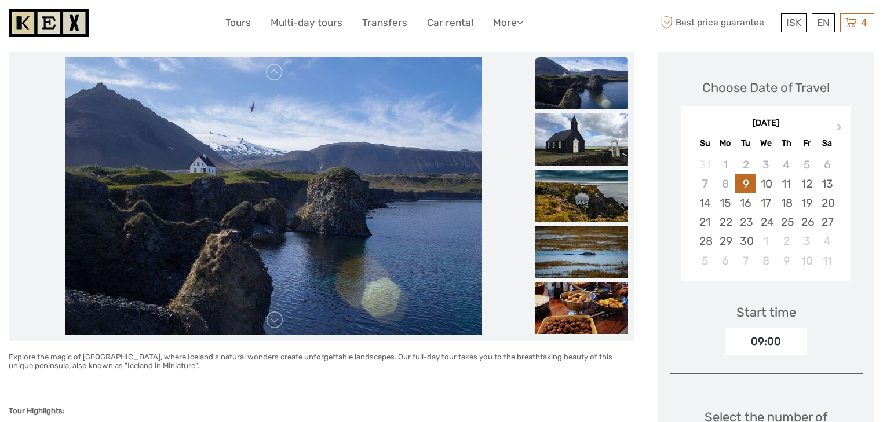
scroll to position [144, 0]
click at [277, 322] on link at bounding box center [274, 320] width 19 height 19
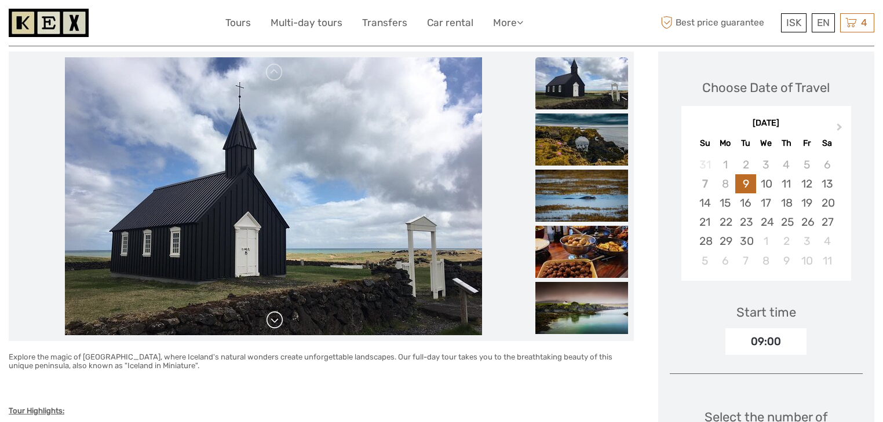
click at [277, 322] on link at bounding box center [274, 320] width 19 height 19
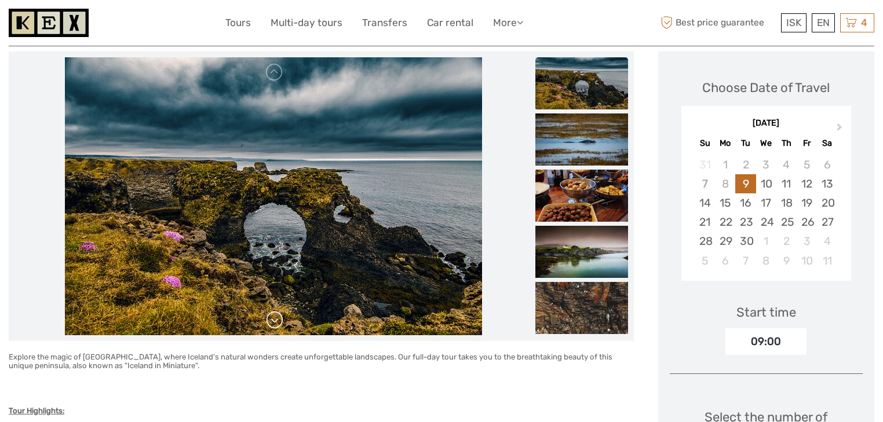
click at [277, 322] on link at bounding box center [274, 320] width 19 height 19
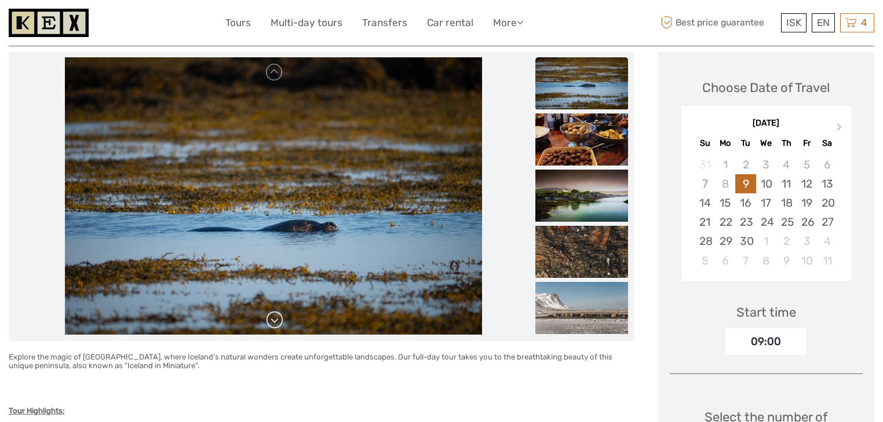
click at [277, 322] on link at bounding box center [274, 320] width 19 height 19
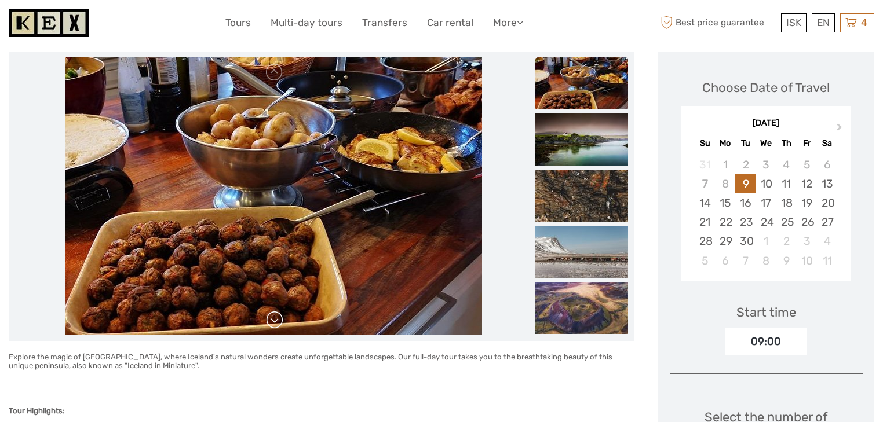
click at [277, 322] on link at bounding box center [274, 320] width 19 height 19
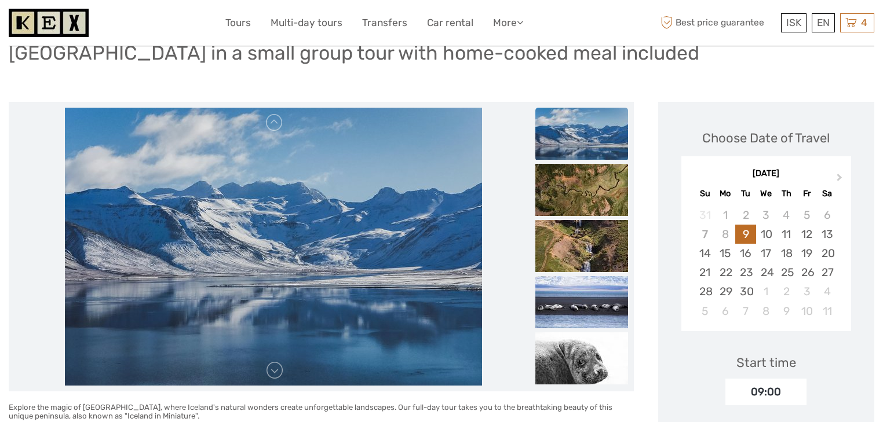
scroll to position [92, 0]
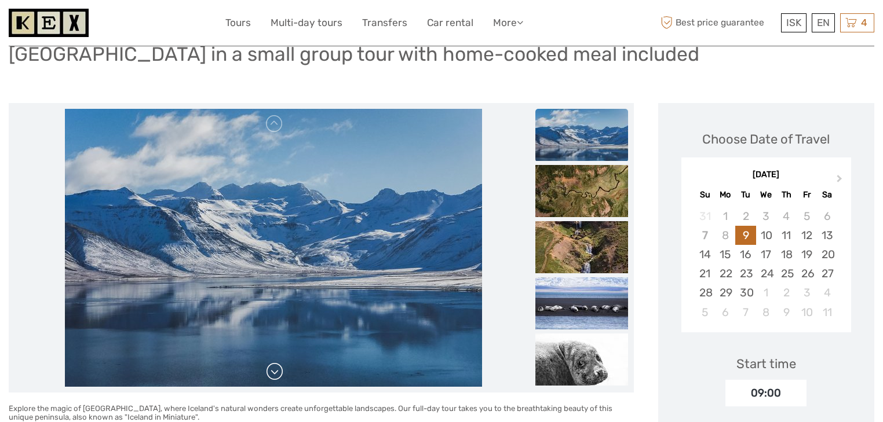
click at [273, 374] on link at bounding box center [274, 372] width 19 height 19
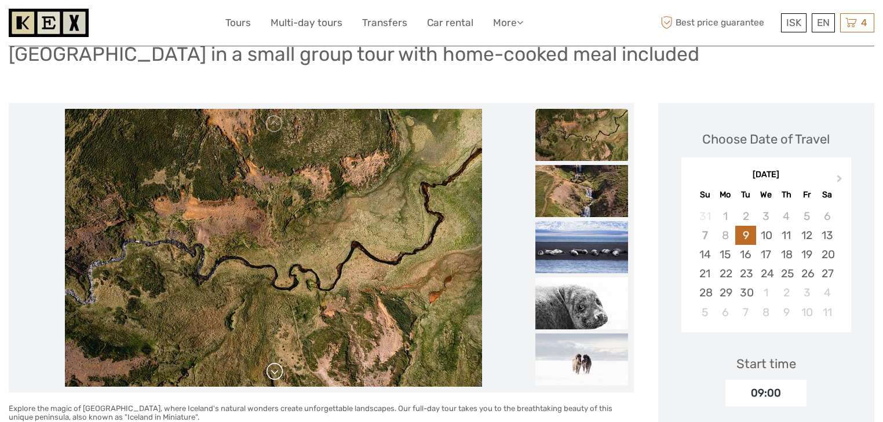
click at [273, 374] on link at bounding box center [274, 372] width 19 height 19
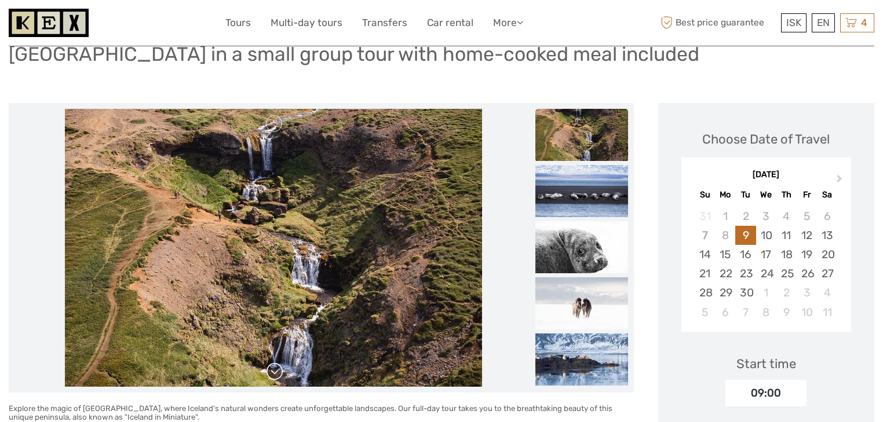
click at [273, 374] on link at bounding box center [274, 372] width 19 height 19
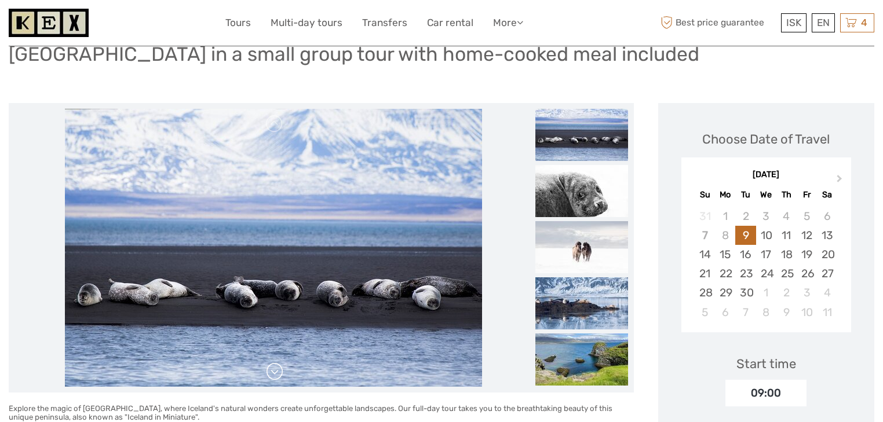
click at [273, 374] on link at bounding box center [274, 372] width 19 height 19
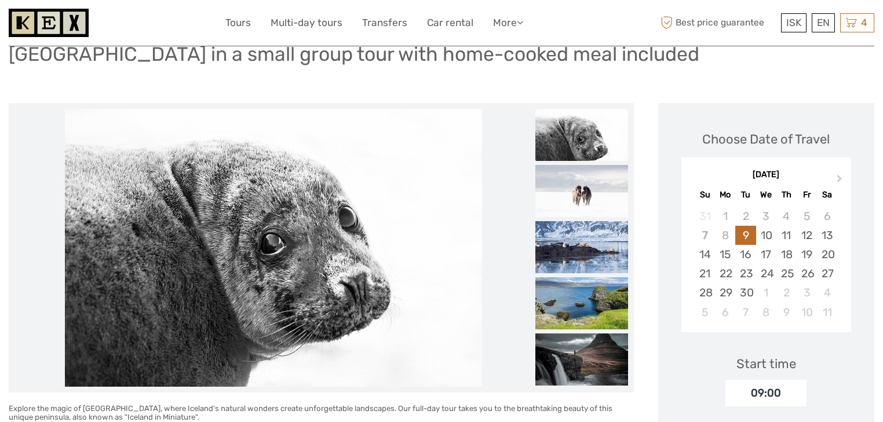
click at [273, 374] on link at bounding box center [274, 372] width 19 height 19
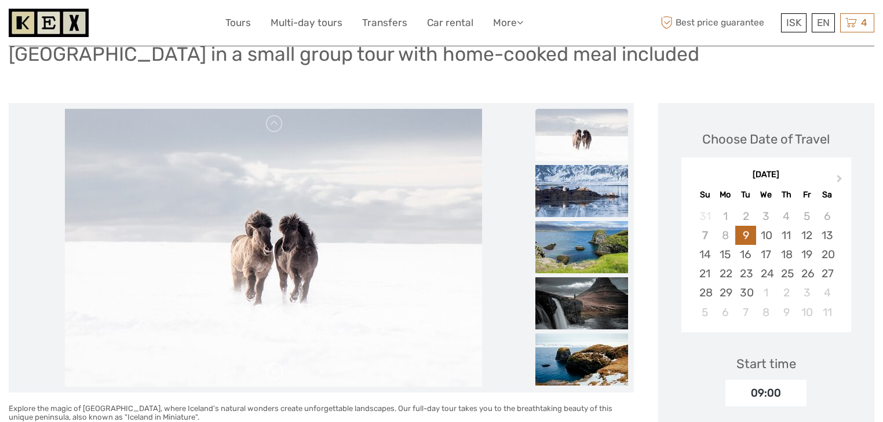
click at [273, 374] on link at bounding box center [274, 372] width 19 height 19
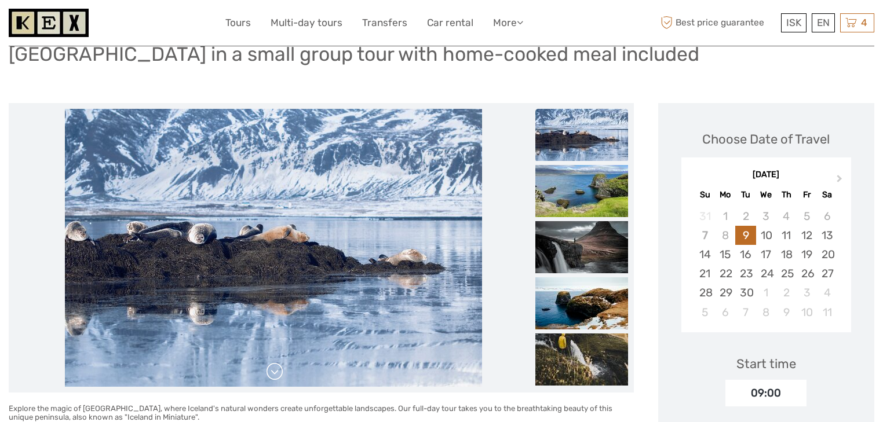
click at [273, 374] on link at bounding box center [274, 372] width 19 height 19
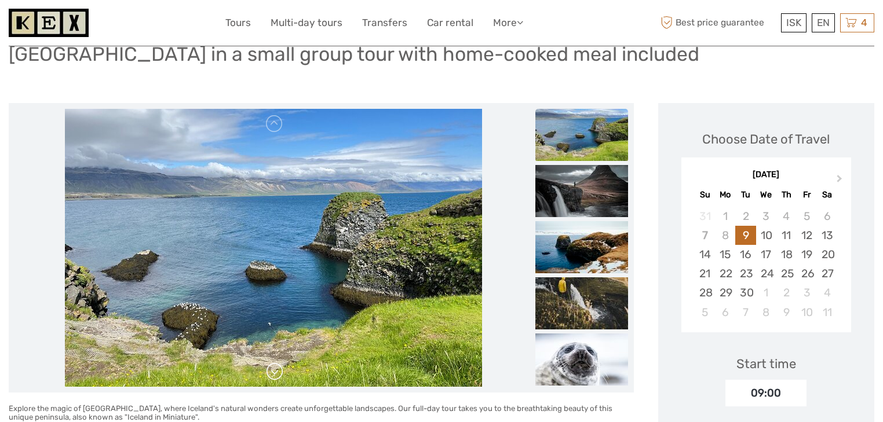
click at [273, 374] on link at bounding box center [274, 372] width 19 height 19
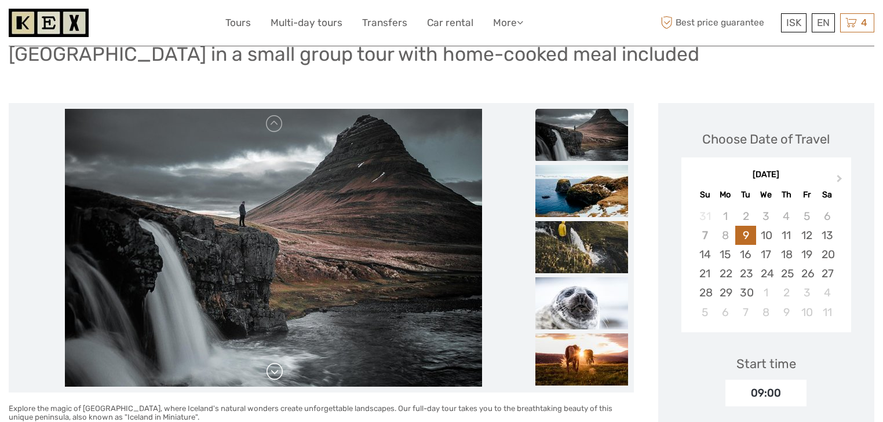
click at [273, 374] on link at bounding box center [274, 372] width 19 height 19
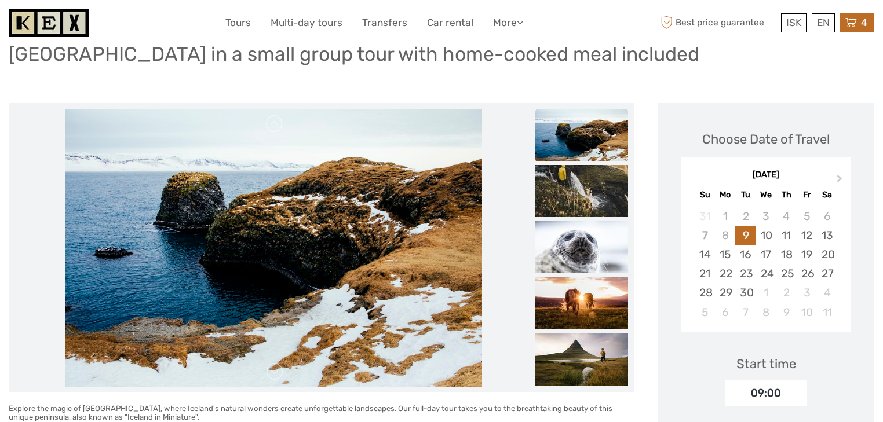
click at [862, 27] on span "4" at bounding box center [864, 23] width 10 height 12
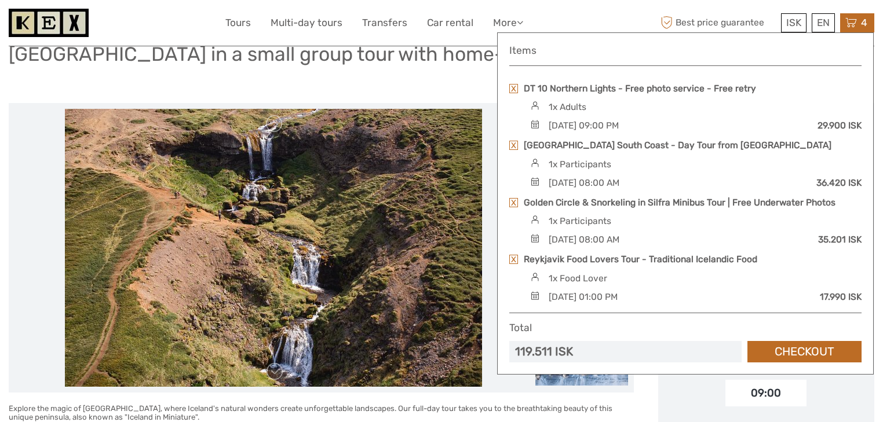
click at [422, 74] on div "Snæfellsnes Peninsula in a small group tour with home-cooked meal included" at bounding box center [441, 59] width 865 height 42
click at [847, 21] on icon at bounding box center [851, 23] width 12 height 14
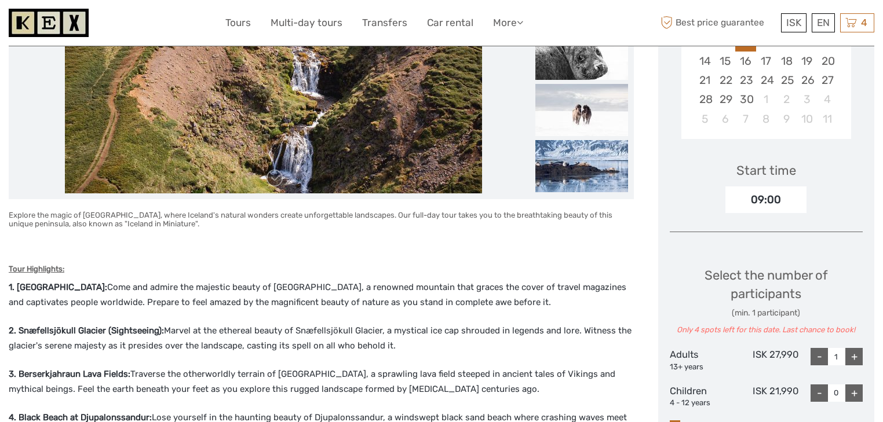
scroll to position [285, 0]
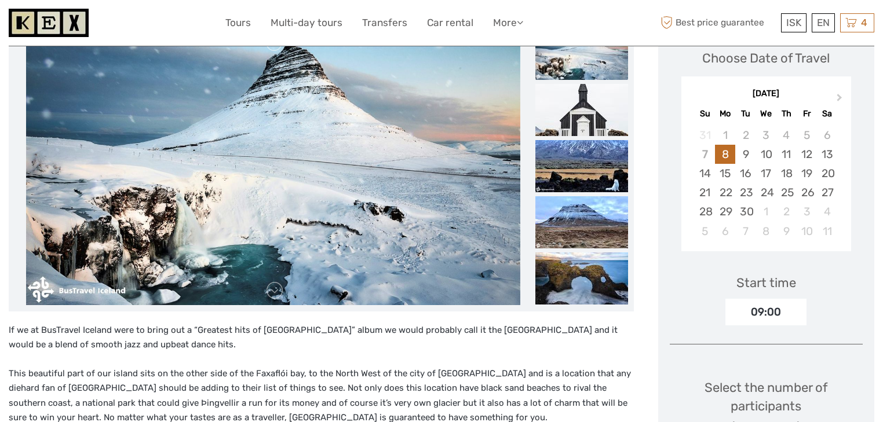
scroll to position [174, 0]
click at [270, 292] on link at bounding box center [274, 290] width 19 height 19
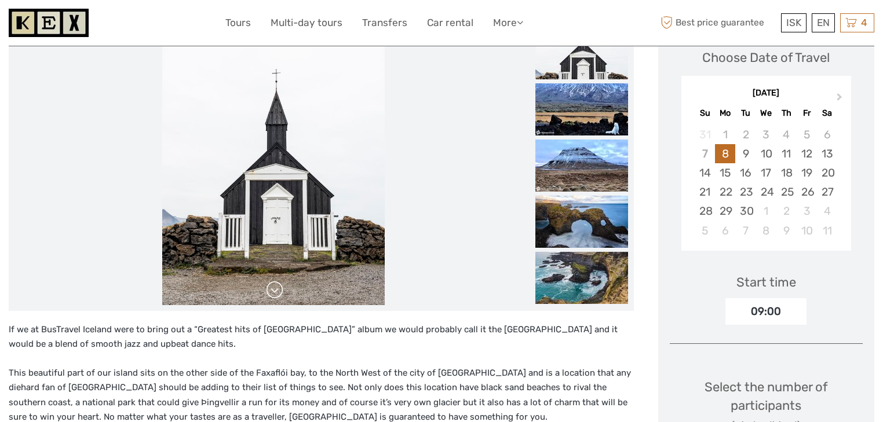
click at [270, 292] on link at bounding box center [274, 290] width 19 height 19
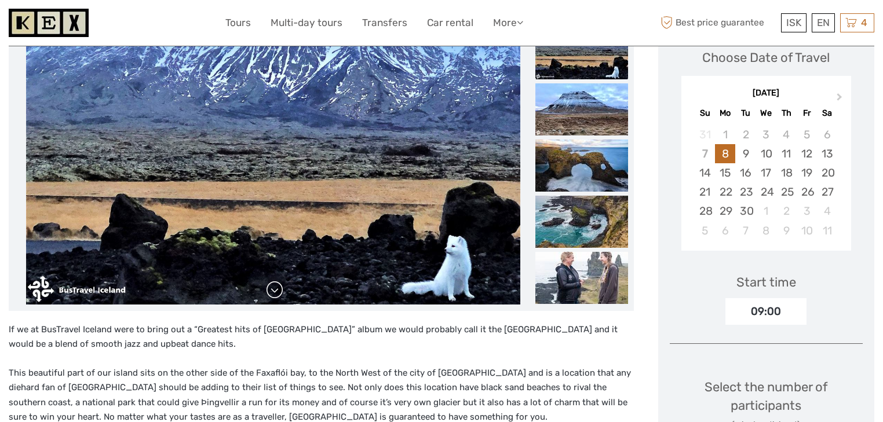
click at [270, 292] on link at bounding box center [274, 290] width 19 height 19
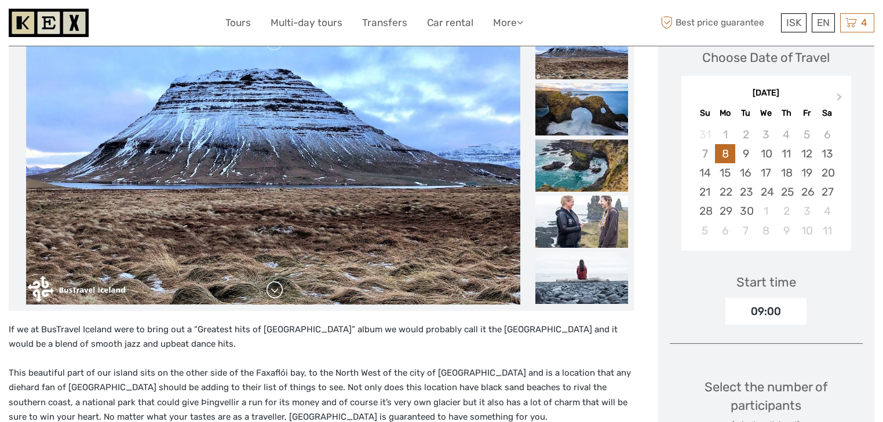
click at [270, 292] on link at bounding box center [274, 290] width 19 height 19
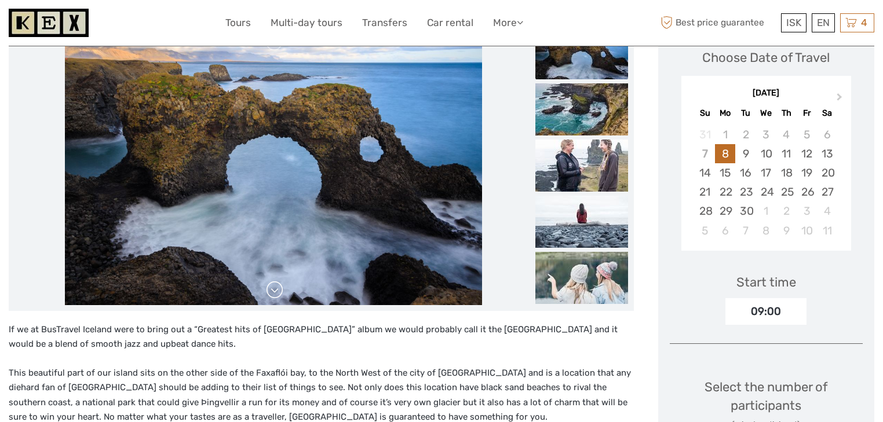
click at [270, 292] on link at bounding box center [274, 290] width 19 height 19
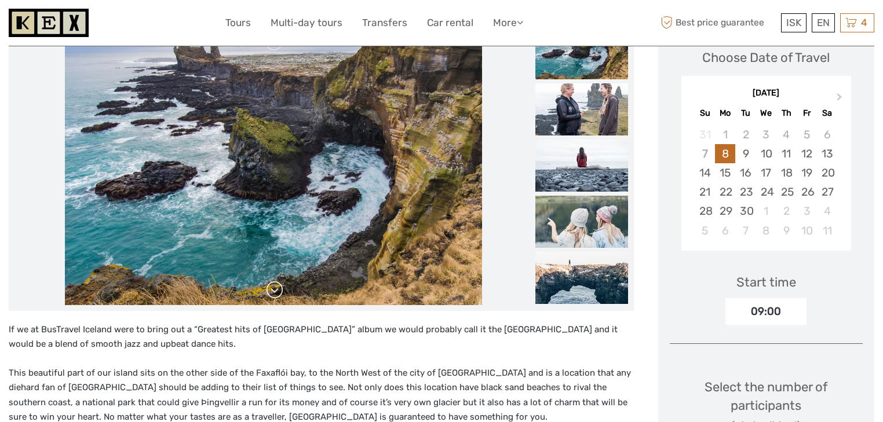
click at [270, 292] on link at bounding box center [274, 290] width 19 height 19
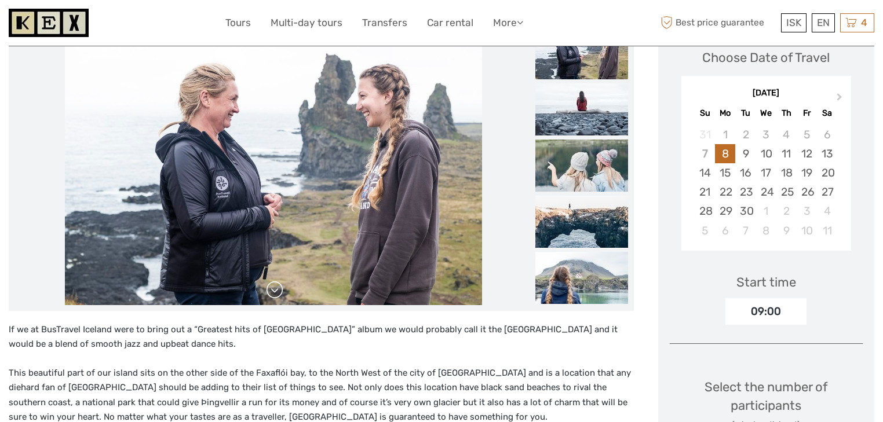
click at [270, 292] on link at bounding box center [274, 290] width 19 height 19
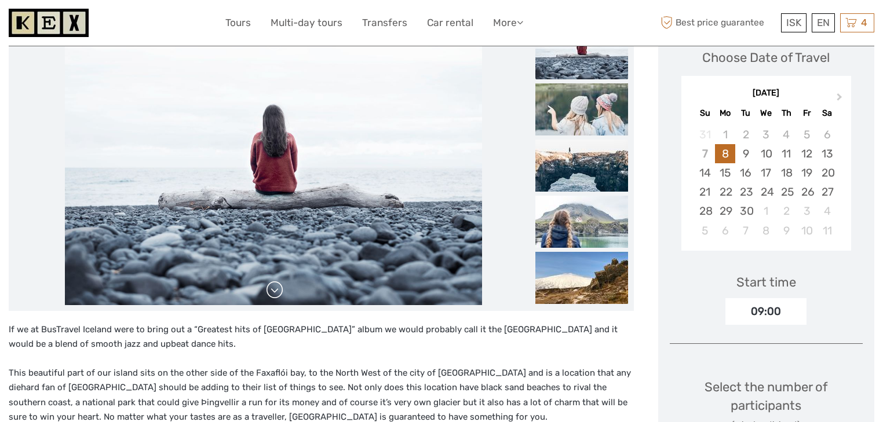
click at [270, 292] on link at bounding box center [274, 290] width 19 height 19
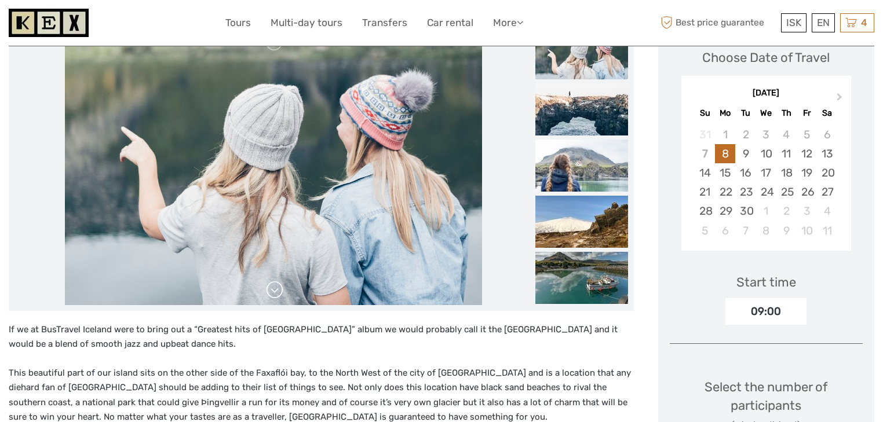
click at [270, 292] on link at bounding box center [274, 290] width 19 height 19
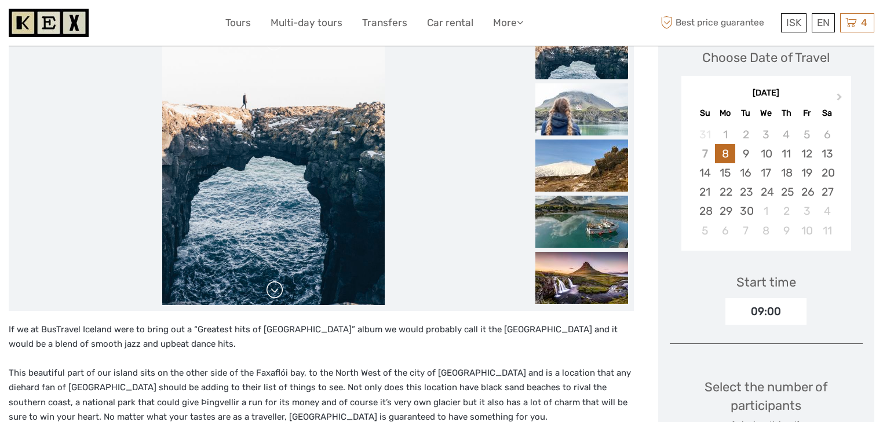
click at [270, 292] on link at bounding box center [274, 290] width 19 height 19
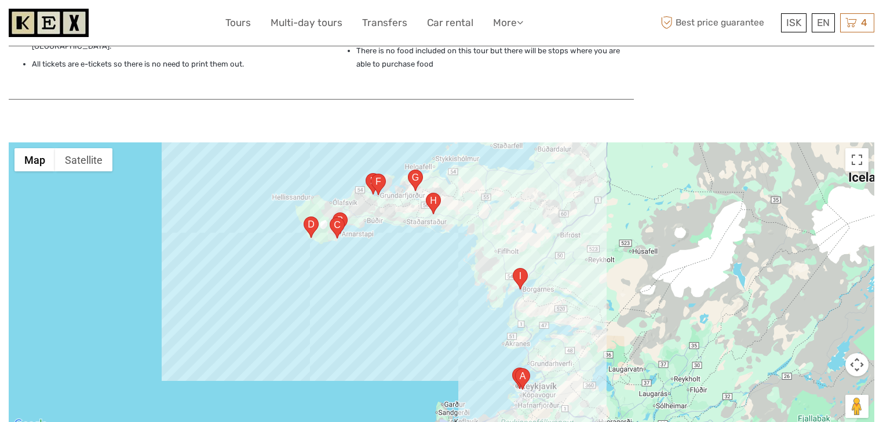
scroll to position [1069, 0]
click at [801, 299] on div at bounding box center [441, 287] width 865 height 290
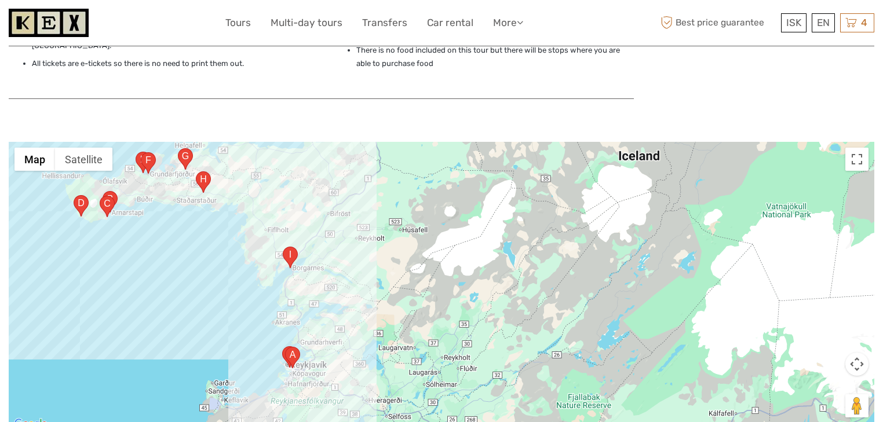
drag, startPoint x: 842, startPoint y: 218, endPoint x: 611, endPoint y: 197, distance: 232.0
click at [611, 197] on div at bounding box center [441, 287] width 865 height 290
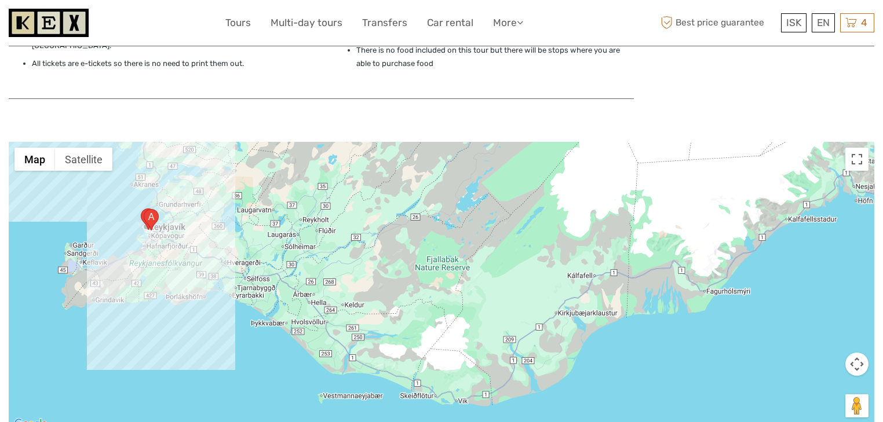
drag, startPoint x: 477, startPoint y: 338, endPoint x: 334, endPoint y: 195, distance: 202.7
click at [334, 195] on div at bounding box center [441, 287] width 865 height 290
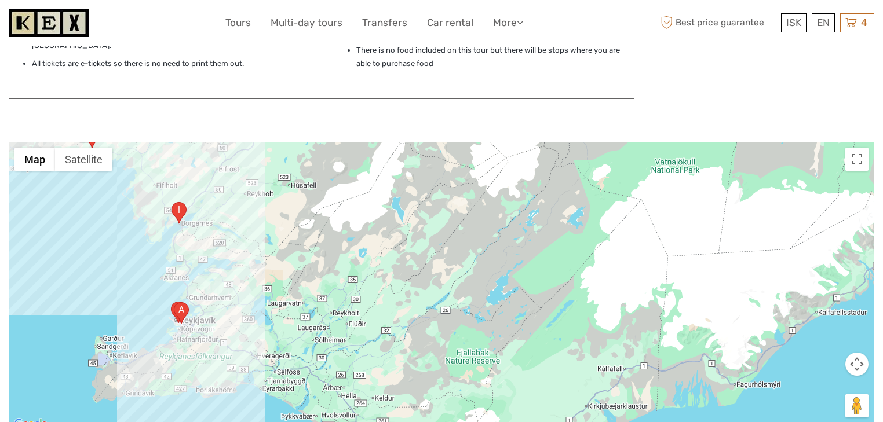
drag, startPoint x: 475, startPoint y: 269, endPoint x: 517, endPoint y: 361, distance: 101.6
click at [517, 361] on div at bounding box center [441, 287] width 865 height 290
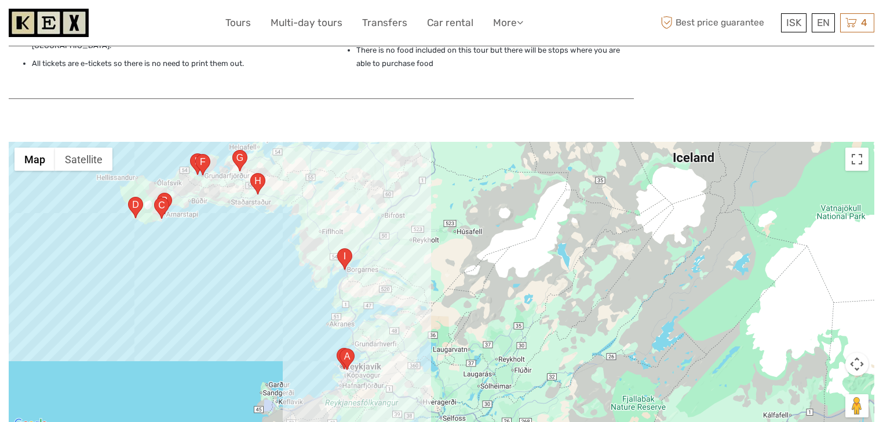
drag, startPoint x: 398, startPoint y: 322, endPoint x: 565, endPoint y: 368, distance: 173.1
click at [565, 368] on div at bounding box center [441, 287] width 865 height 290
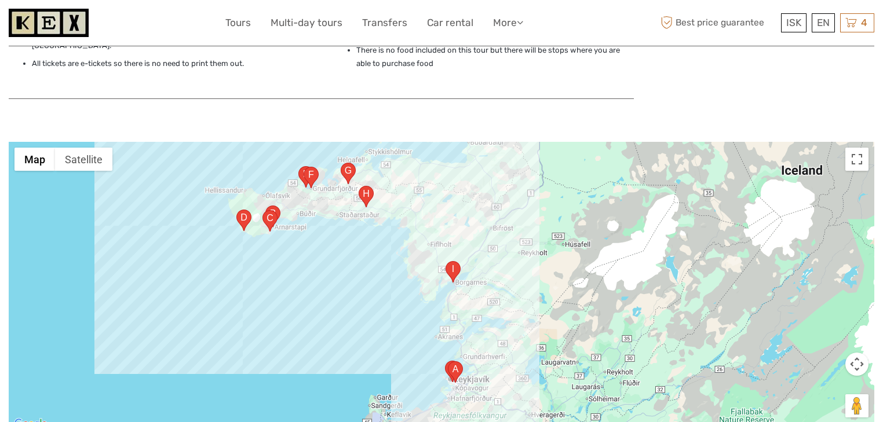
drag, startPoint x: 485, startPoint y: 251, endPoint x: 593, endPoint y: 266, distance: 108.7
click at [593, 266] on div at bounding box center [441, 287] width 865 height 290
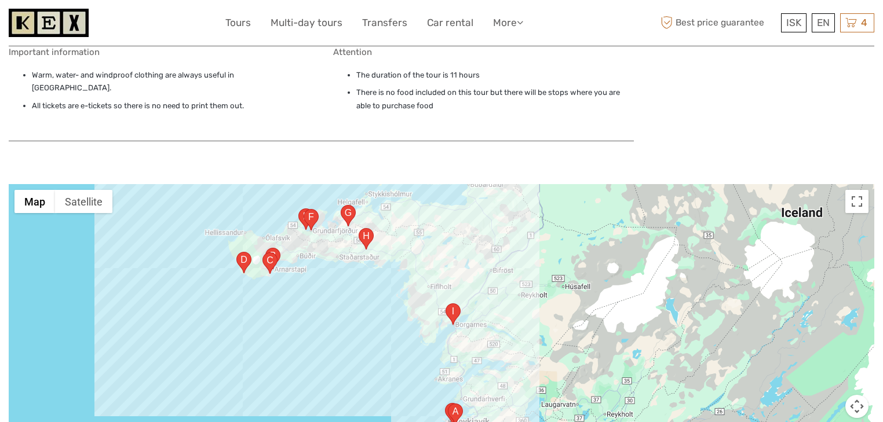
scroll to position [1026, 0]
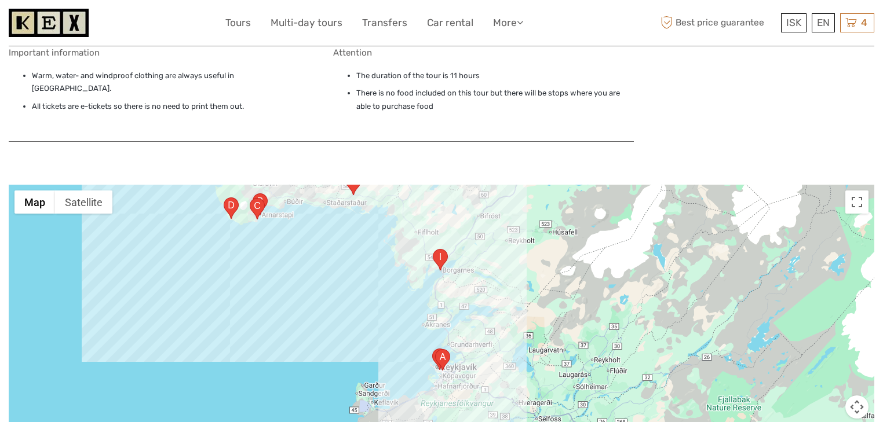
drag, startPoint x: 386, startPoint y: 227, endPoint x: 372, endPoint y: 170, distance: 58.9
click at [853, 30] on div "4 Items DT 10 Northern Lights - Free photo service - Free retry 1x Adults Wedne…" at bounding box center [857, 22] width 34 height 19
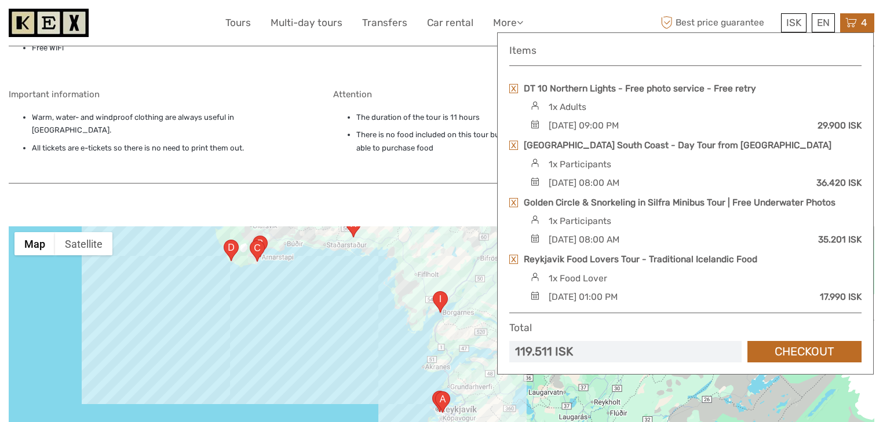
scroll to position [984, 0]
click at [235, 21] on link "Tours" at bounding box center [237, 22] width 25 height 17
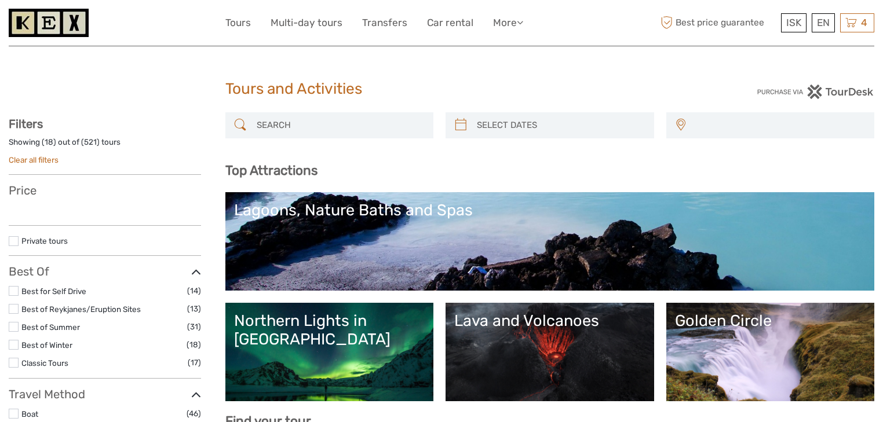
select select
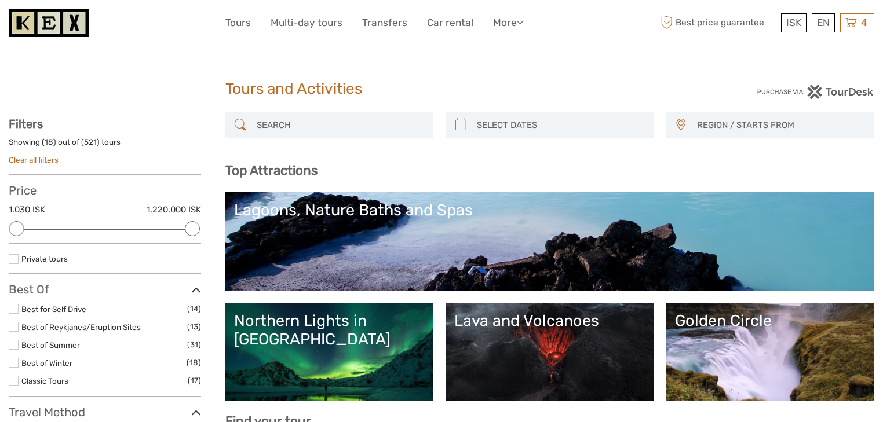
click at [298, 131] on input "search" at bounding box center [340, 125] width 176 height 20
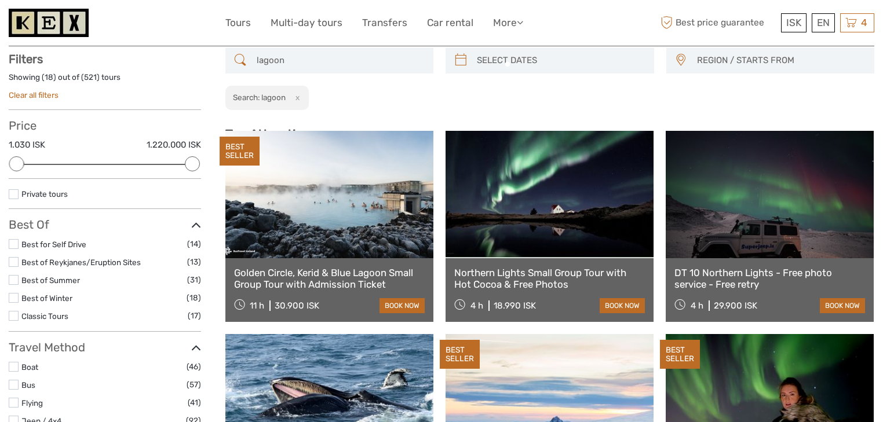
scroll to position [65, 0]
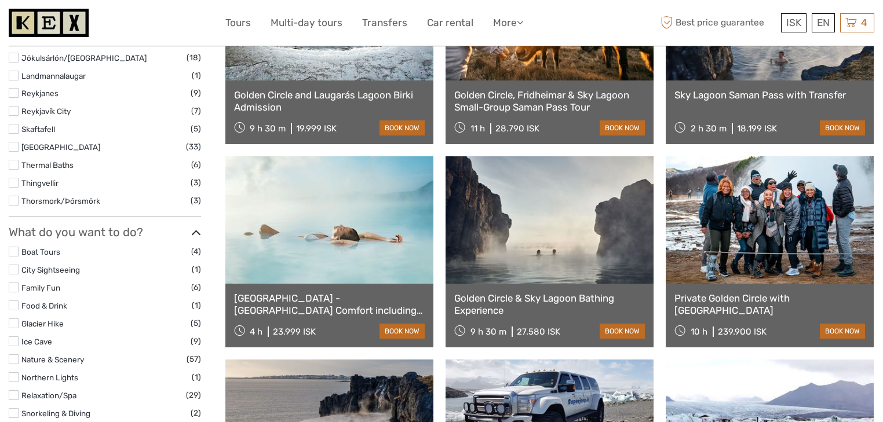
scroll to position [641, 0]
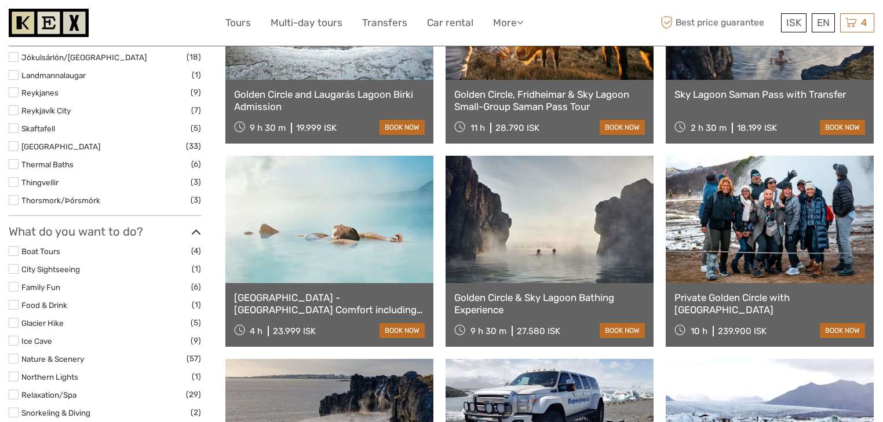
type input "lagoon"
click at [306, 306] on link "[GEOGRAPHIC_DATA] - [GEOGRAPHIC_DATA] Comfort including admission" at bounding box center [329, 304] width 191 height 24
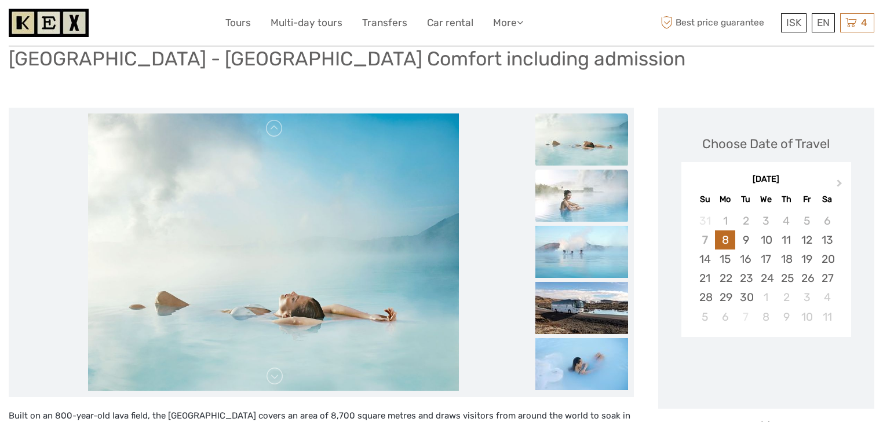
click at [562, 206] on img at bounding box center [581, 196] width 93 height 52
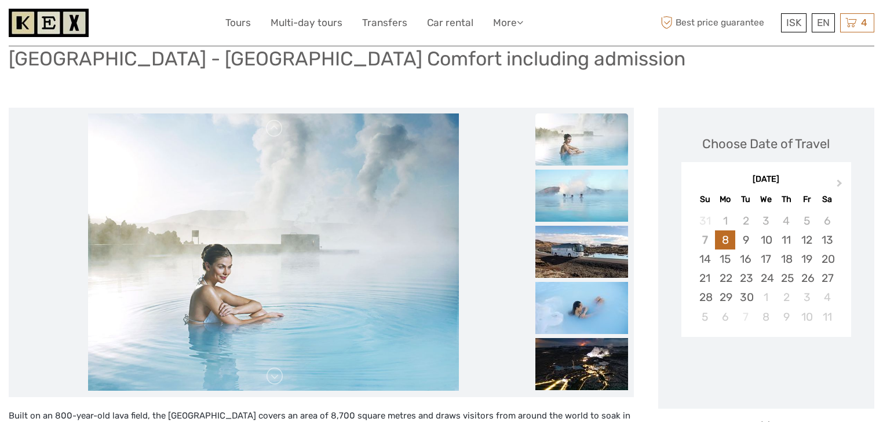
click at [562, 206] on img at bounding box center [581, 196] width 93 height 52
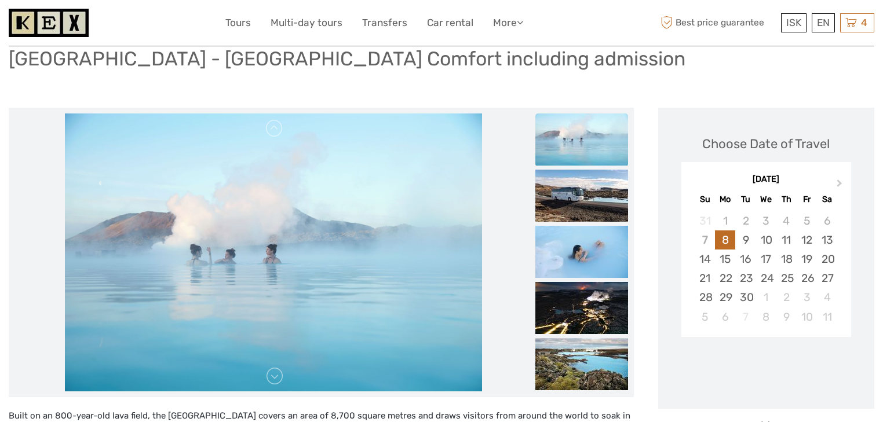
click at [562, 206] on img at bounding box center [581, 196] width 93 height 52
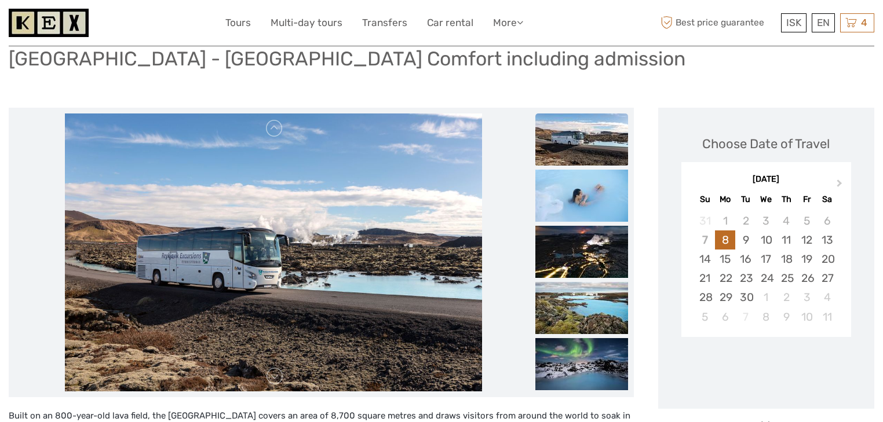
click at [562, 206] on img at bounding box center [581, 196] width 93 height 52
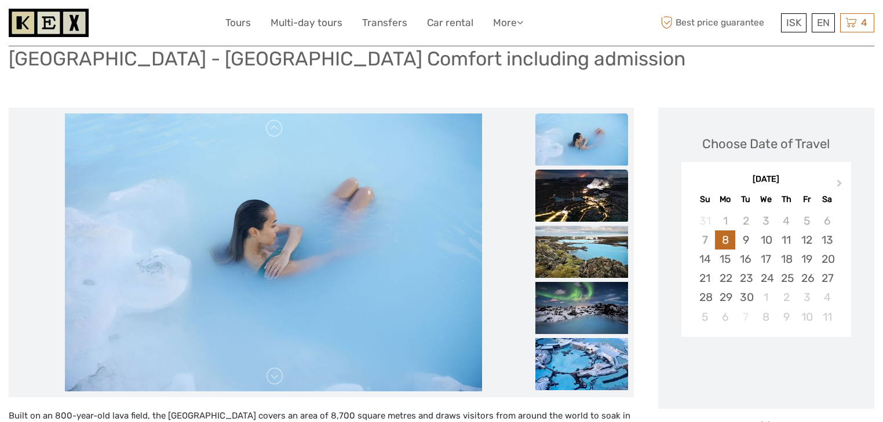
click at [562, 206] on img at bounding box center [581, 196] width 93 height 52
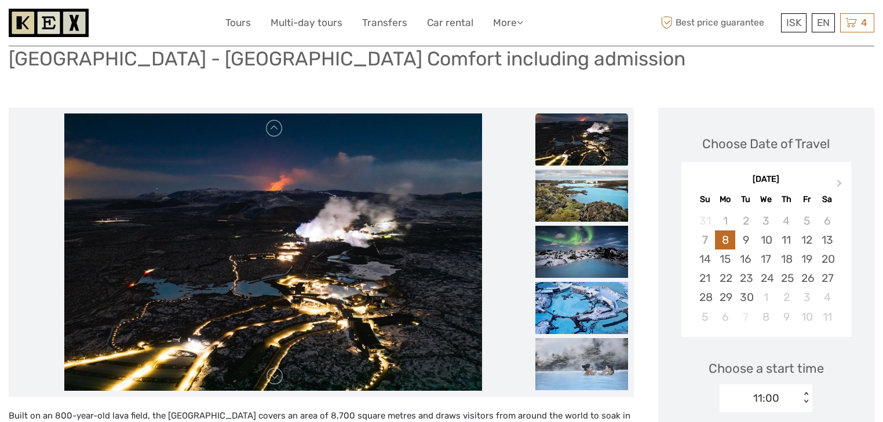
click at [562, 206] on img at bounding box center [581, 196] width 93 height 52
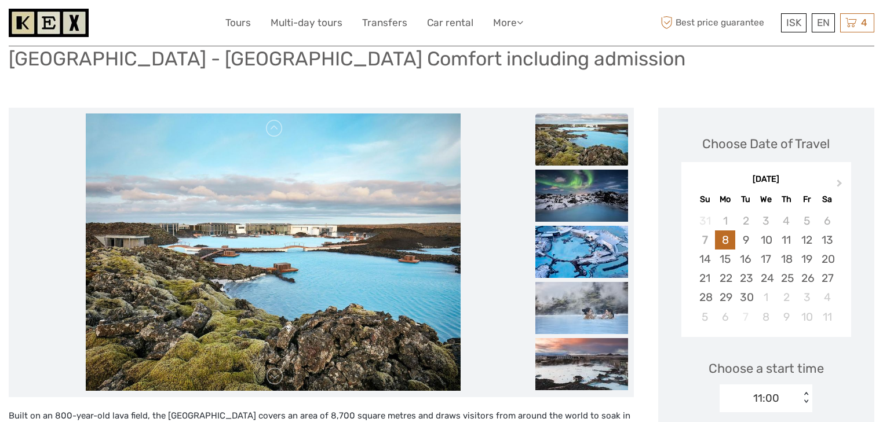
click at [562, 206] on img at bounding box center [581, 196] width 93 height 52
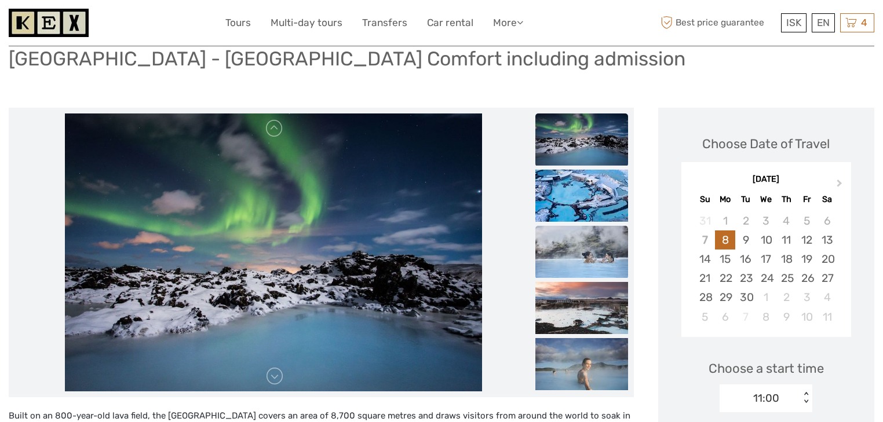
click at [593, 252] on img at bounding box center [581, 252] width 93 height 52
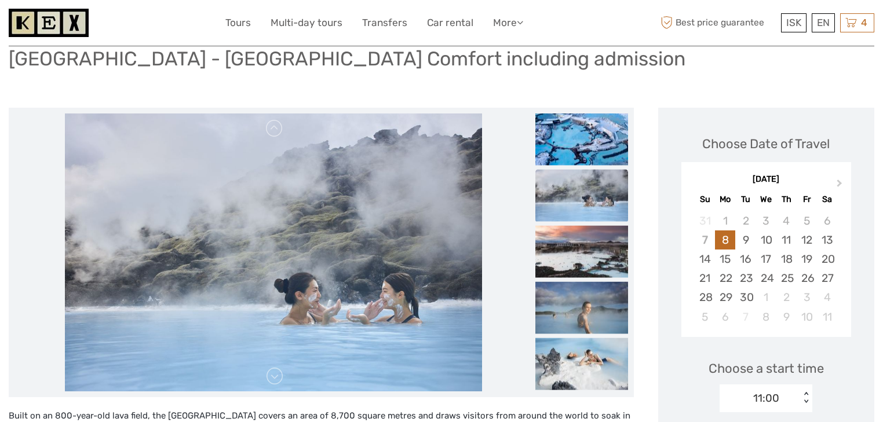
click at [593, 252] on img at bounding box center [581, 251] width 93 height 52
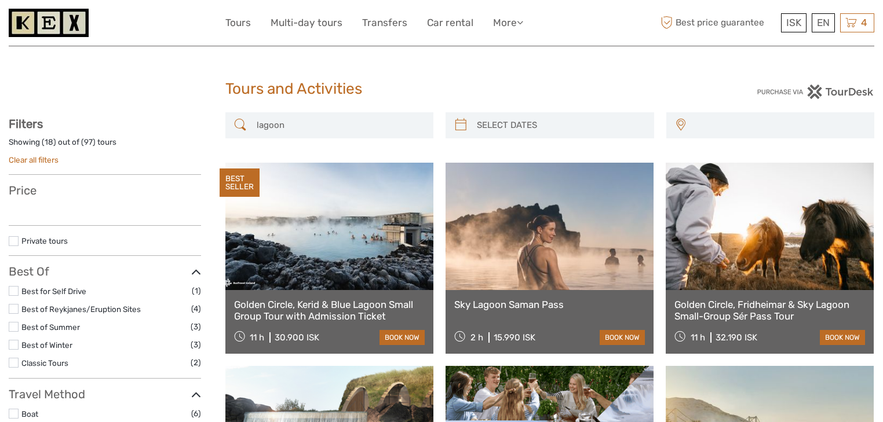
select select
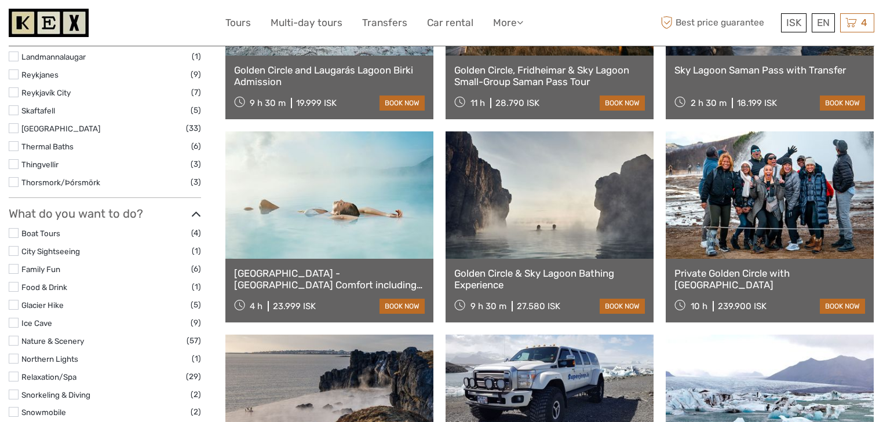
select select
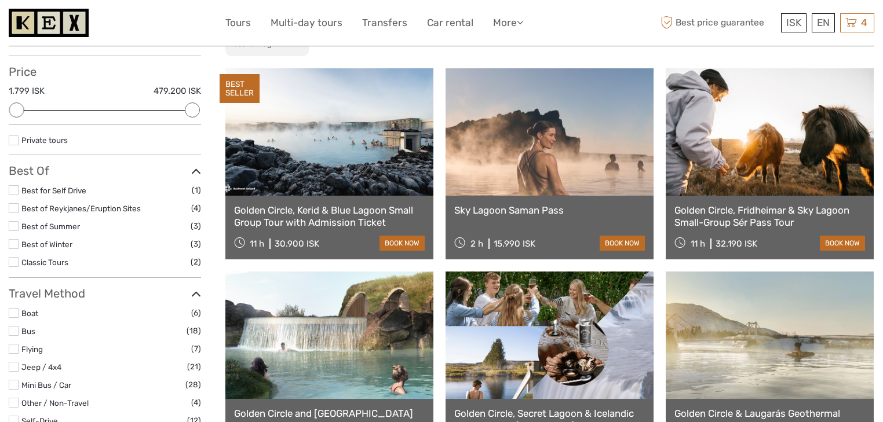
scroll to position [118, 0]
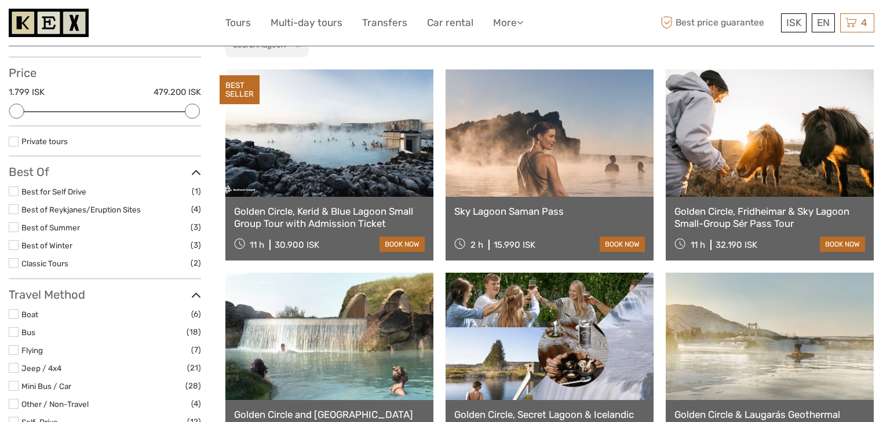
click at [532, 178] on link at bounding box center [549, 132] width 208 height 127
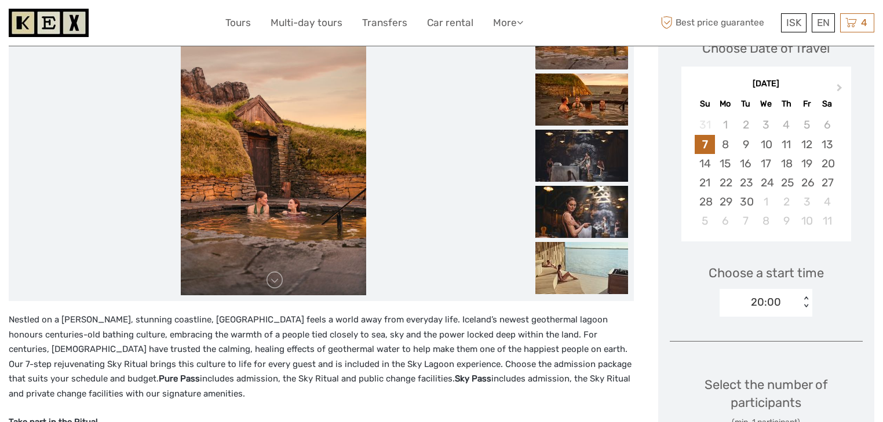
scroll to position [197, 0]
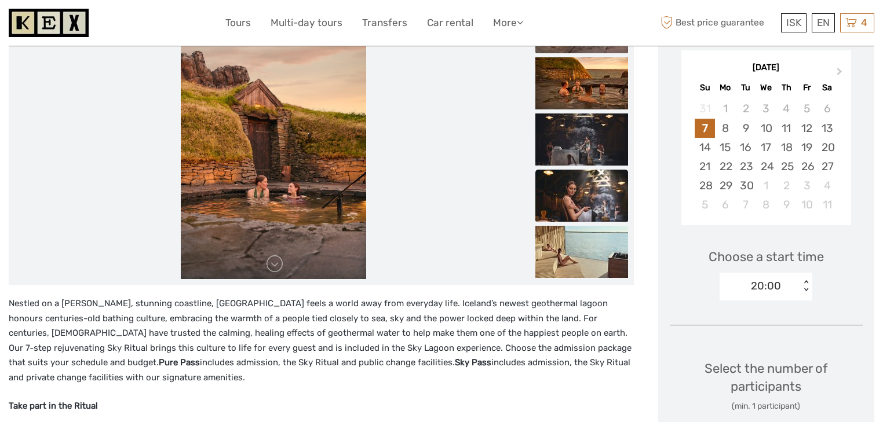
click at [592, 176] on img at bounding box center [581, 196] width 93 height 52
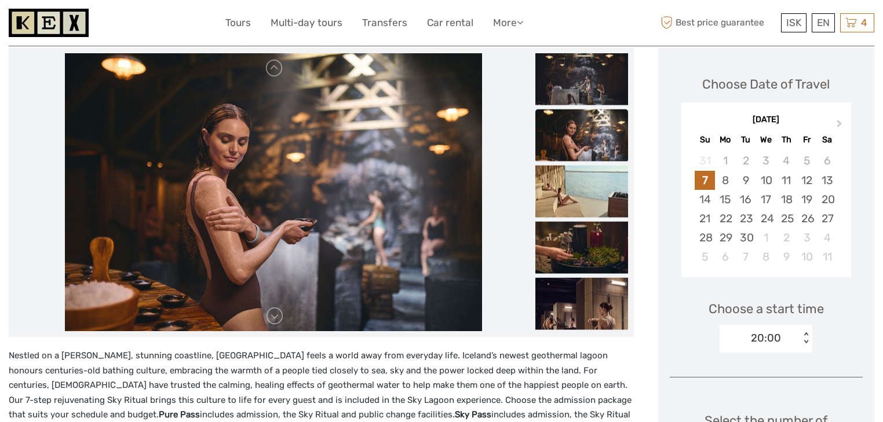
scroll to position [144, 0]
click at [573, 281] on img at bounding box center [581, 305] width 93 height 52
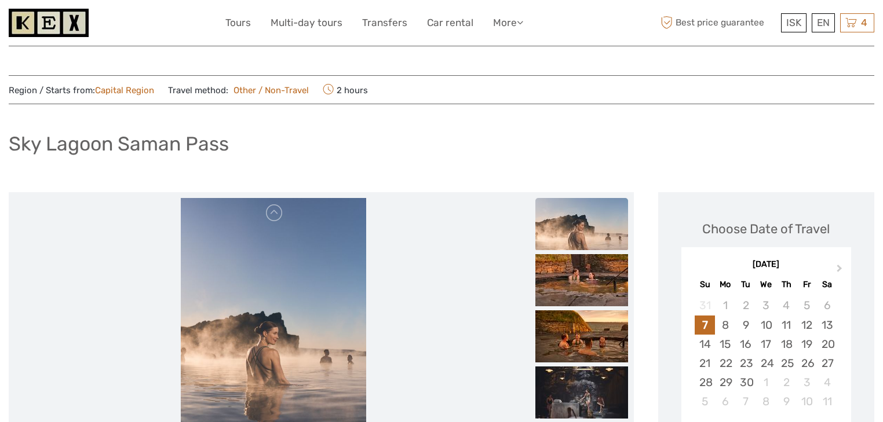
scroll to position [157, 0]
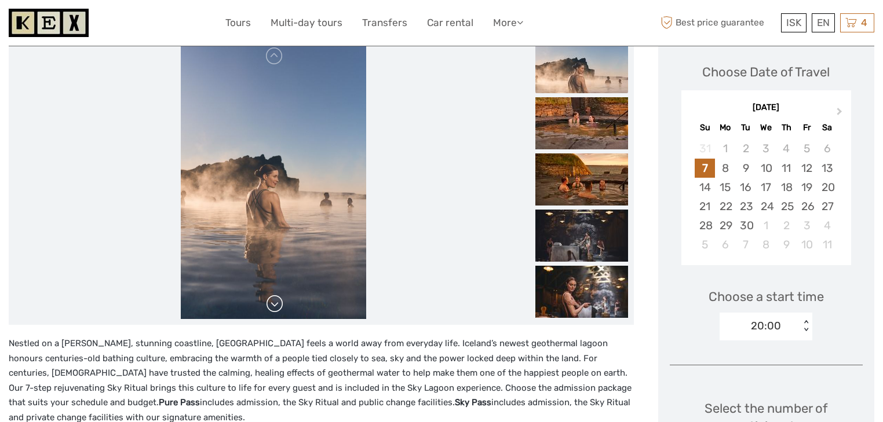
click at [276, 308] on link at bounding box center [274, 304] width 19 height 19
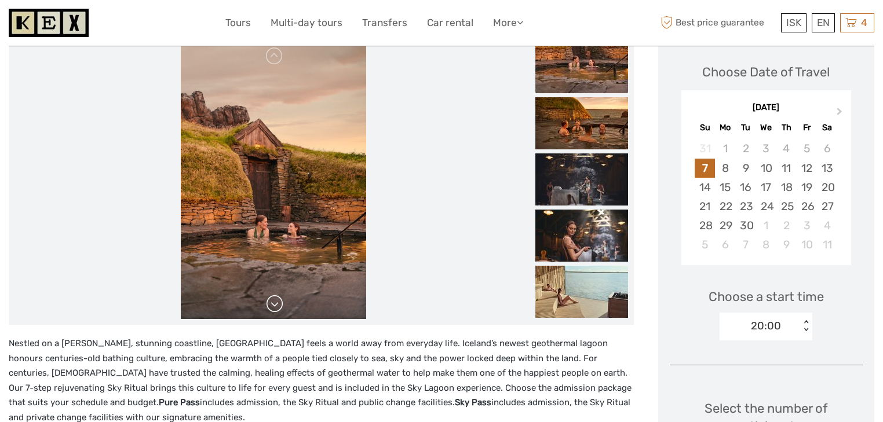
click at [276, 308] on link at bounding box center [274, 304] width 19 height 19
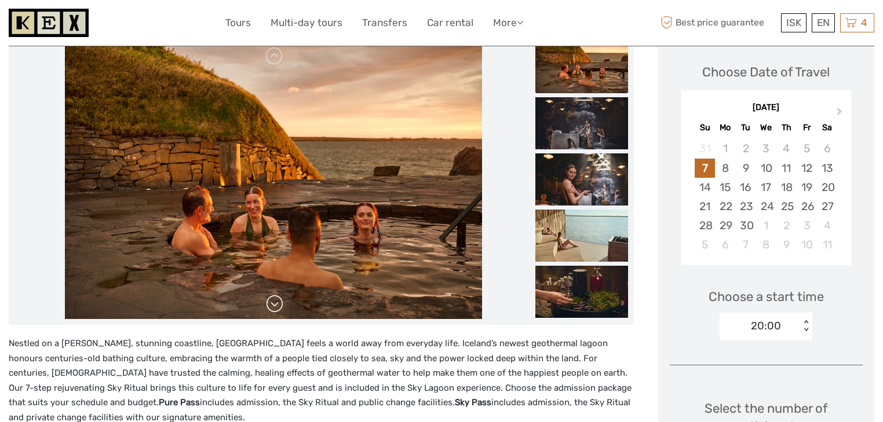
click at [276, 308] on link at bounding box center [274, 304] width 19 height 19
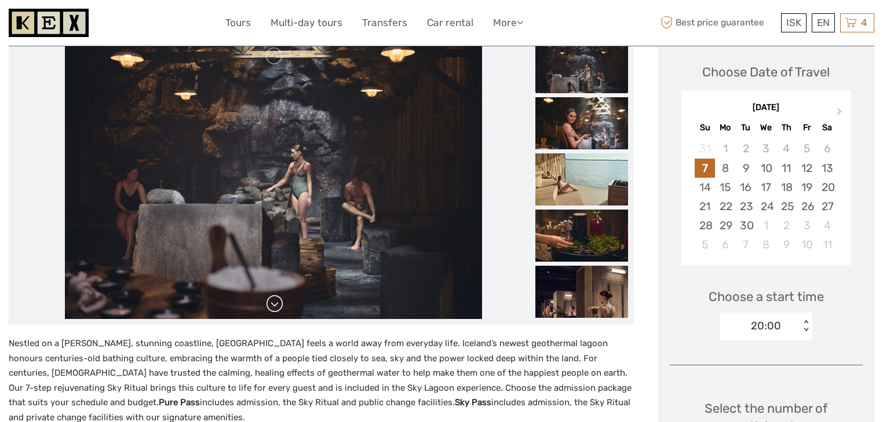
click at [276, 308] on link at bounding box center [274, 304] width 19 height 19
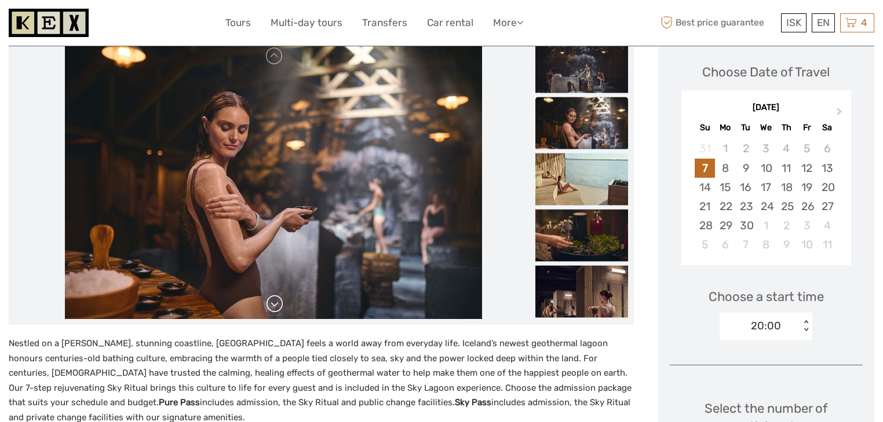
click at [276, 308] on link at bounding box center [274, 304] width 19 height 19
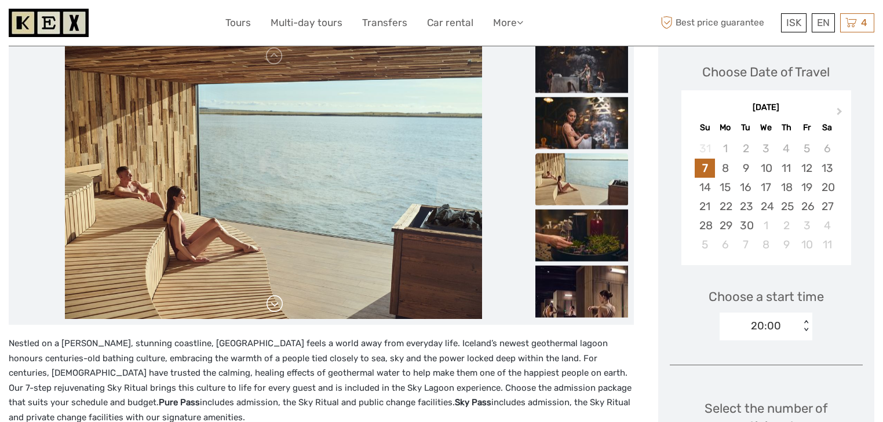
click at [276, 308] on link at bounding box center [274, 304] width 19 height 19
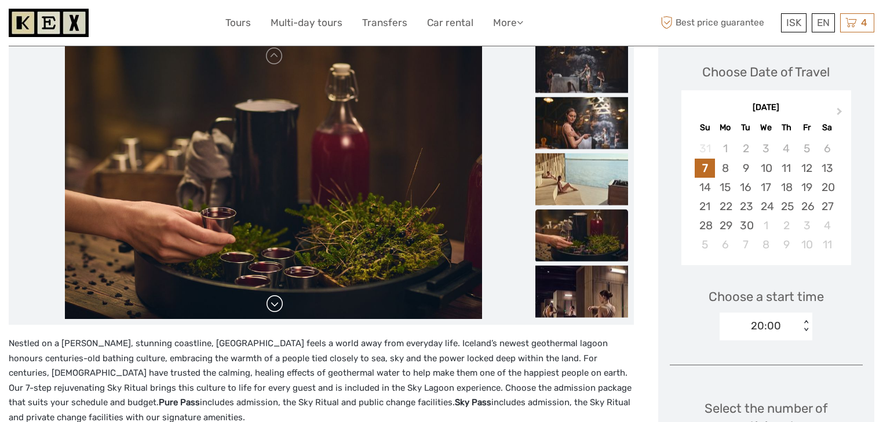
click at [276, 308] on link at bounding box center [274, 304] width 19 height 19
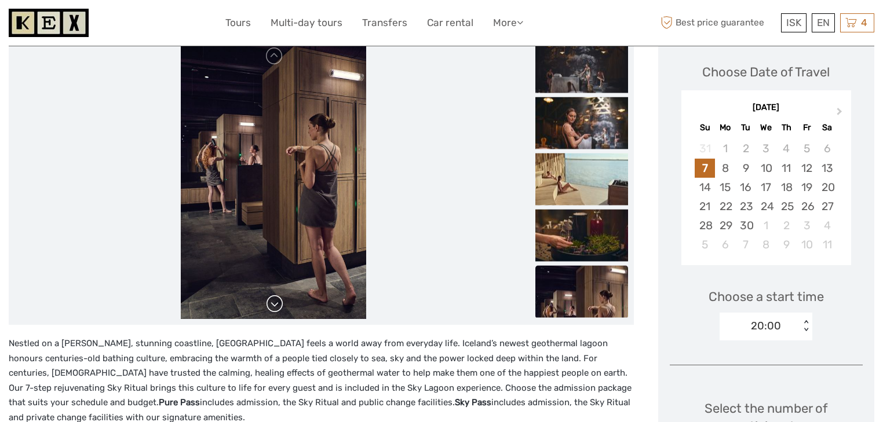
click at [276, 308] on link at bounding box center [274, 304] width 19 height 19
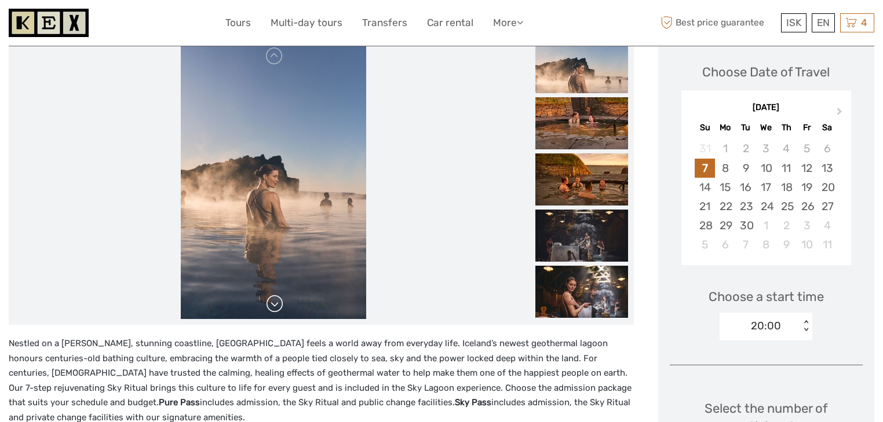
click at [276, 308] on link at bounding box center [274, 304] width 19 height 19
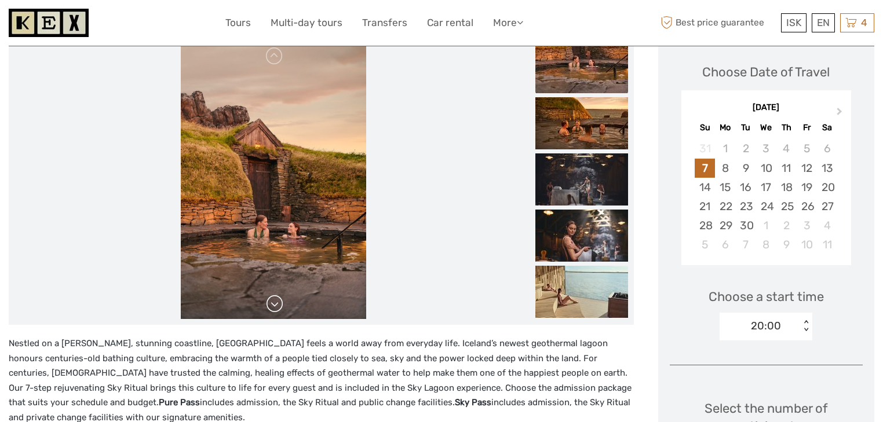
click at [276, 308] on link at bounding box center [274, 304] width 19 height 19
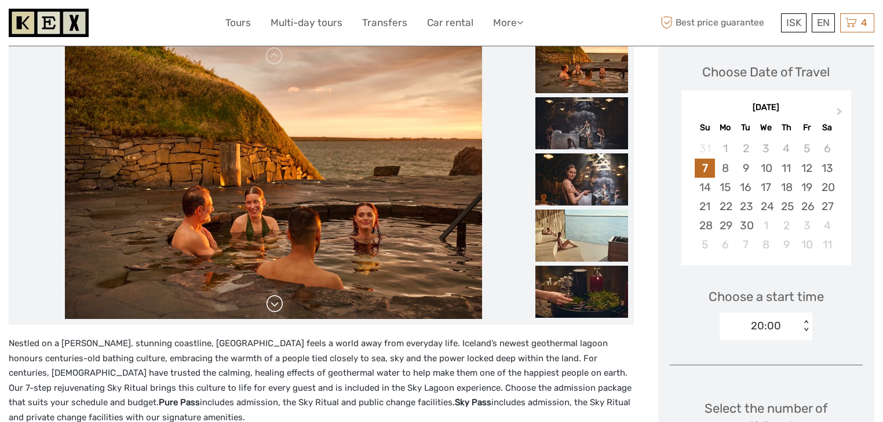
click at [276, 308] on link at bounding box center [274, 304] width 19 height 19
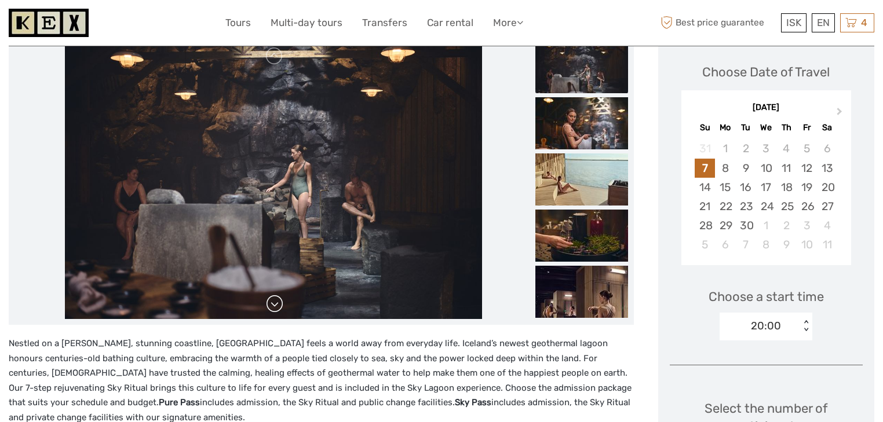
click at [276, 308] on link at bounding box center [274, 304] width 19 height 19
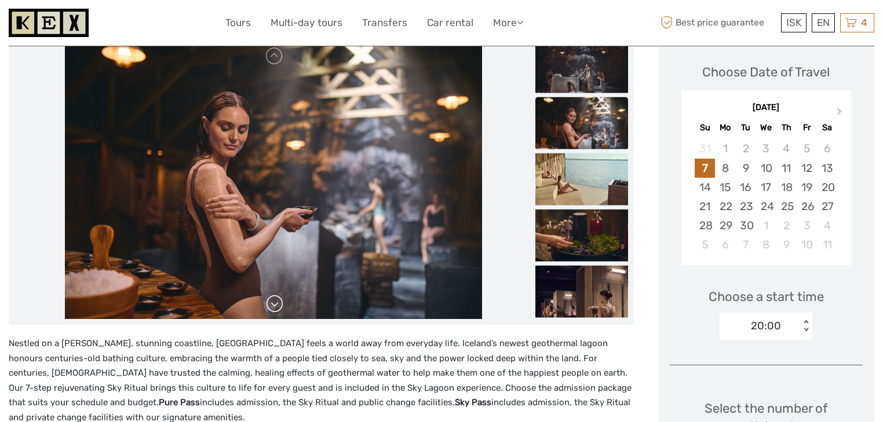
click at [276, 308] on link at bounding box center [274, 304] width 19 height 19
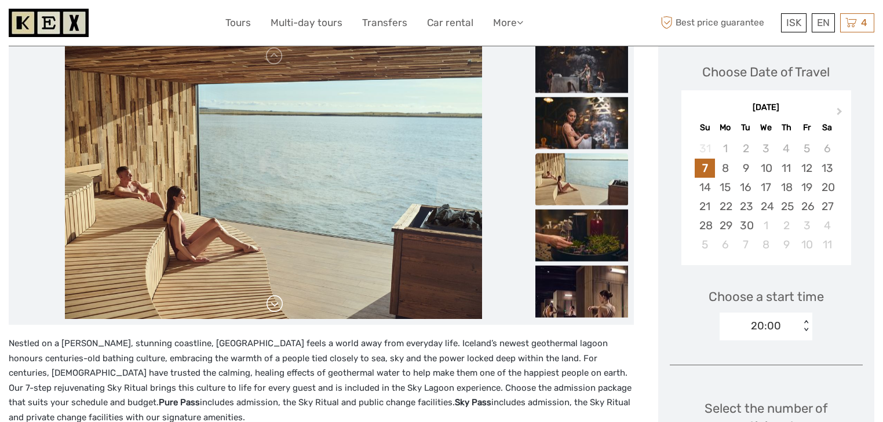
click at [276, 308] on link at bounding box center [274, 304] width 19 height 19
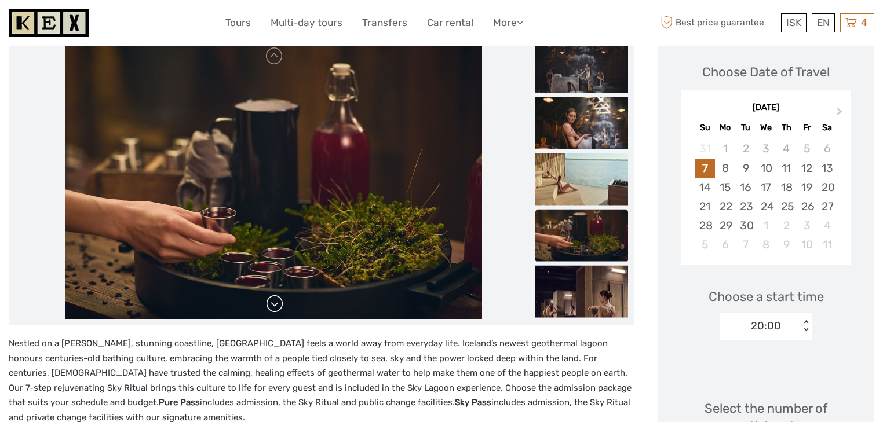
click at [276, 308] on link at bounding box center [274, 304] width 19 height 19
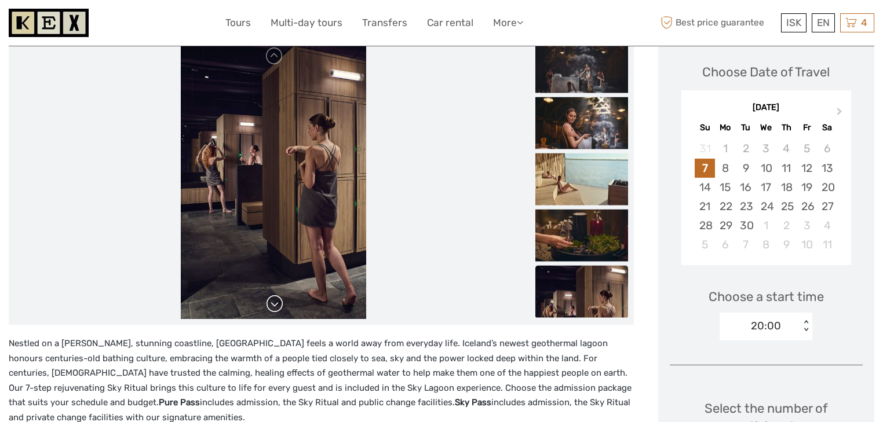
click at [276, 308] on link at bounding box center [274, 304] width 19 height 19
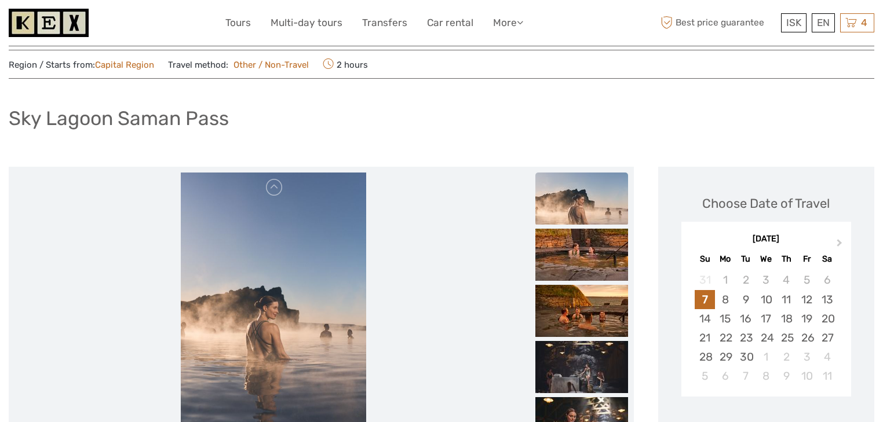
scroll to position [0, 0]
